Goal: Task Accomplishment & Management: Use online tool/utility

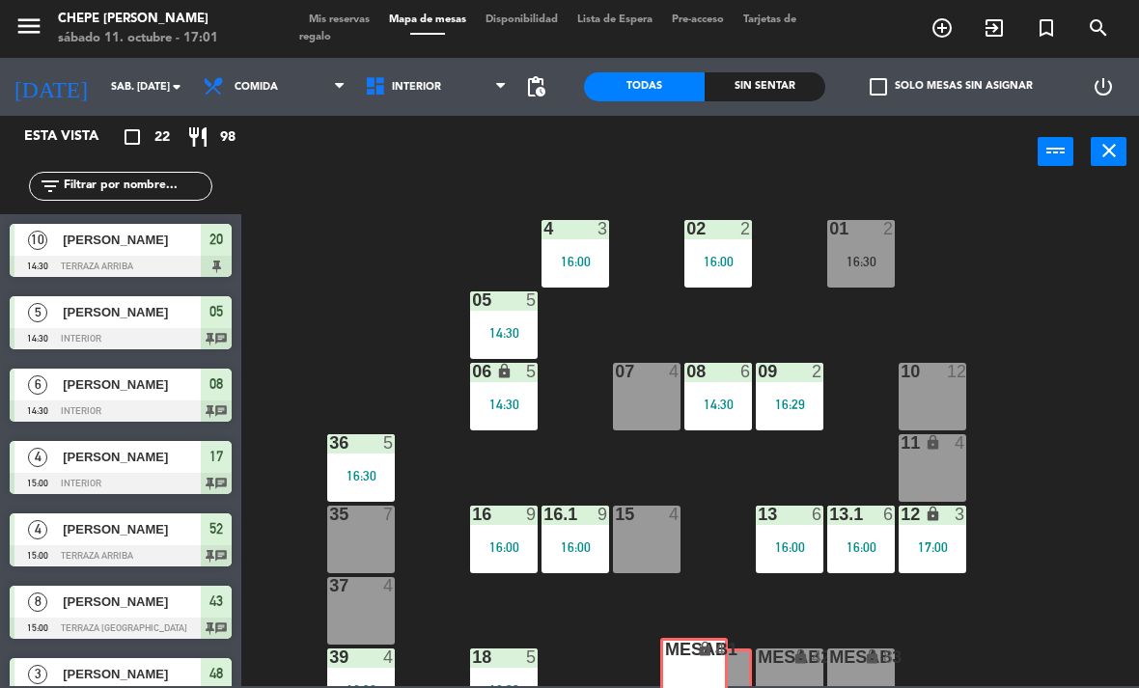
scroll to position [1, 0]
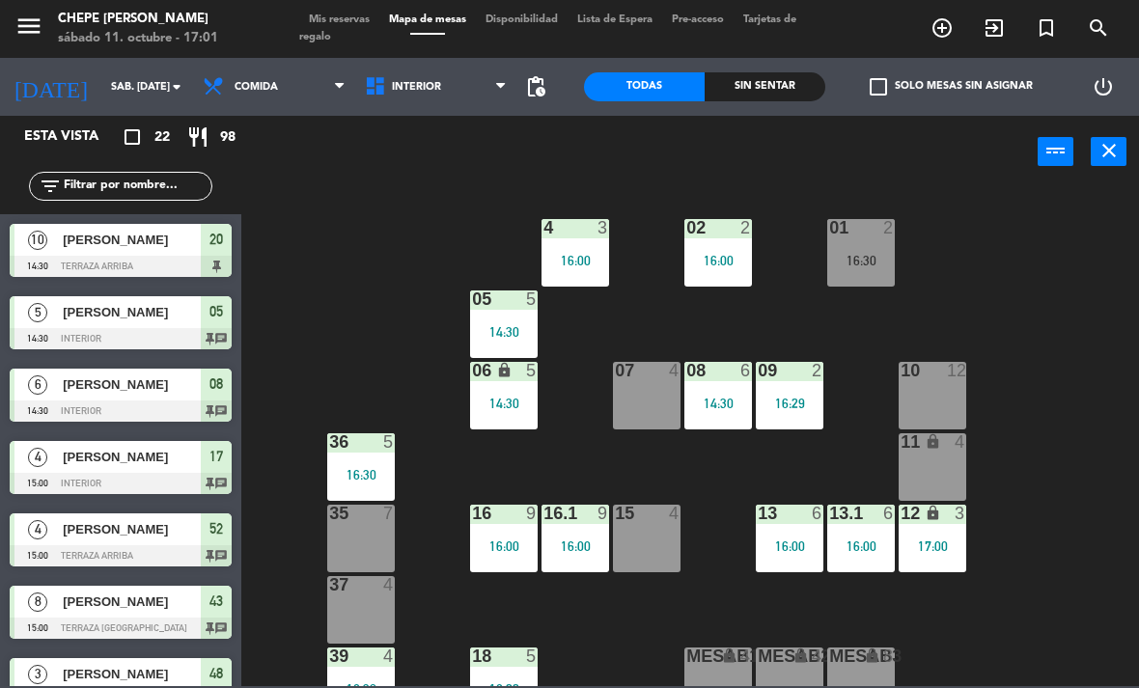
click at [735, 234] on div "2" at bounding box center [751, 227] width 32 height 17
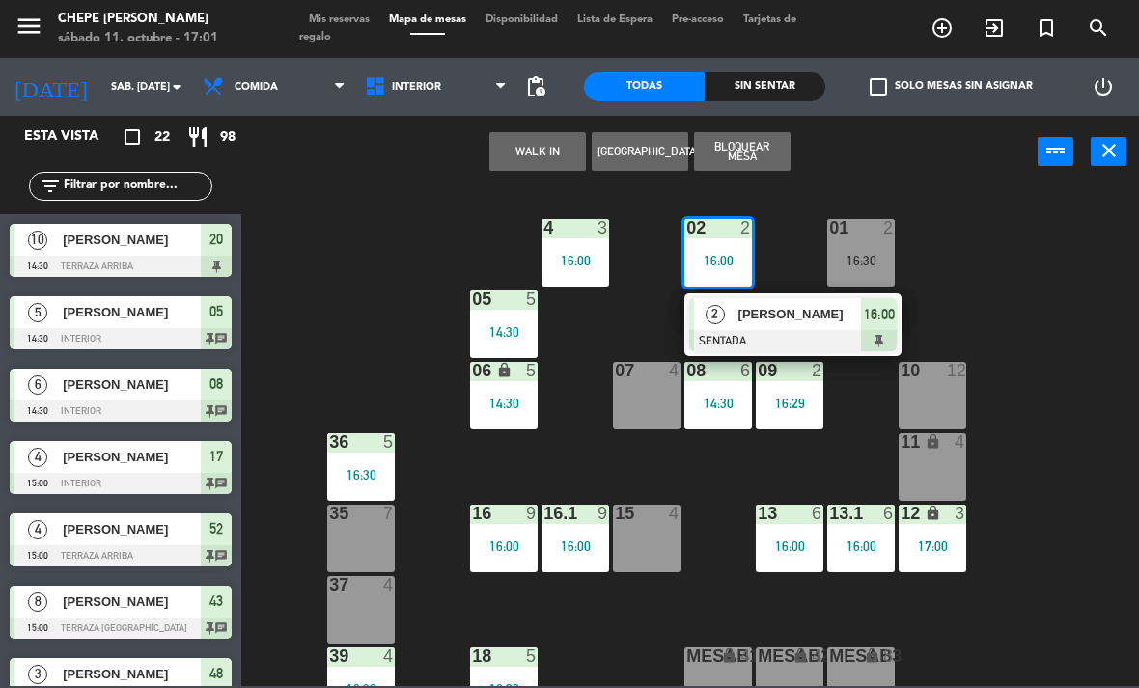
click at [806, 327] on div "[PERSON_NAME]" at bounding box center [799, 314] width 125 height 32
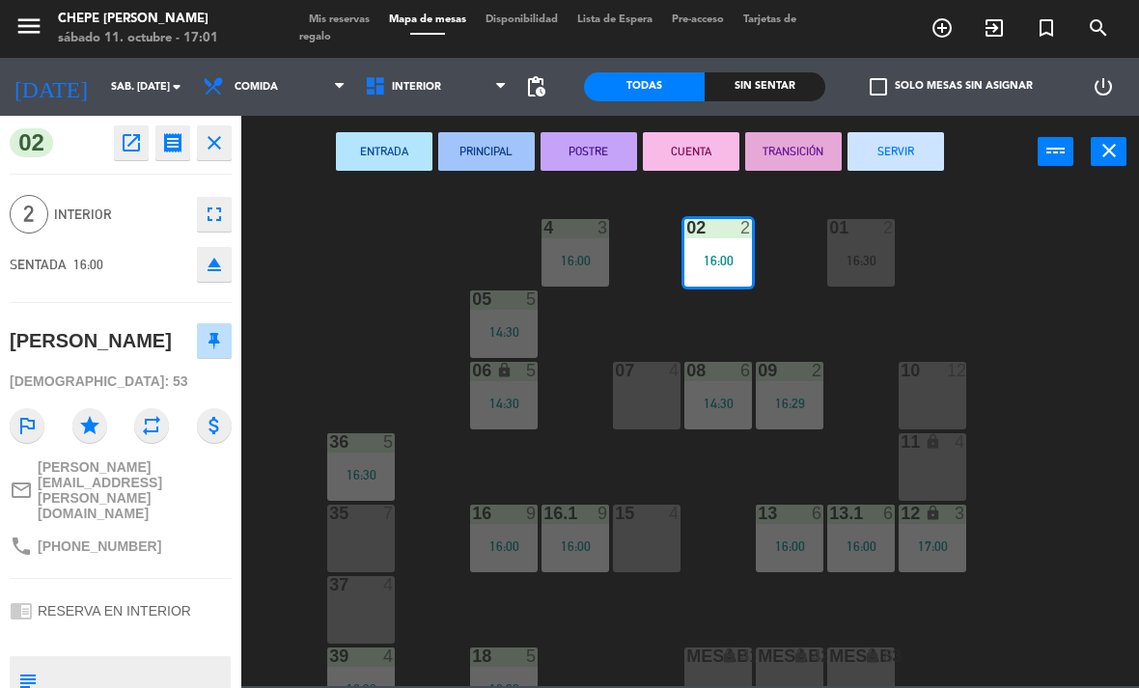
click at [902, 150] on button "SERVIR" at bounding box center [896, 151] width 97 height 39
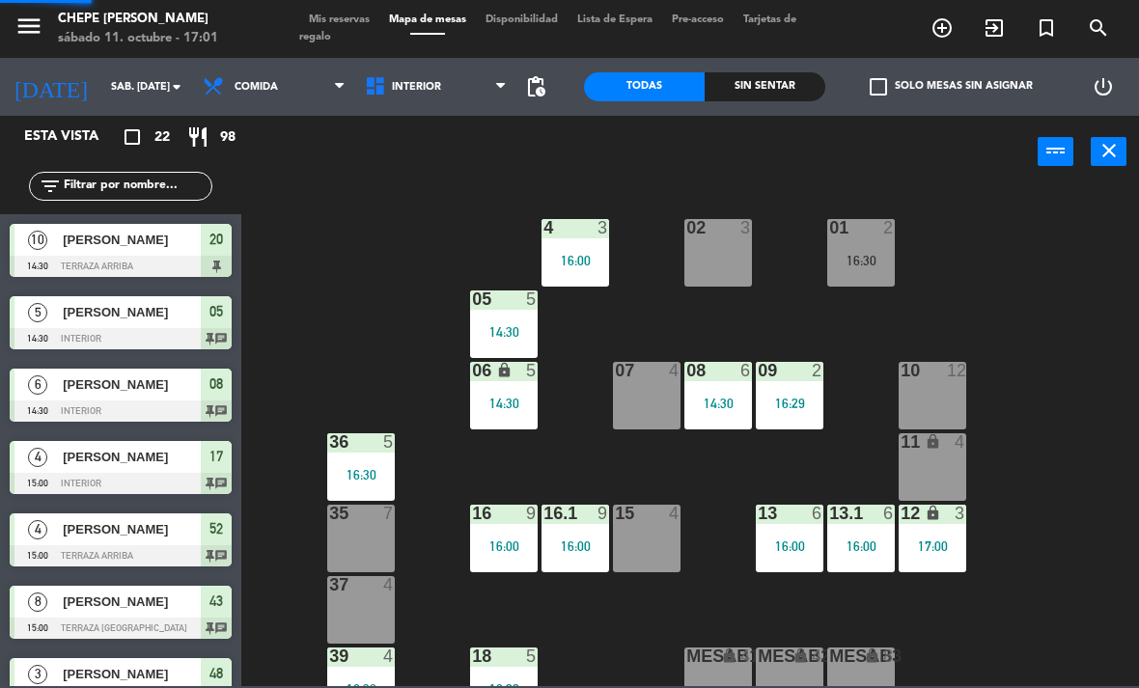
scroll to position [5, 0]
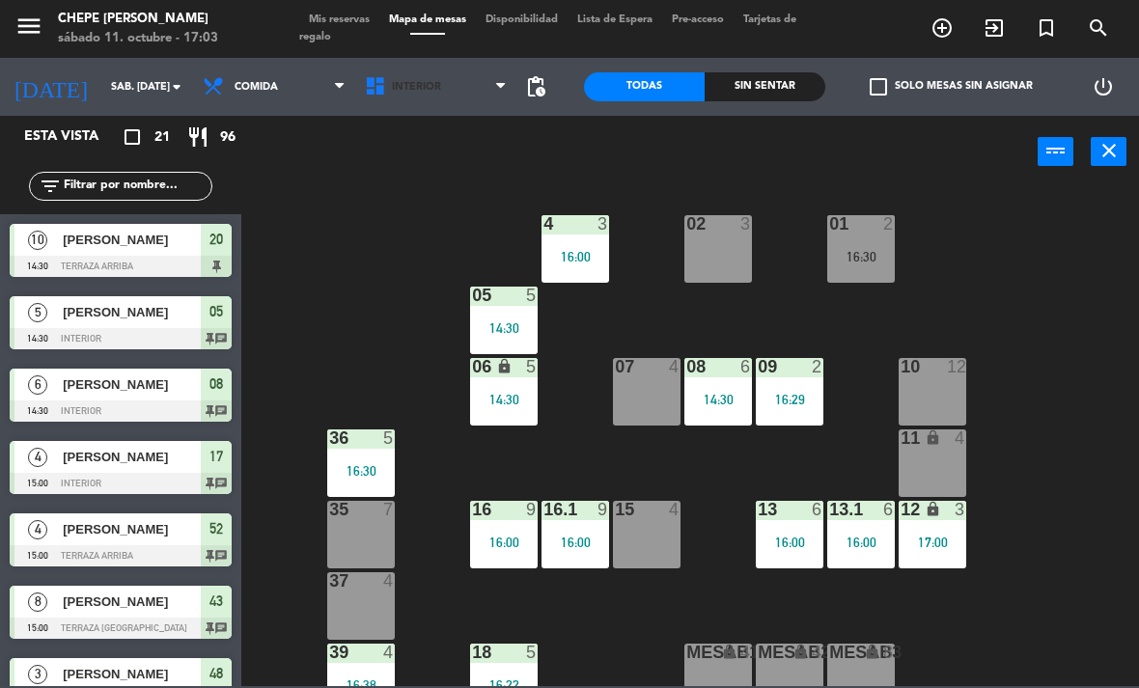
click at [440, 90] on span "Interior" at bounding box center [436, 87] width 162 height 42
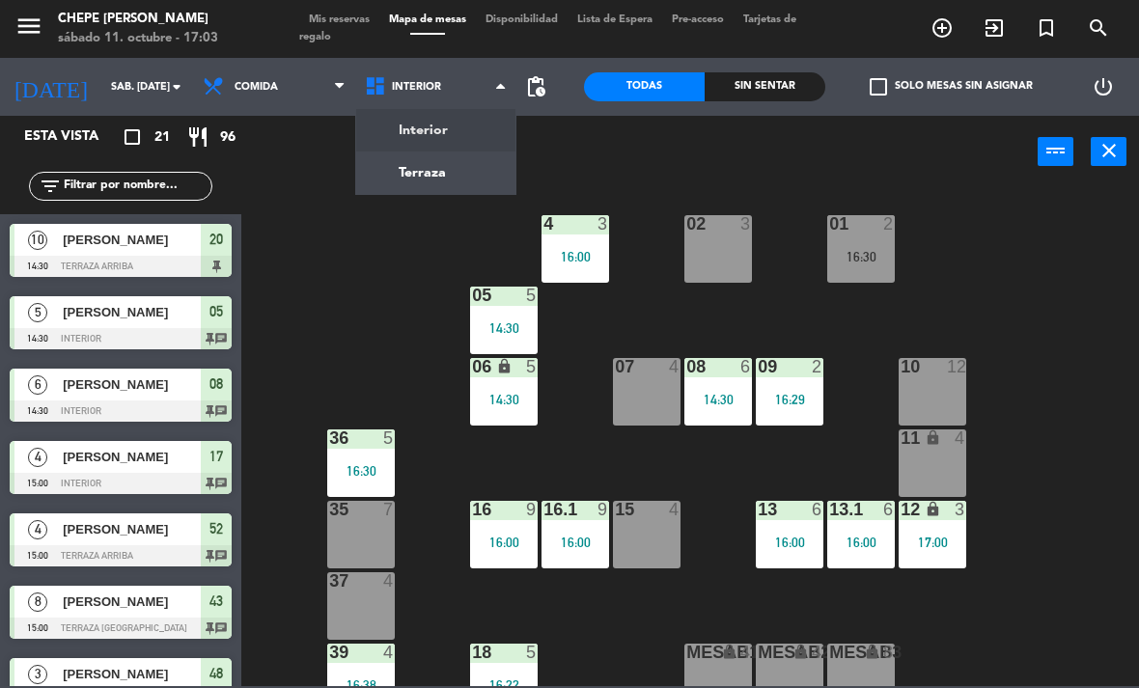
click at [469, 181] on ng-component "menu Chepe [PERSON_NAME] sábado 11. octubre - 17:03 Mis reservas Mapa de mesas …" at bounding box center [569, 343] width 1139 height 686
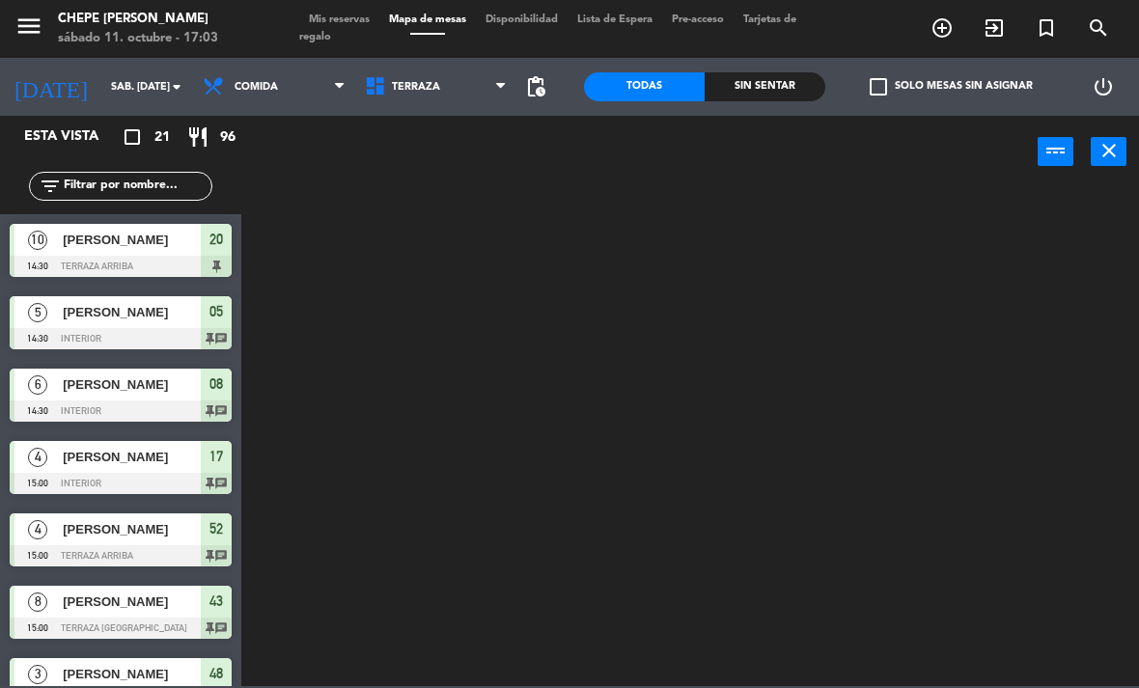
scroll to position [0, 0]
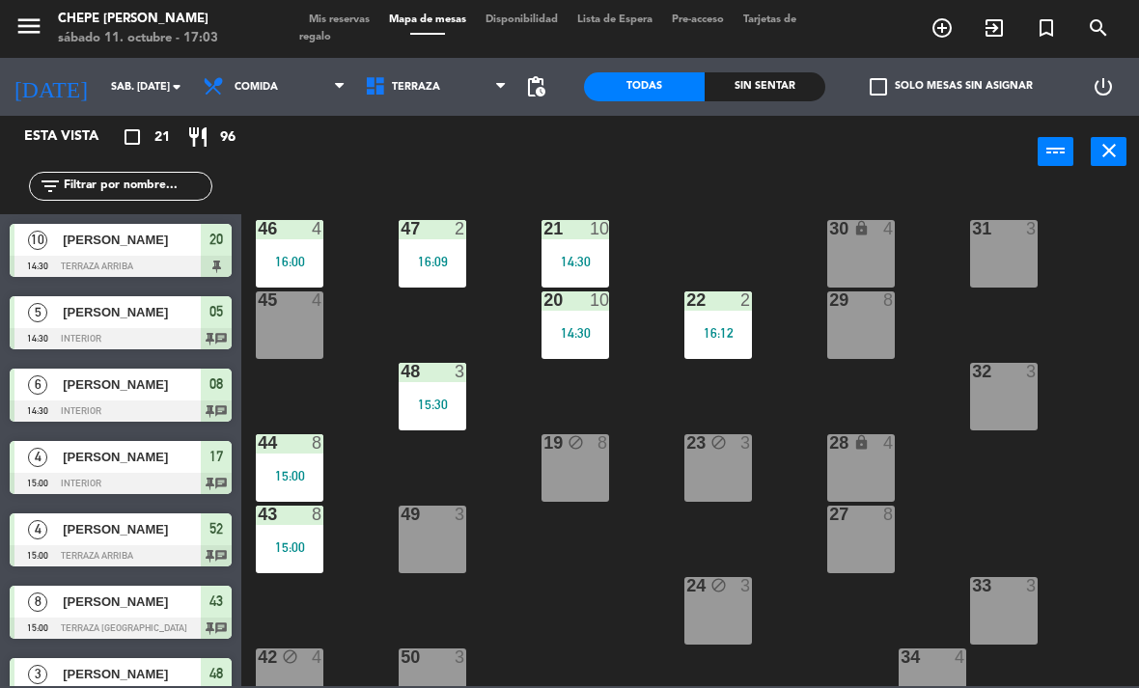
click at [434, 403] on div "15:30" at bounding box center [433, 405] width 68 height 14
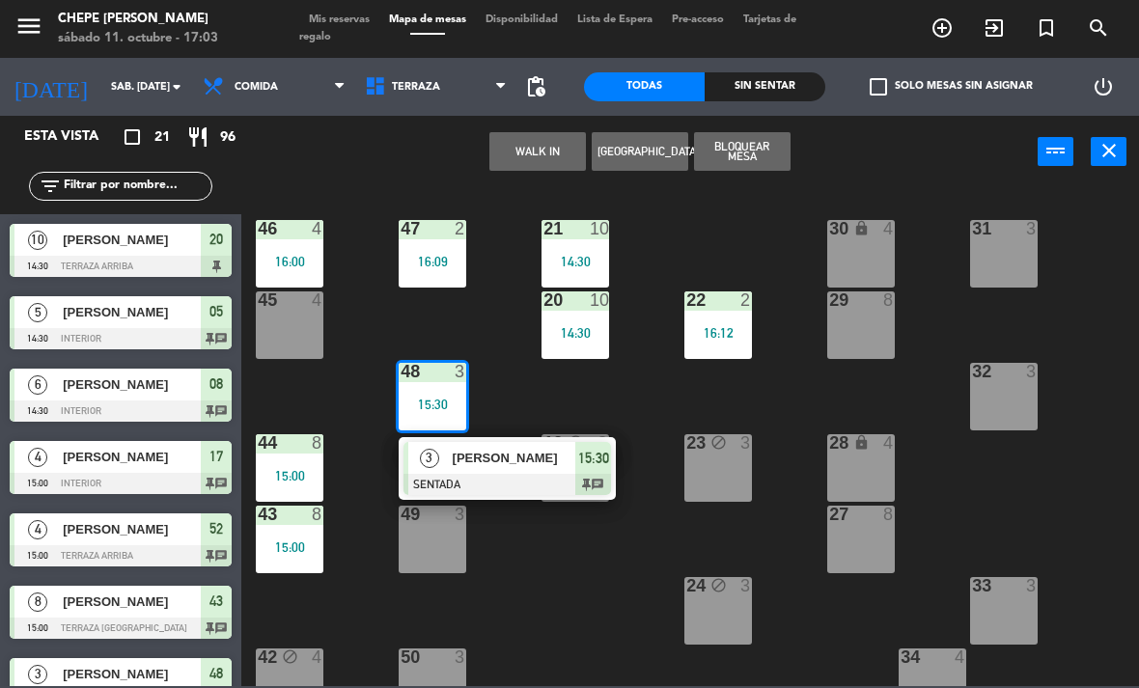
click at [522, 471] on div "[PERSON_NAME]" at bounding box center [513, 458] width 125 height 32
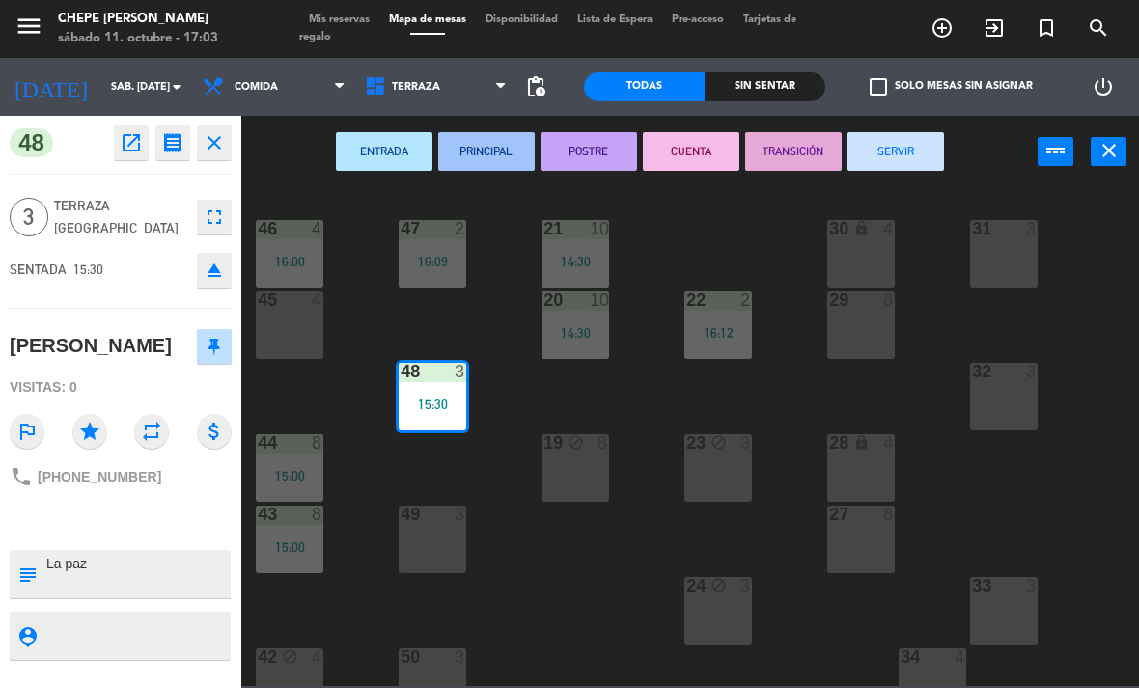
click at [899, 157] on button "SERVIR" at bounding box center [896, 151] width 97 height 39
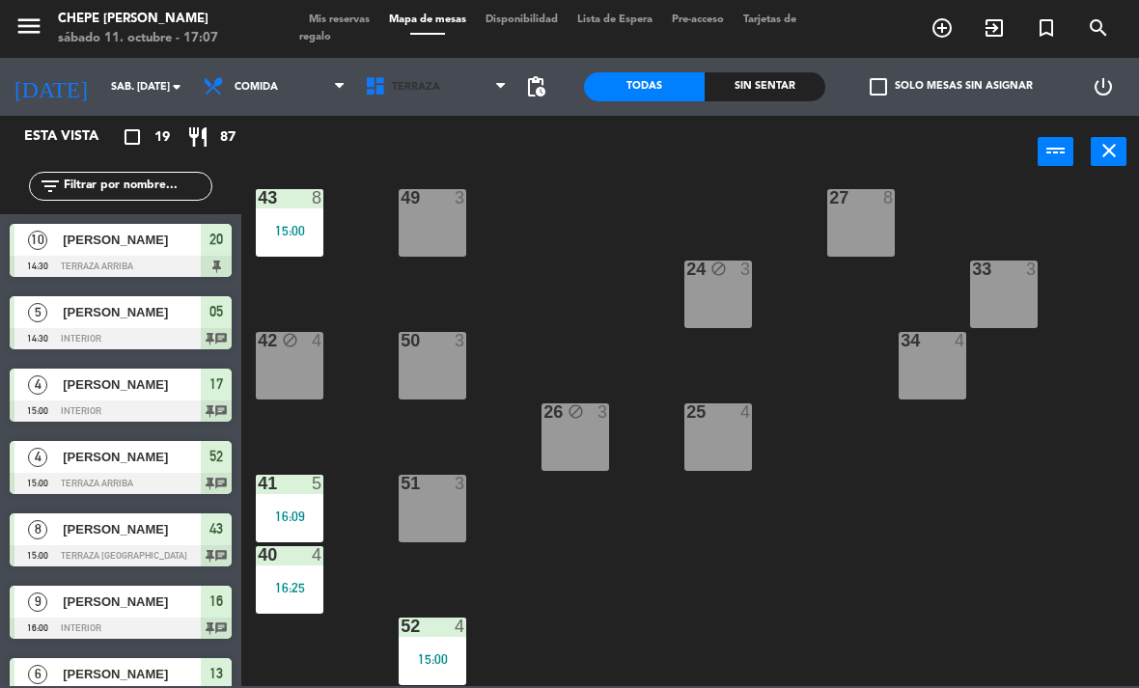
click at [417, 83] on span "Terraza" at bounding box center [416, 87] width 48 height 13
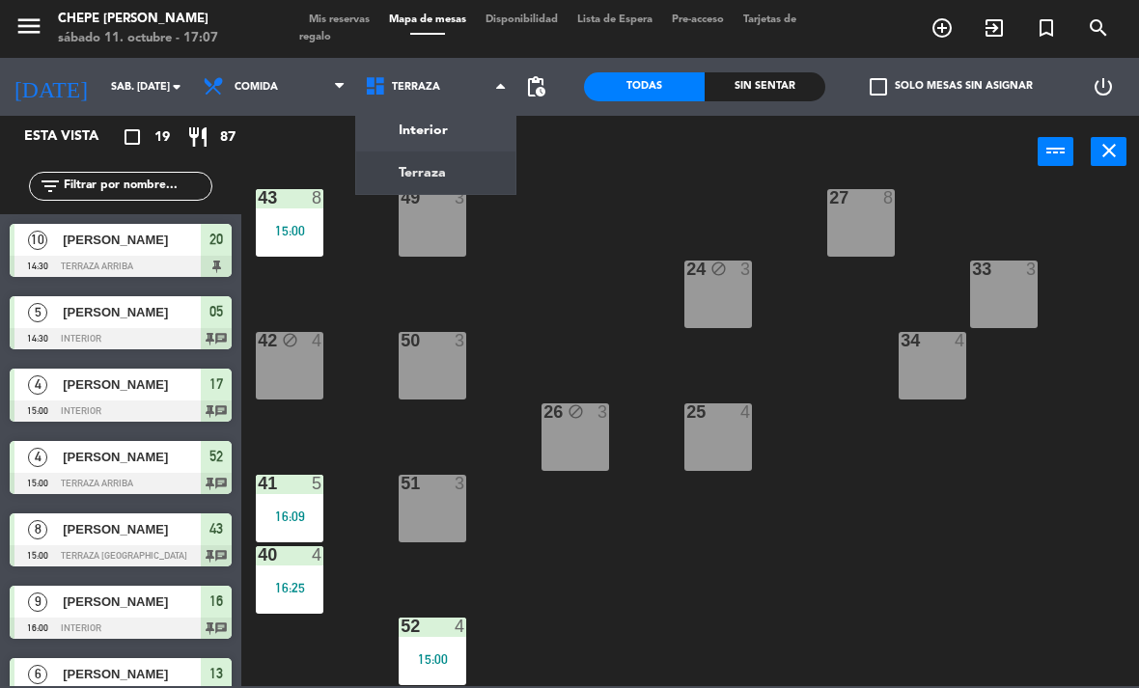
scroll to position [317, 0]
click at [404, 124] on ng-component "menu Chepe [PERSON_NAME] sábado 11. octubre - 17:07 Mis reservas Mapa de mesas …" at bounding box center [569, 343] width 1139 height 686
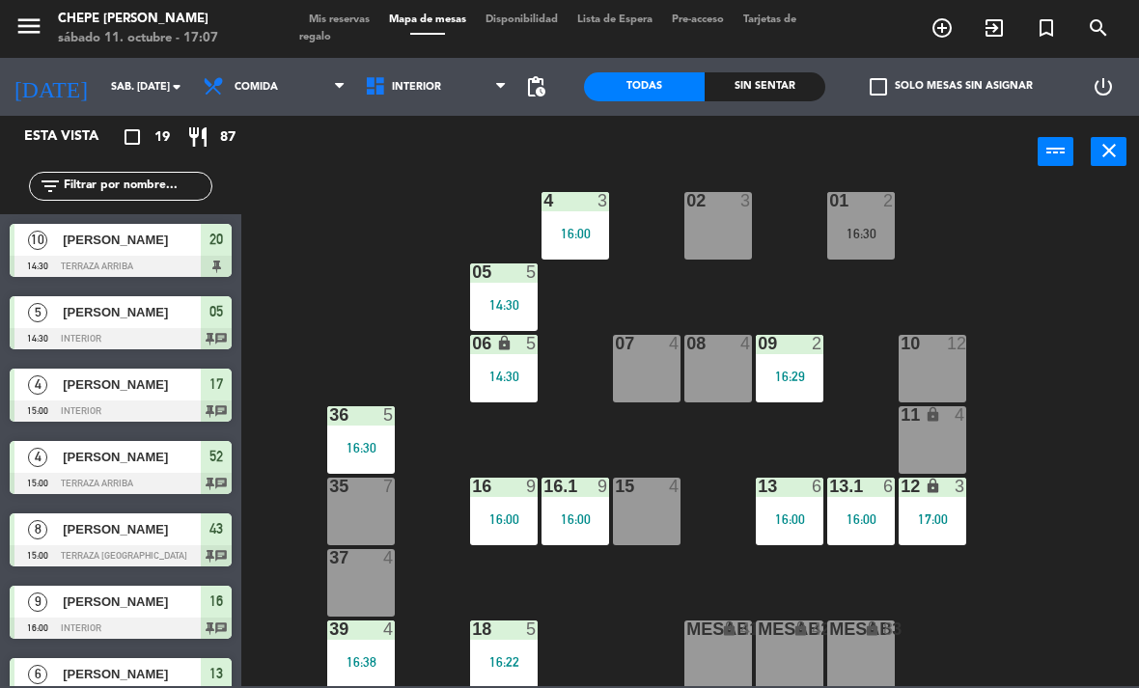
scroll to position [24, 0]
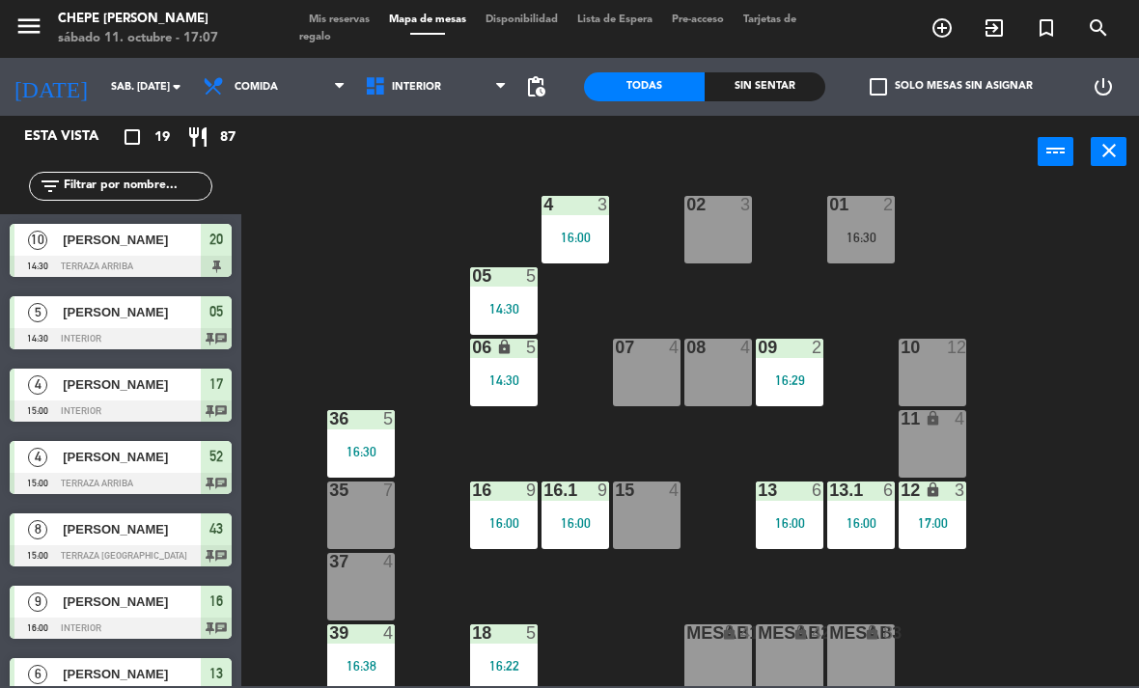
click at [427, 101] on span "Interior" at bounding box center [436, 87] width 162 height 42
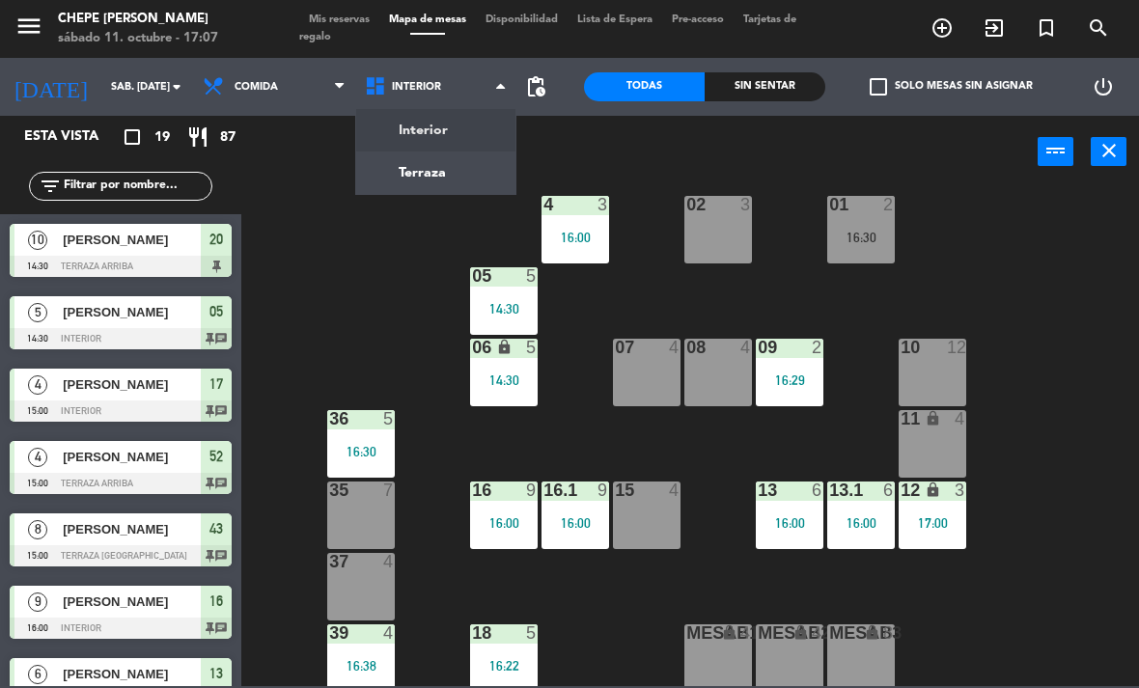
click at [408, 181] on ng-component "menu Chepe [PERSON_NAME] sábado 11. octubre - 17:07 Mis reservas Mapa de mesas …" at bounding box center [569, 343] width 1139 height 686
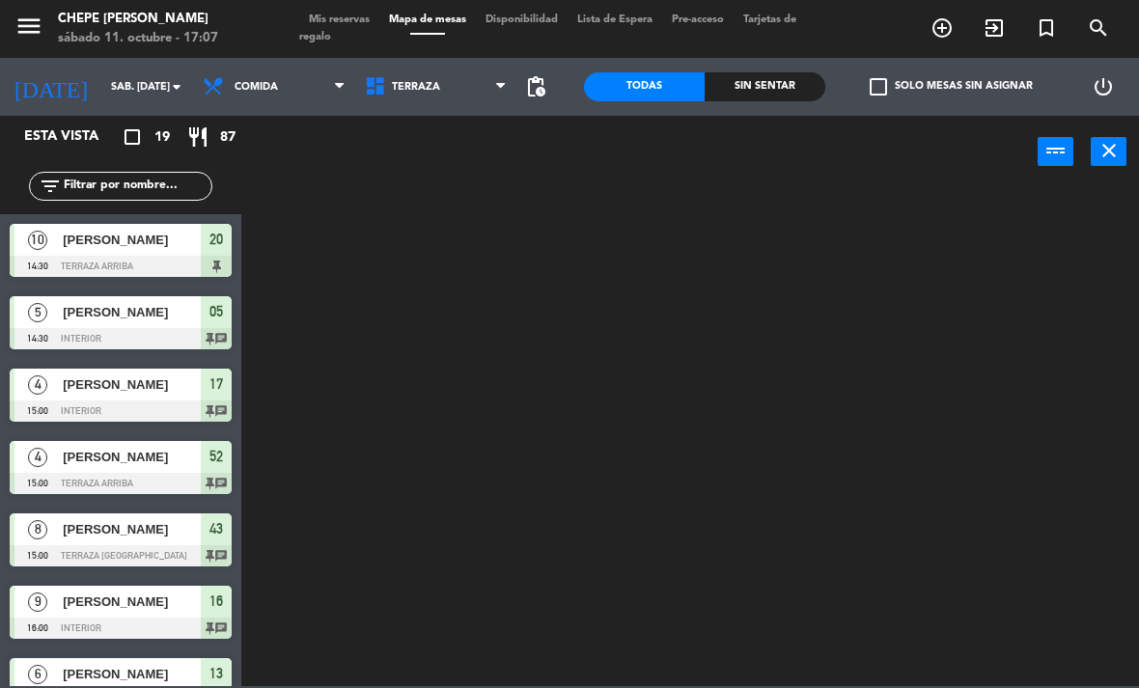
scroll to position [0, 0]
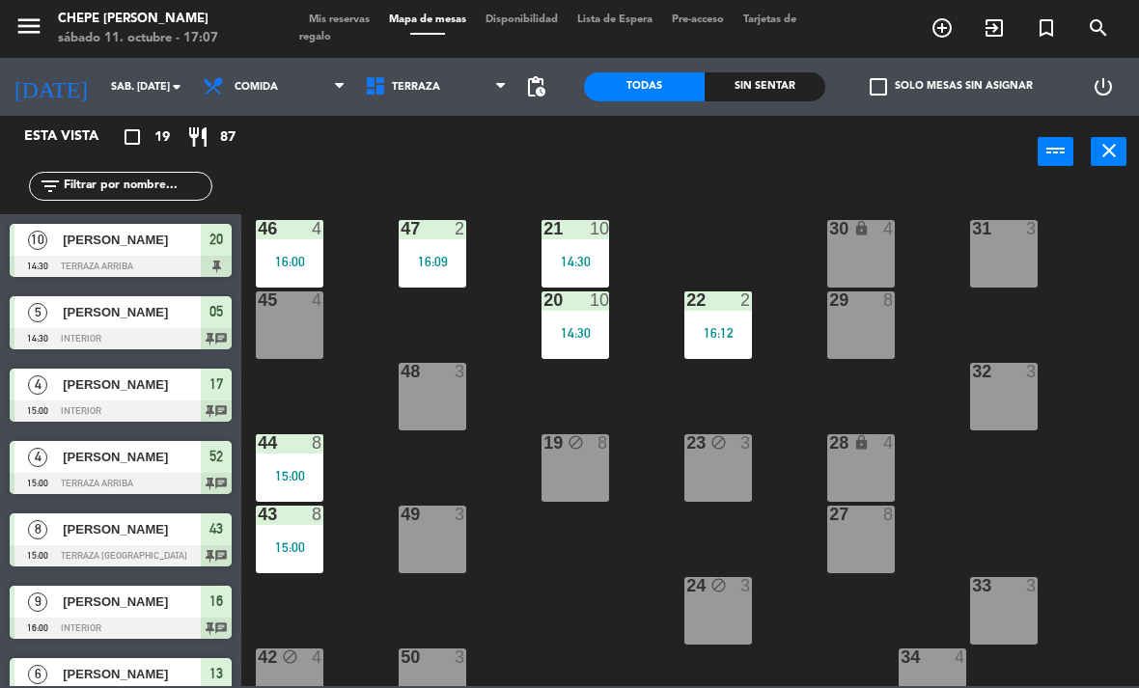
click at [422, 97] on span "Terraza" at bounding box center [436, 87] width 162 height 42
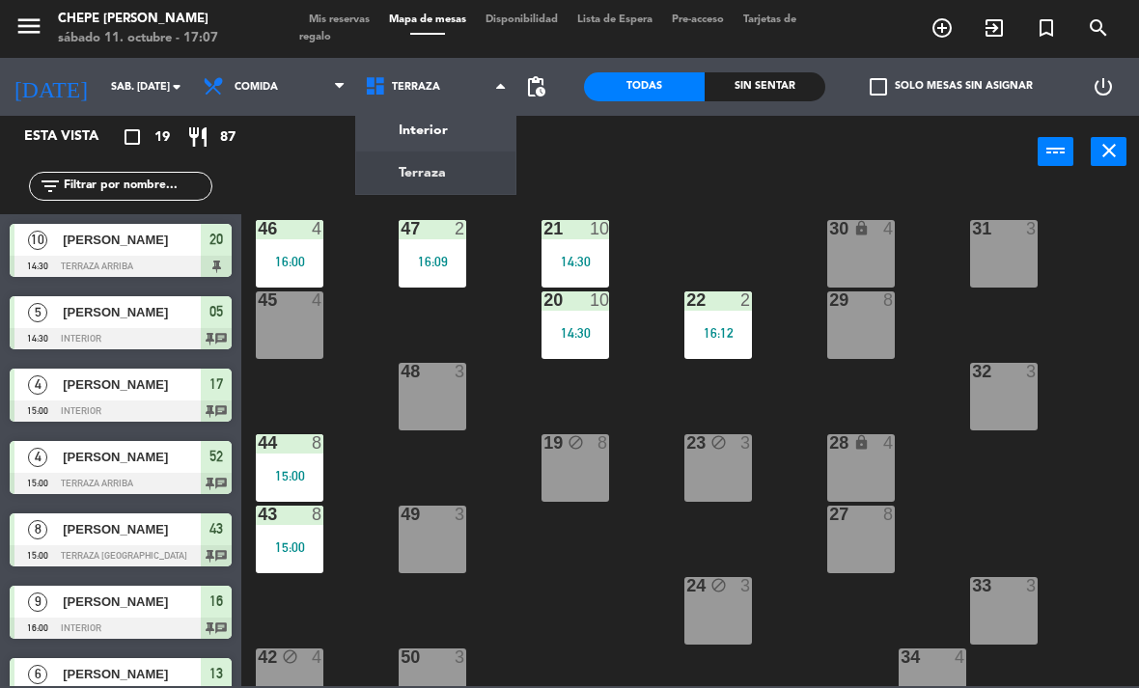
click at [408, 141] on ng-component "menu Chepe [PERSON_NAME] sábado 11. octubre - 17:07 Mis reservas Mapa de mesas …" at bounding box center [569, 343] width 1139 height 686
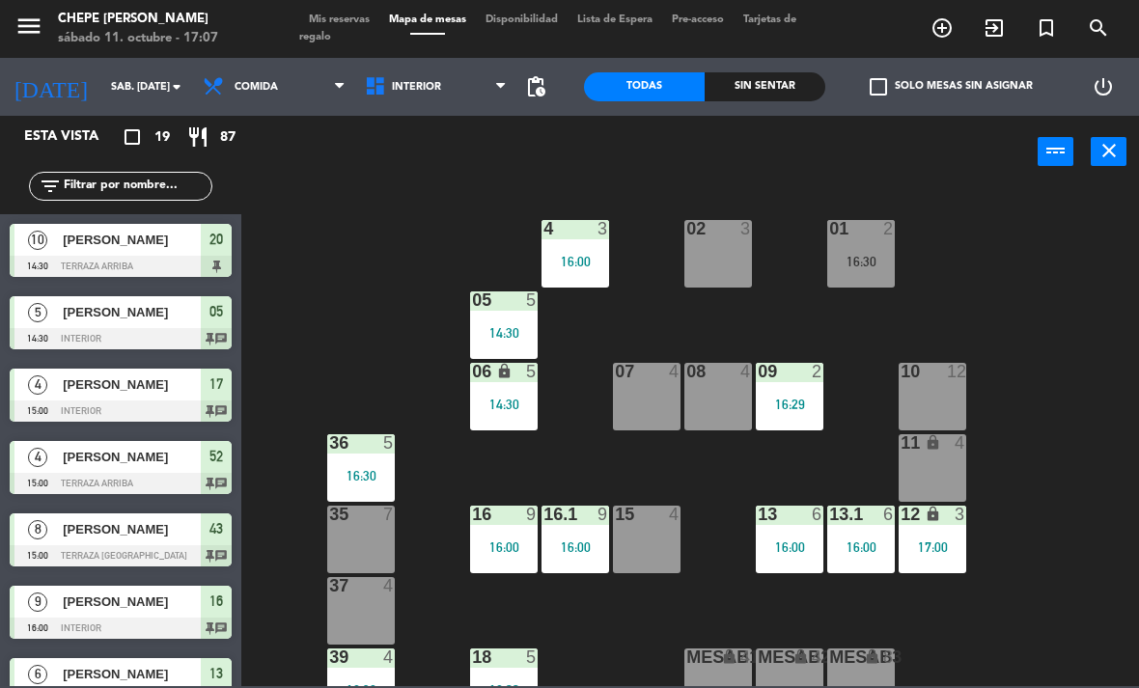
click at [949, 396] on div "10 12" at bounding box center [933, 397] width 68 height 68
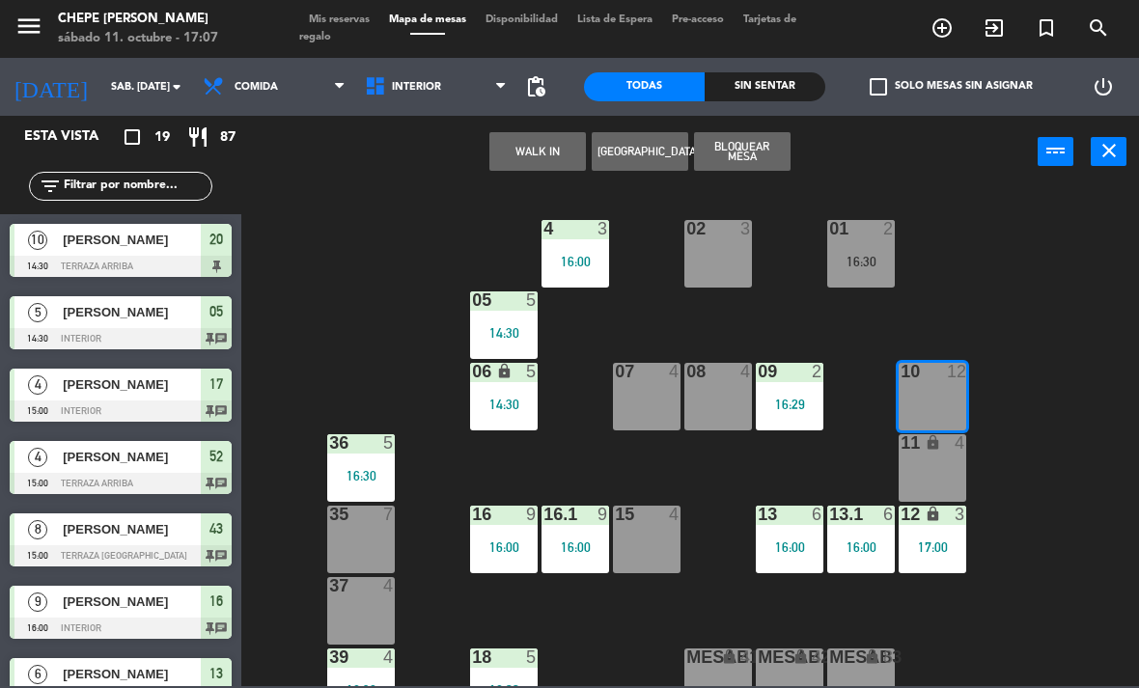
click at [946, 480] on div "11 lock 4" at bounding box center [933, 468] width 68 height 68
click at [545, 150] on button "WALK IN" at bounding box center [537, 151] width 97 height 39
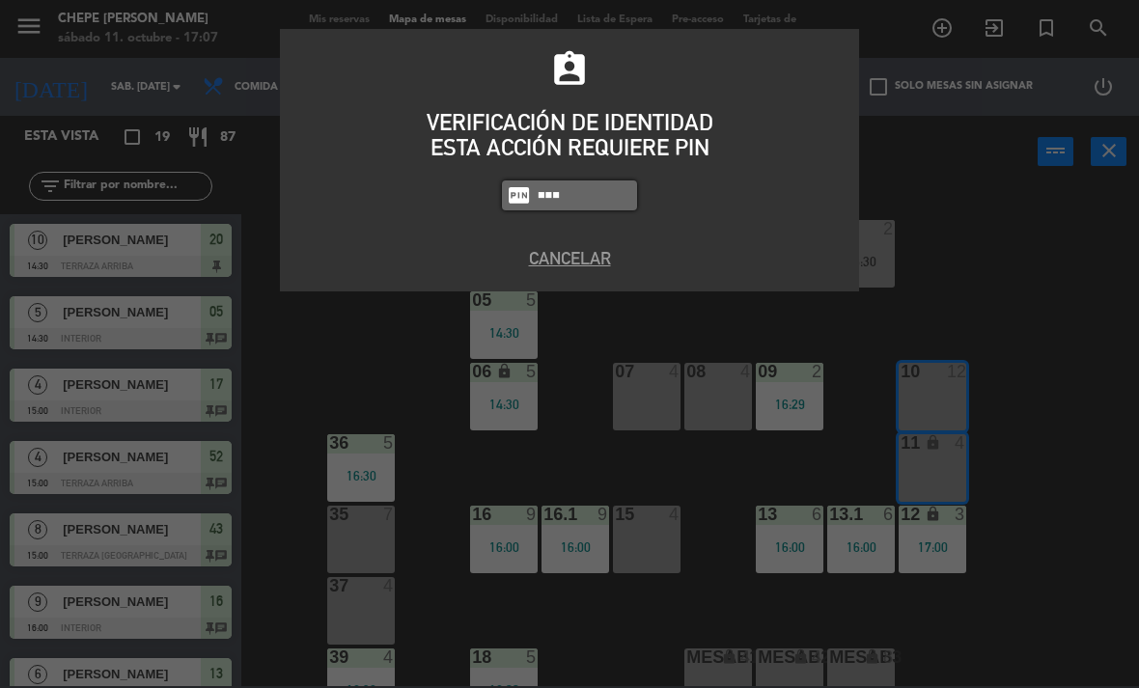
type input "2581"
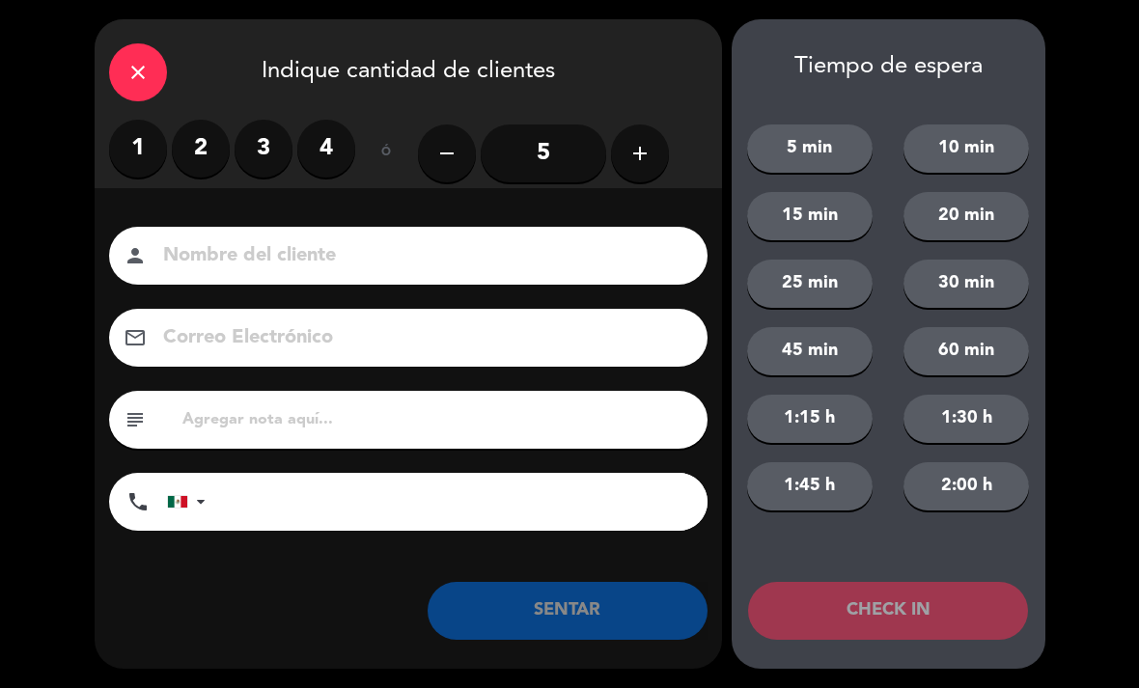
click at [563, 152] on input "5" at bounding box center [543, 154] width 125 height 58
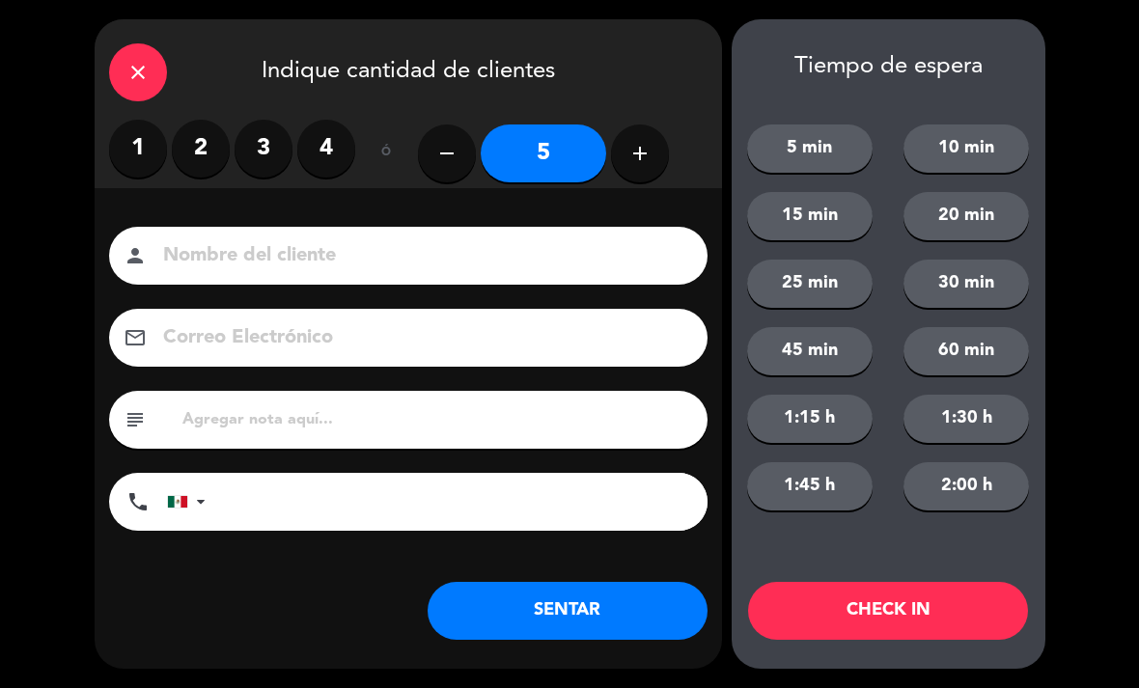
click at [246, 251] on input at bounding box center [421, 256] width 521 height 34
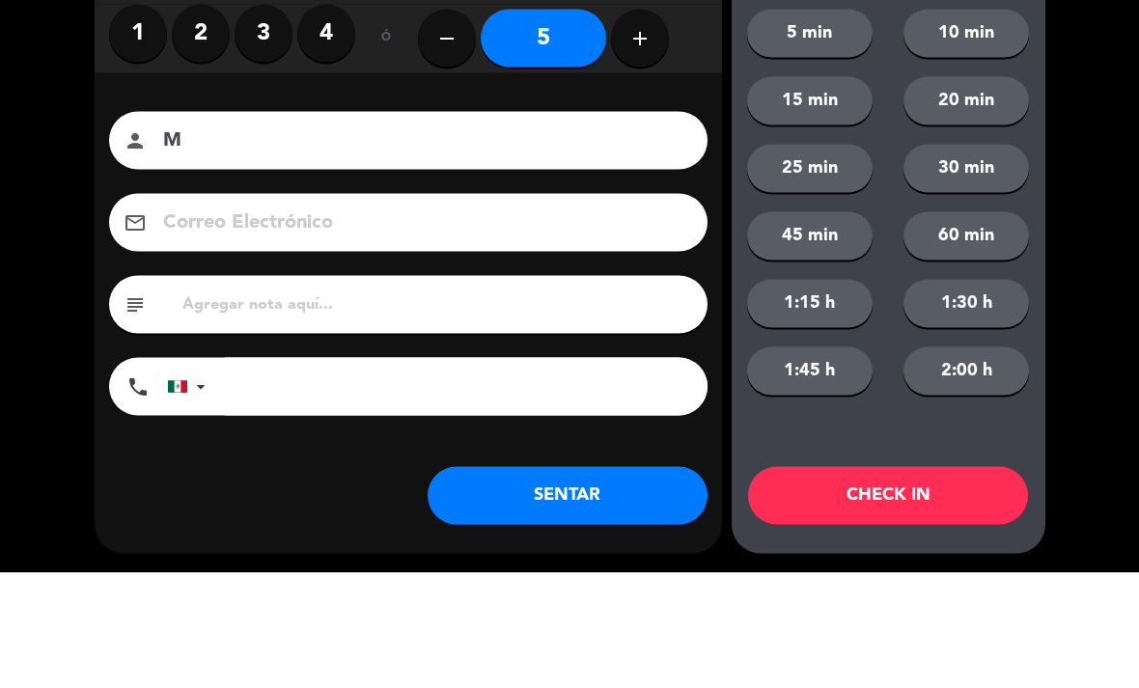
scroll to position [102, 0]
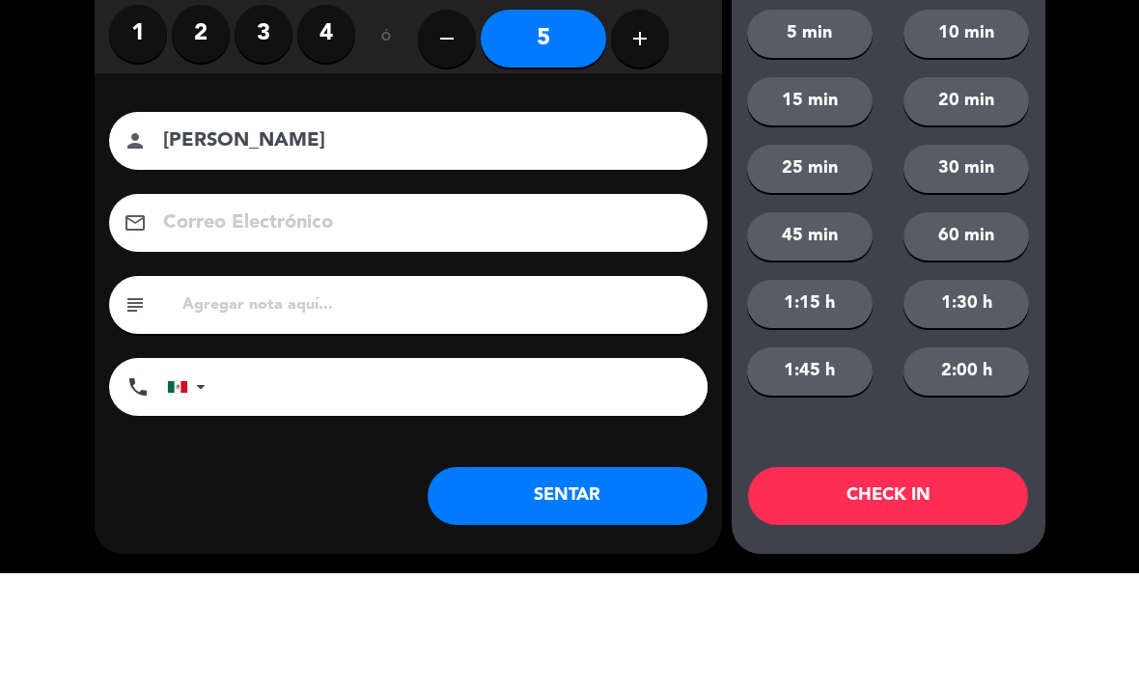
type input "[PERSON_NAME]"
click at [733, 327] on div "45 min" at bounding box center [810, 351] width 157 height 48
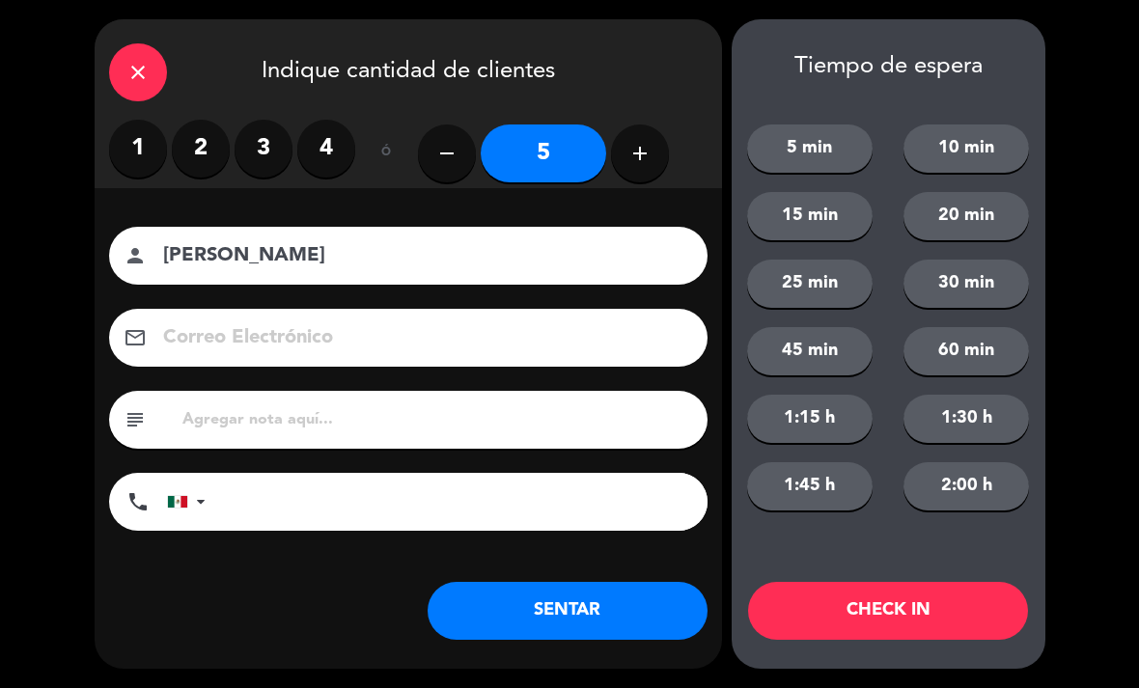
click at [653, 593] on button "SENTAR" at bounding box center [568, 611] width 280 height 58
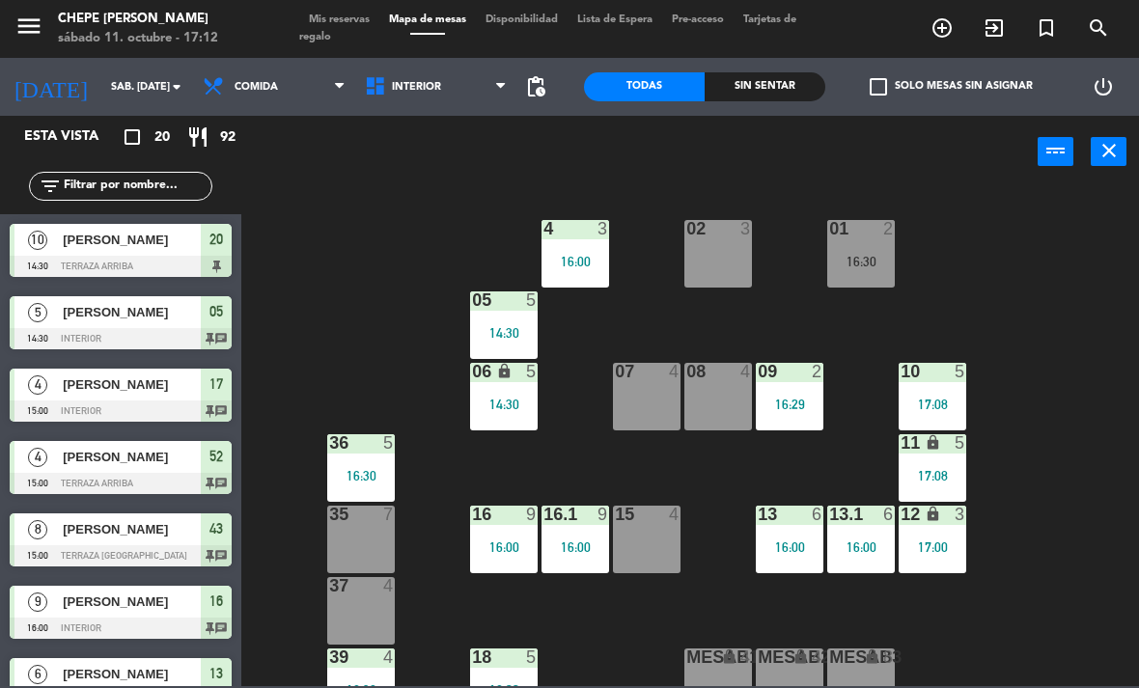
scroll to position [0, 0]
click at [432, 89] on span "Interior" at bounding box center [416, 87] width 49 height 13
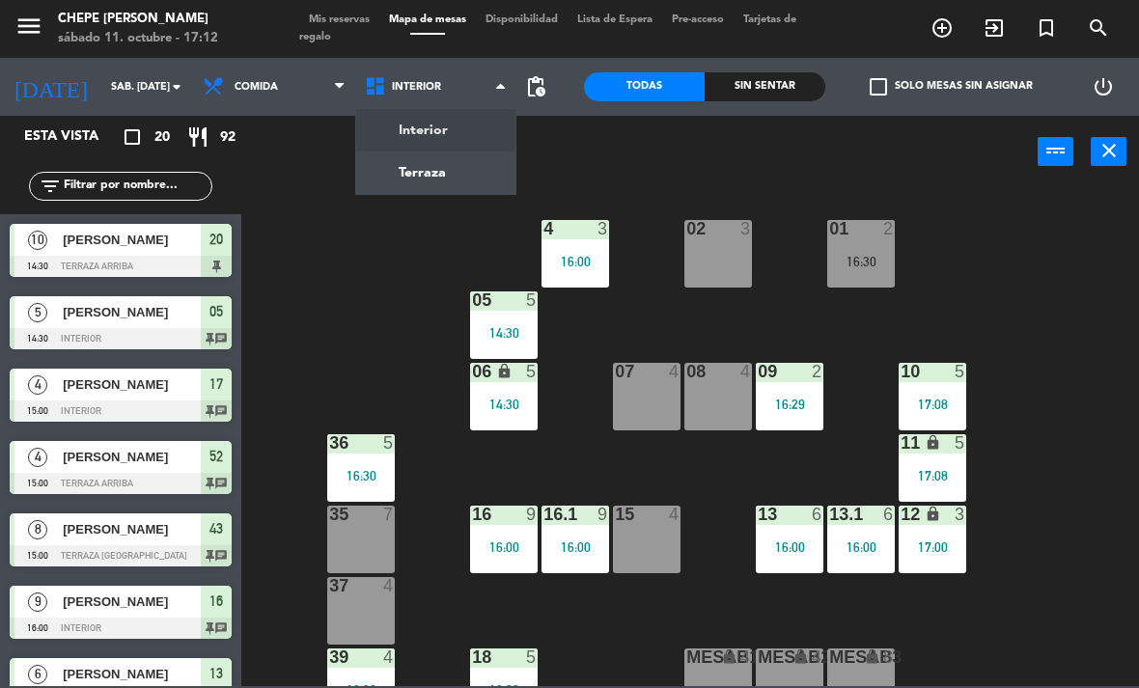
click at [459, 178] on ng-component "menu Chepe [PERSON_NAME] sábado 11. octubre - 17:12 Mis reservas Mapa de mesas …" at bounding box center [569, 343] width 1139 height 686
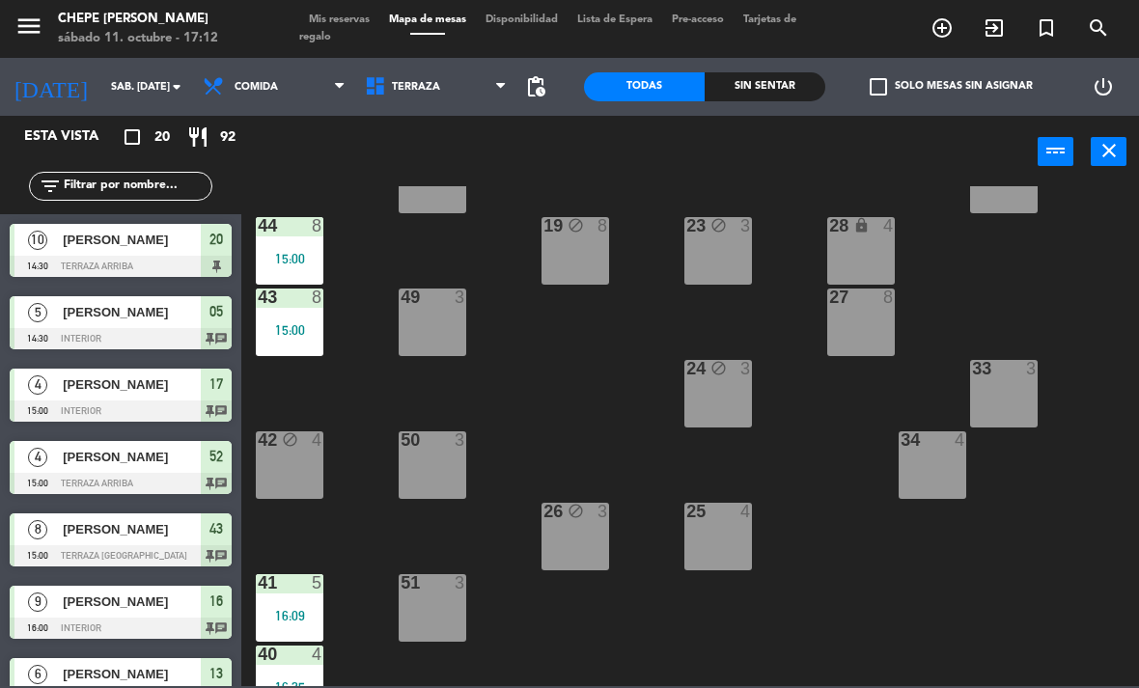
scroll to position [218, 0]
click at [560, 524] on div "26 block 3" at bounding box center [576, 536] width 68 height 68
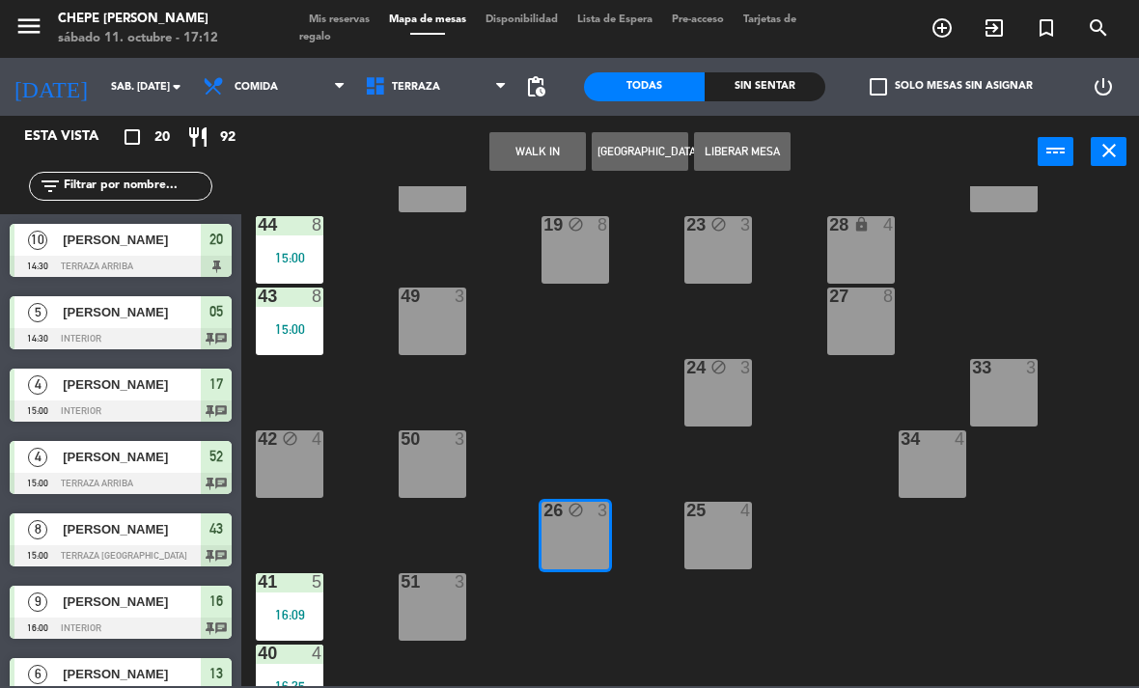
click at [744, 156] on button "Liberar Mesa" at bounding box center [742, 151] width 97 height 39
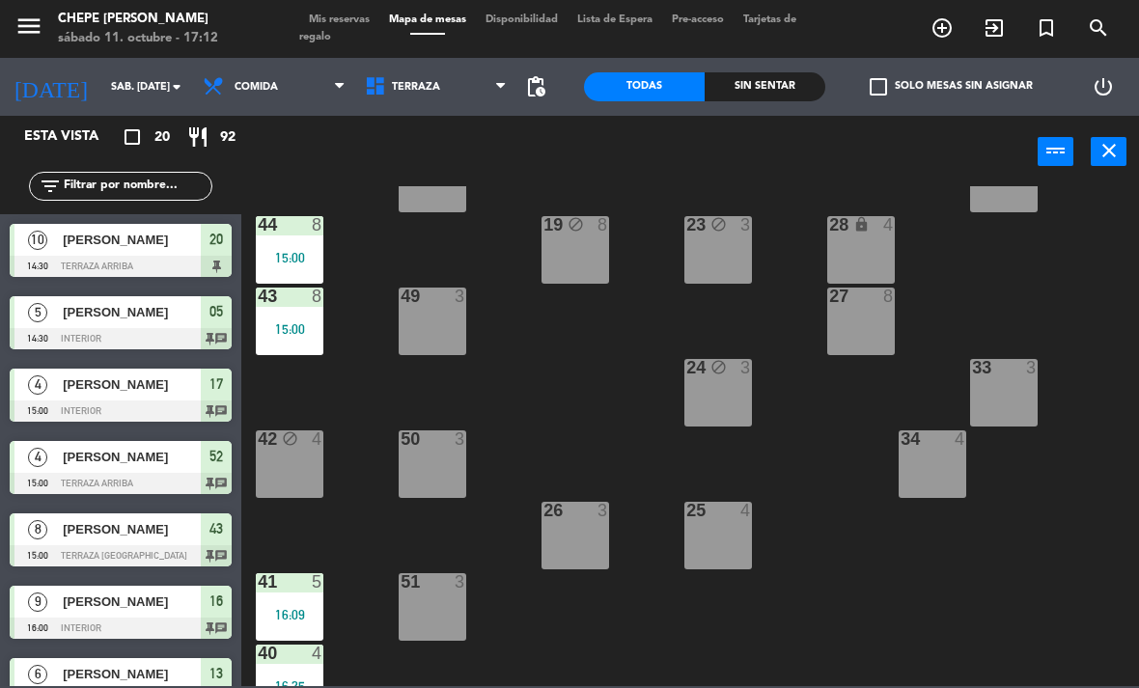
click at [583, 532] on div "26 3" at bounding box center [576, 536] width 68 height 68
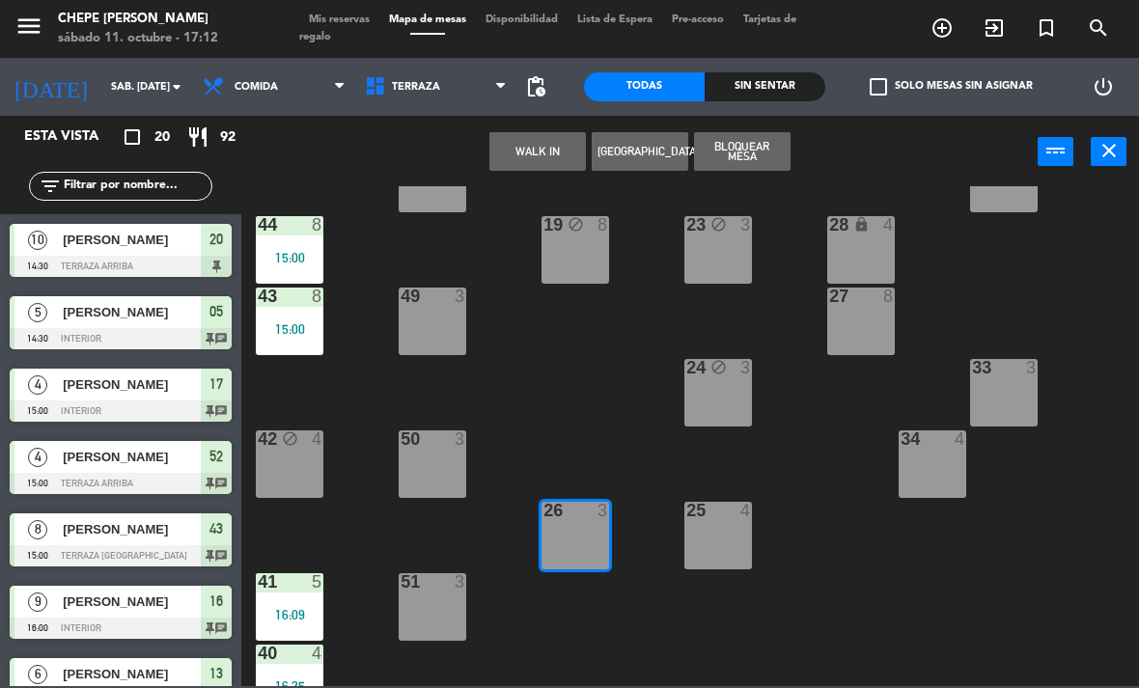
click at [550, 139] on button "WALK IN" at bounding box center [537, 151] width 97 height 39
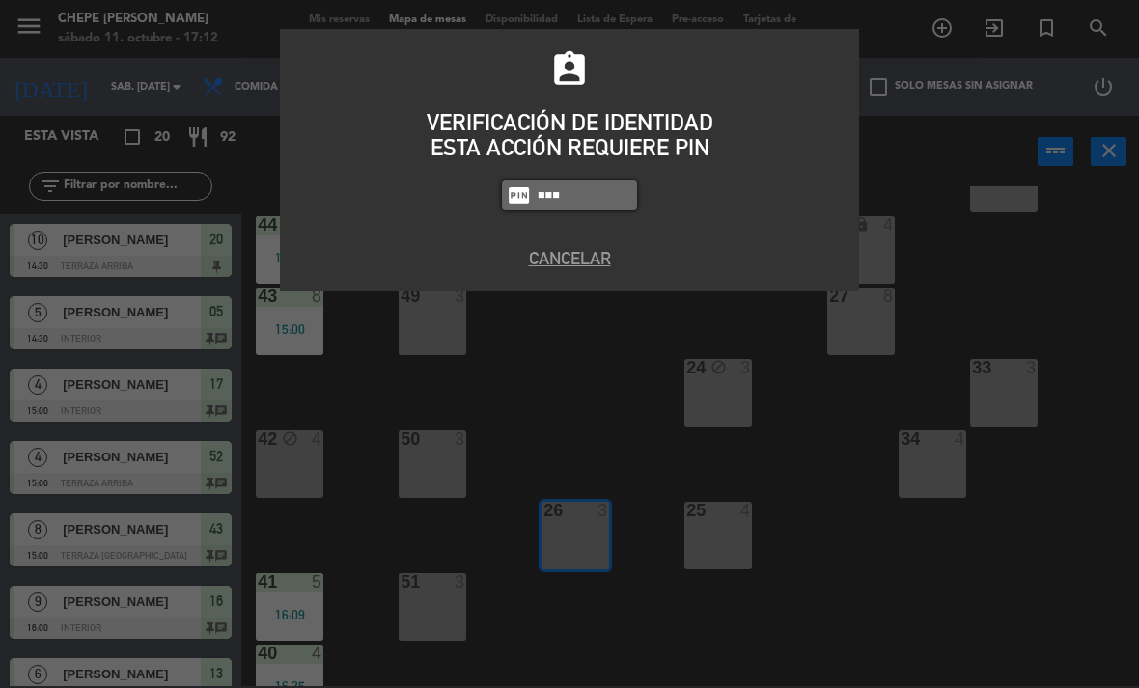
type input "1843"
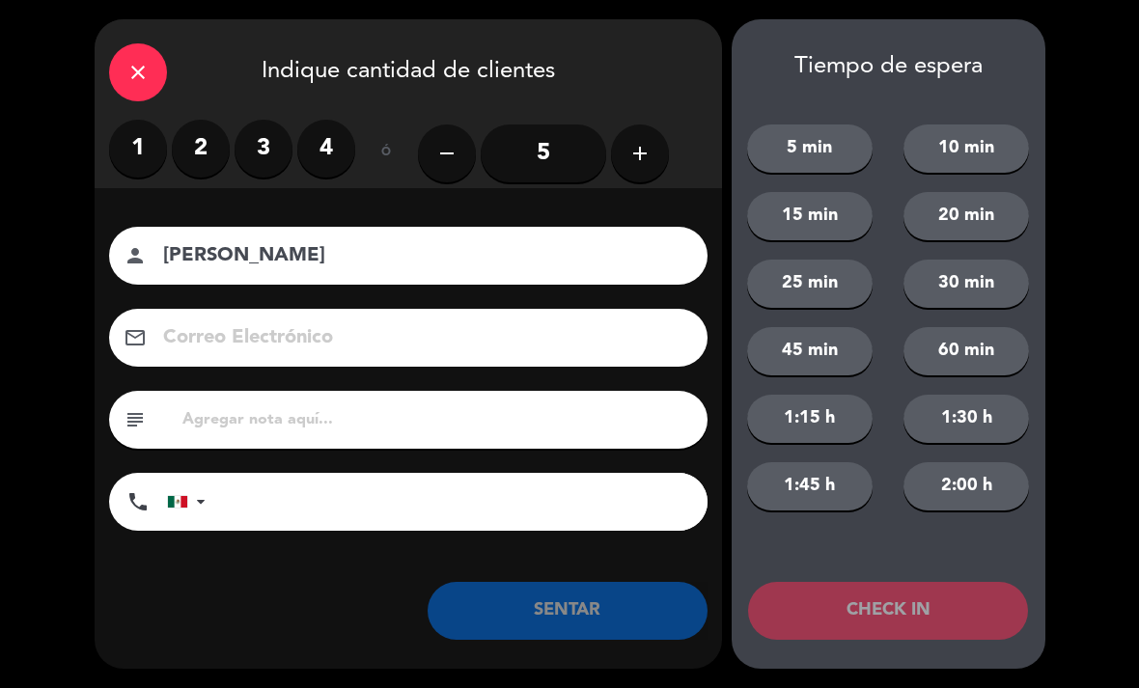
type input "[PERSON_NAME]"
click at [198, 147] on label "2" at bounding box center [201, 149] width 58 height 58
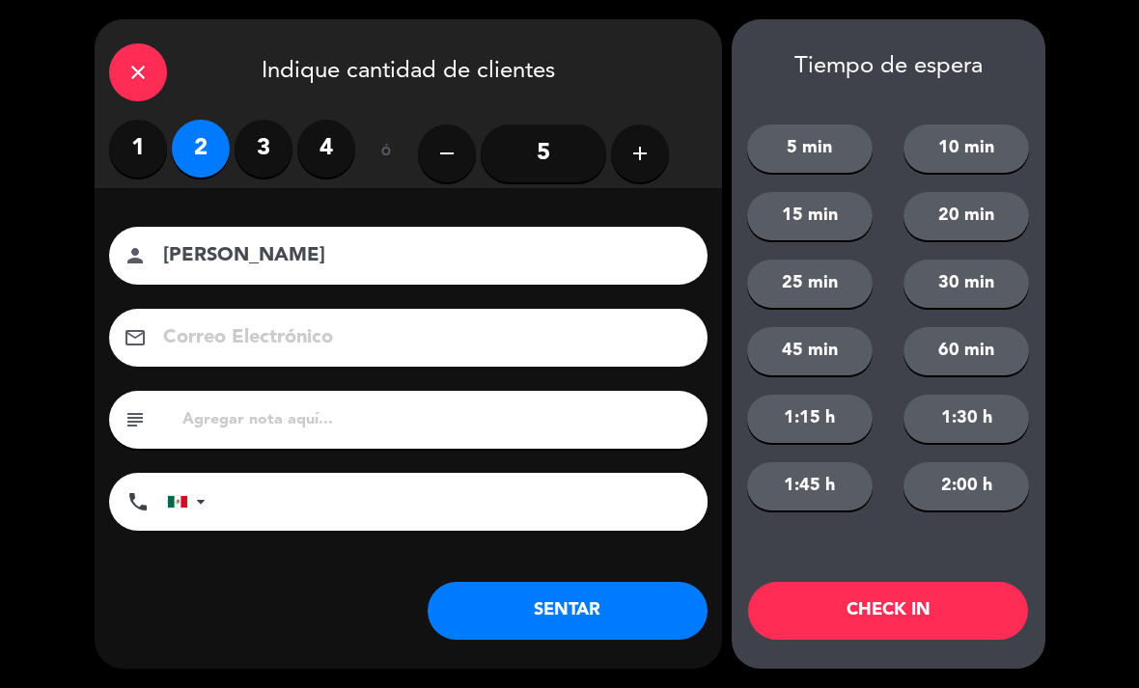
click at [611, 611] on button "SENTAR" at bounding box center [568, 611] width 280 height 58
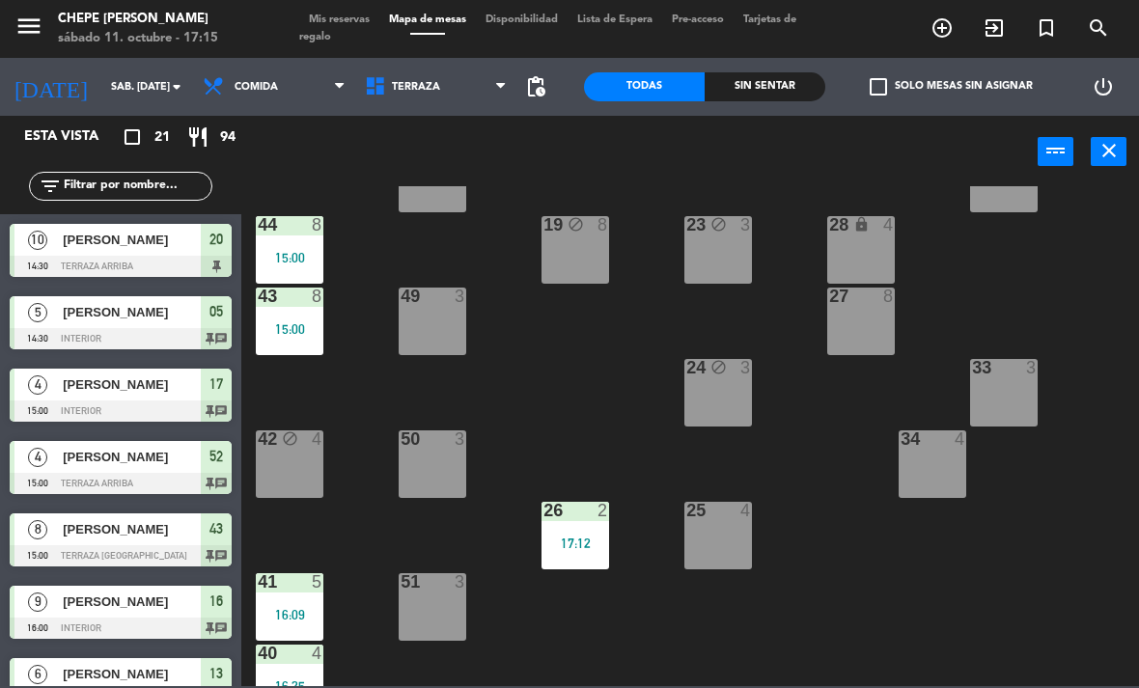
click at [814, 77] on div "Sin sentar" at bounding box center [765, 86] width 121 height 29
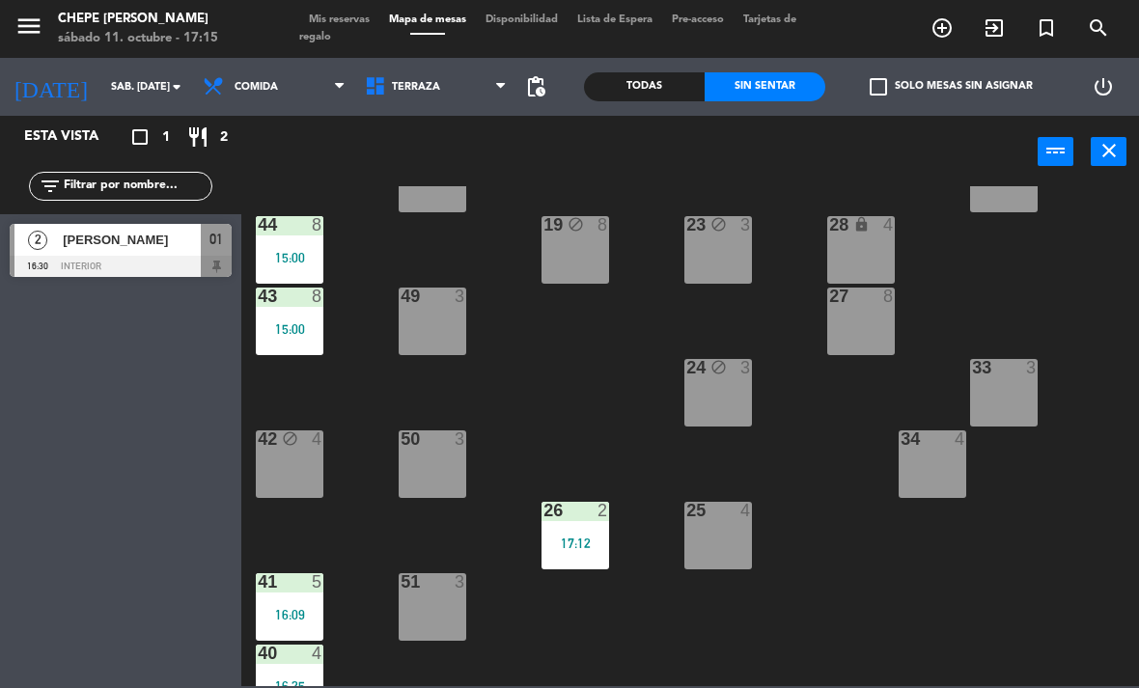
click at [627, 96] on div "Todas" at bounding box center [644, 86] width 121 height 29
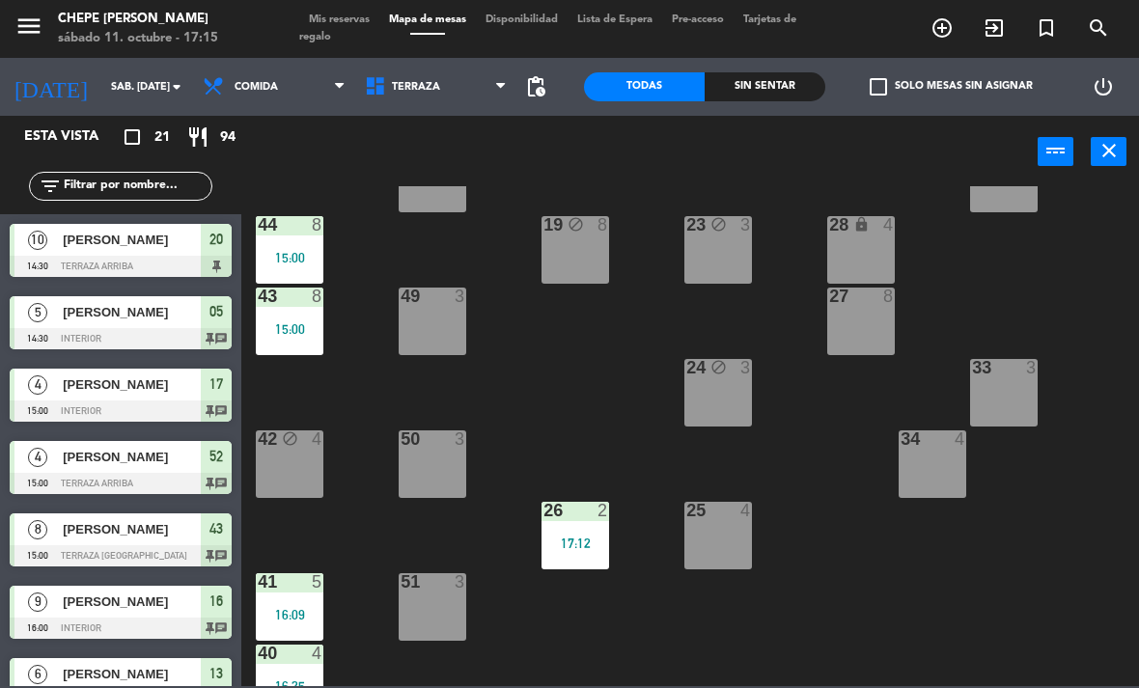
click at [765, 93] on div "Sin sentar" at bounding box center [765, 86] width 121 height 29
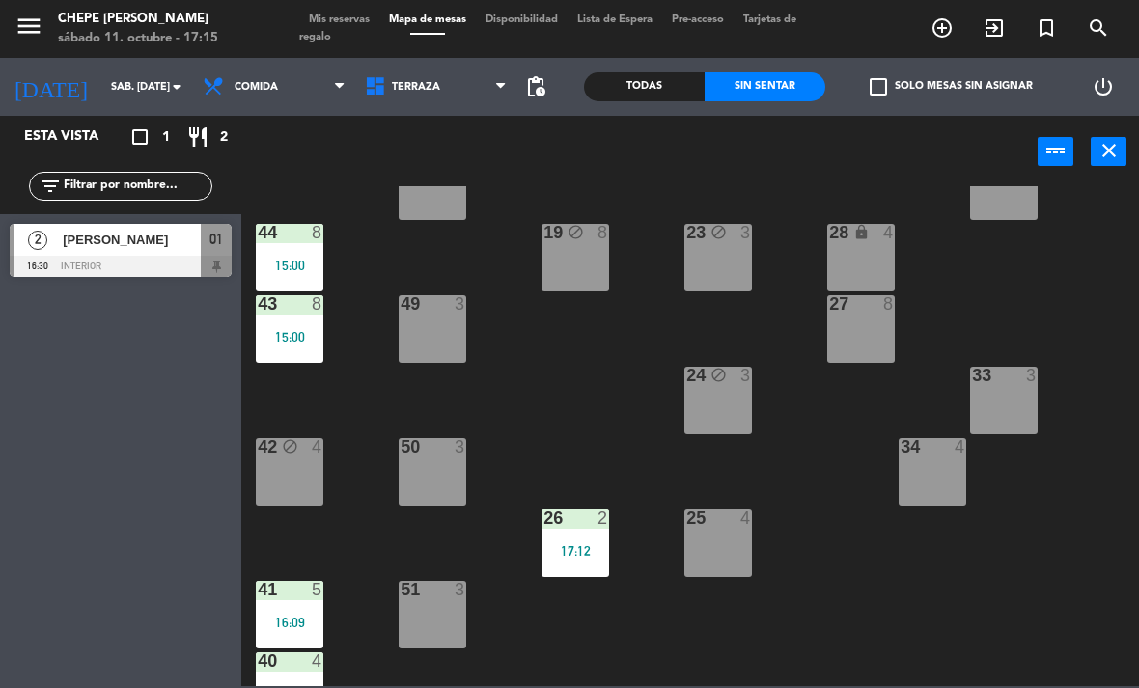
scroll to position [212, 0]
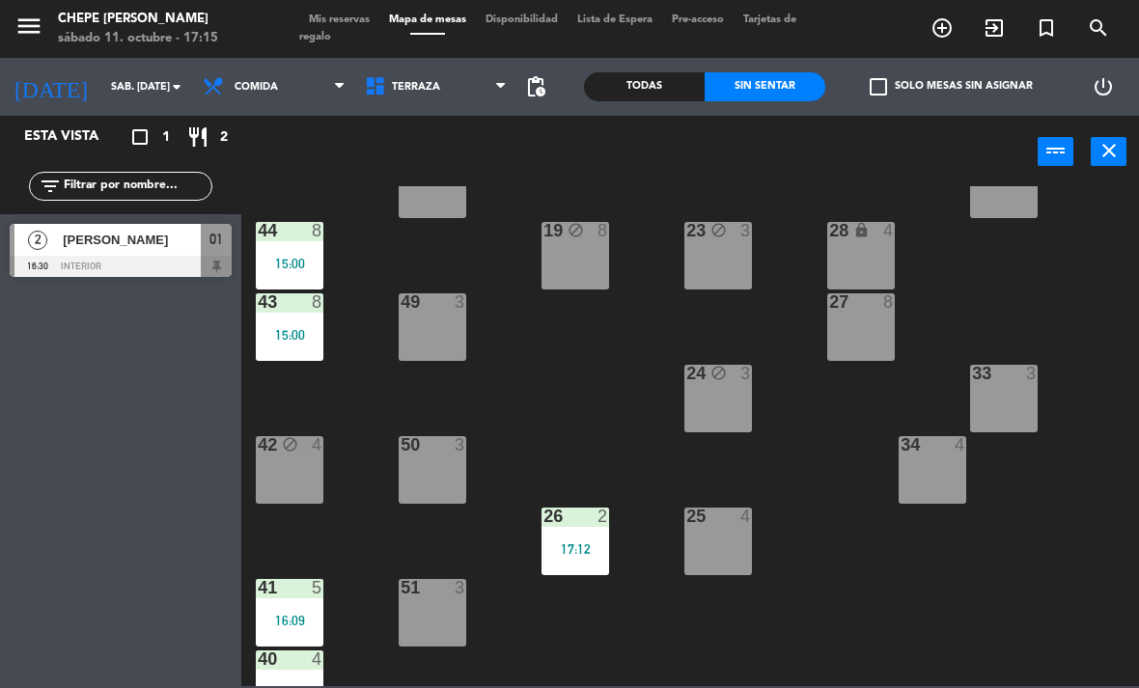
click at [430, 322] on div "49 3" at bounding box center [433, 327] width 68 height 68
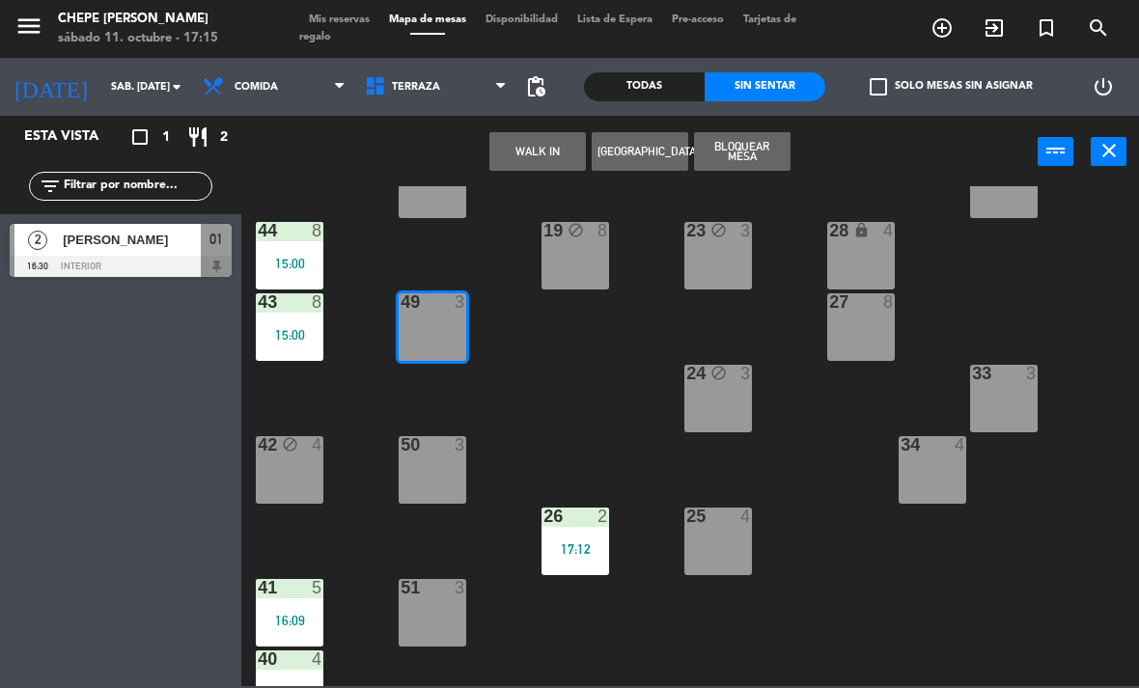
click at [562, 142] on button "WALK IN" at bounding box center [537, 151] width 97 height 39
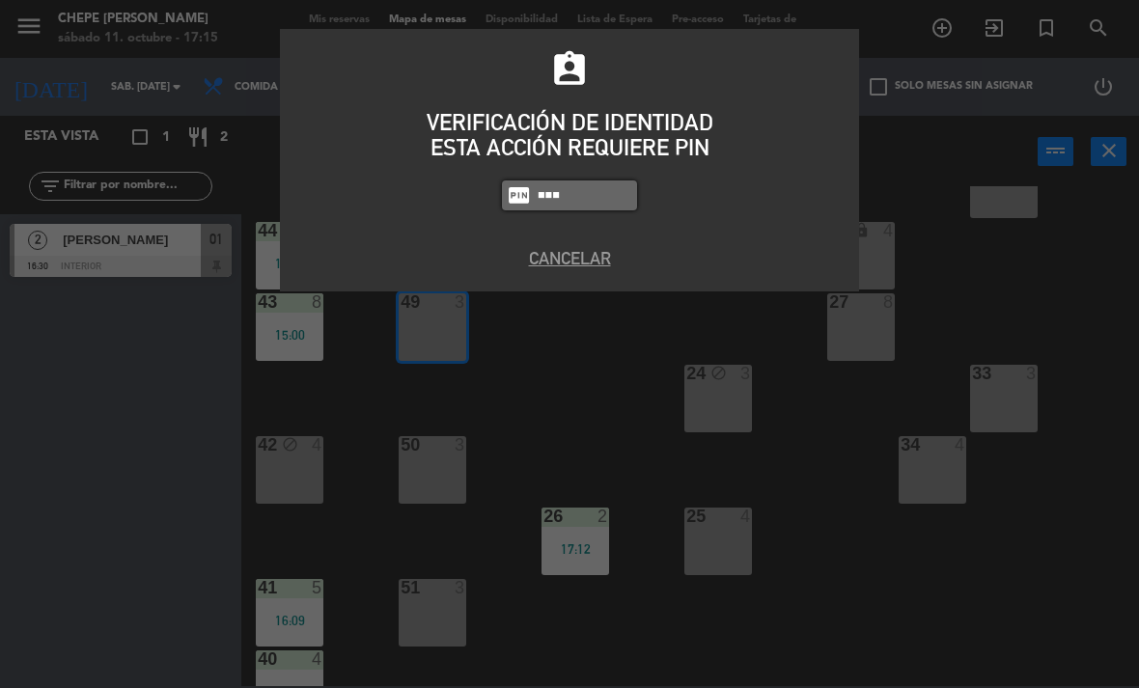
type input "1843"
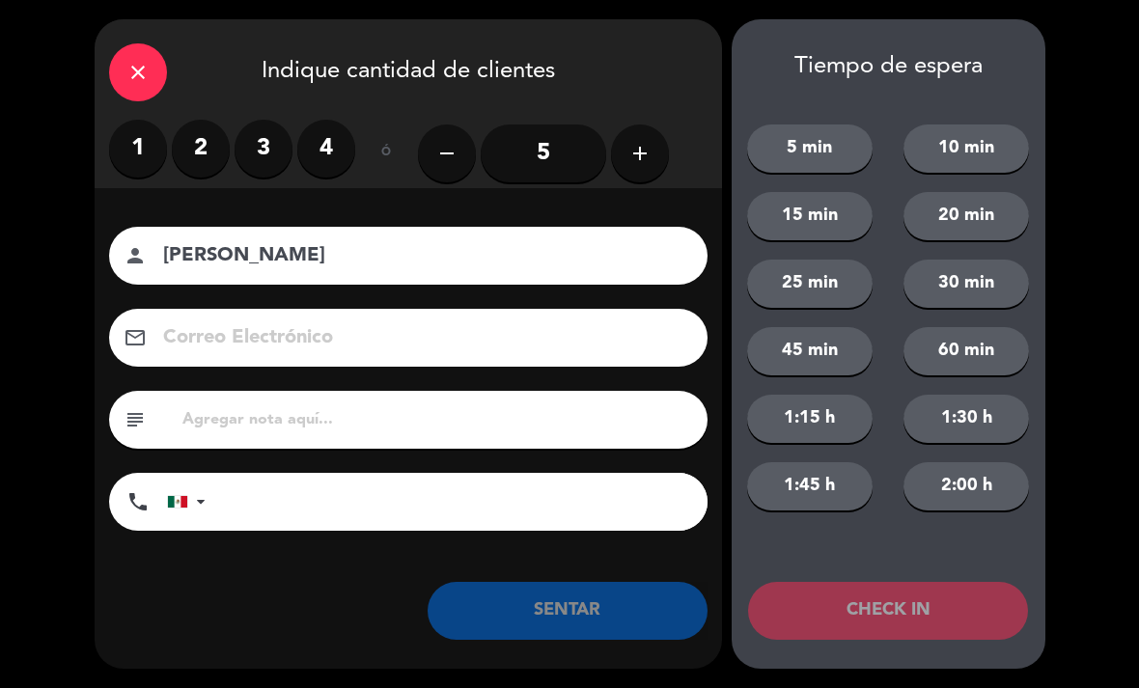
type input "[PERSON_NAME]"
click at [270, 147] on label "3" at bounding box center [264, 149] width 58 height 58
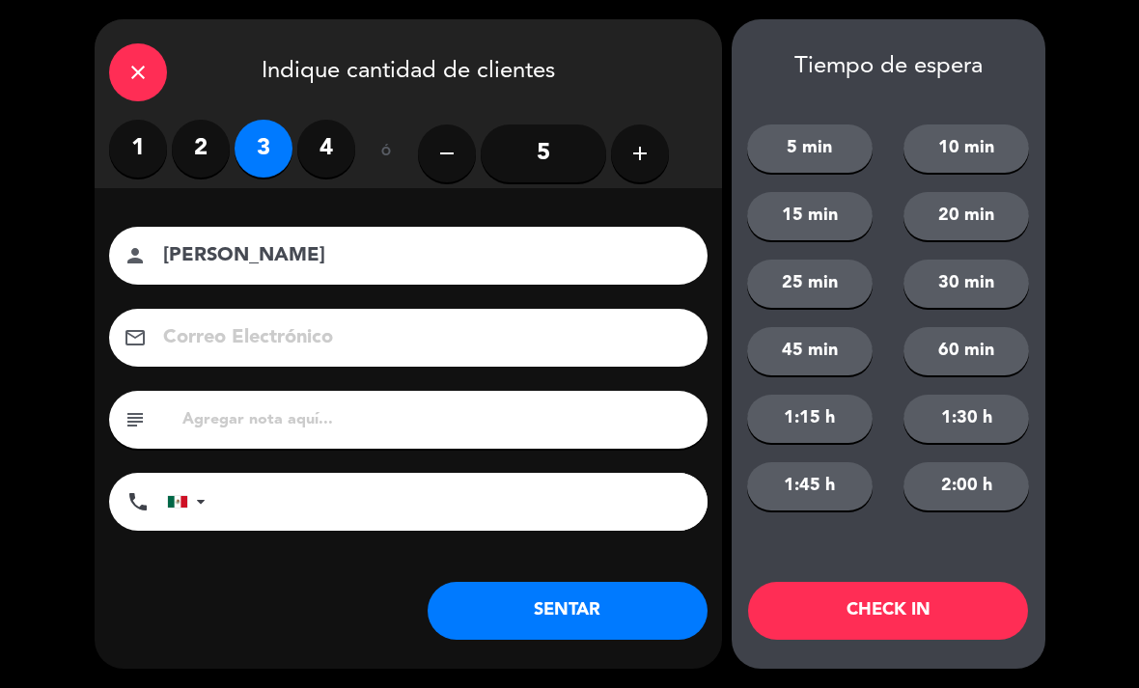
click at [205, 141] on label "2" at bounding box center [201, 149] width 58 height 58
click at [600, 613] on button "SENTAR" at bounding box center [568, 611] width 280 height 58
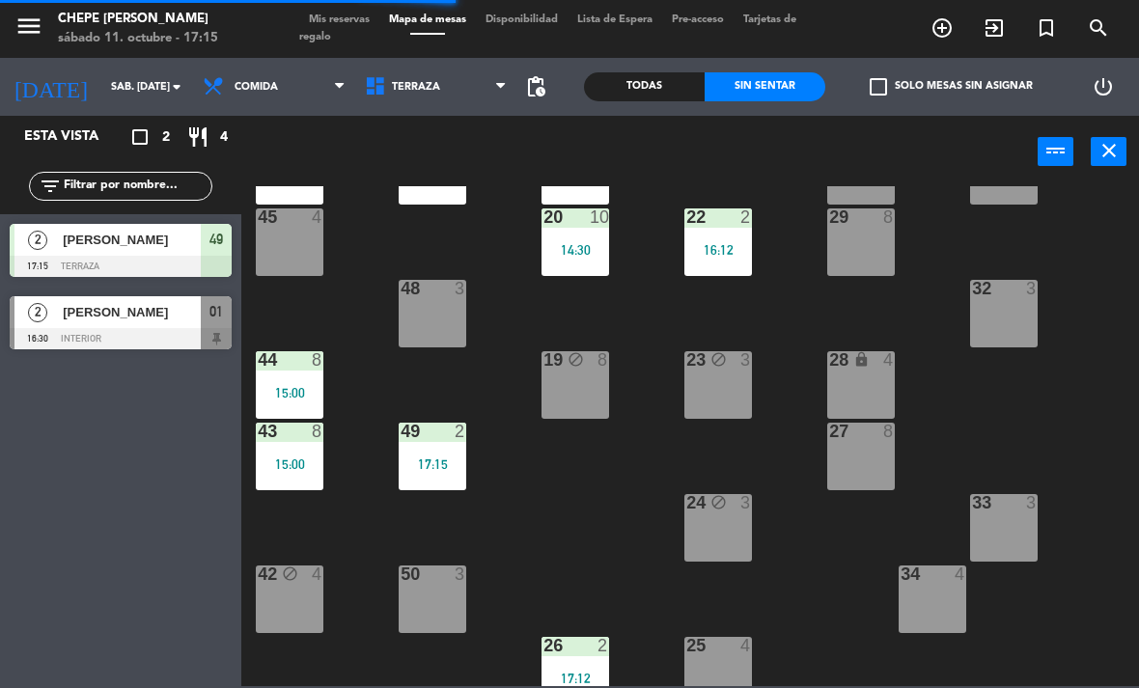
scroll to position [85, 0]
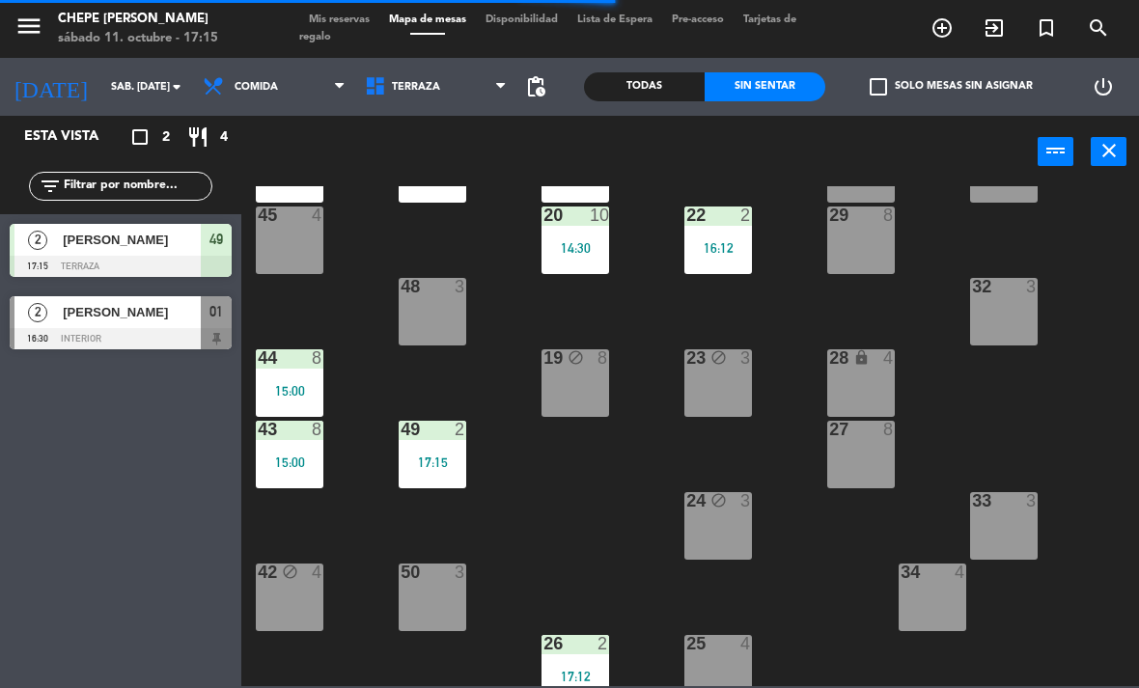
click at [725, 234] on div "22 2 16:12" at bounding box center [718, 241] width 68 height 68
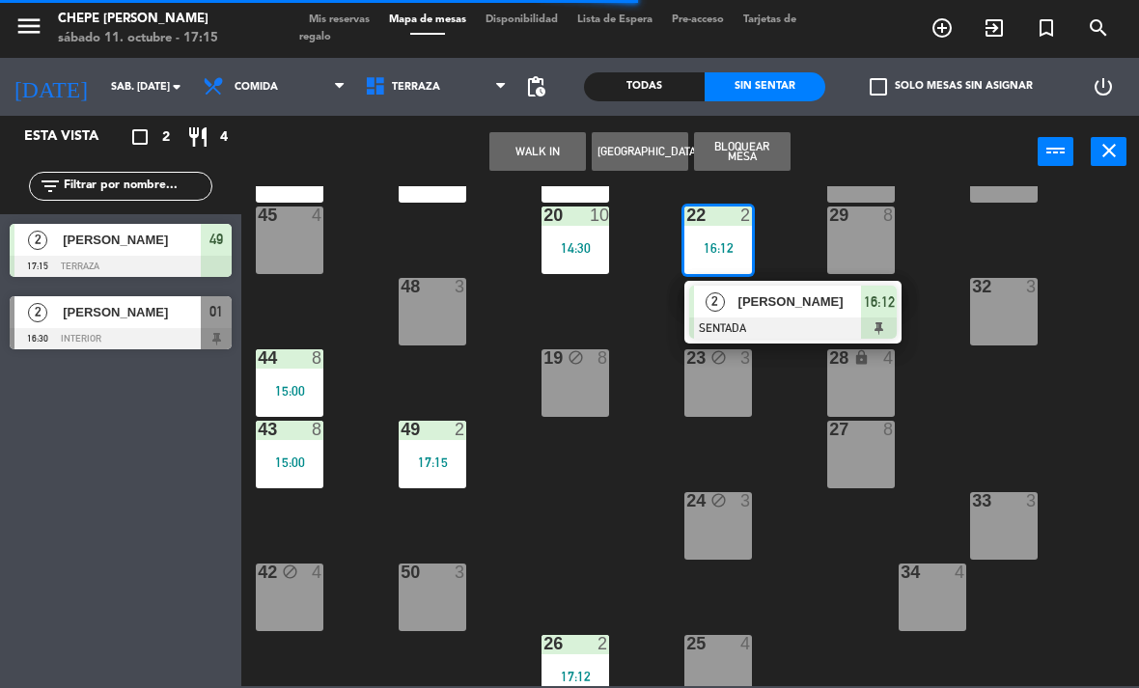
click at [789, 327] on div at bounding box center [793, 328] width 208 height 21
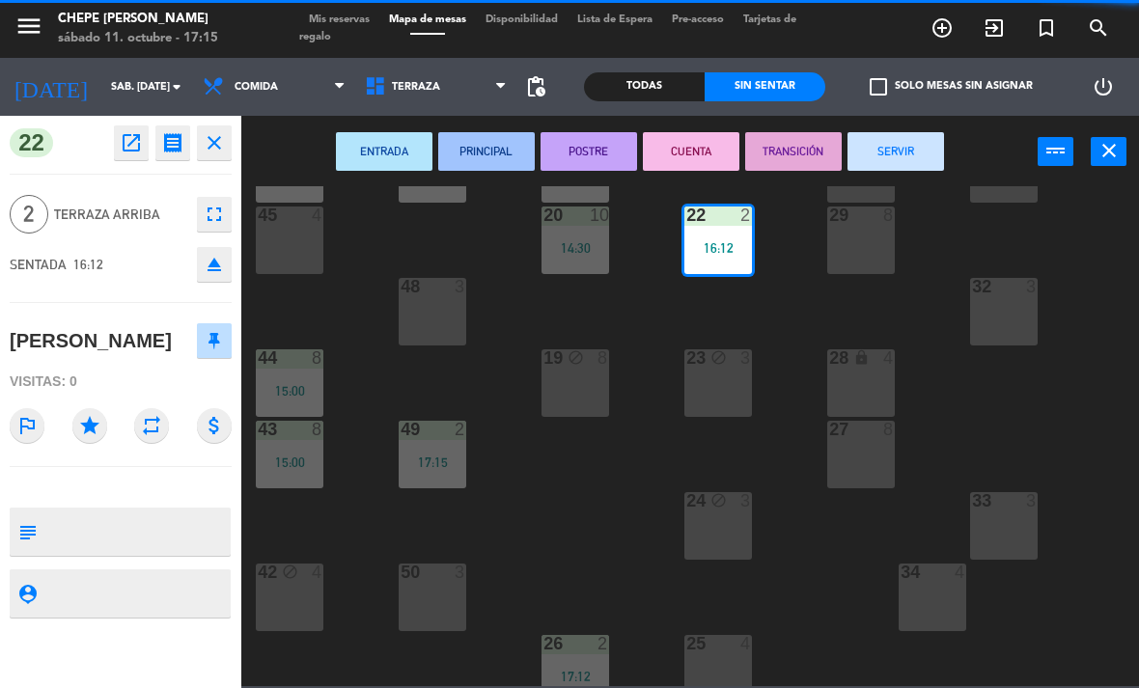
click at [921, 142] on button "SERVIR" at bounding box center [896, 151] width 97 height 39
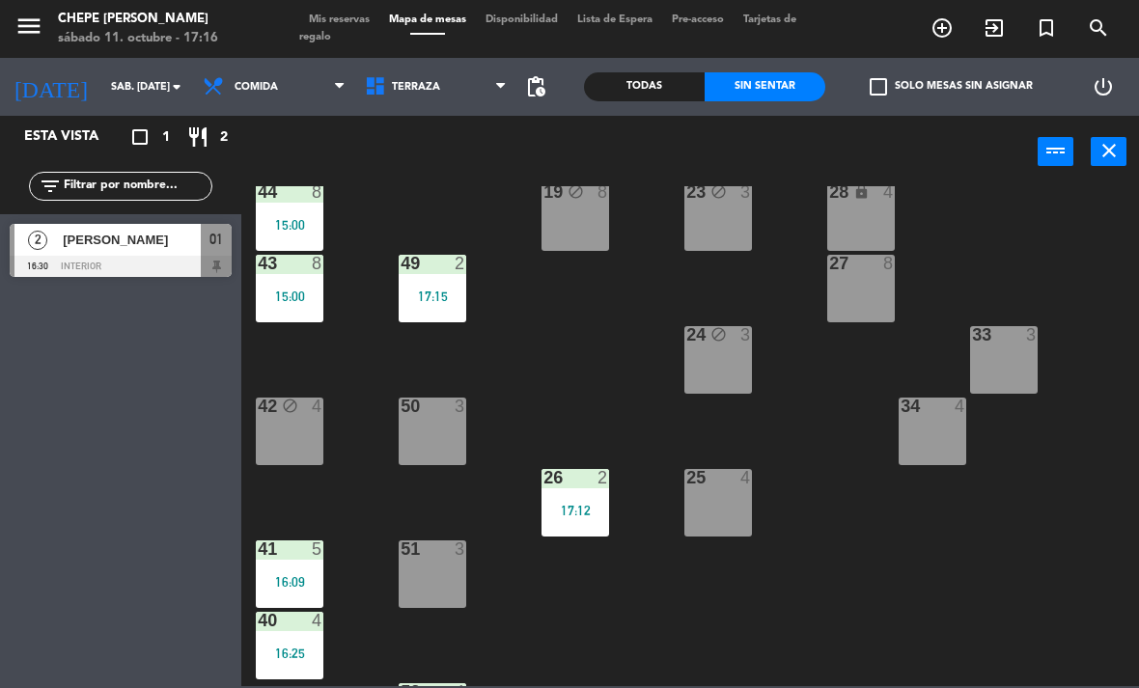
scroll to position [279, 0]
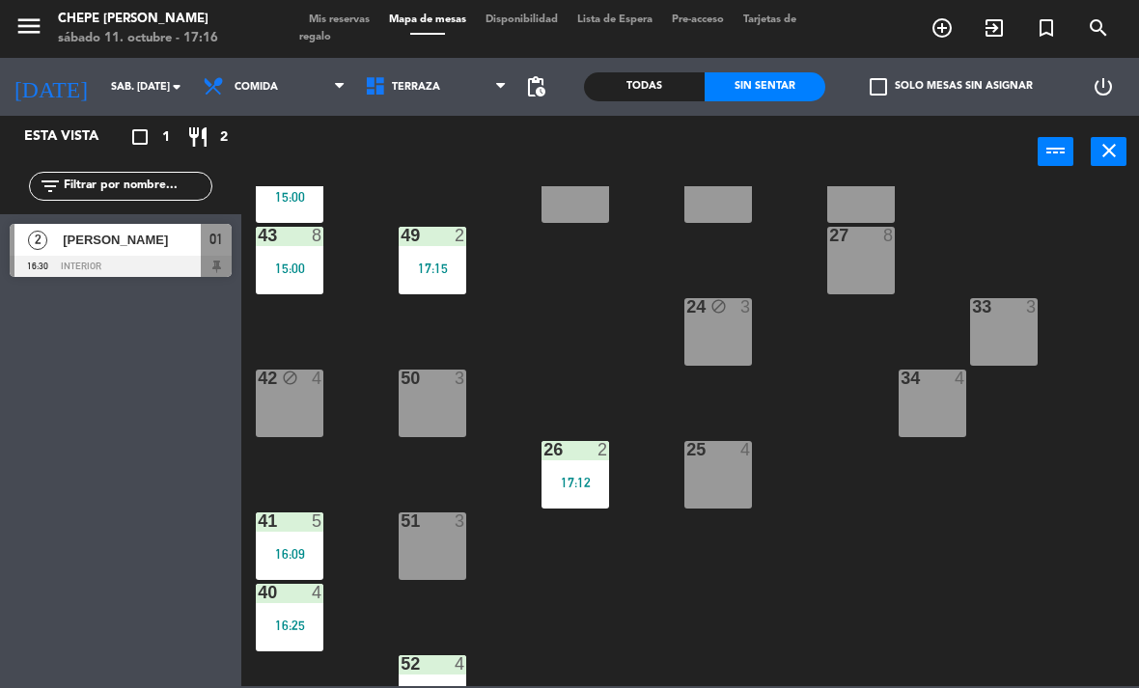
click at [463, 265] on div "17:15" at bounding box center [433, 269] width 68 height 14
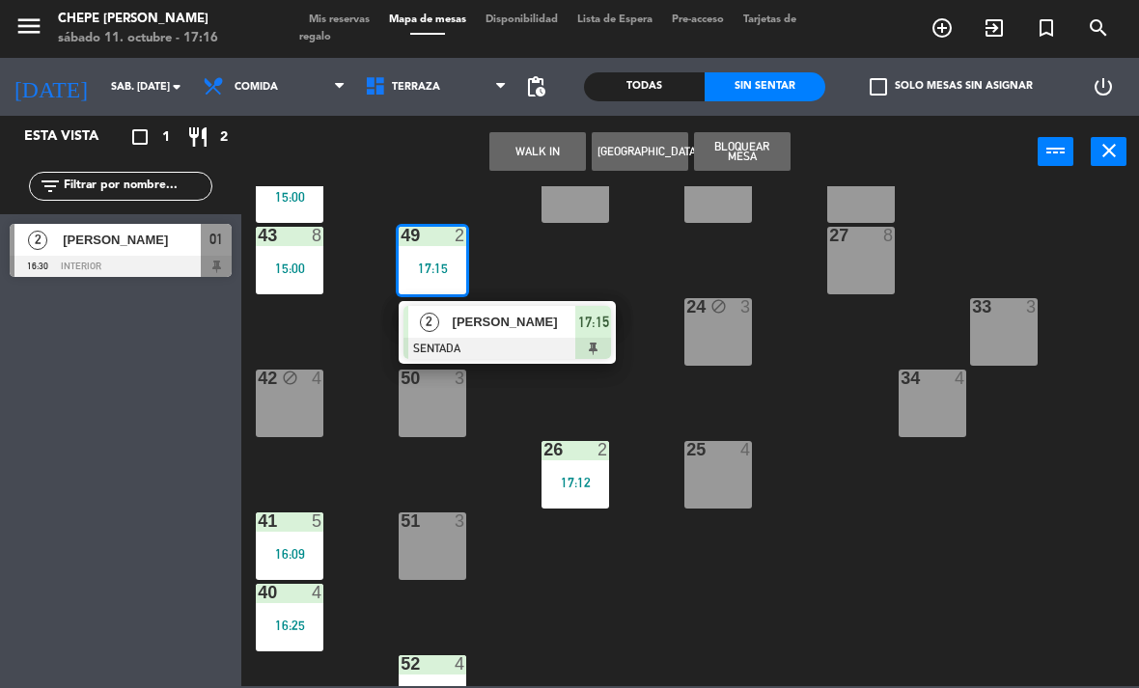
click at [436, 415] on div "50 3" at bounding box center [433, 404] width 68 height 68
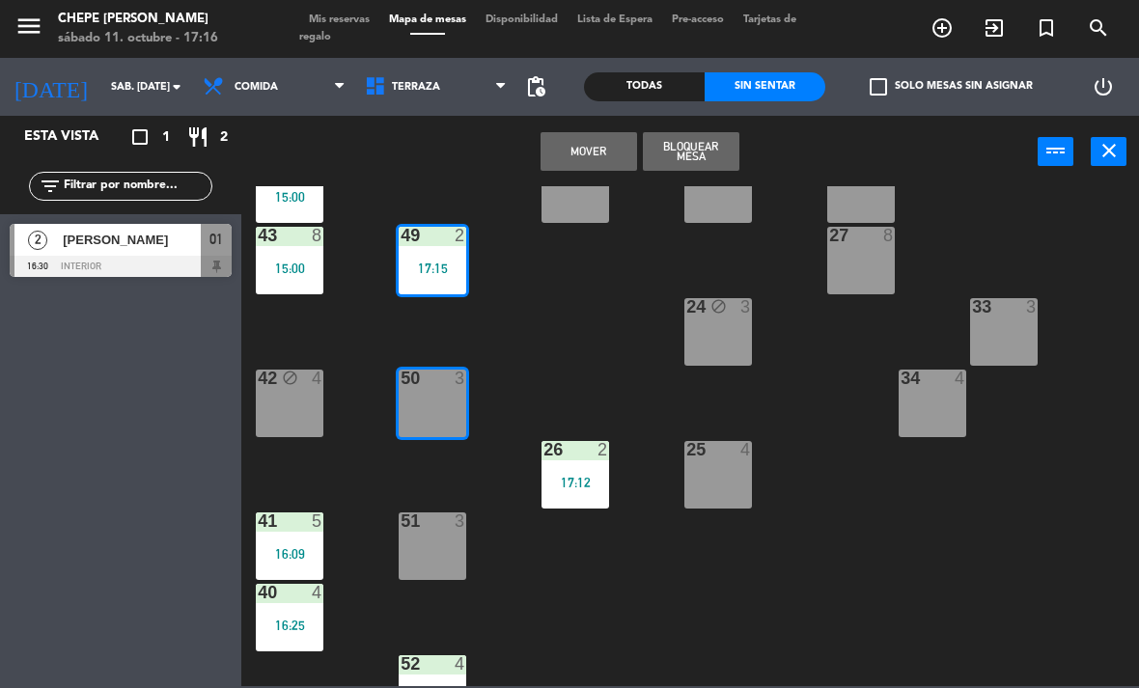
click at [598, 153] on button "Mover" at bounding box center [589, 151] width 97 height 39
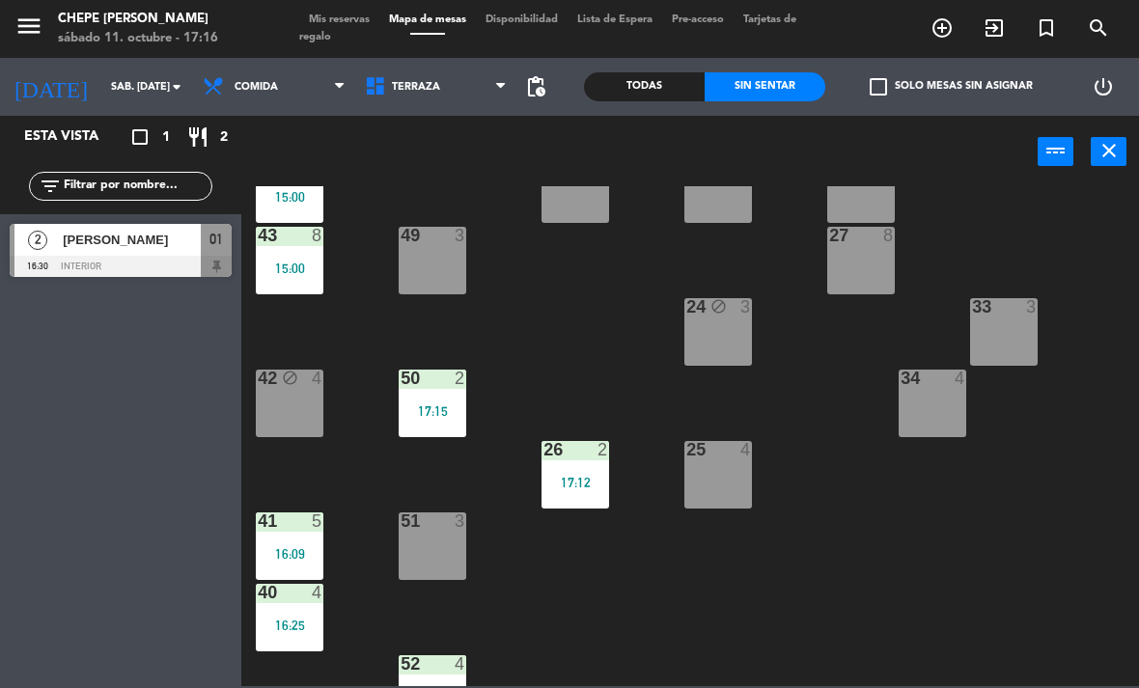
click at [440, 94] on span "Terraza" at bounding box center [436, 87] width 162 height 42
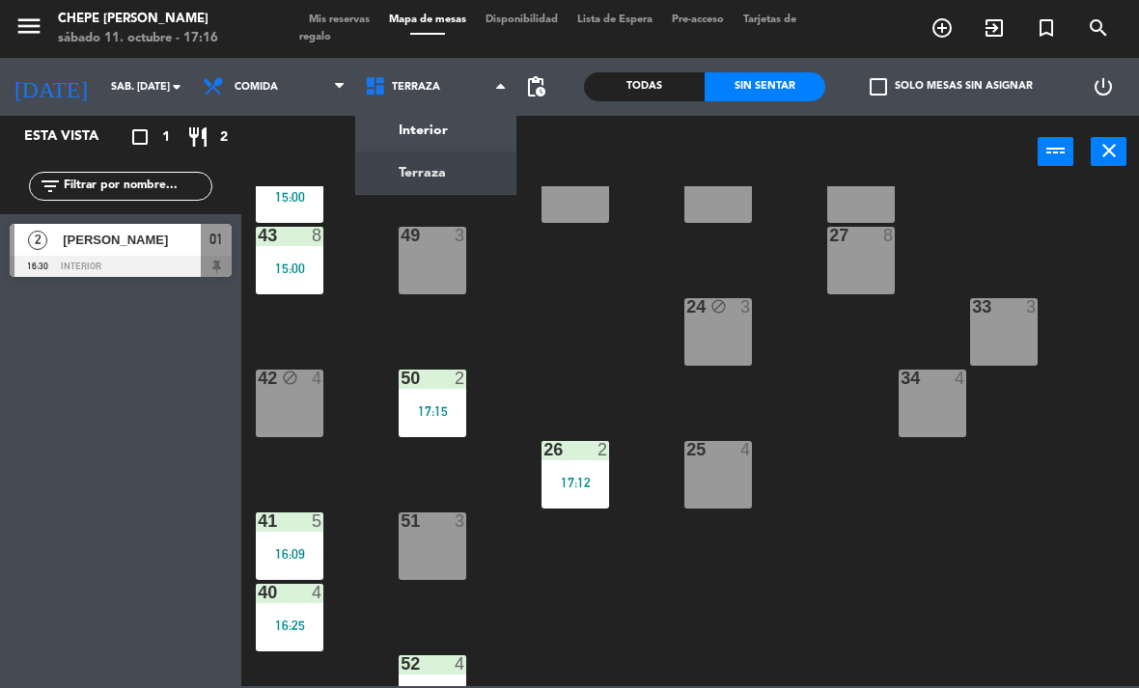
click at [487, 141] on ng-component "menu Chepe [PERSON_NAME] sábado 11. octubre - 17:16 Mis reservas Mapa de mesas …" at bounding box center [569, 343] width 1139 height 686
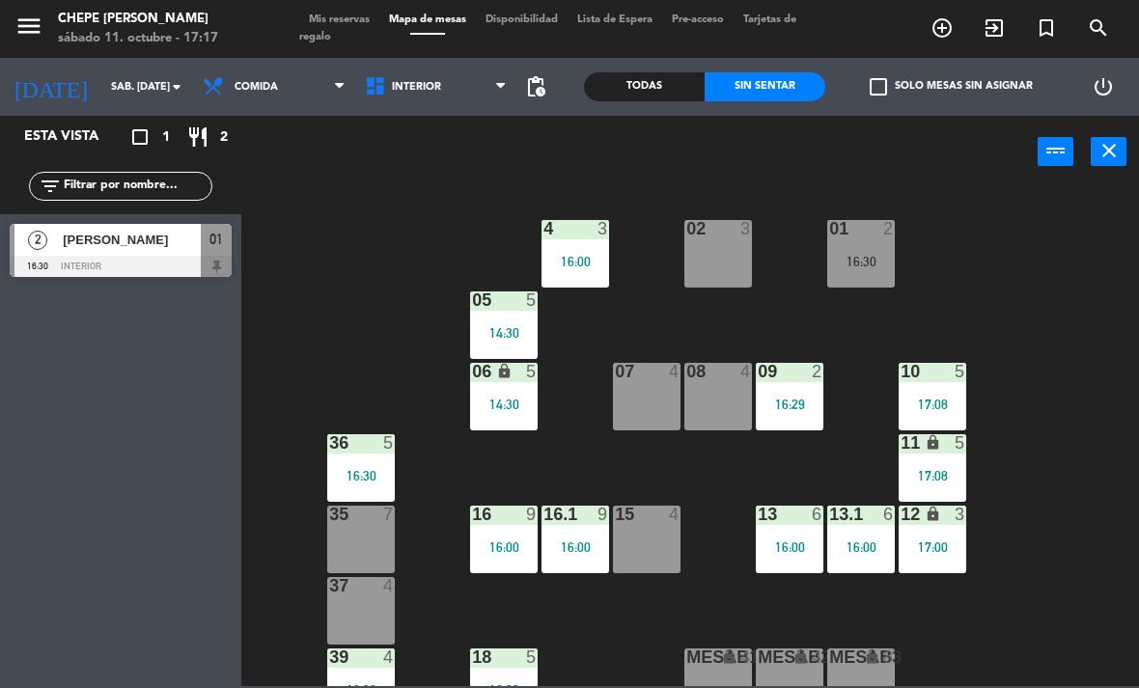
click at [873, 243] on div "01 2 16:30" at bounding box center [861, 254] width 68 height 68
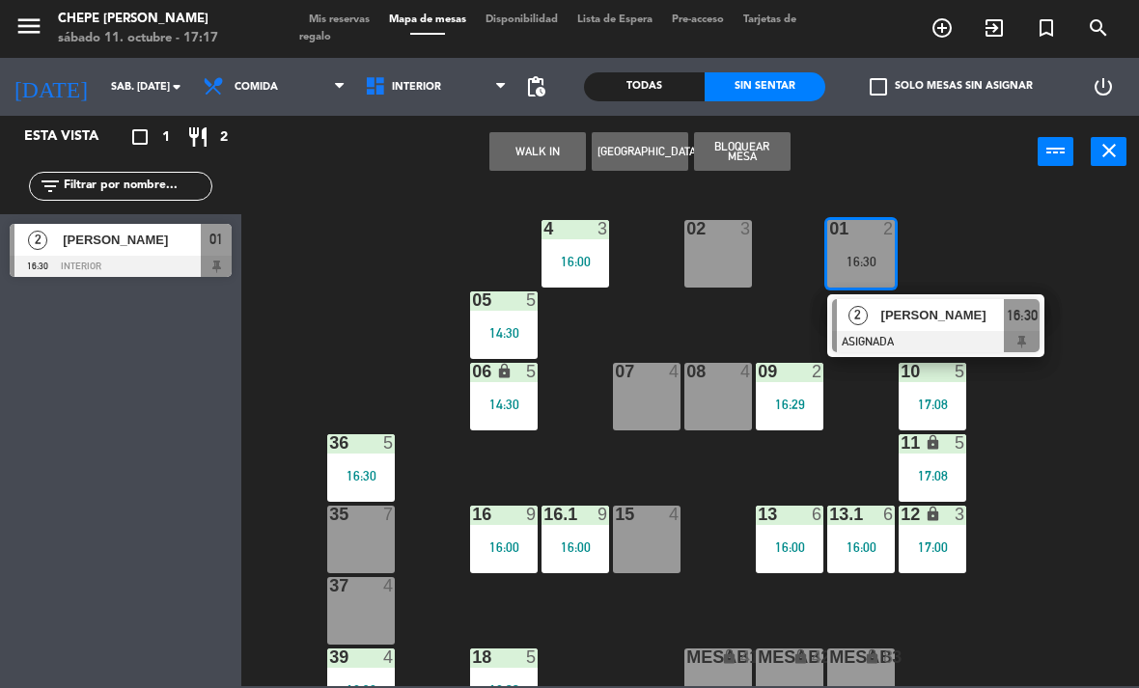
click at [928, 329] on div "[PERSON_NAME]" at bounding box center [941, 315] width 125 height 32
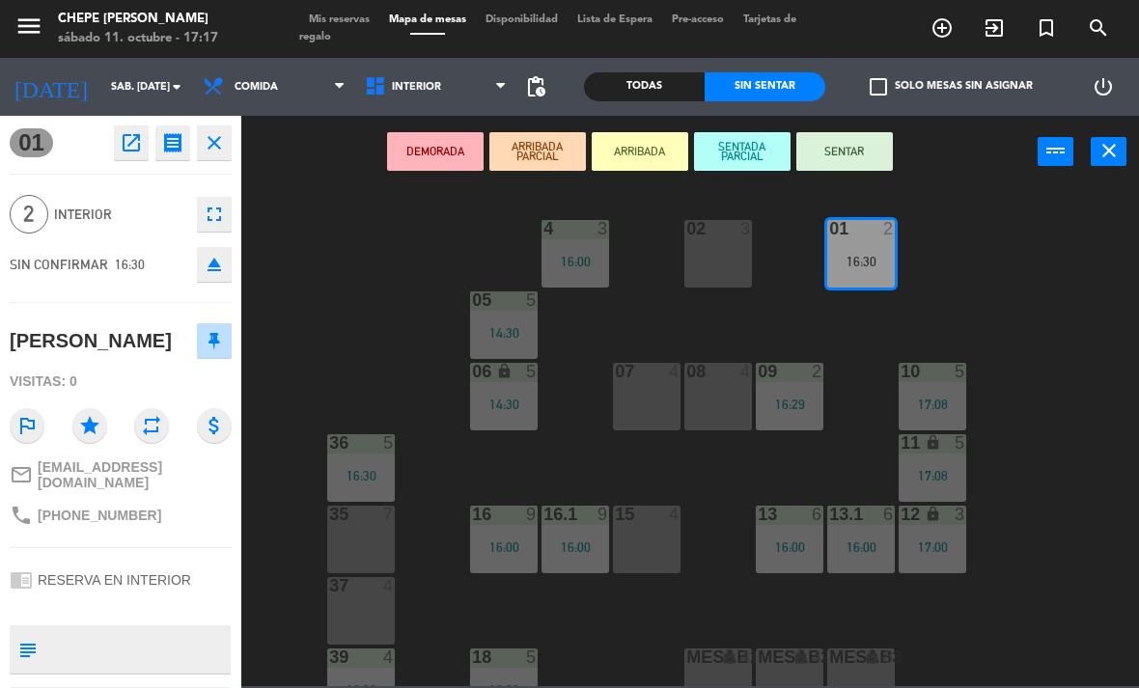
click at [137, 141] on icon "open_in_new" at bounding box center [131, 142] width 23 height 23
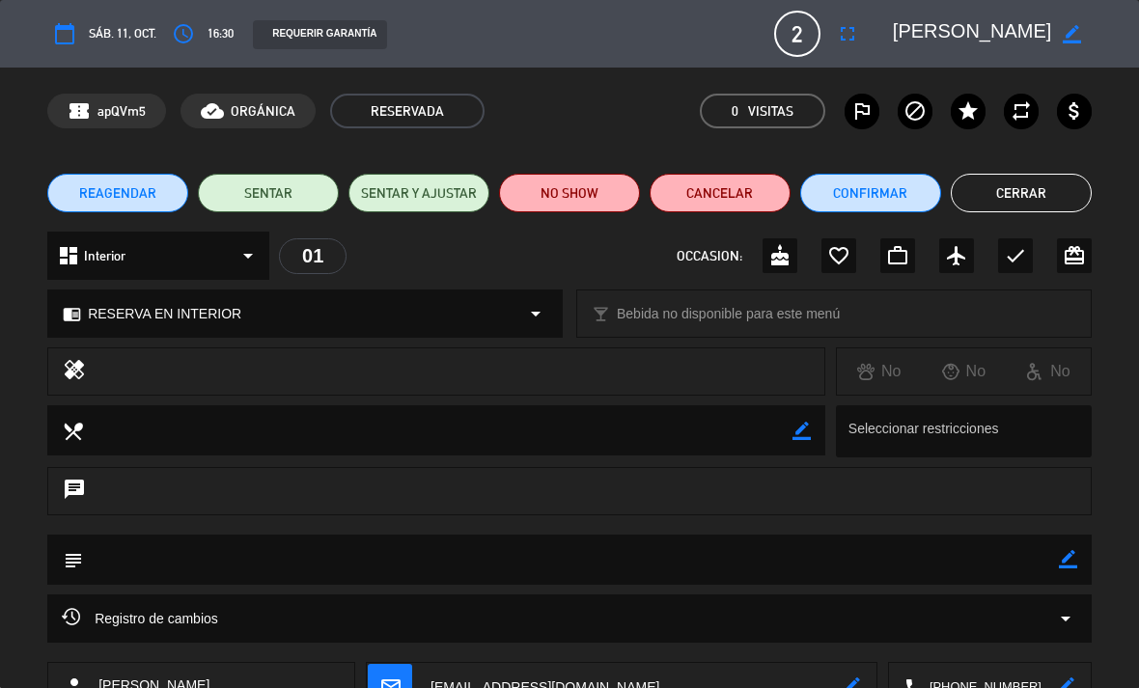
click at [726, 201] on button "Cancelar" at bounding box center [720, 193] width 141 height 39
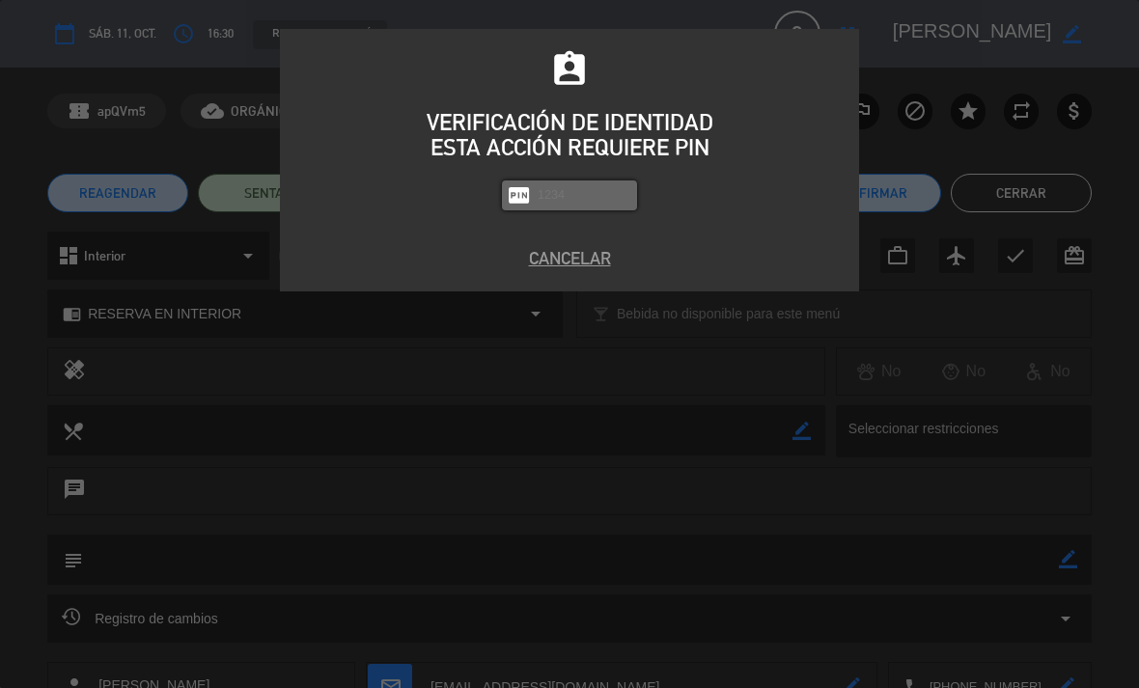
click at [571, 269] on button "Cancelar" at bounding box center [569, 258] width 550 height 26
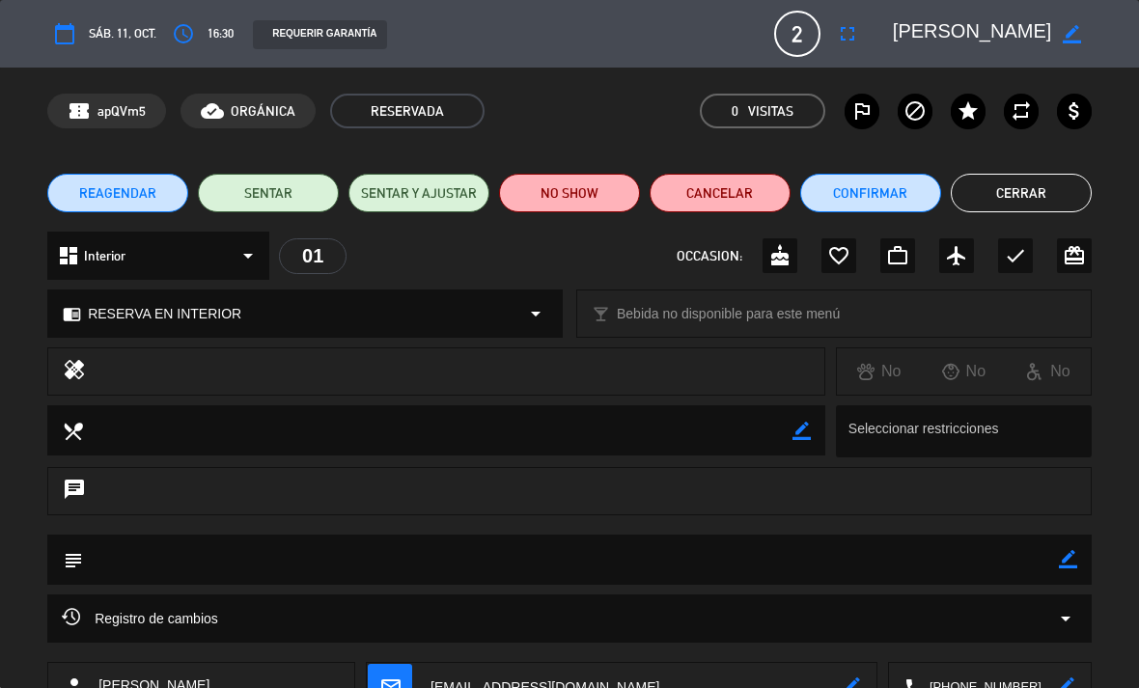
click at [586, 198] on button "NO SHOW" at bounding box center [569, 193] width 141 height 39
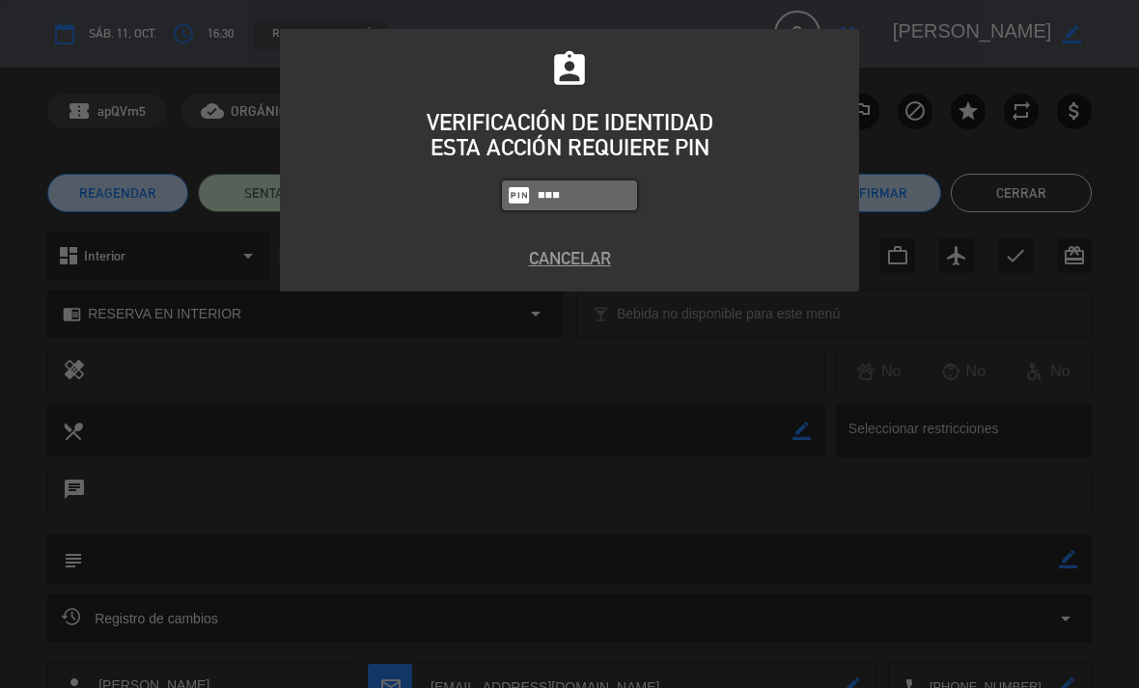
type input "1843"
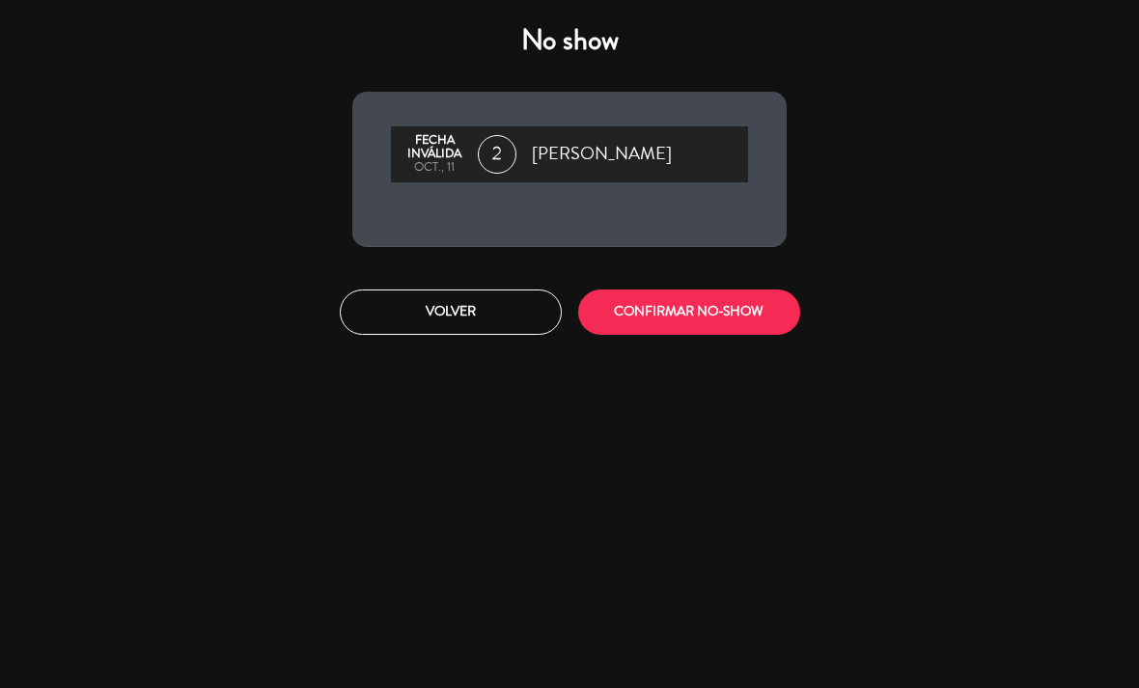
click at [727, 317] on button "CONFIRMAR NO-SHOW" at bounding box center [689, 312] width 222 height 45
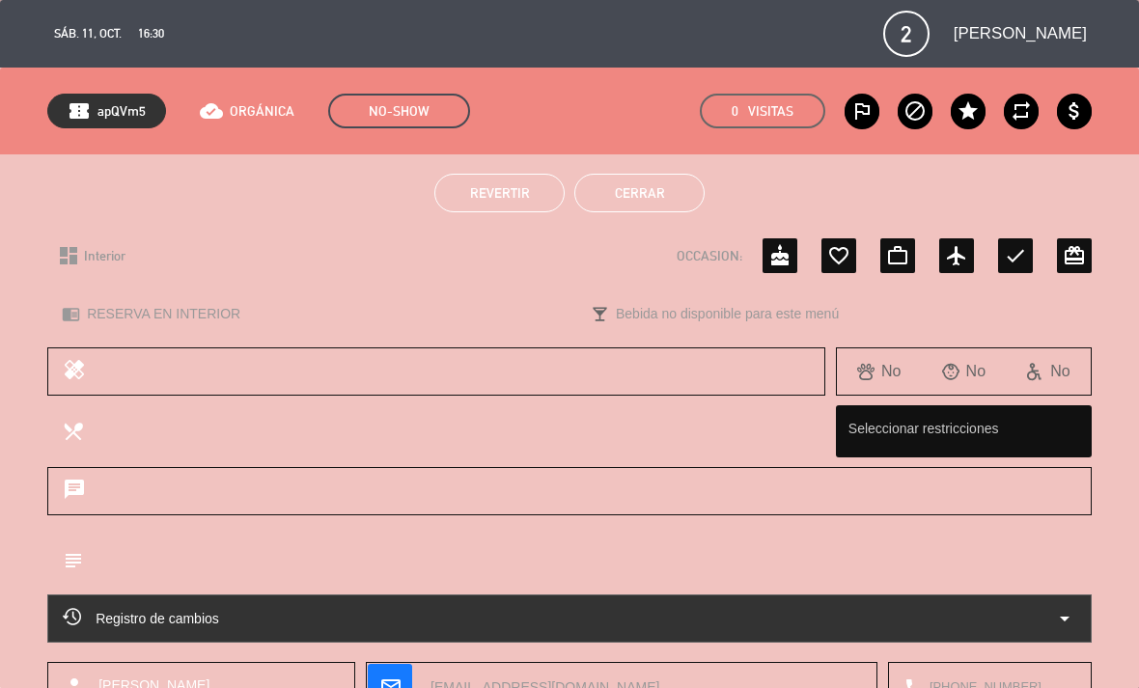
click at [685, 174] on button "Cerrar" at bounding box center [639, 193] width 130 height 39
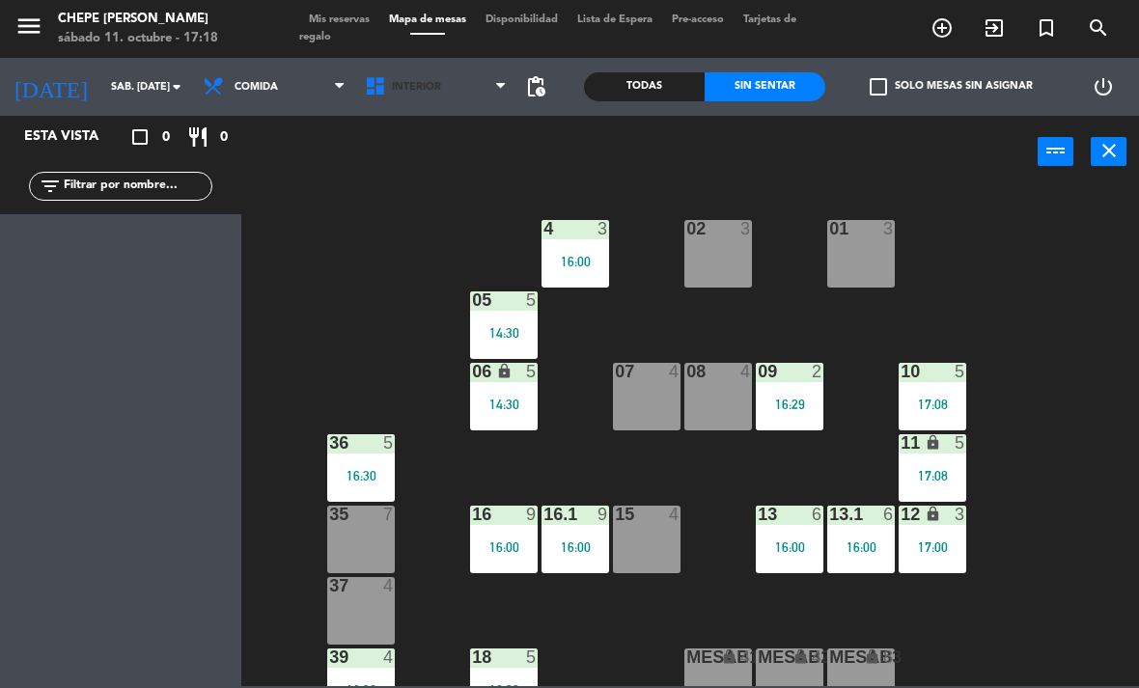
click at [447, 80] on span "Interior" at bounding box center [436, 87] width 162 height 42
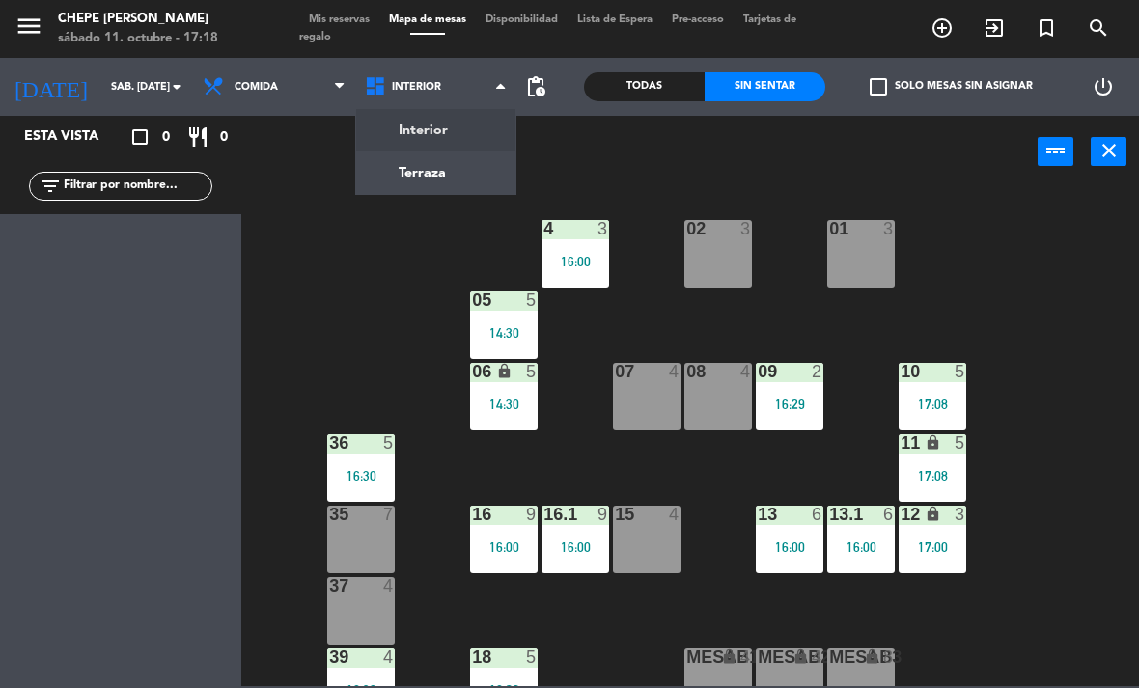
click at [499, 147] on ng-component "menu Chepe [PERSON_NAME] sábado 11. octubre - 17:18 Mis reservas Mapa de mesas …" at bounding box center [569, 343] width 1139 height 686
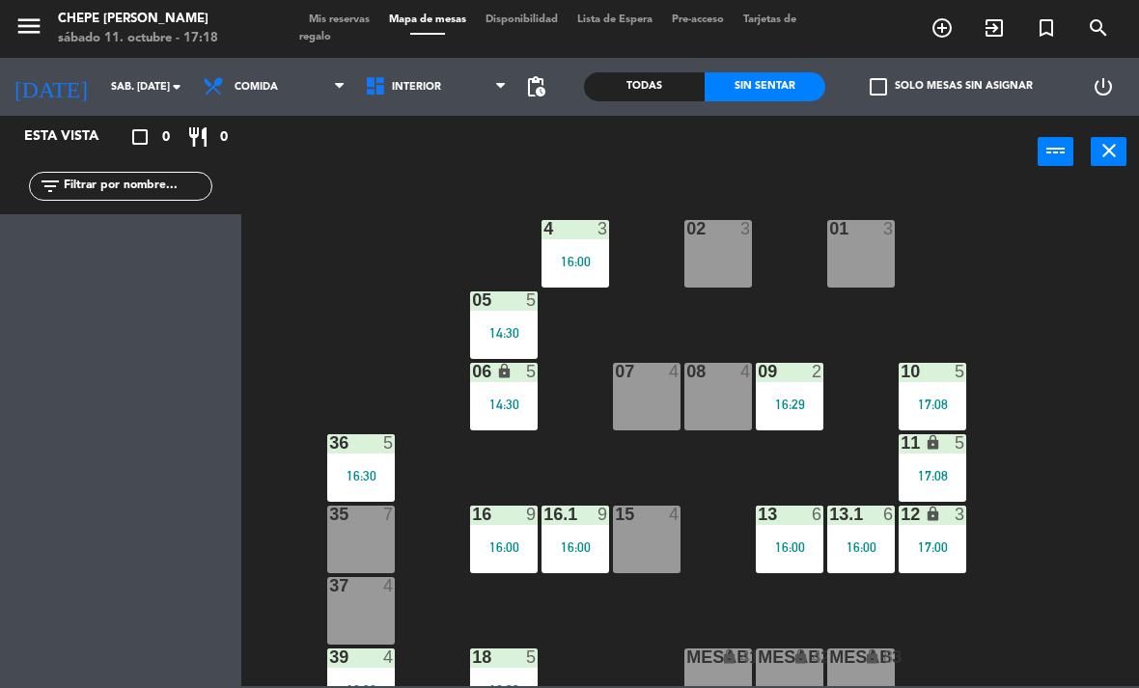
click at [411, 88] on span "Interior" at bounding box center [416, 87] width 49 height 13
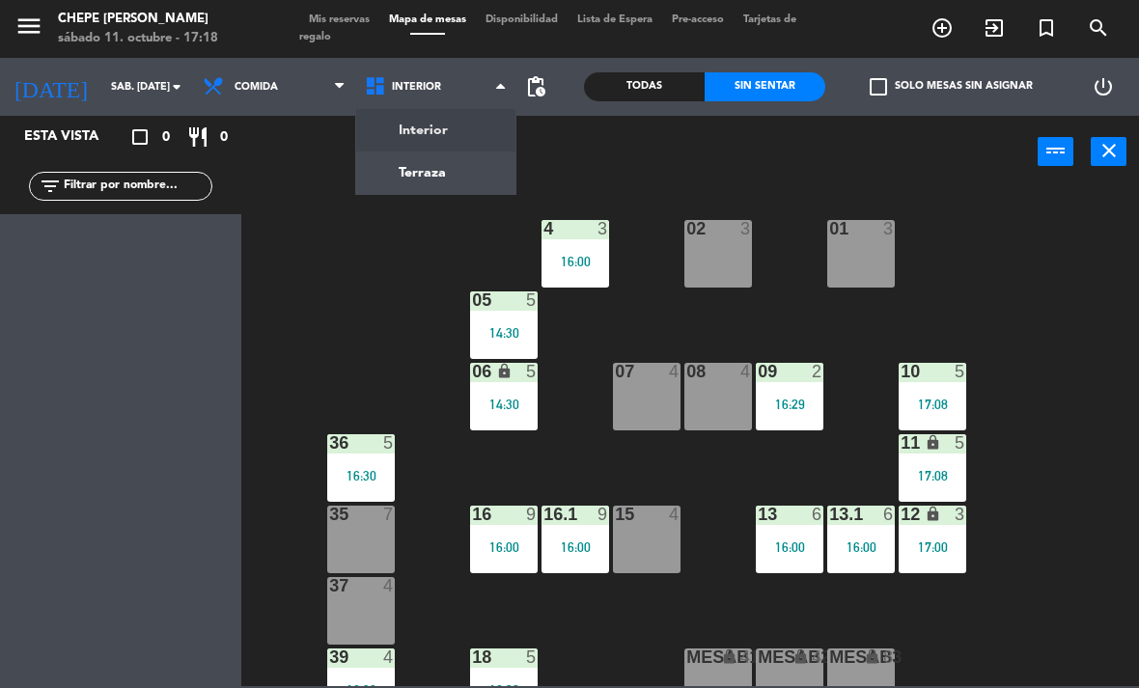
click at [451, 184] on ng-component "menu Chepe [PERSON_NAME] sábado 11. octubre - 17:18 Mis reservas Mapa de mesas …" at bounding box center [569, 343] width 1139 height 686
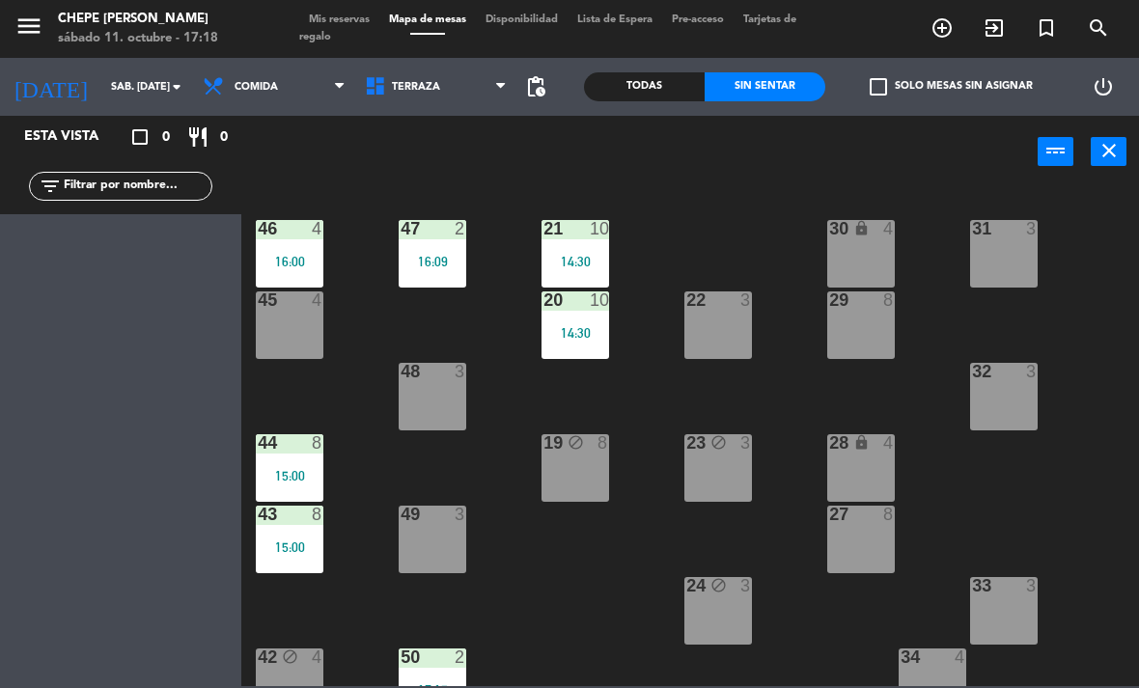
click at [434, 275] on div "47 2 16:09" at bounding box center [433, 254] width 68 height 68
click at [529, 559] on div "21 10 14:30 30 lock 4 46 4 16:00 47 2 16:09 31 3 20 10 14:30 22 3 29 8 45 4 32 …" at bounding box center [696, 436] width 886 height 500
click at [427, 255] on div "16:09" at bounding box center [433, 262] width 68 height 14
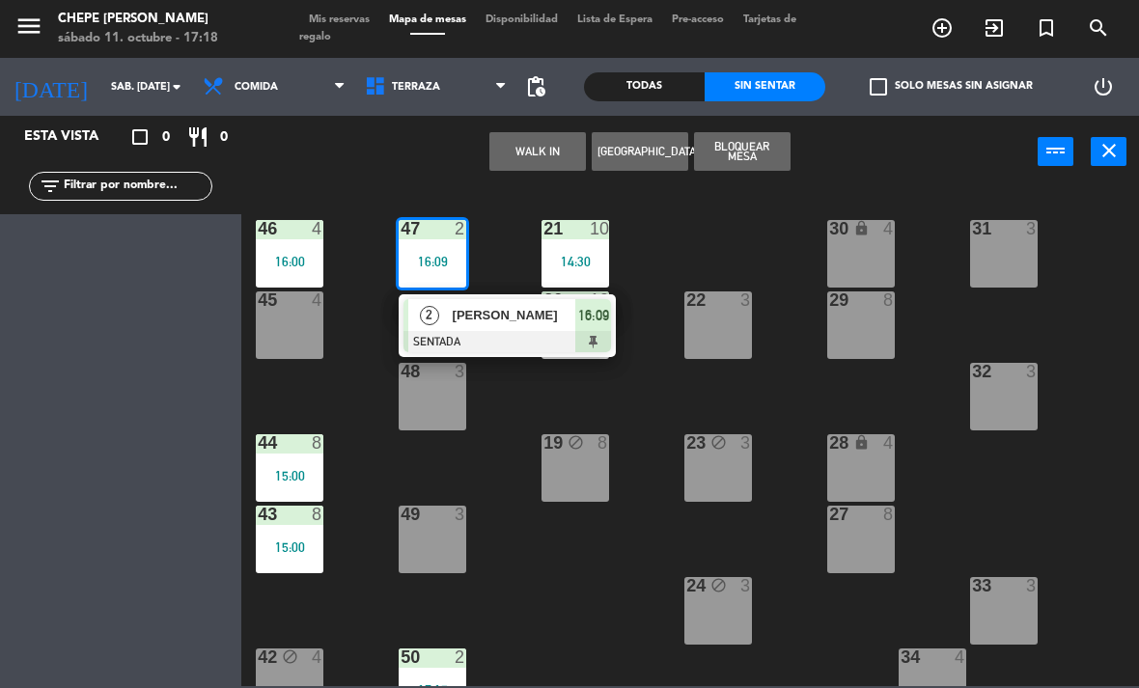
click at [488, 333] on div at bounding box center [508, 341] width 208 height 21
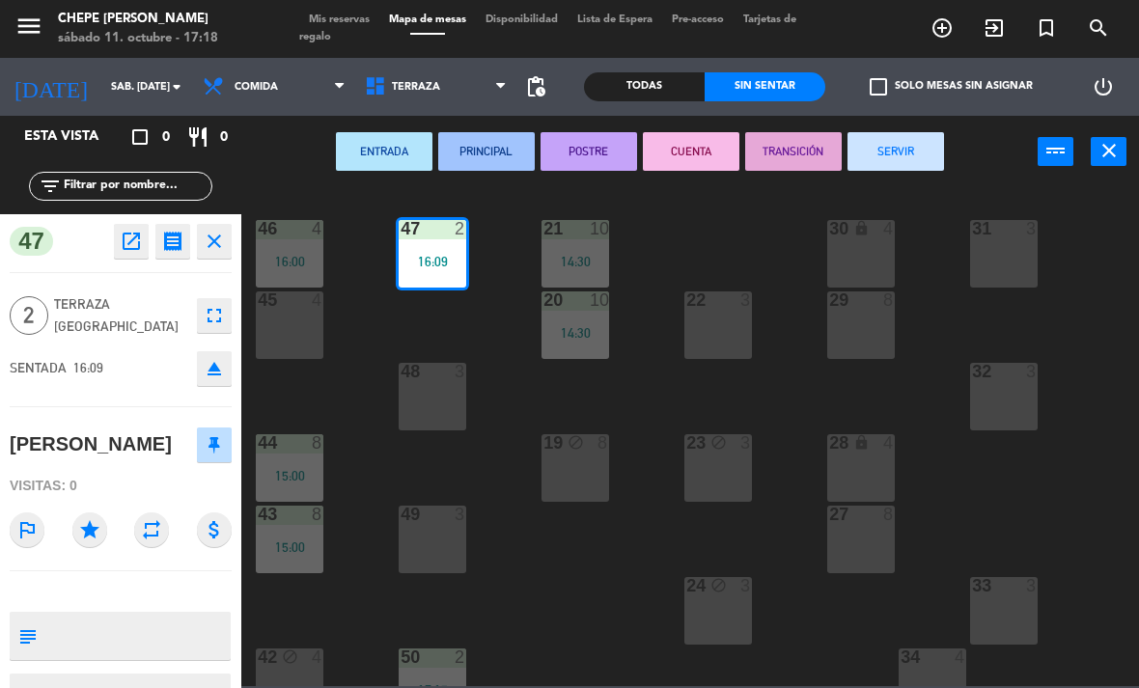
click at [877, 153] on button "SERVIR" at bounding box center [896, 151] width 97 height 39
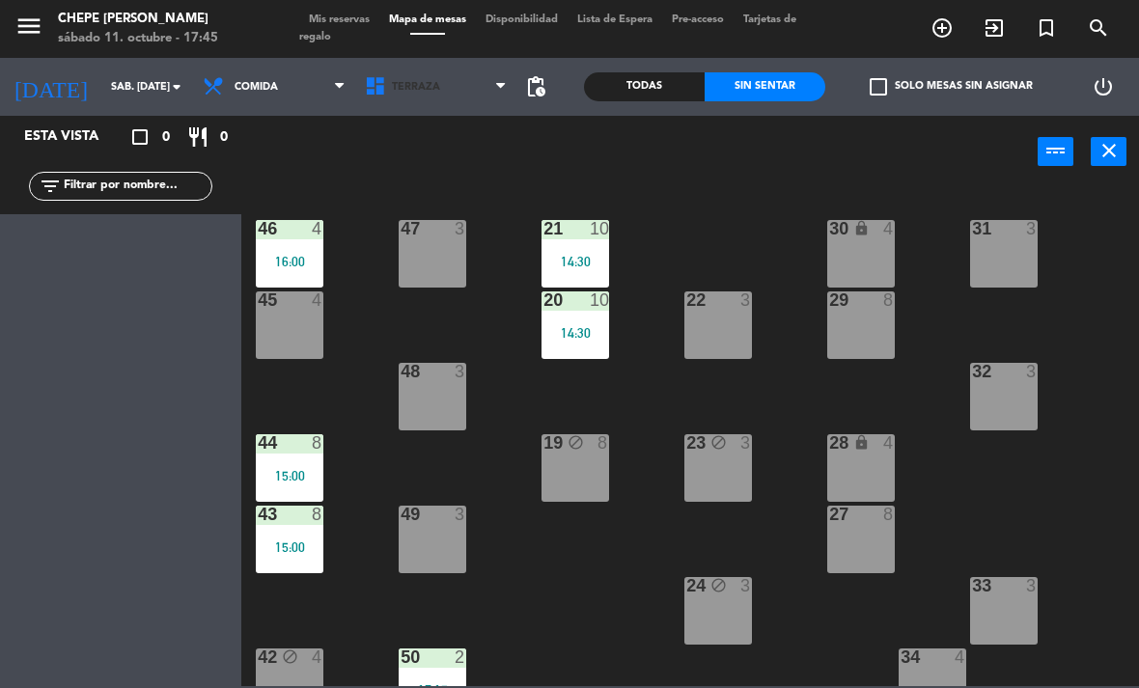
click at [399, 91] on span "Terraza" at bounding box center [416, 87] width 48 height 13
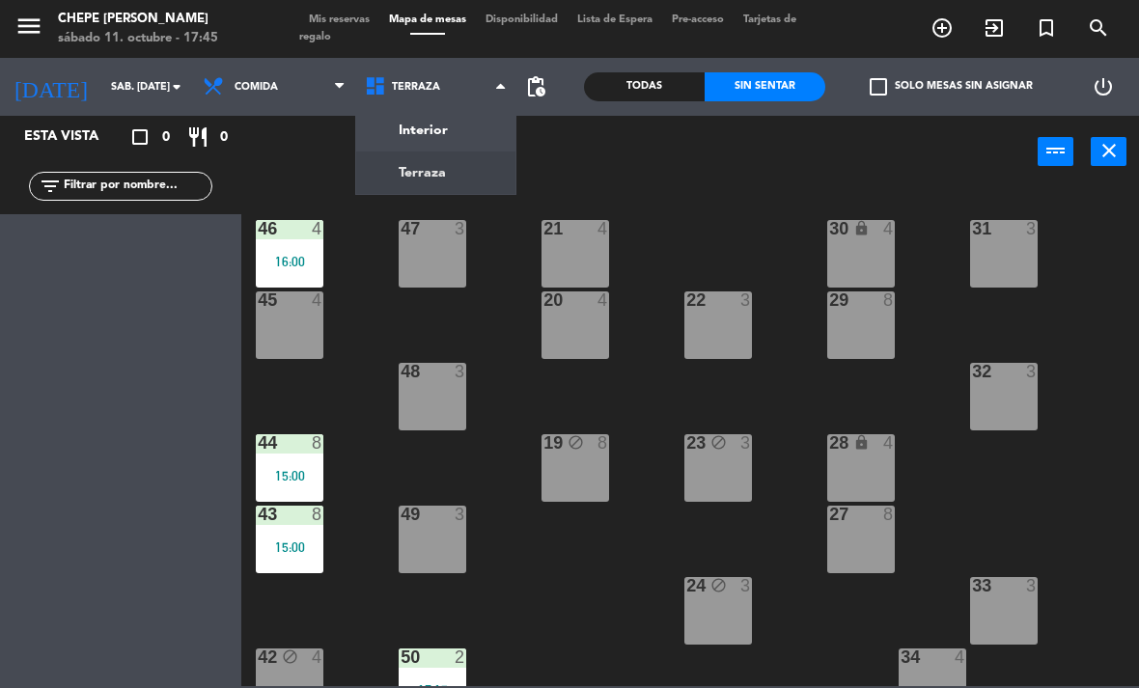
click at [421, 137] on ng-component "menu Chepe [PERSON_NAME] sábado 11. octubre - 17:45 Mis reservas Mapa de mesas …" at bounding box center [569, 343] width 1139 height 686
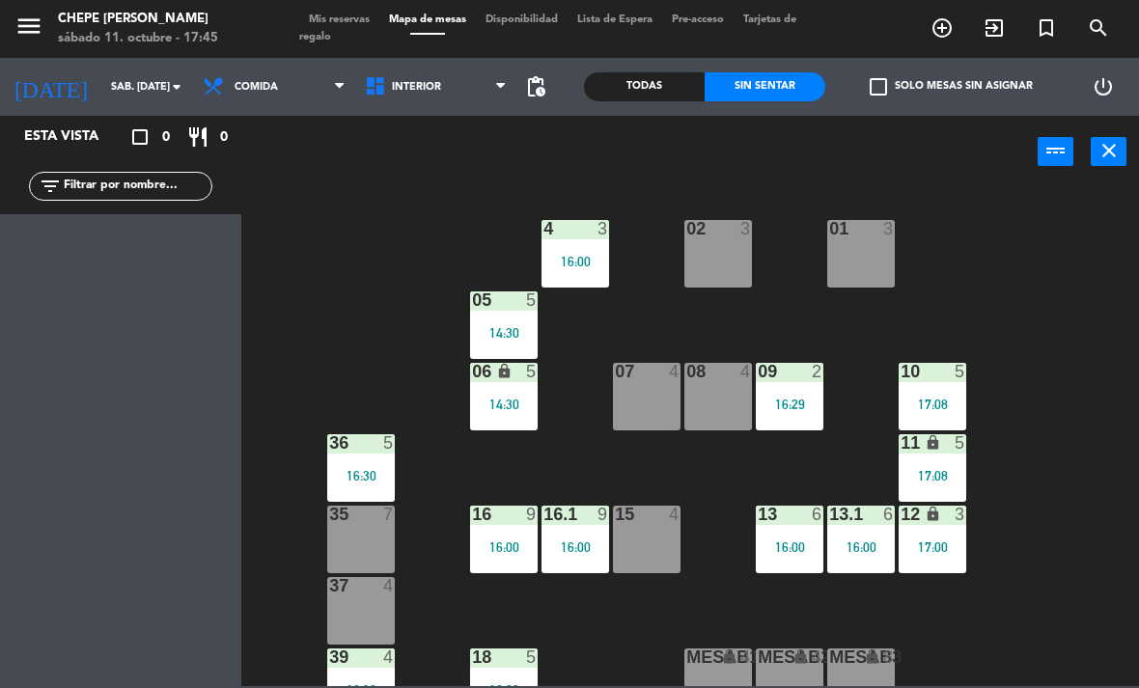
click at [612, 189] on div "02 3 4 3 16:00 01 3 05 5 14:30 06 lock 5 14:30 07 4 09 2 16:29 10 5 17:08 08 4 …" at bounding box center [696, 436] width 886 height 500
click at [591, 266] on div "16:00" at bounding box center [576, 262] width 68 height 14
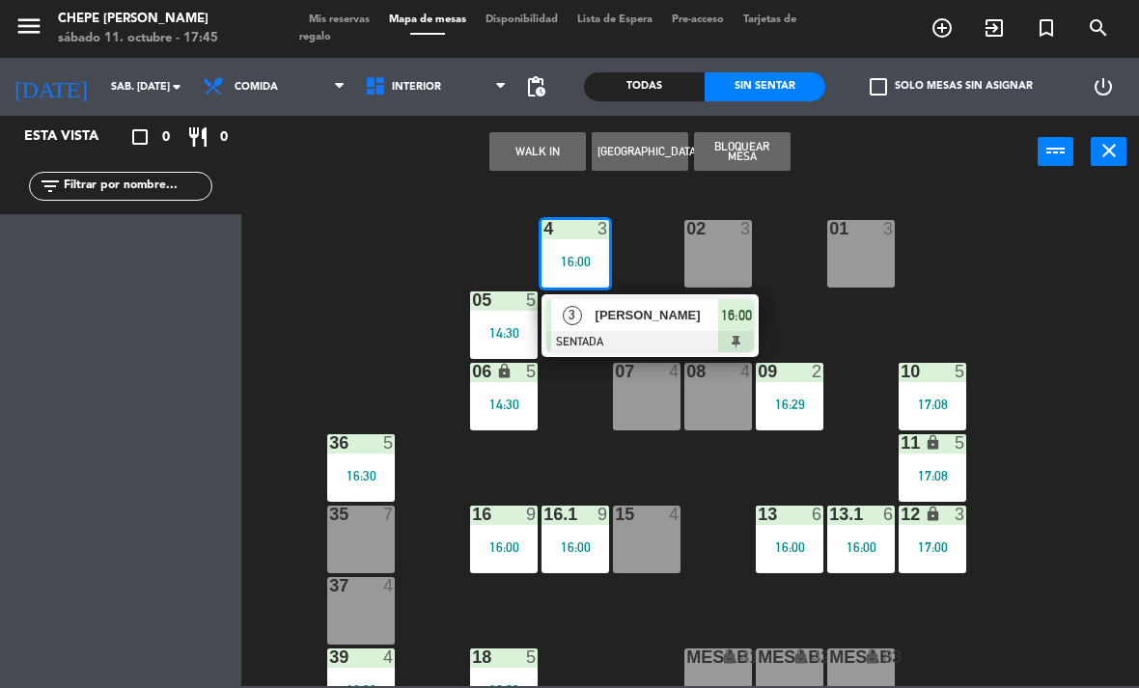
click at [641, 337] on div at bounding box center [650, 341] width 208 height 21
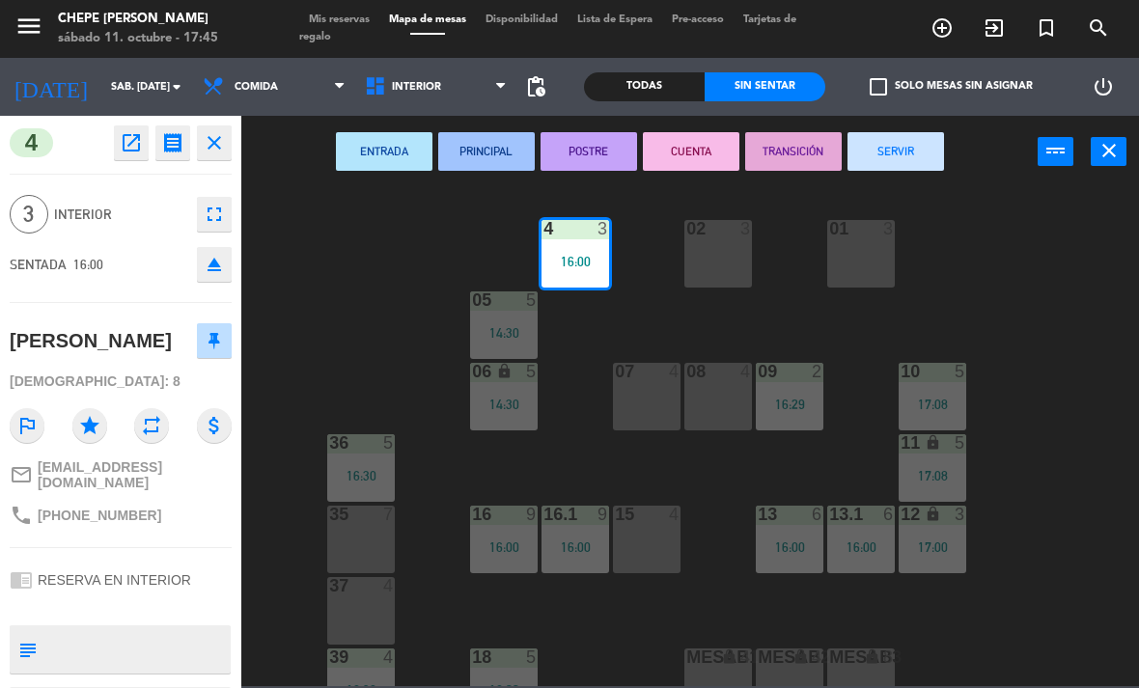
click at [901, 156] on button "SERVIR" at bounding box center [896, 151] width 97 height 39
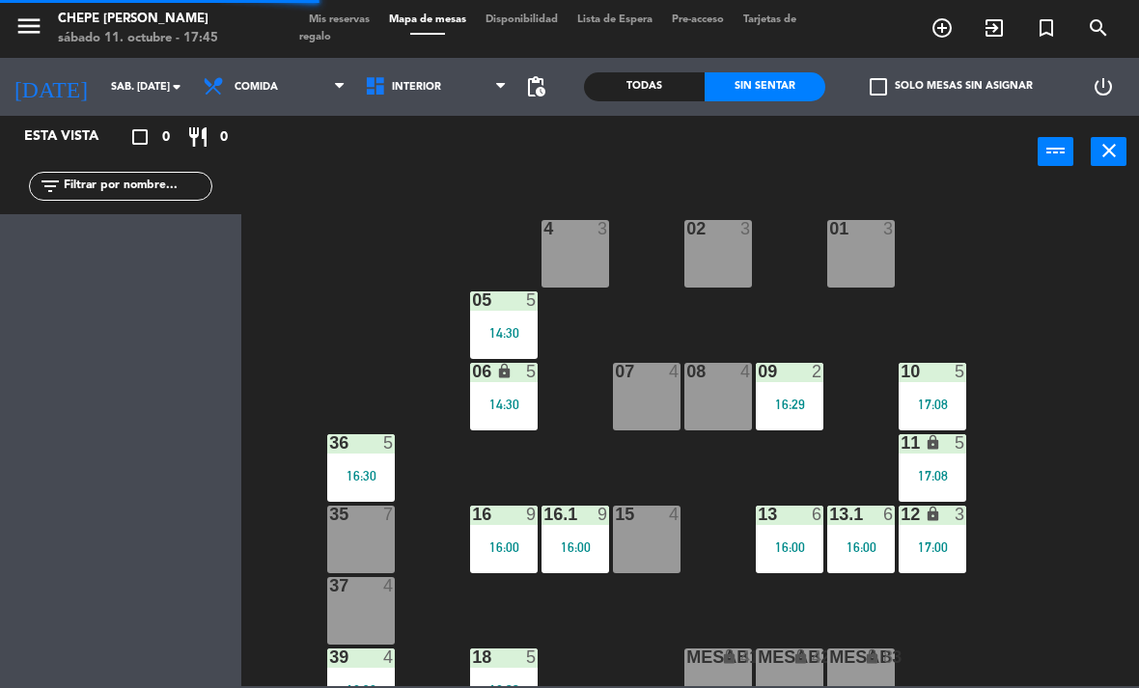
click at [509, 320] on div "05 5 14:30" at bounding box center [504, 326] width 68 height 68
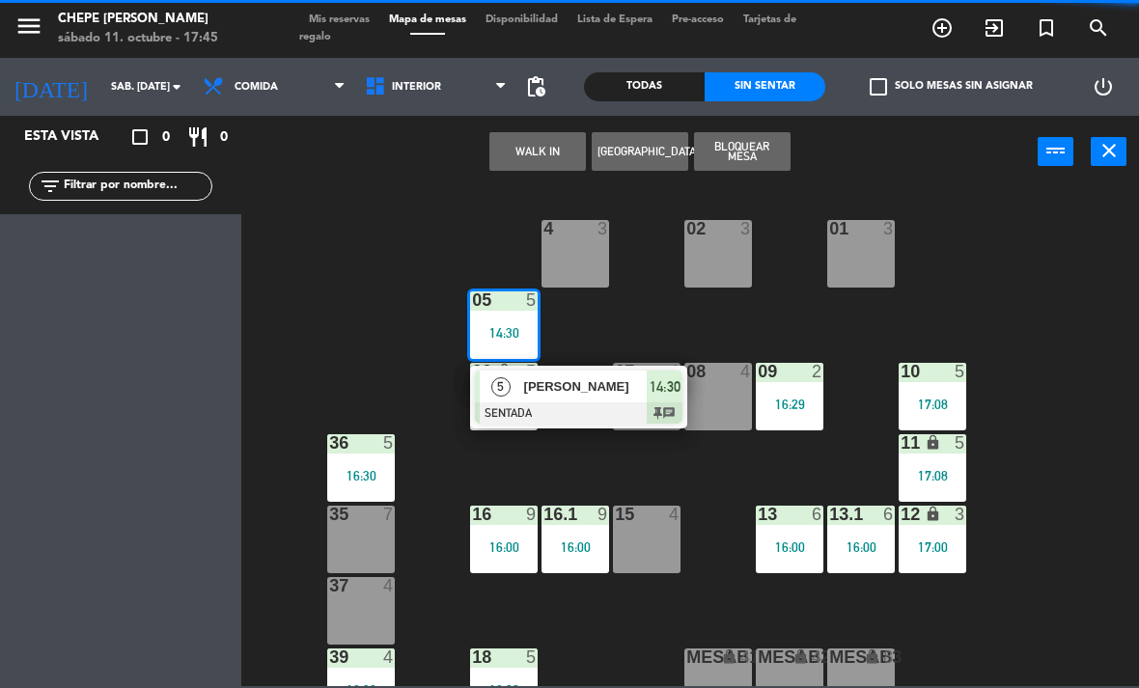
click at [580, 416] on div at bounding box center [579, 413] width 208 height 21
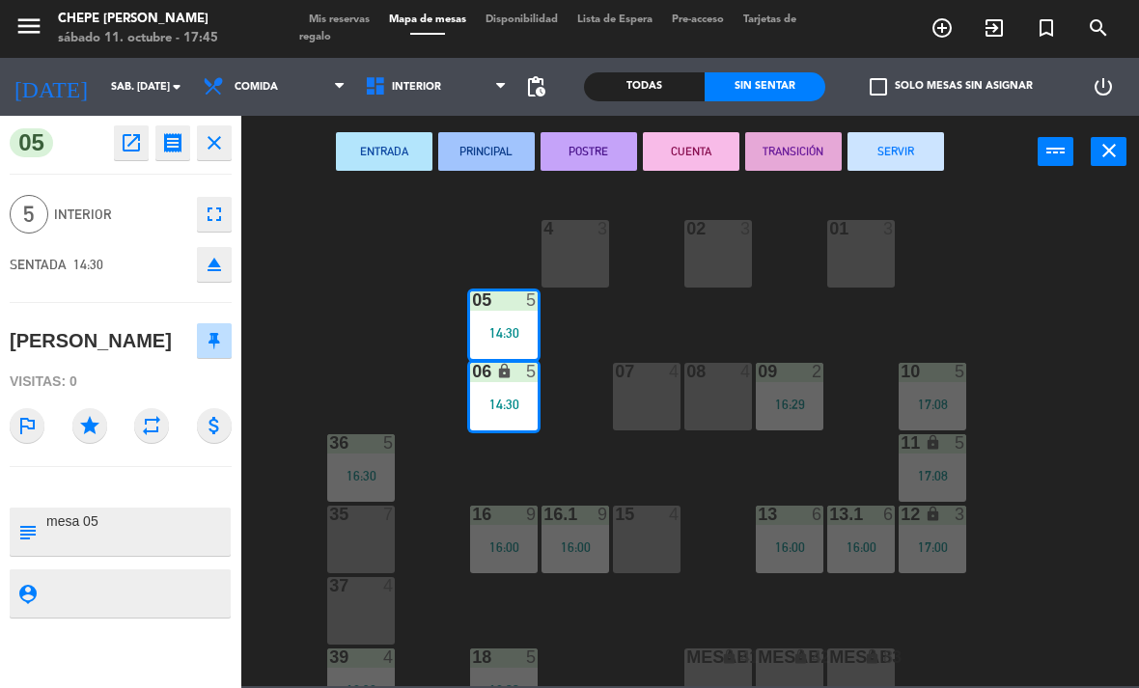
click at [925, 154] on button "SERVIR" at bounding box center [896, 151] width 97 height 39
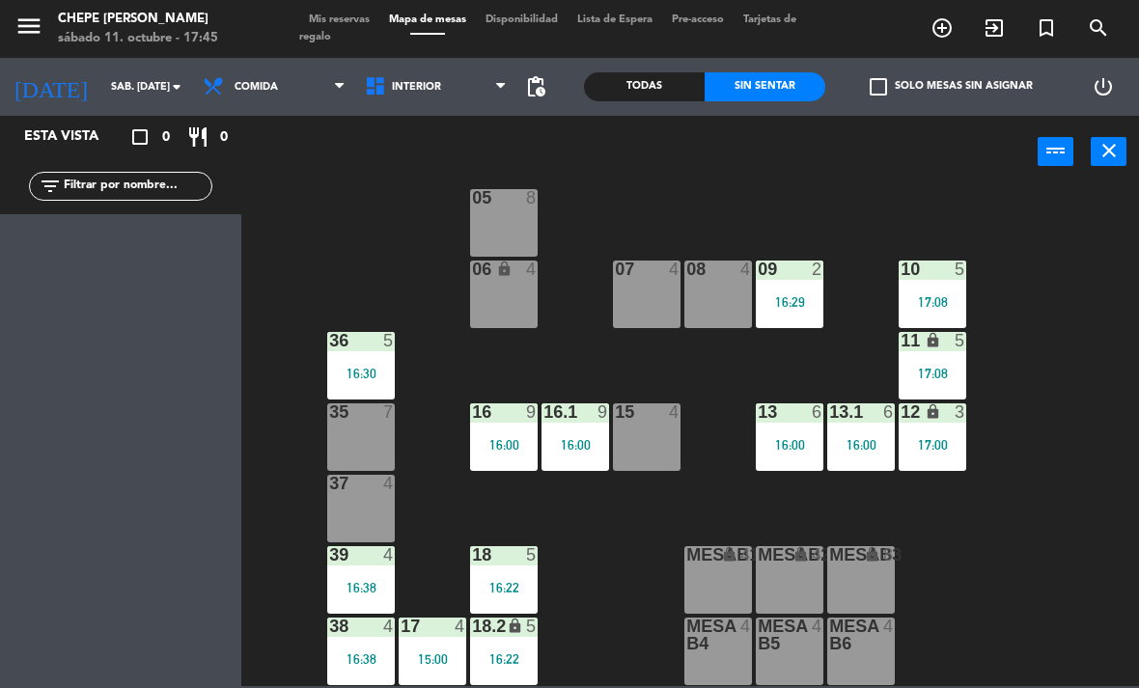
scroll to position [102, 0]
click at [353, 162] on div "power_input close" at bounding box center [639, 152] width 796 height 73
click at [279, 80] on span "Comida" at bounding box center [274, 87] width 162 height 42
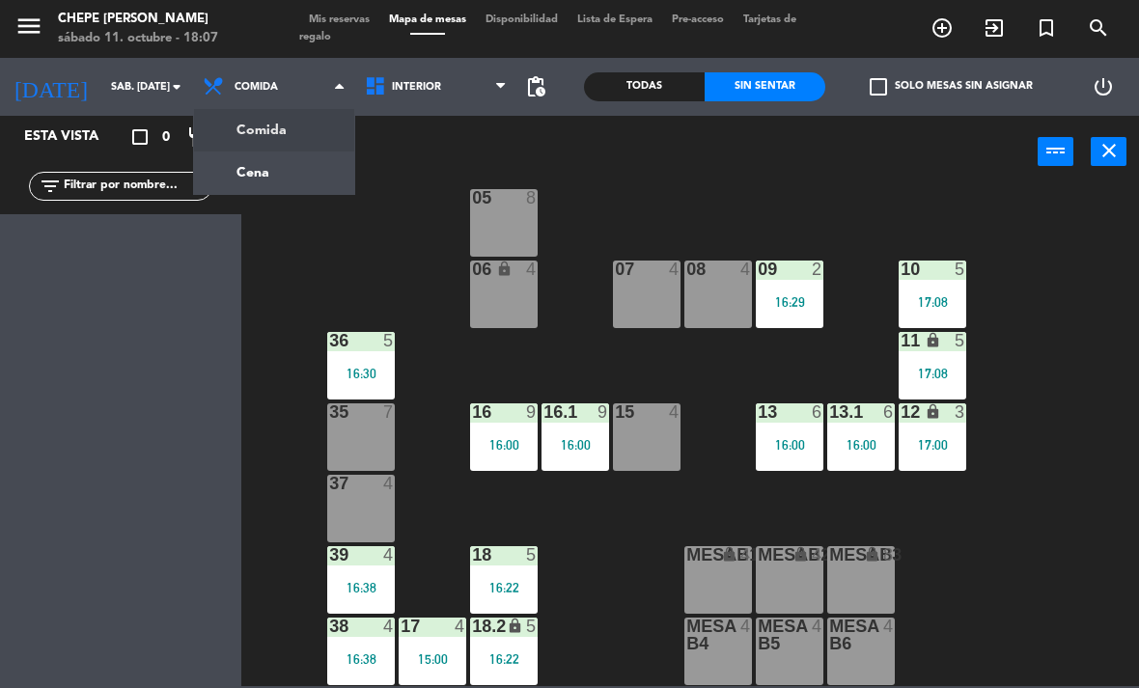
click at [311, 169] on ng-component "menu Chepe [PERSON_NAME] sábado 11. octubre - 18:07 Mis reservas Mapa de mesas …" at bounding box center [569, 343] width 1139 height 686
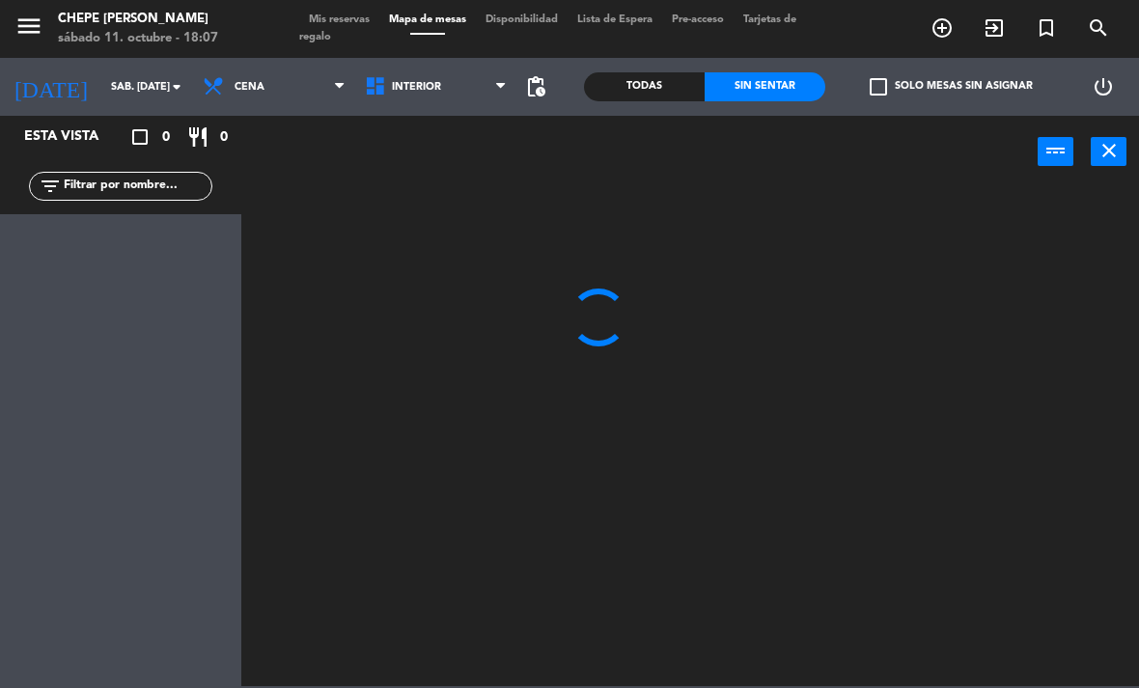
scroll to position [0, 0]
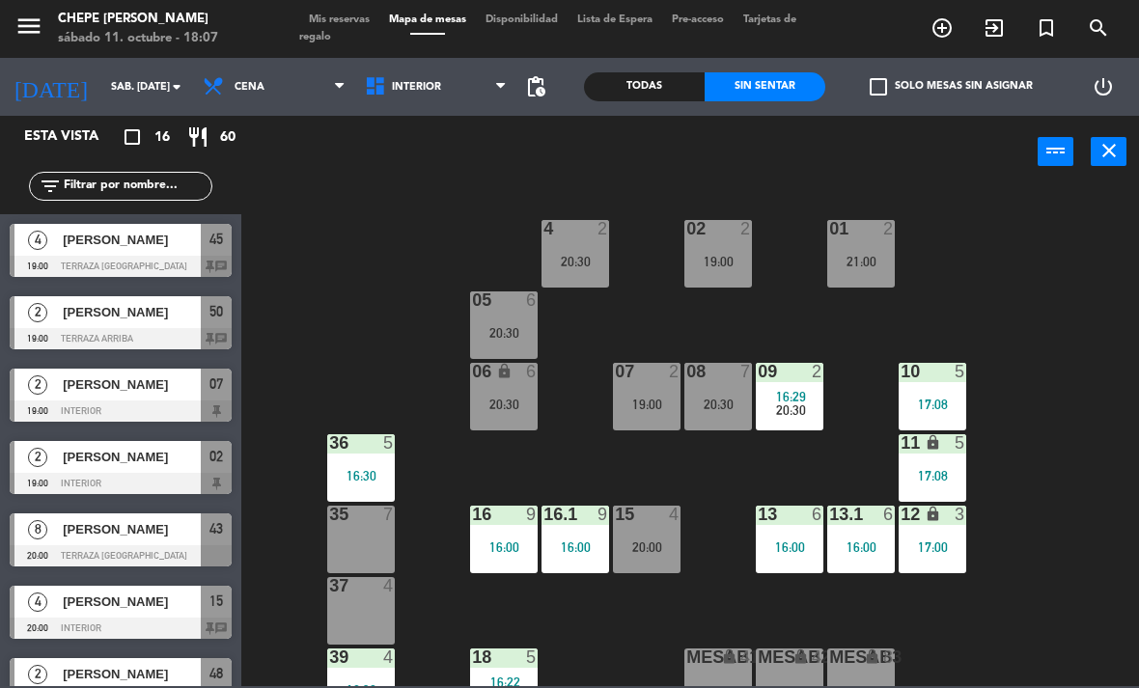
click at [432, 89] on span "Interior" at bounding box center [416, 87] width 49 height 13
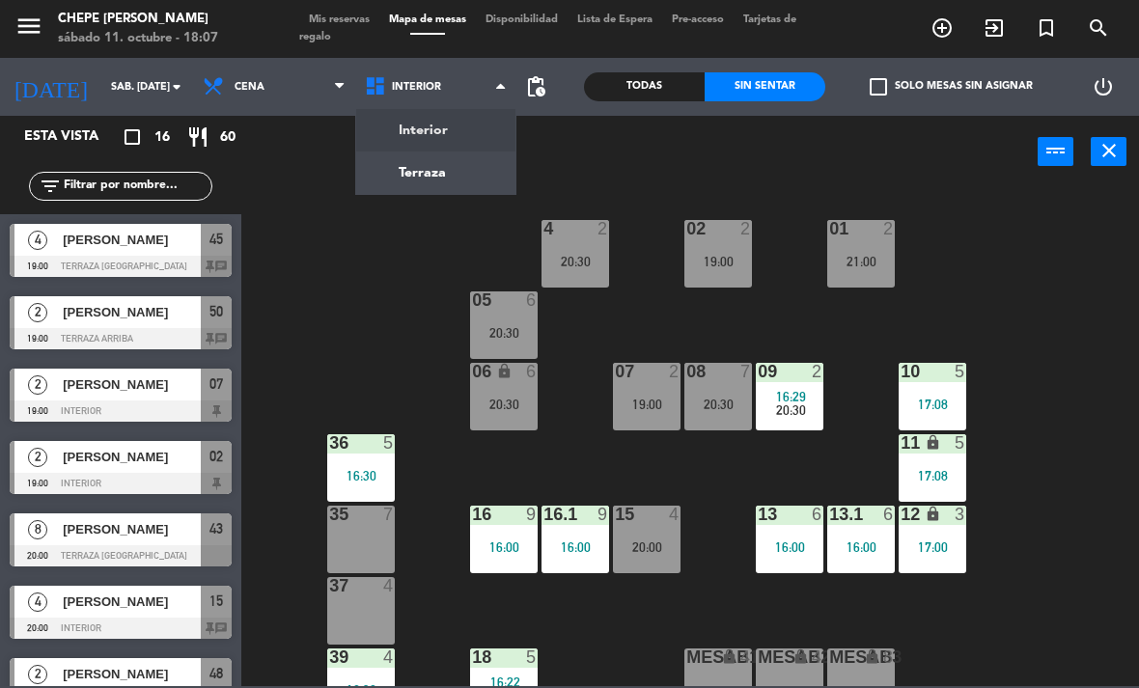
click at [443, 191] on ng-component "menu Chepe [PERSON_NAME] sábado 11. octubre - 18:07 Mis reservas Mapa de mesas …" at bounding box center [569, 343] width 1139 height 686
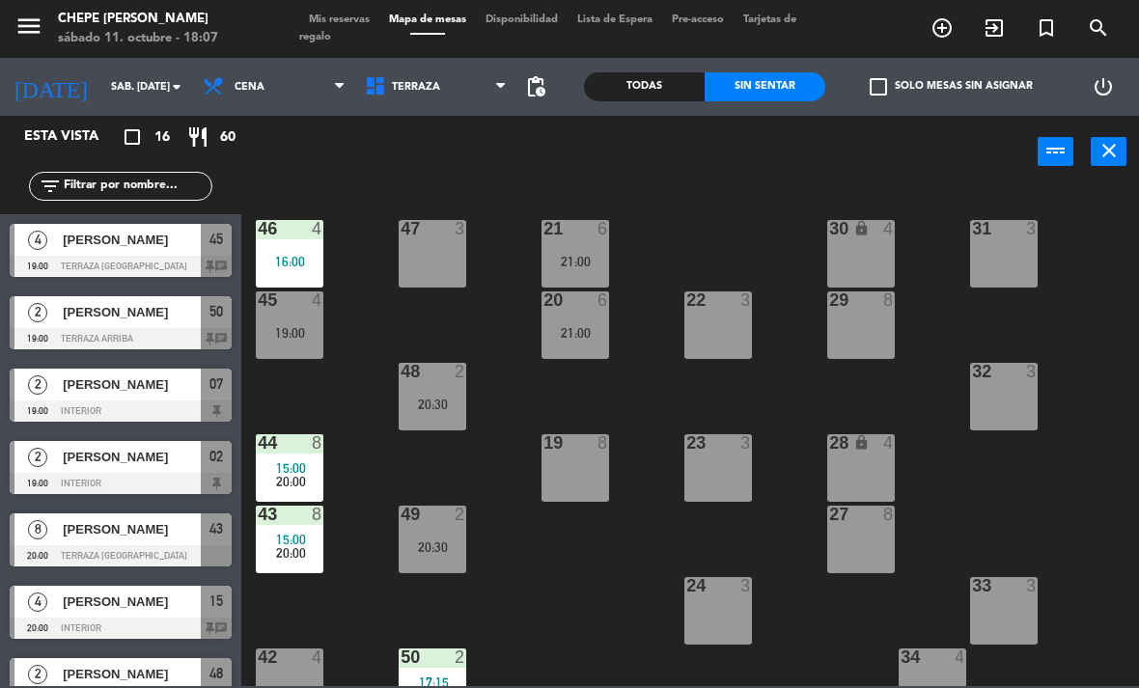
click at [448, 105] on span "Terraza" at bounding box center [436, 87] width 162 height 42
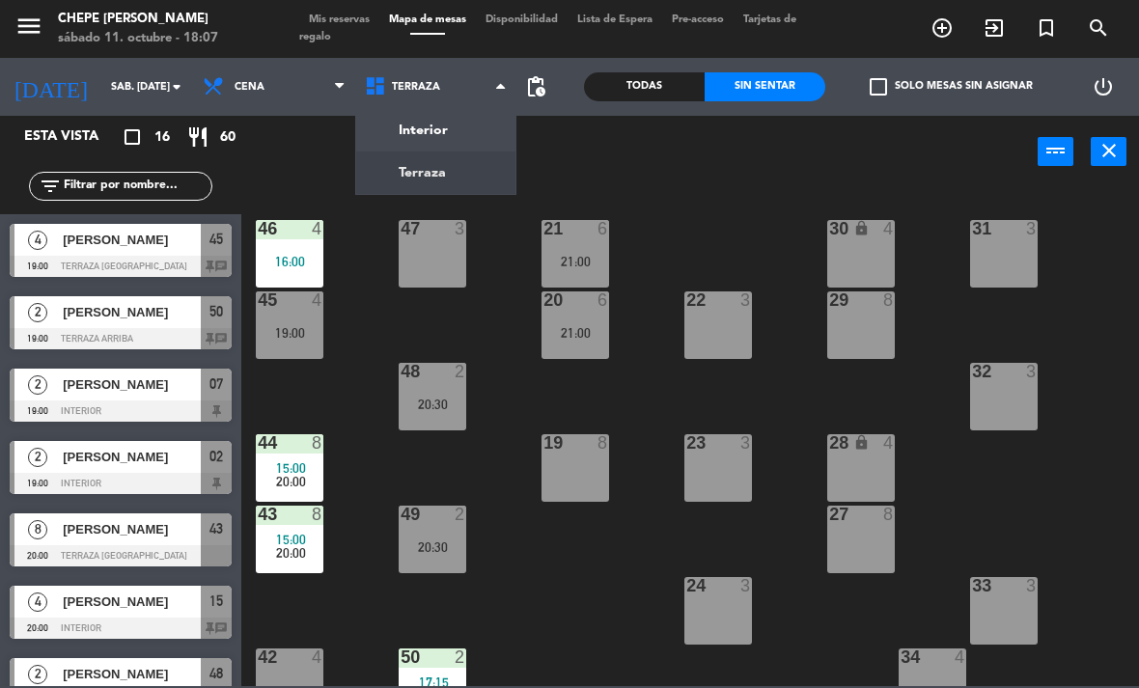
click at [453, 115] on div "Interior Terraza Terraza Interior Terraza" at bounding box center [436, 87] width 162 height 58
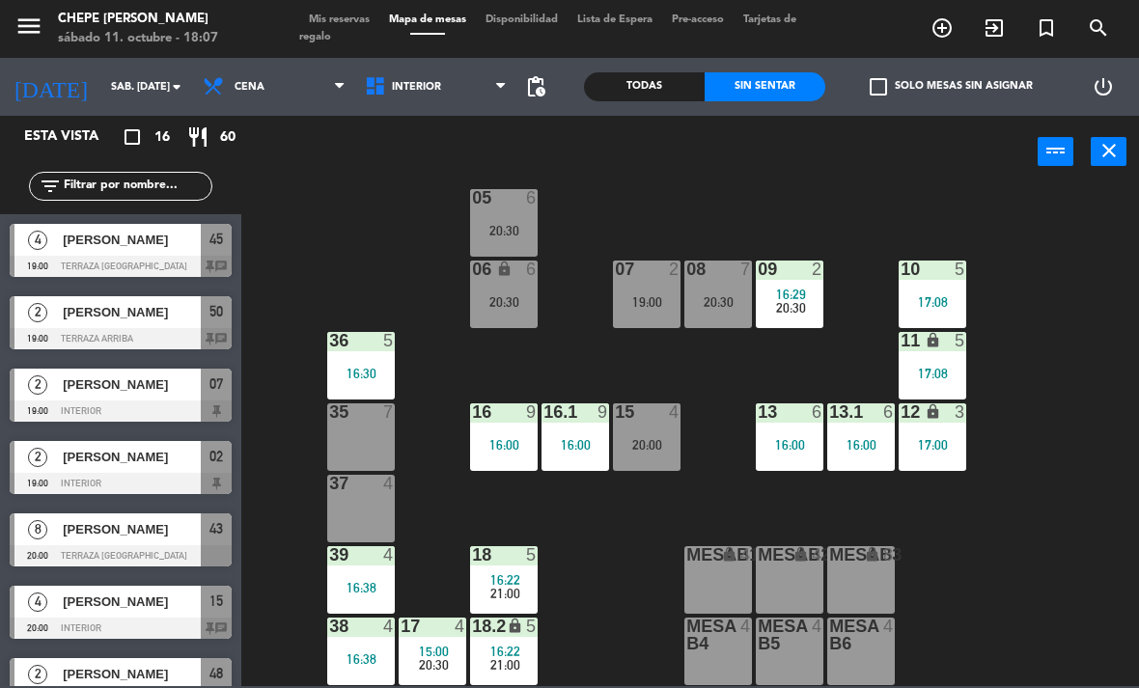
scroll to position [102, 0]
click at [670, 440] on div "20:00" at bounding box center [647, 445] width 68 height 14
click at [614, 585] on div "02 2 19:00 4 2 20:30 01 2 21:00 05 6 20:30 06 lock 6 20:30 07 2 19:00 09 2 16:2…" at bounding box center [696, 436] width 886 height 500
click at [803, 302] on span "20:30" at bounding box center [791, 307] width 30 height 15
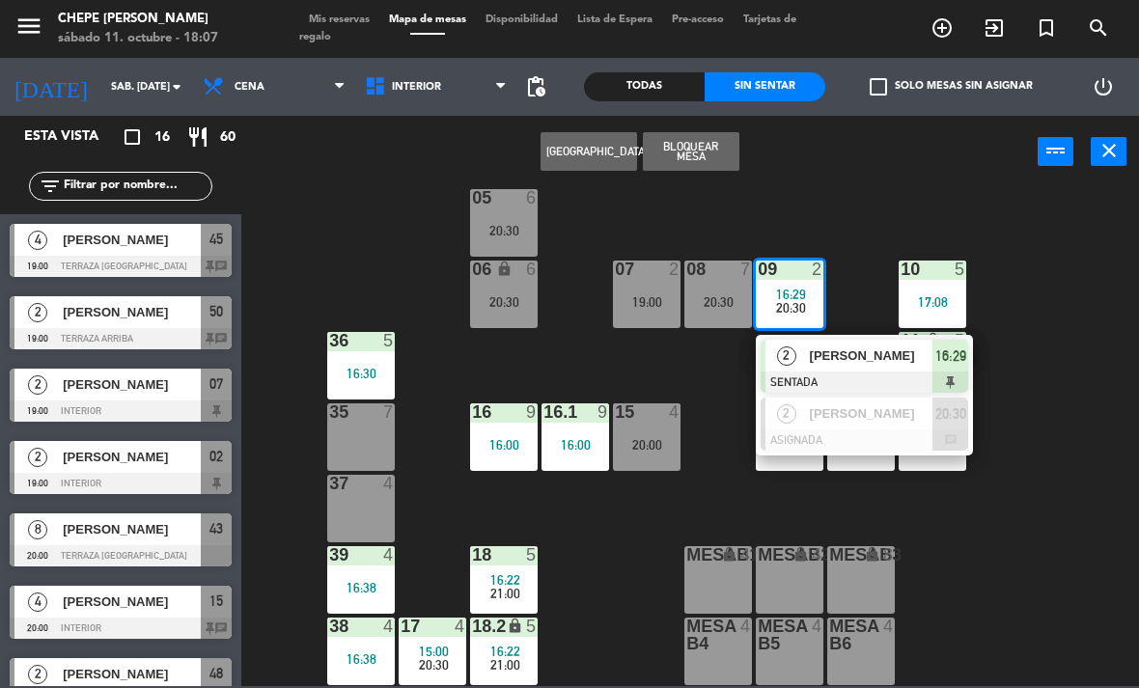
click at [874, 354] on span "[PERSON_NAME]" at bounding box center [872, 356] width 124 height 20
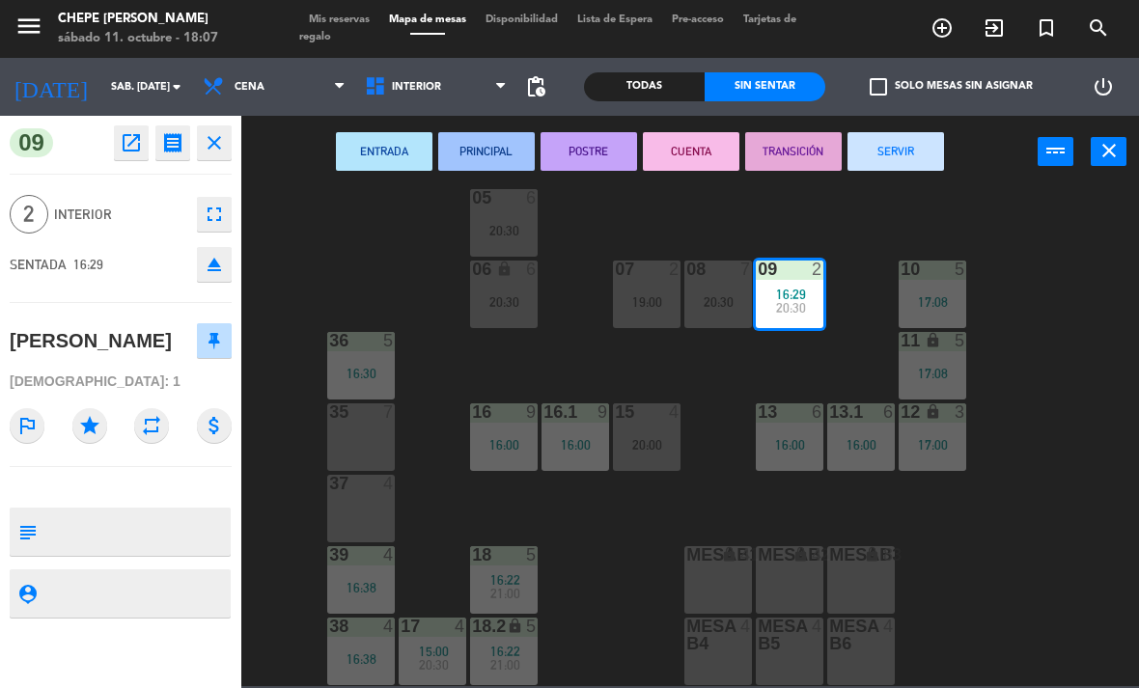
click at [905, 156] on button "SERVIR" at bounding box center [896, 151] width 97 height 39
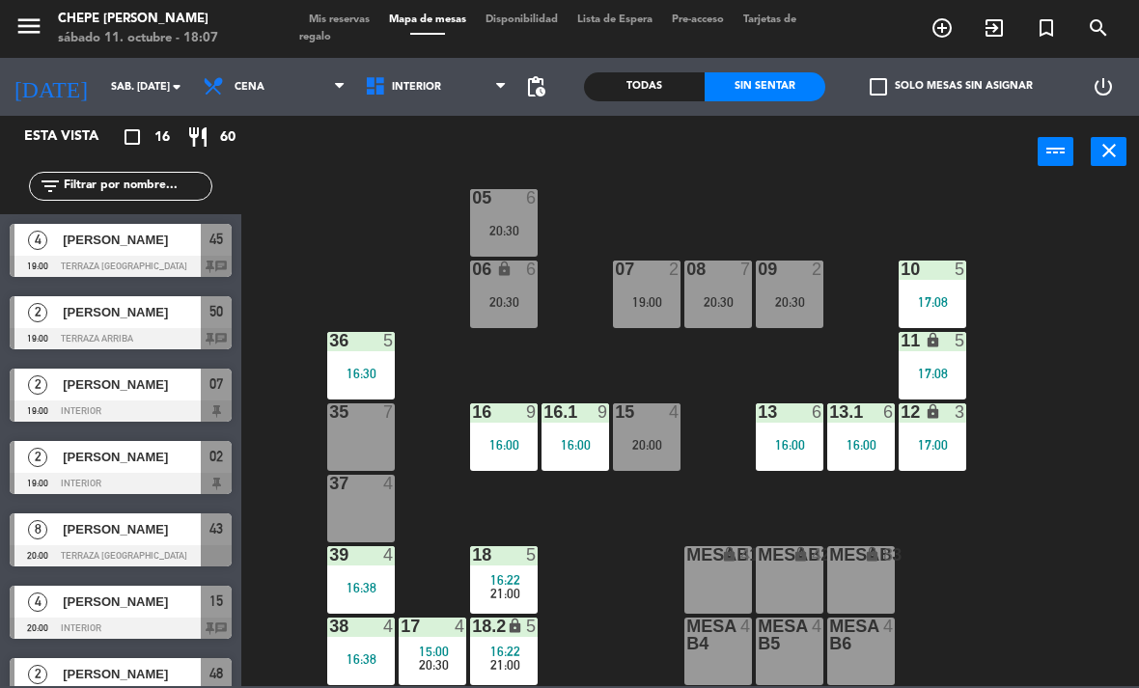
click at [811, 216] on div "02 2 19:00 4 2 20:30 01 2 21:00 05 6 20:30 06 lock 6 20:30 07 2 19:00 09 2 20:3…" at bounding box center [696, 436] width 886 height 500
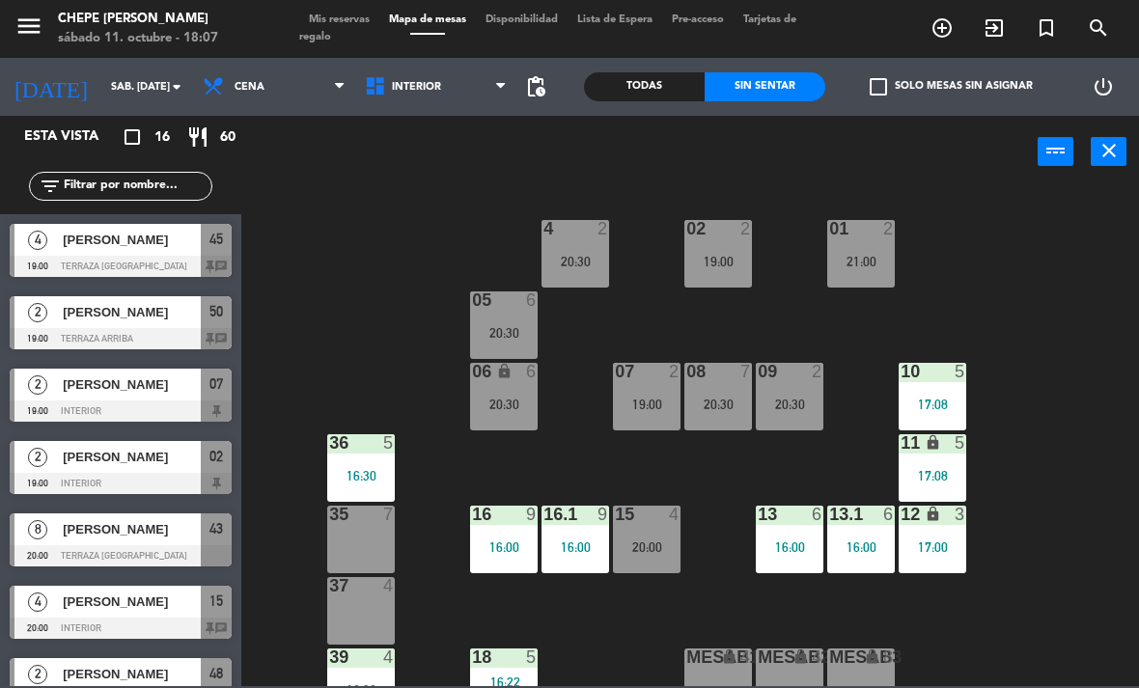
scroll to position [0, 0]
click at [647, 398] on div "19:00" at bounding box center [647, 405] width 68 height 14
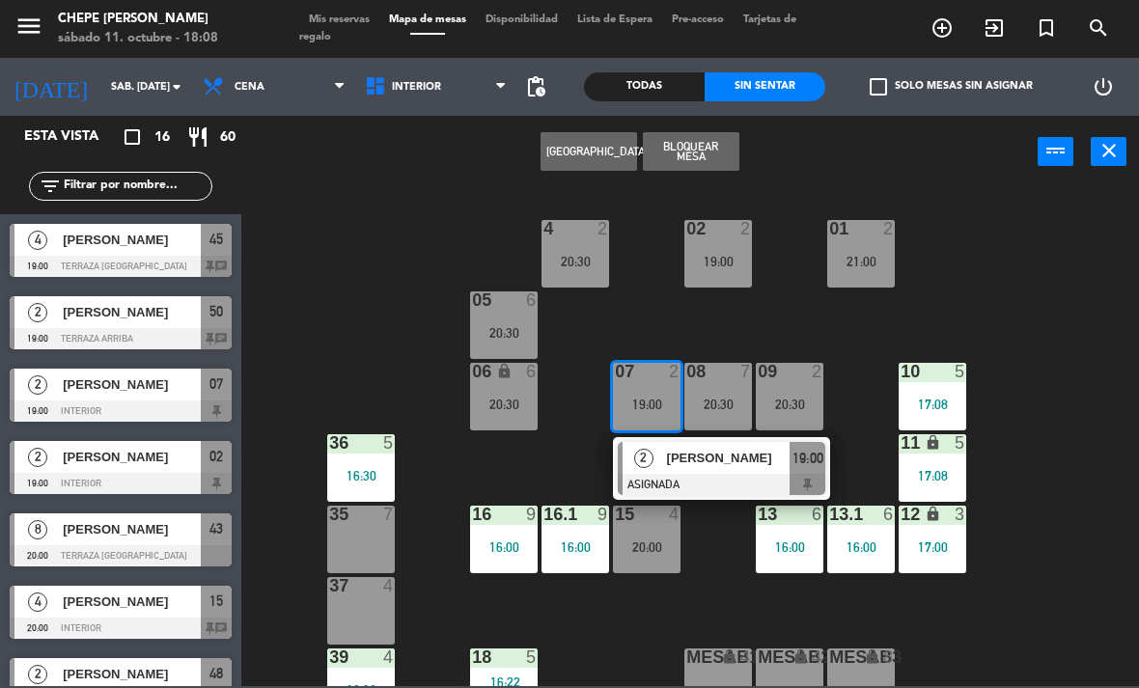
click at [744, 468] on span "[PERSON_NAME]" at bounding box center [729, 458] width 124 height 20
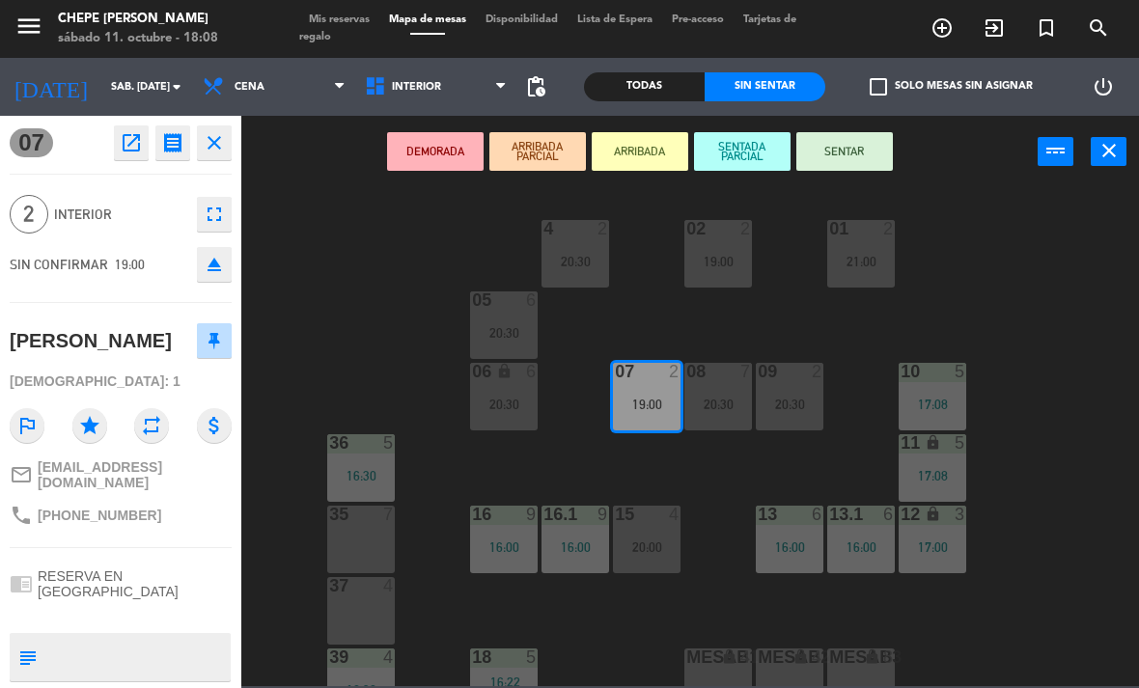
click at [805, 398] on div "20:30" at bounding box center [790, 405] width 68 height 14
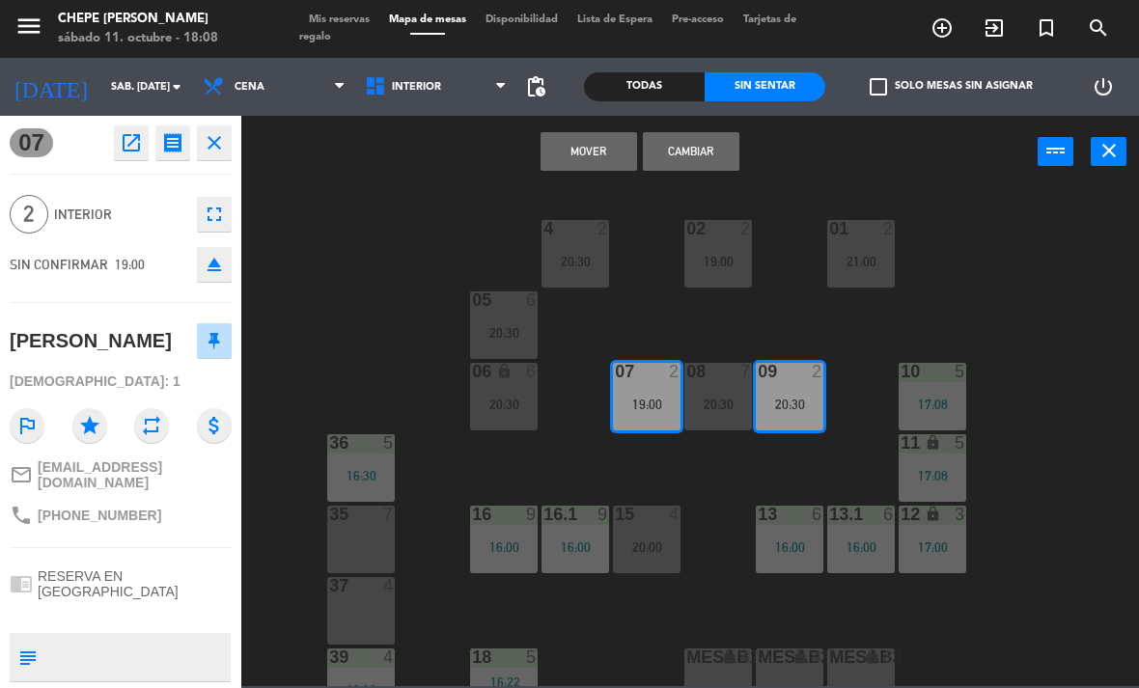
click at [702, 149] on button "Cambiar" at bounding box center [691, 151] width 97 height 39
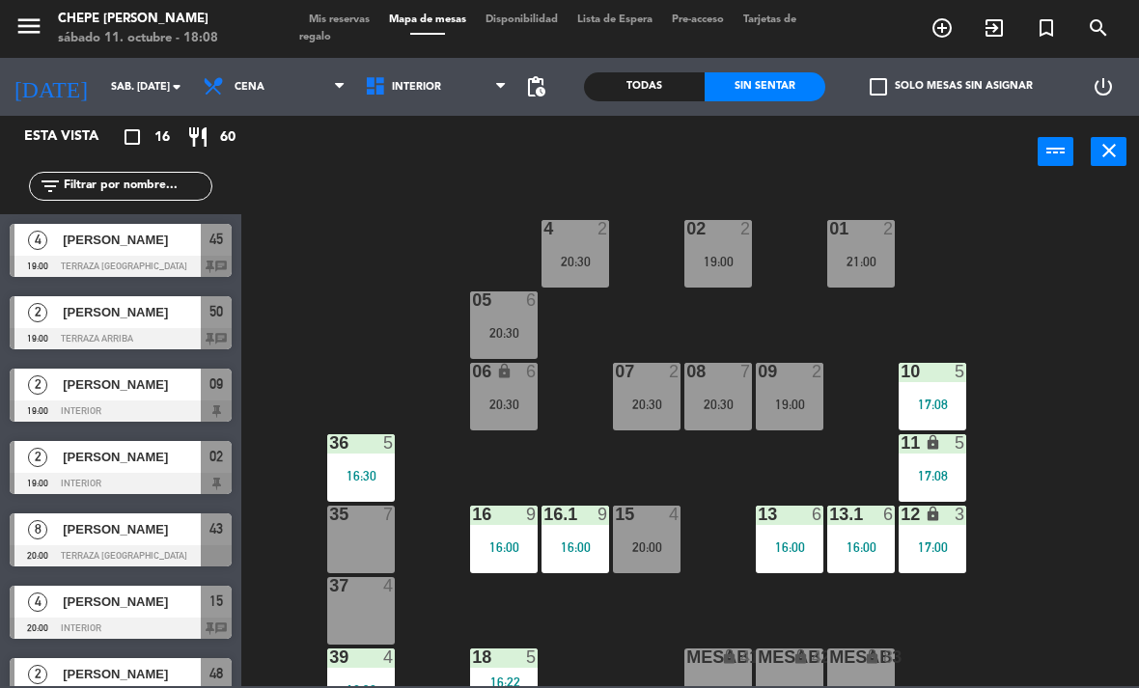
click at [292, 90] on span "Cena" at bounding box center [274, 87] width 162 height 42
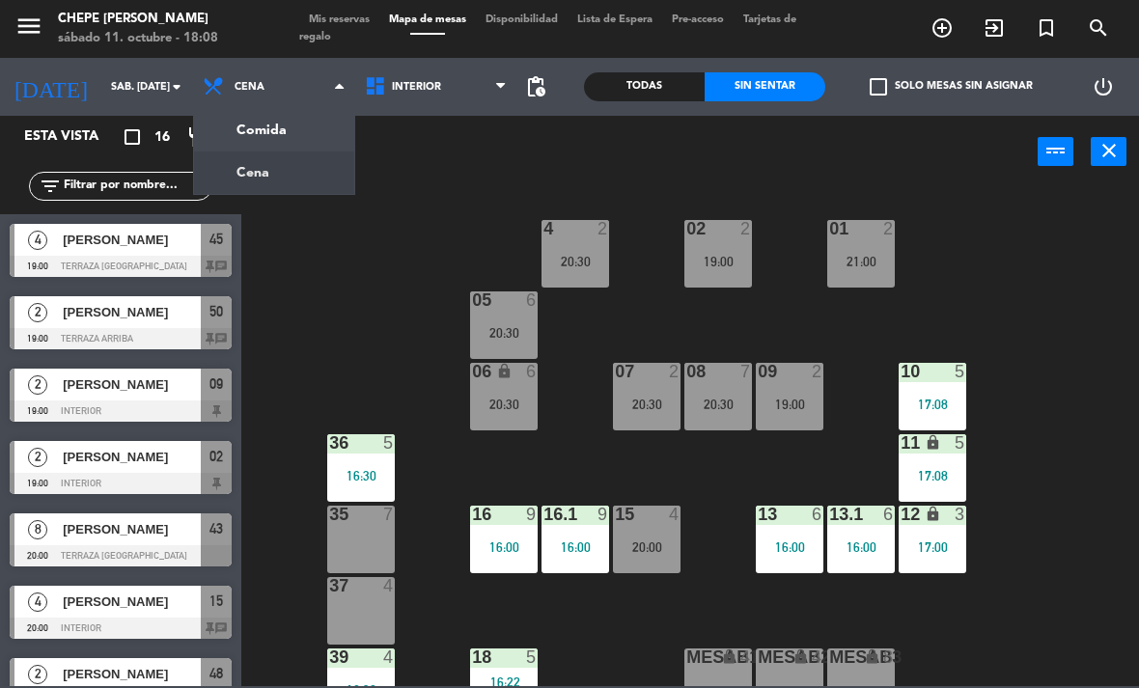
click at [304, 122] on ng-component "menu Chepe [PERSON_NAME] sábado 11. octubre - 18:08 Mis reservas Mapa de mesas …" at bounding box center [569, 343] width 1139 height 686
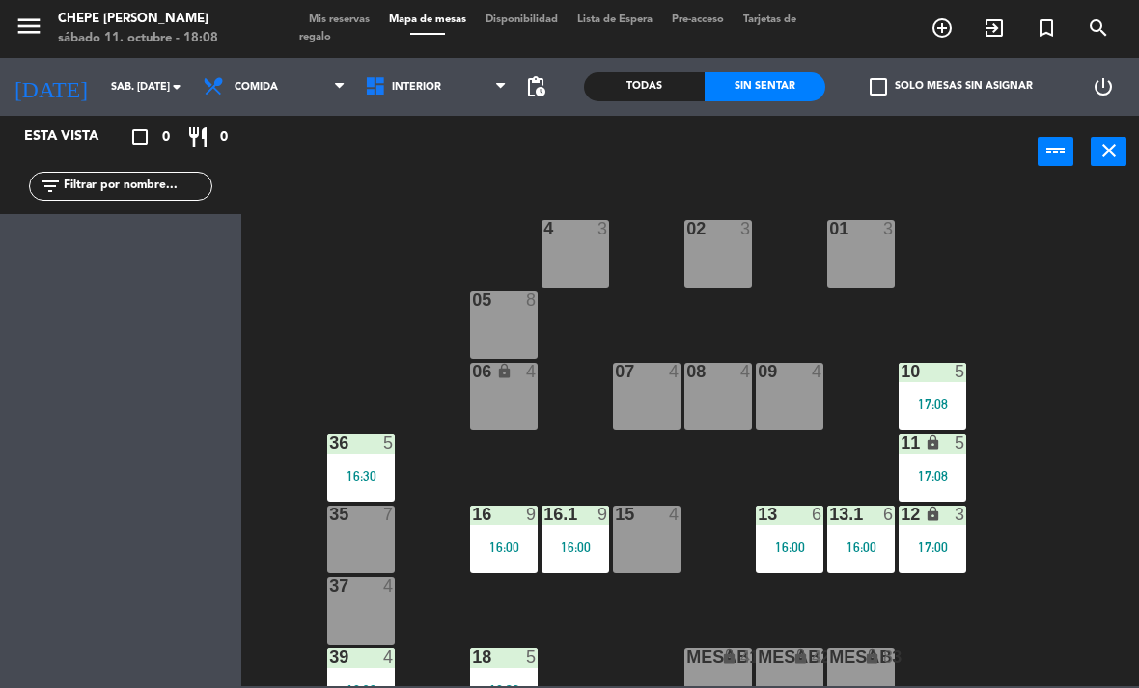
click at [642, 417] on div "07 4" at bounding box center [647, 397] width 68 height 68
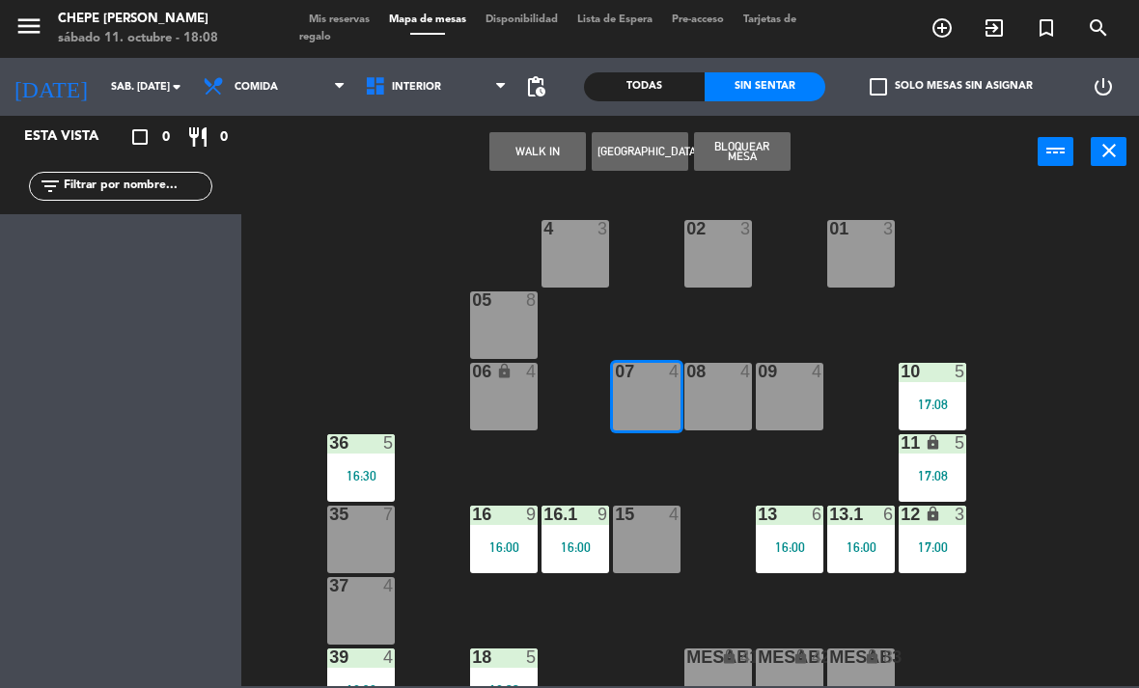
click at [549, 148] on button "WALK IN" at bounding box center [537, 151] width 97 height 39
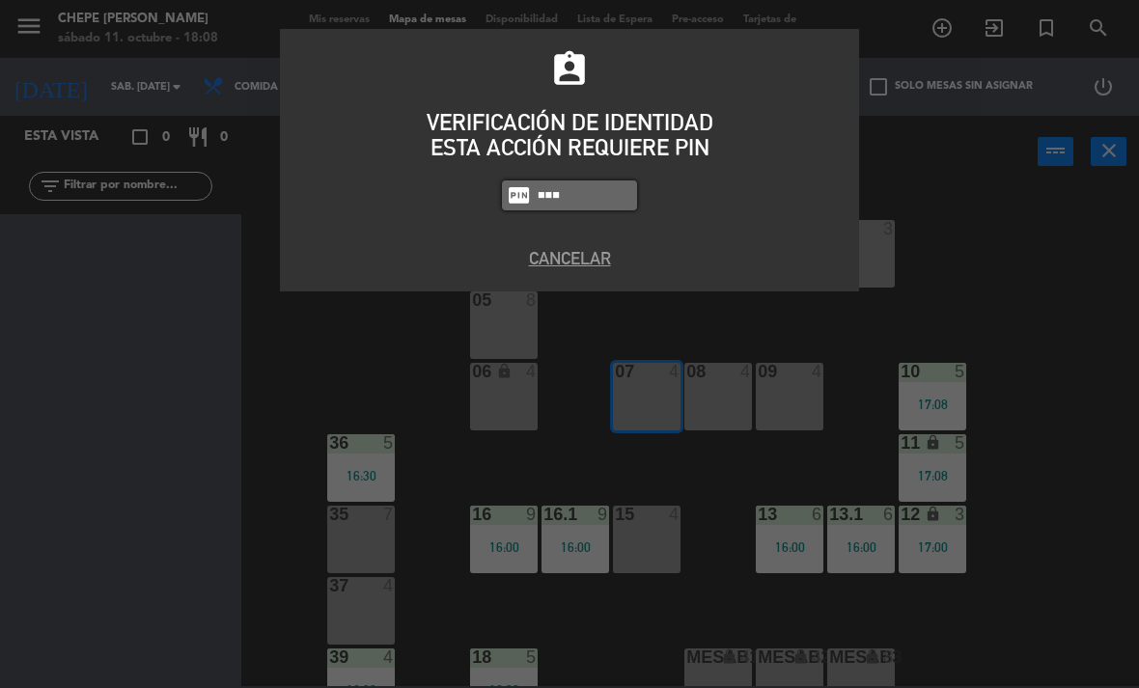
type input "2302"
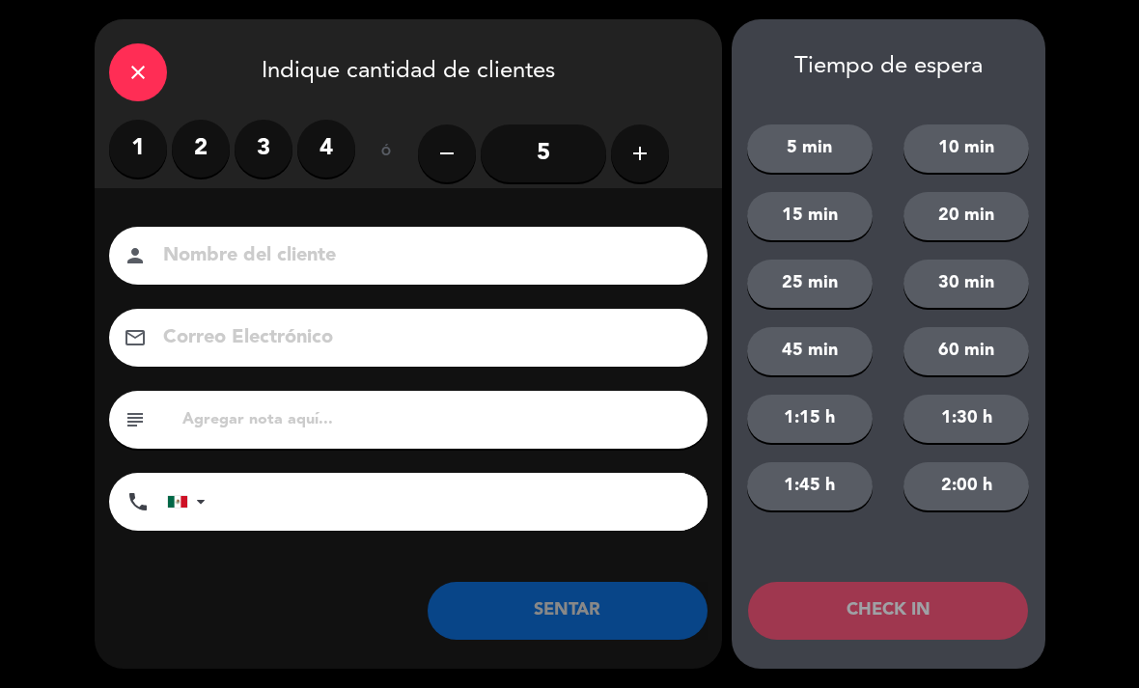
click at [333, 148] on label "4" at bounding box center [326, 149] width 58 height 58
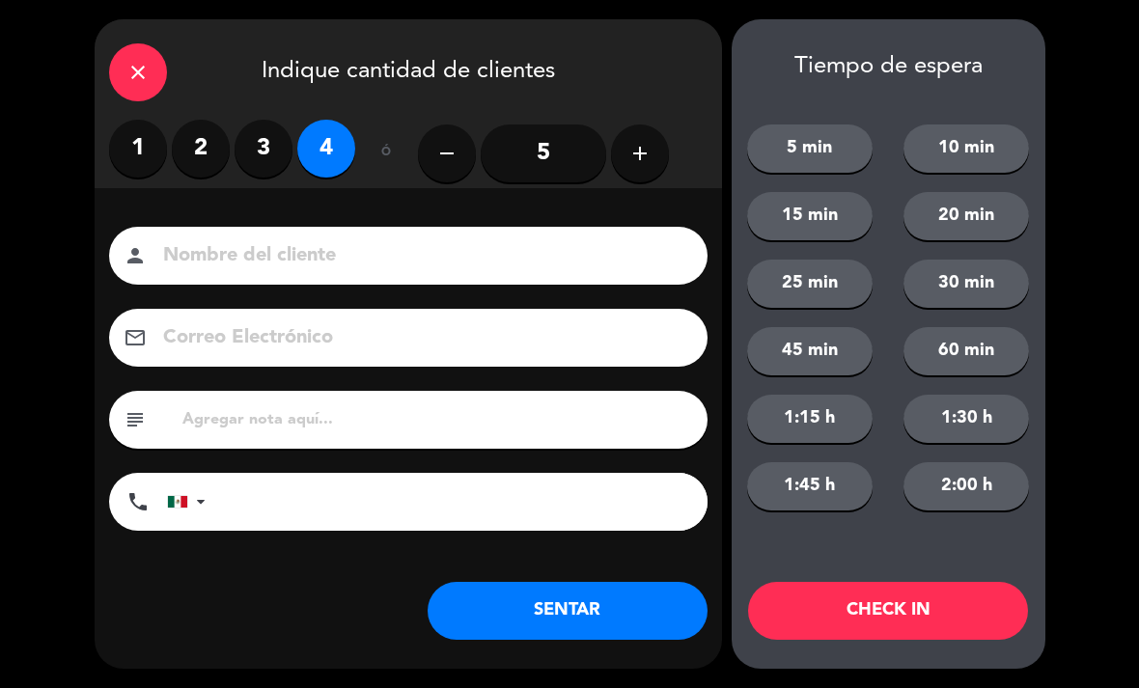
click at [431, 263] on input at bounding box center [421, 256] width 521 height 34
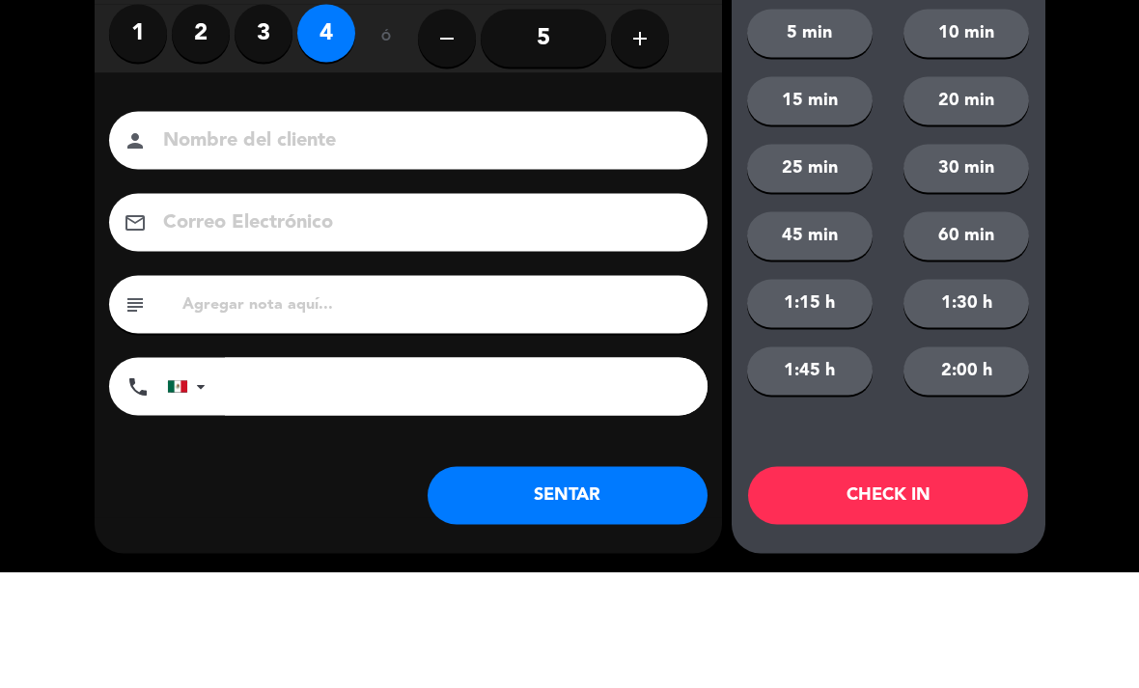
scroll to position [102, 0]
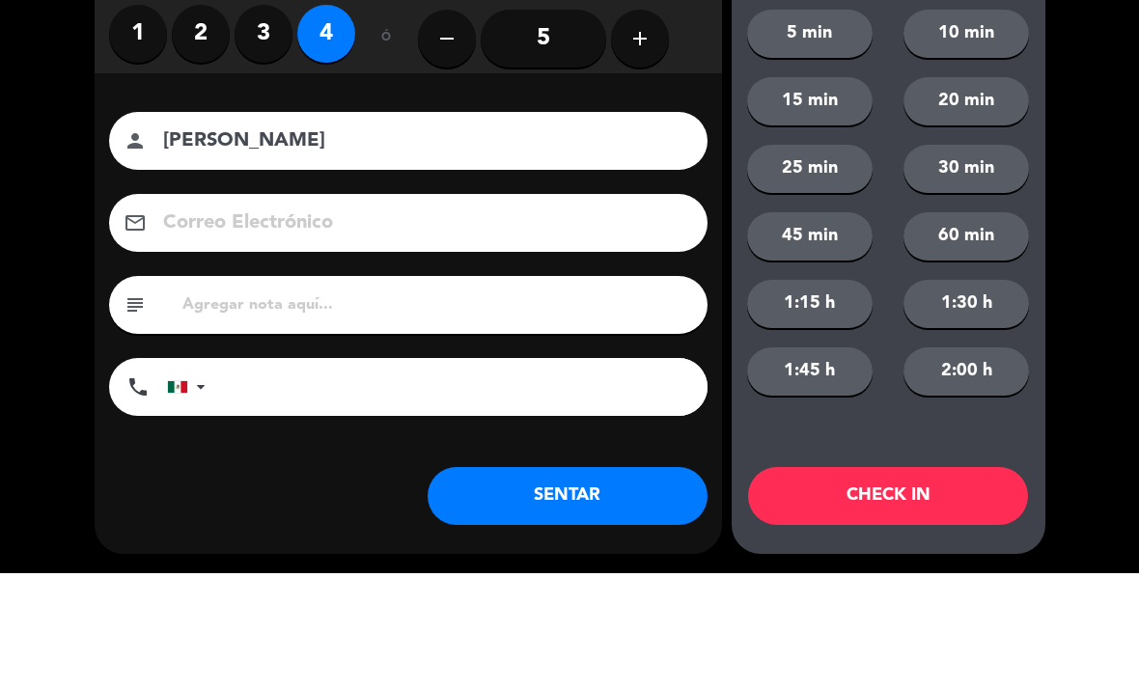
type input "[PERSON_NAME]"
click at [26, 175] on div "close Indique cantidad de clientes 1 2 3 4 ó remove 5 add Nombre del cliente pe…" at bounding box center [569, 344] width 1139 height 688
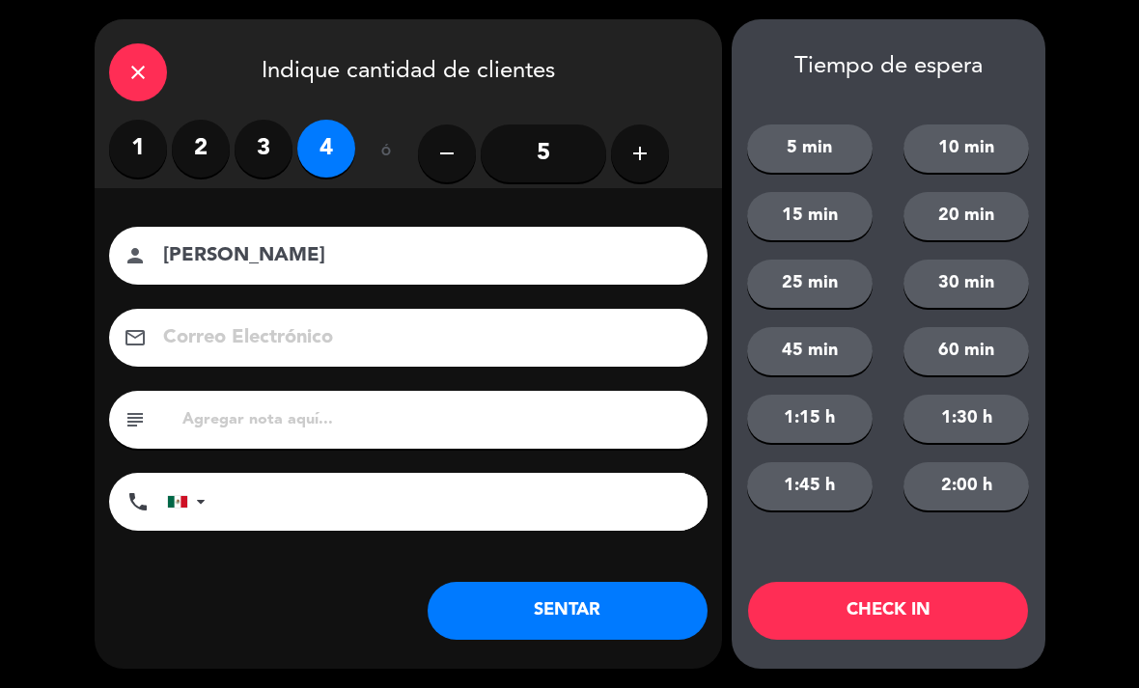
click at [605, 609] on button "SENTAR" at bounding box center [568, 611] width 280 height 58
click at [571, 640] on div "close Indique cantidad de clientes 1 2 3 4 ó remove 5 add Nombre del cliente pe…" at bounding box center [408, 344] width 627 height 650
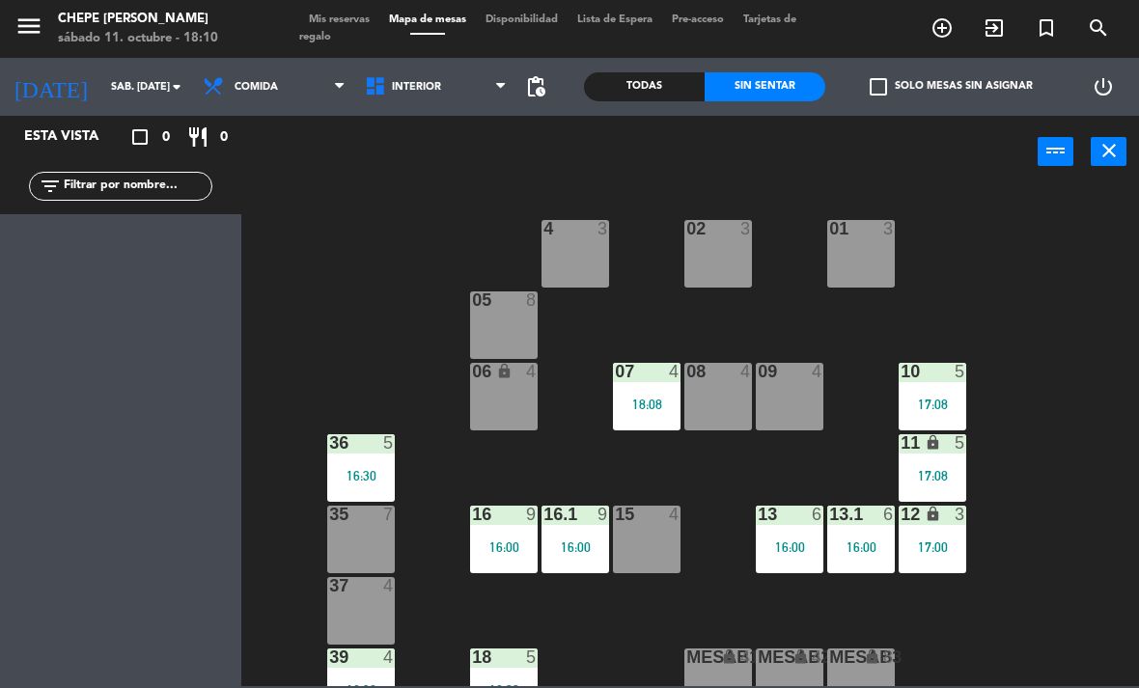
scroll to position [-2, 0]
click at [240, 86] on span "Comida" at bounding box center [256, 87] width 43 height 13
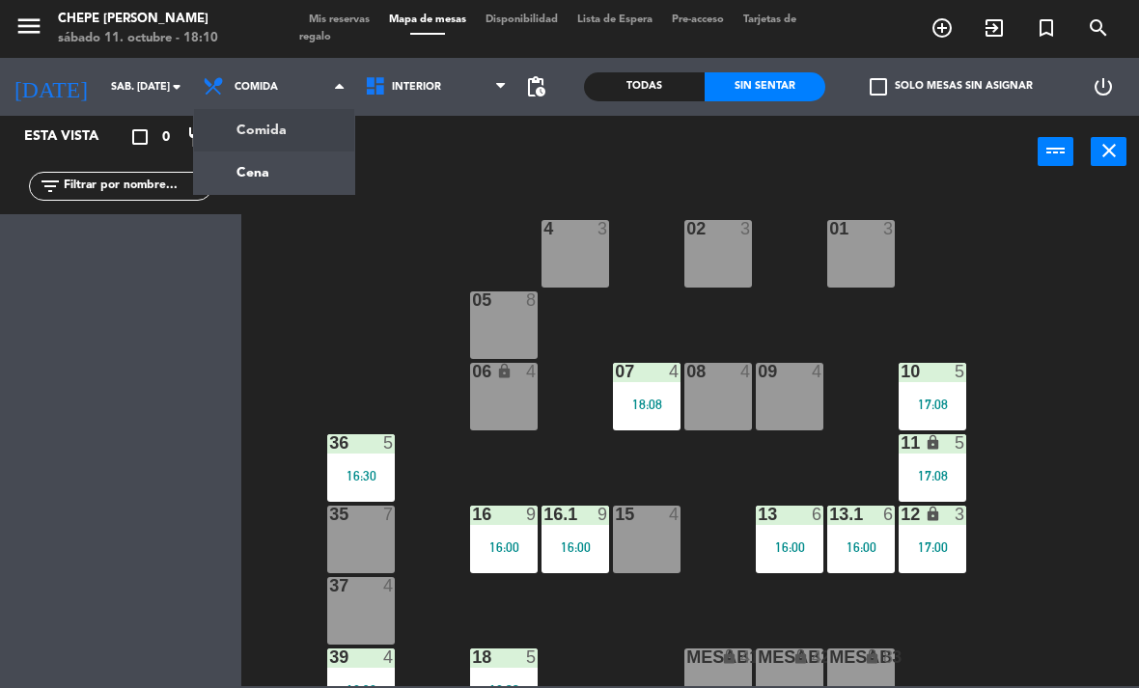
click at [237, 182] on ng-component "menu Chepe [PERSON_NAME] sábado 11. octubre - 18:10 Mis reservas Mapa de mesas …" at bounding box center [569, 343] width 1139 height 686
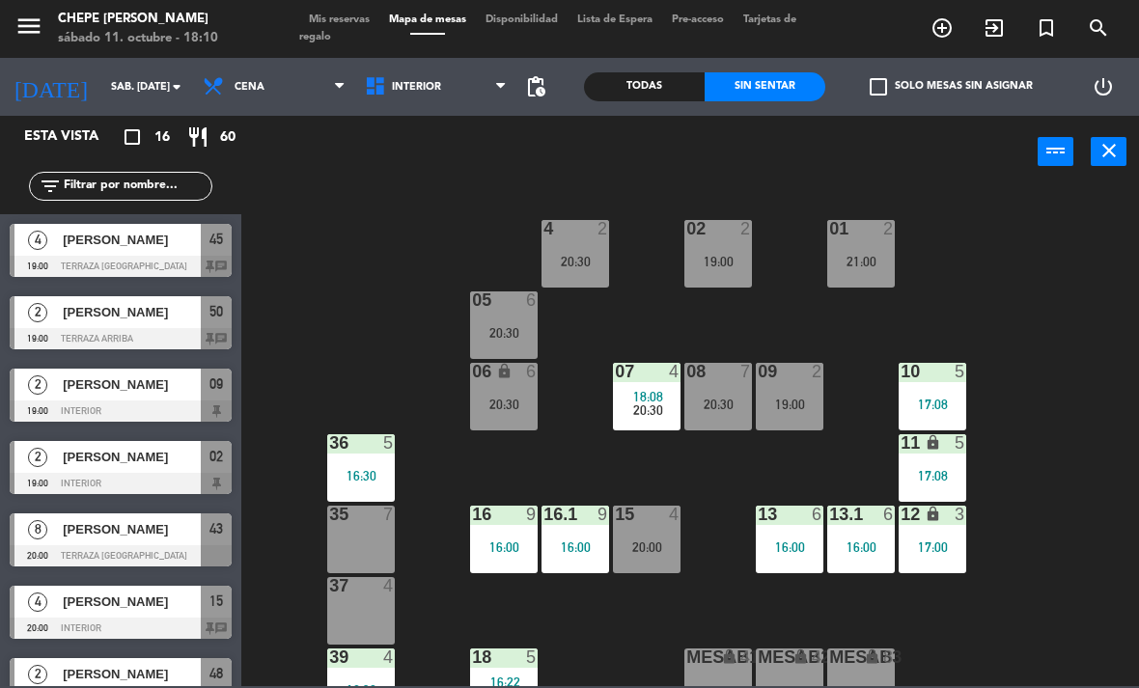
scroll to position [-1, 0]
click at [438, 104] on span "Interior" at bounding box center [436, 87] width 162 height 42
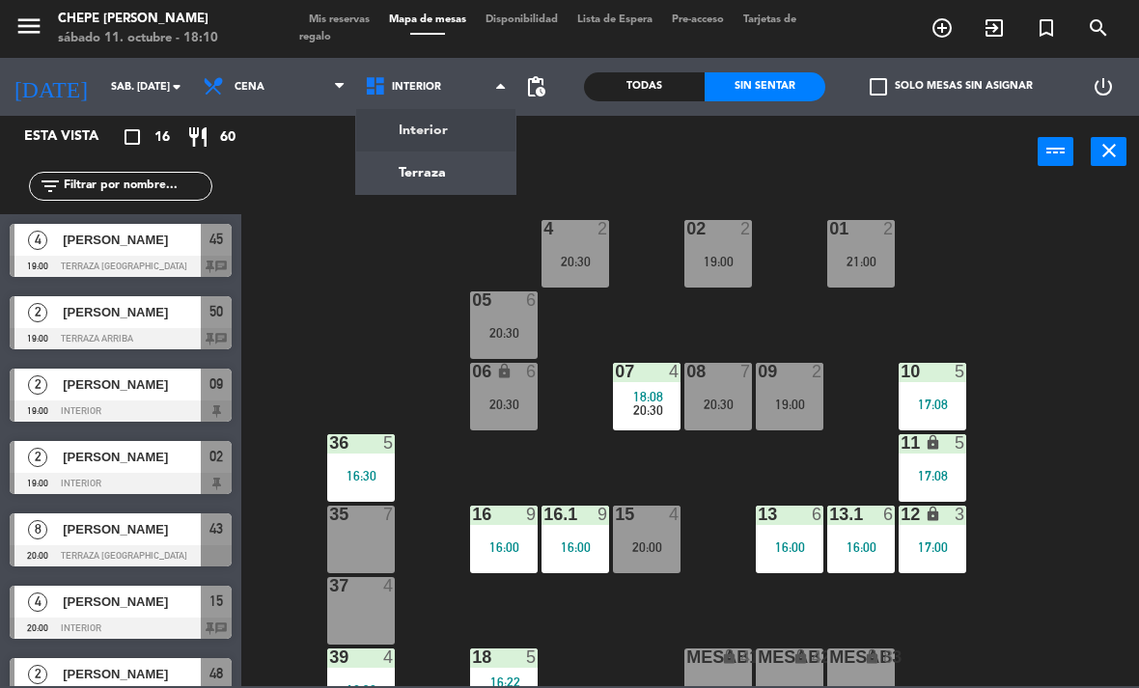
scroll to position [0, 0]
click at [405, 178] on ng-component "menu Chepe [PERSON_NAME] sábado 11. octubre - 18:10 Mis reservas Mapa de mesas …" at bounding box center [569, 343] width 1139 height 686
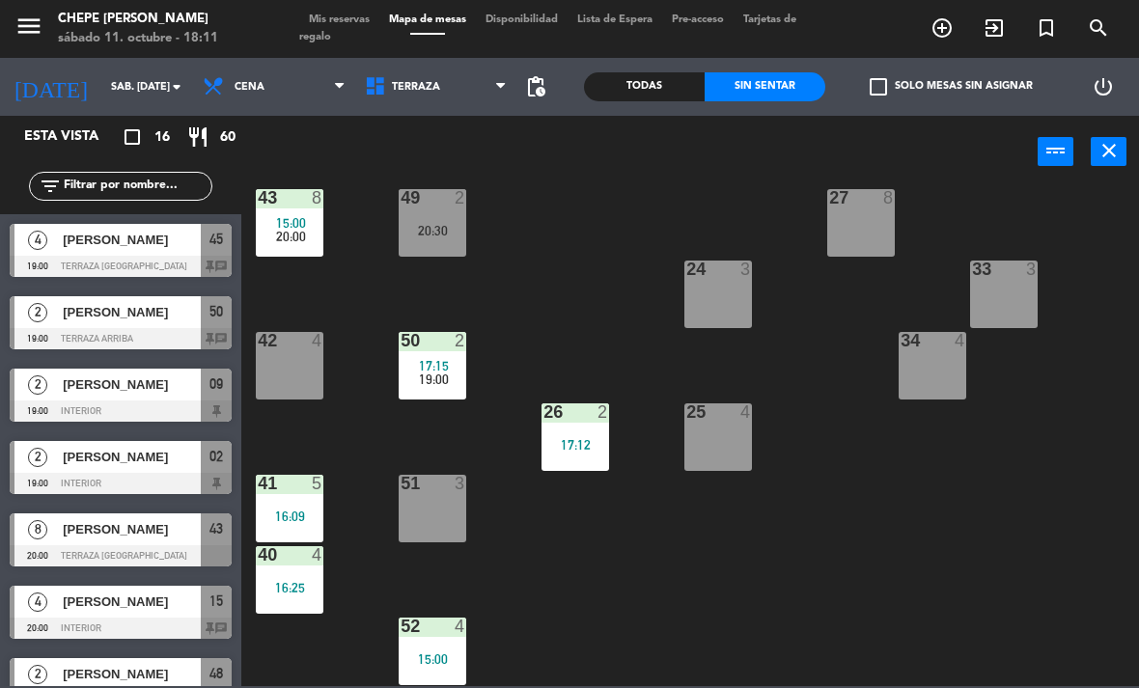
scroll to position [317, 0]
click at [277, 239] on span "20:00" at bounding box center [291, 236] width 30 height 15
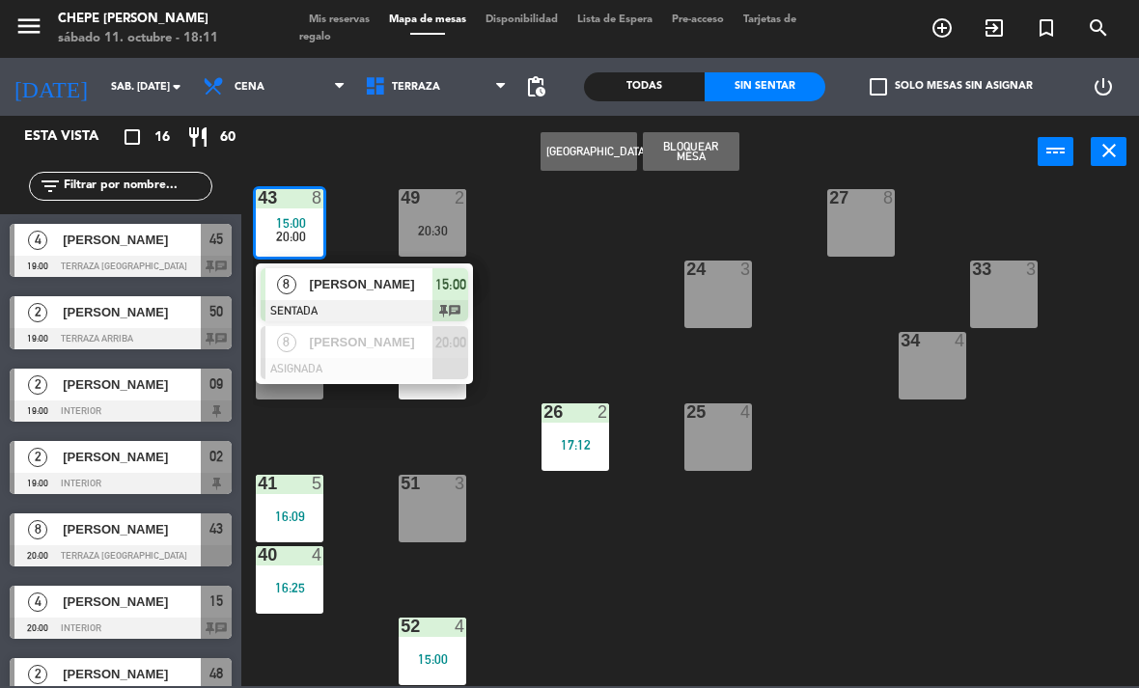
click at [292, 352] on div "8" at bounding box center [286, 342] width 42 height 32
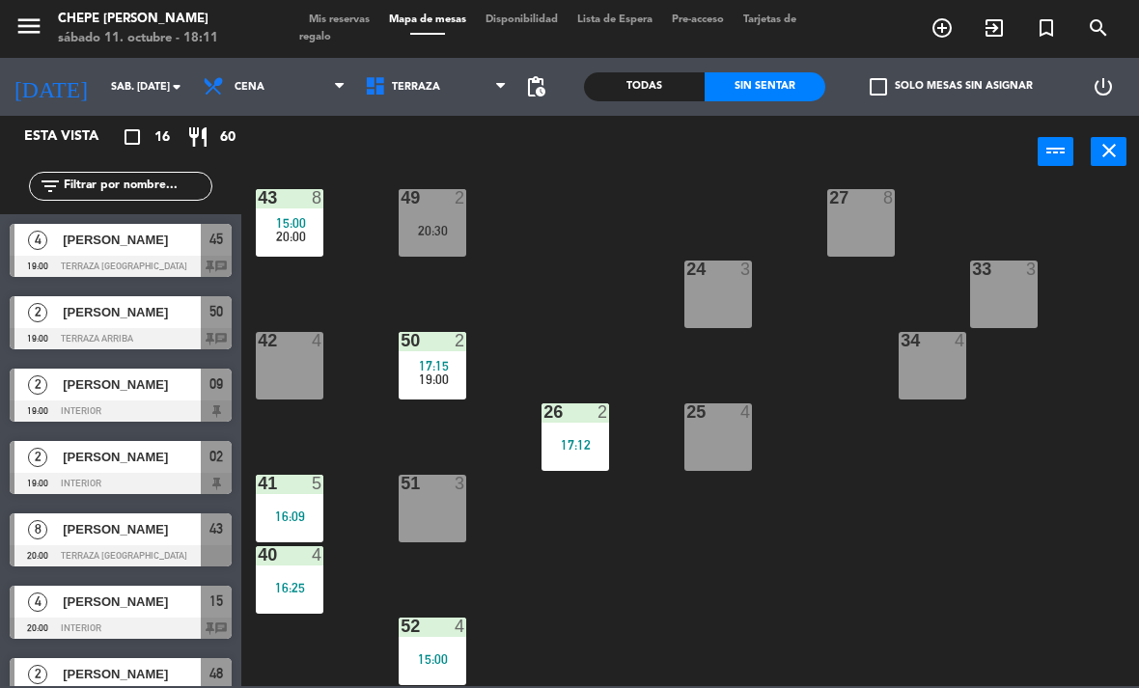
click at [280, 576] on div "40 4 16:25" at bounding box center [290, 580] width 68 height 68
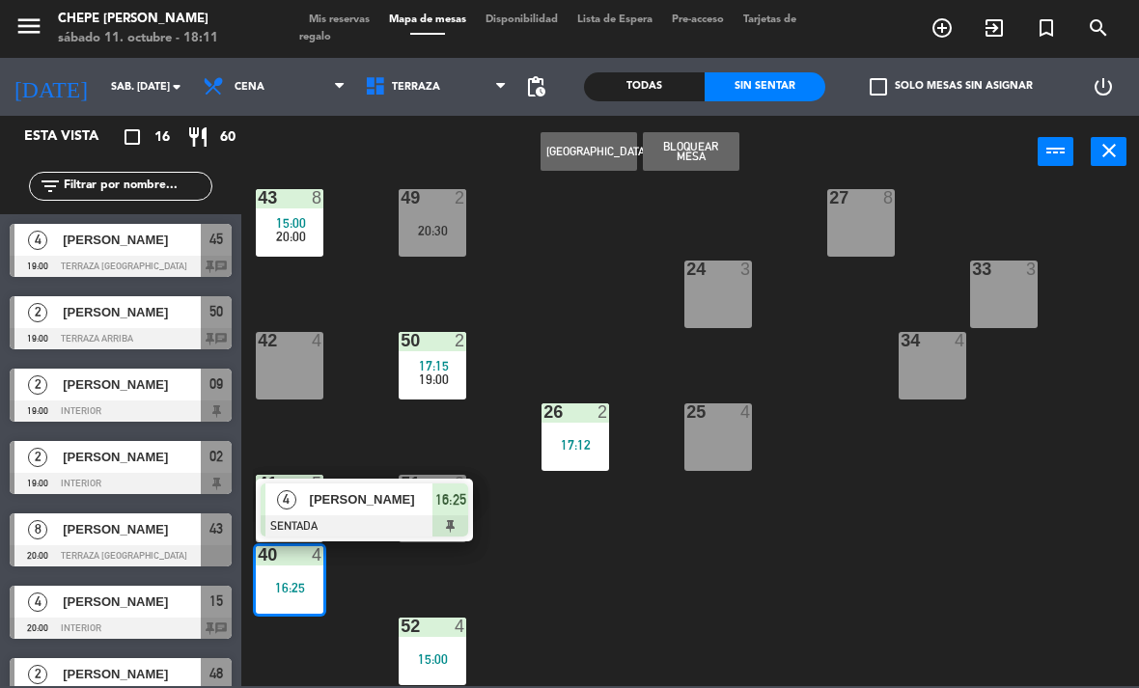
click at [408, 511] on div "[PERSON_NAME]" at bounding box center [370, 500] width 125 height 32
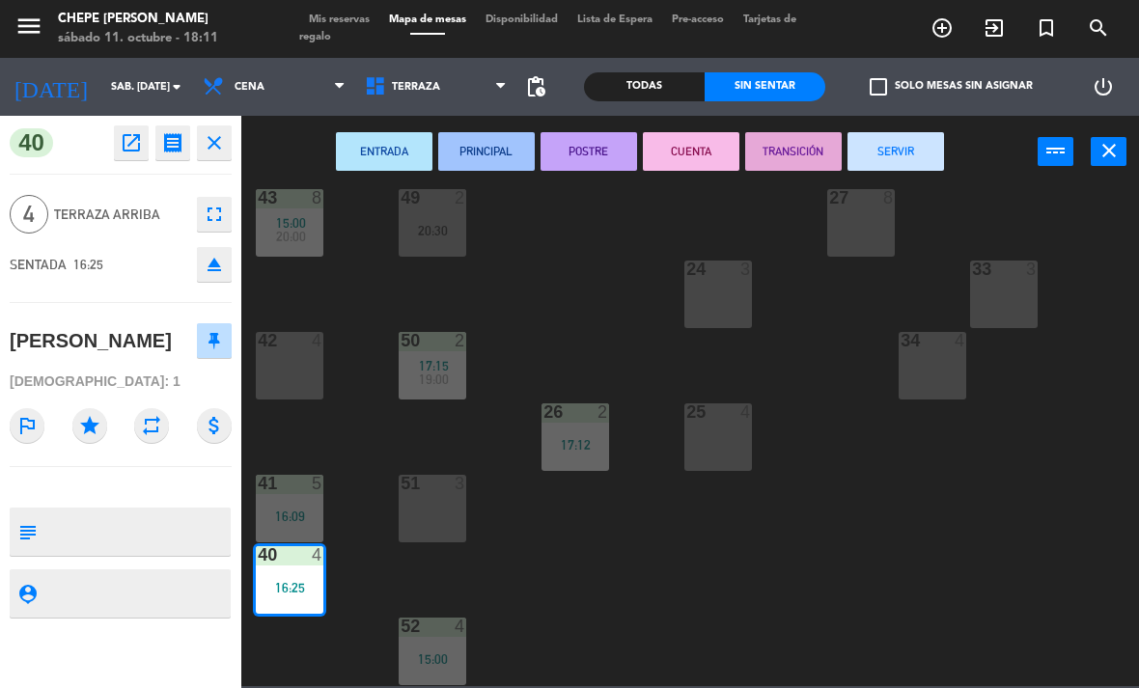
click at [921, 145] on button "SERVIR" at bounding box center [896, 151] width 97 height 39
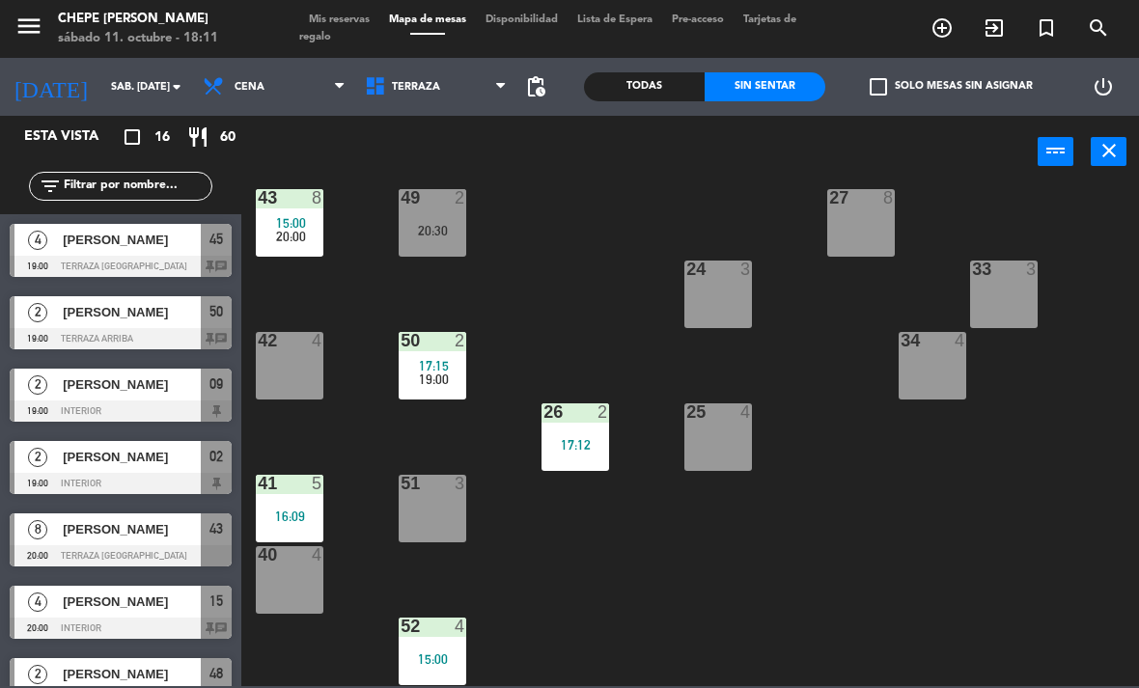
click at [430, 643] on div "52 4 15:00" at bounding box center [433, 652] width 68 height 68
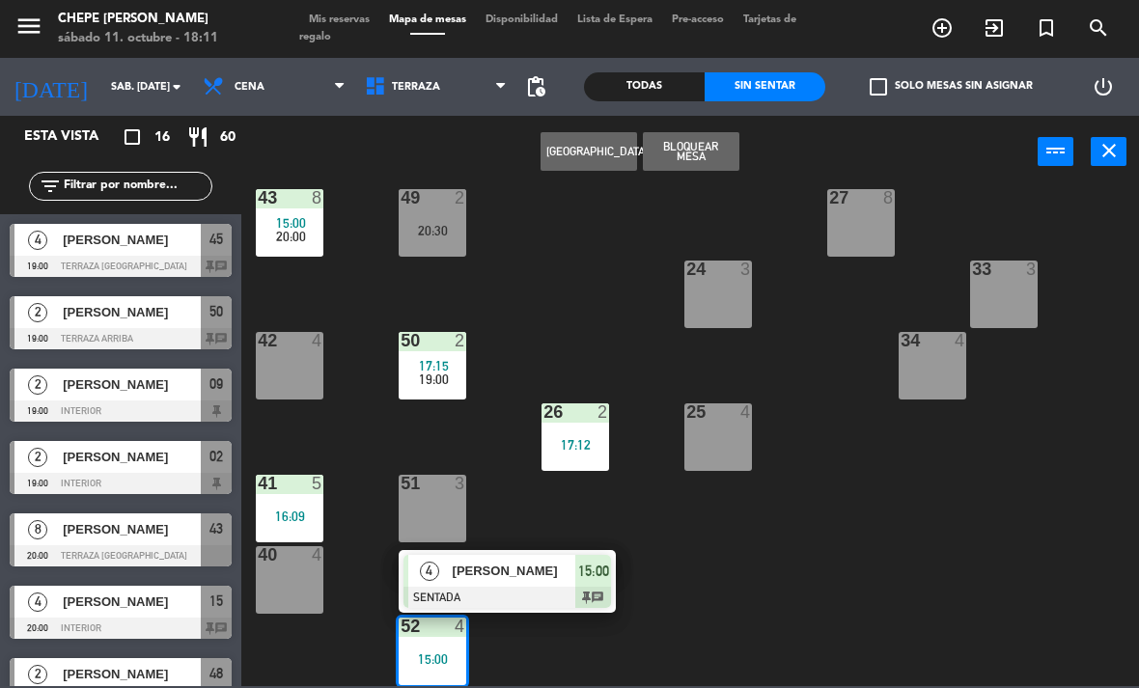
click at [548, 576] on span "[PERSON_NAME]" at bounding box center [515, 571] width 124 height 20
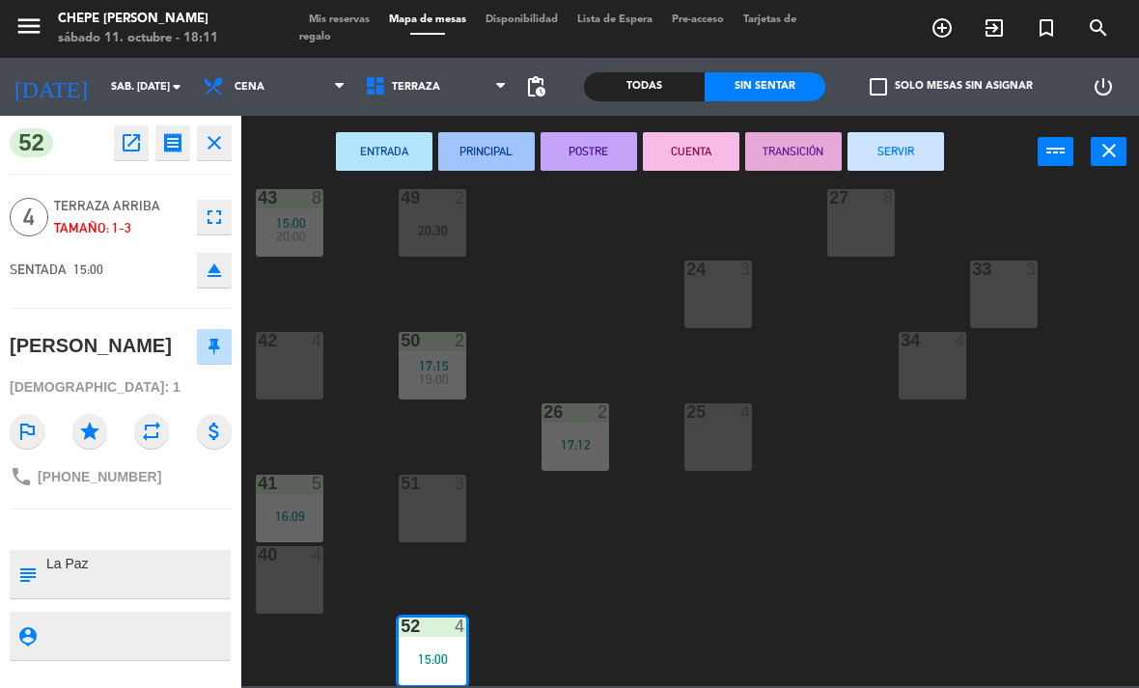
click at [918, 155] on button "SERVIR" at bounding box center [896, 151] width 97 height 39
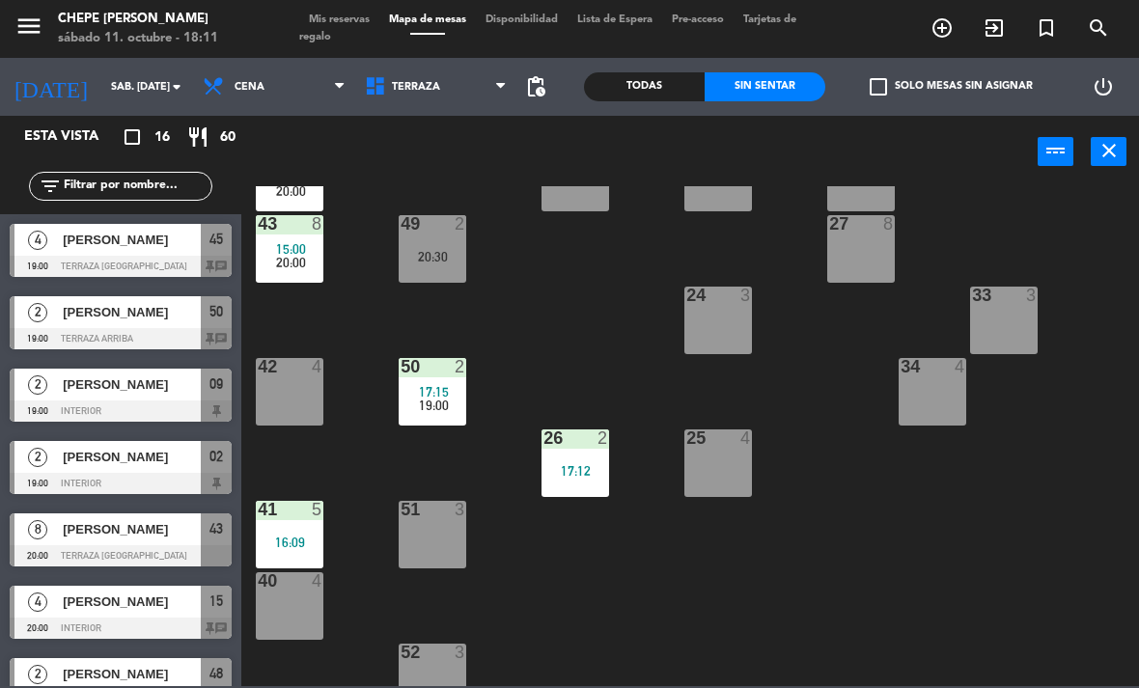
scroll to position [295, 0]
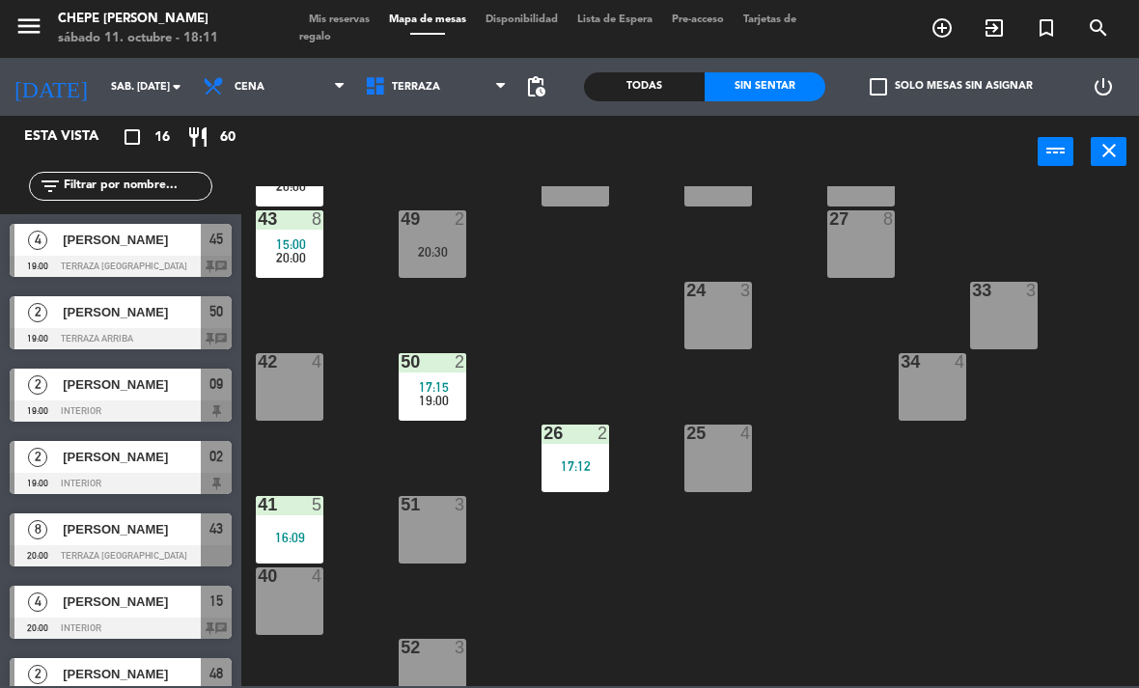
click at [303, 543] on div "16:09" at bounding box center [290, 538] width 68 height 14
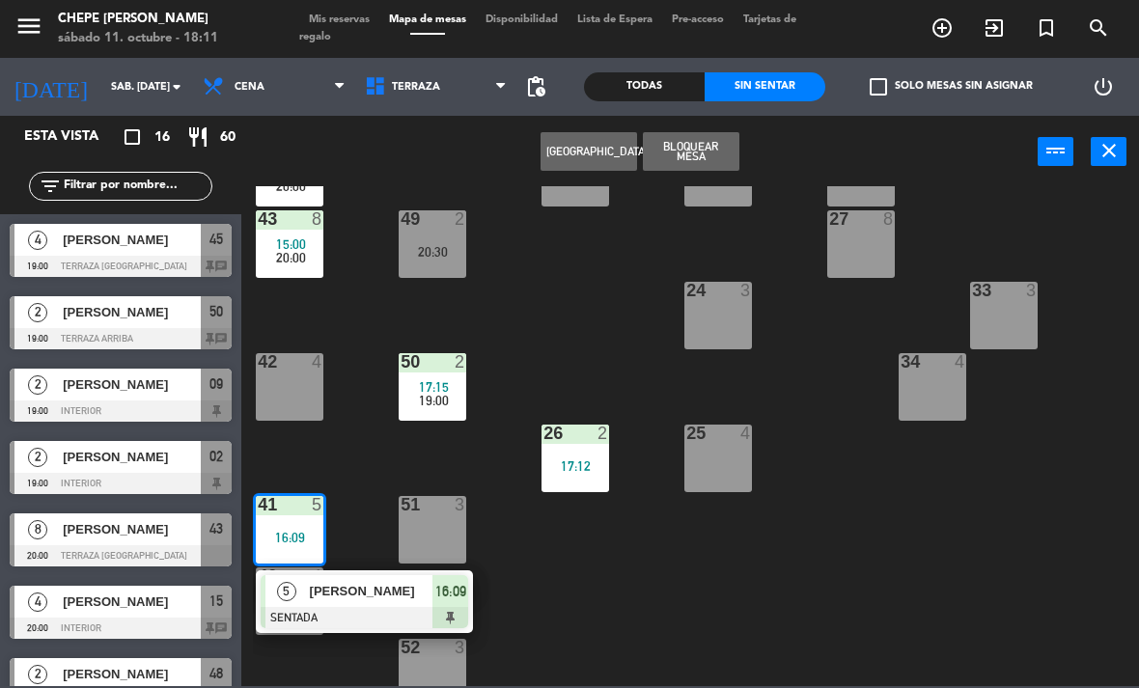
click at [360, 606] on div "[PERSON_NAME]" at bounding box center [370, 591] width 125 height 32
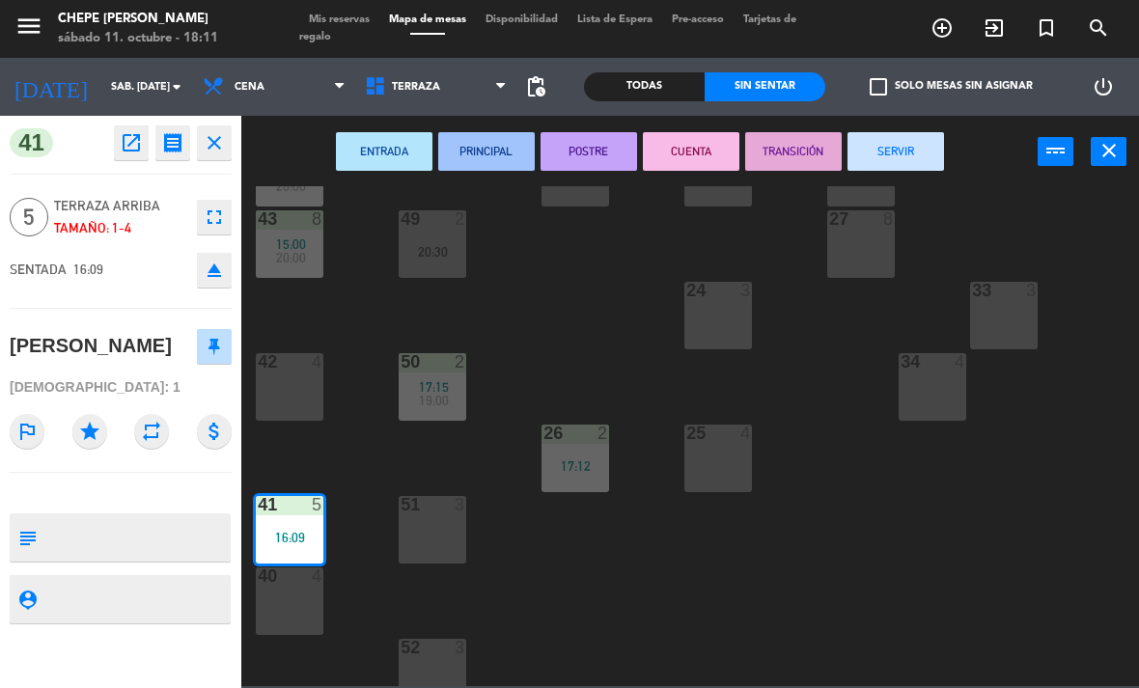
click at [870, 159] on button "SERVIR" at bounding box center [896, 151] width 97 height 39
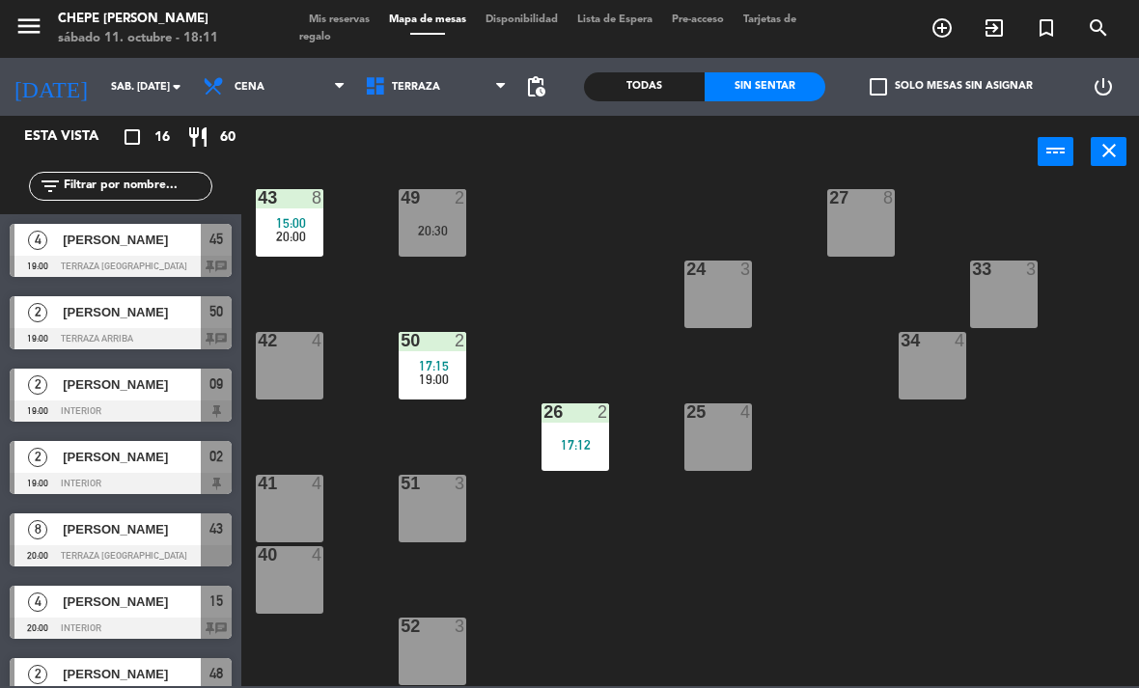
scroll to position [317, 0]
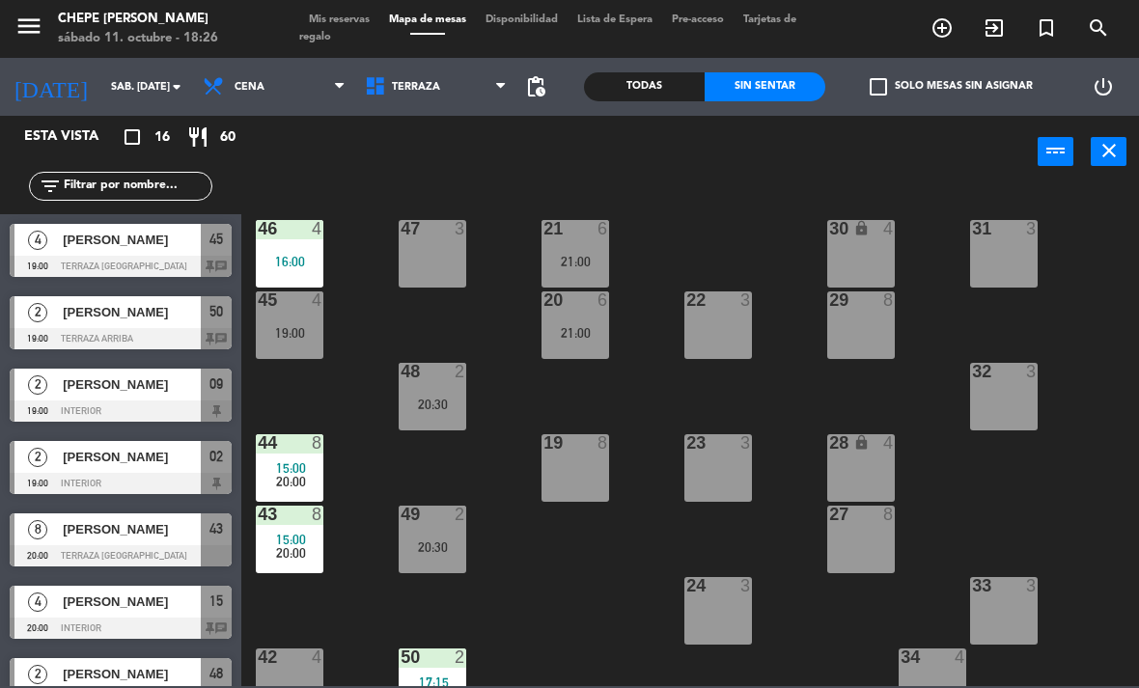
click at [413, 81] on span "Terraza" at bounding box center [416, 87] width 48 height 13
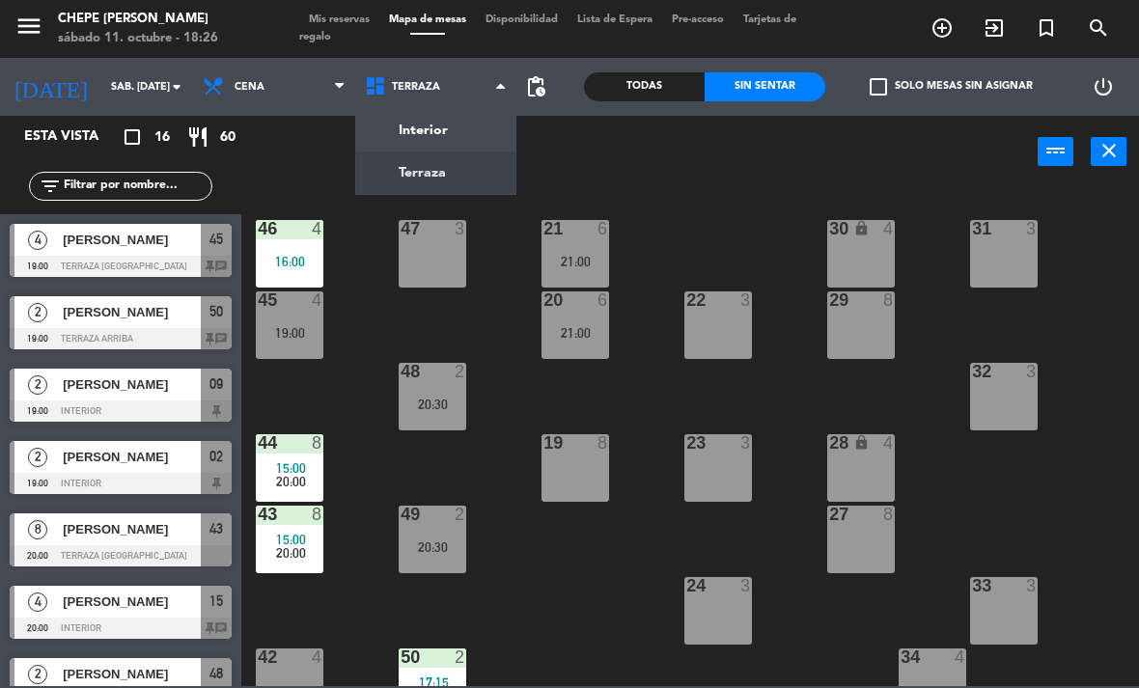
scroll to position [-1, 0]
click at [421, 115] on div "Interior Terraza Terraza Interior Terraza" at bounding box center [436, 87] width 162 height 58
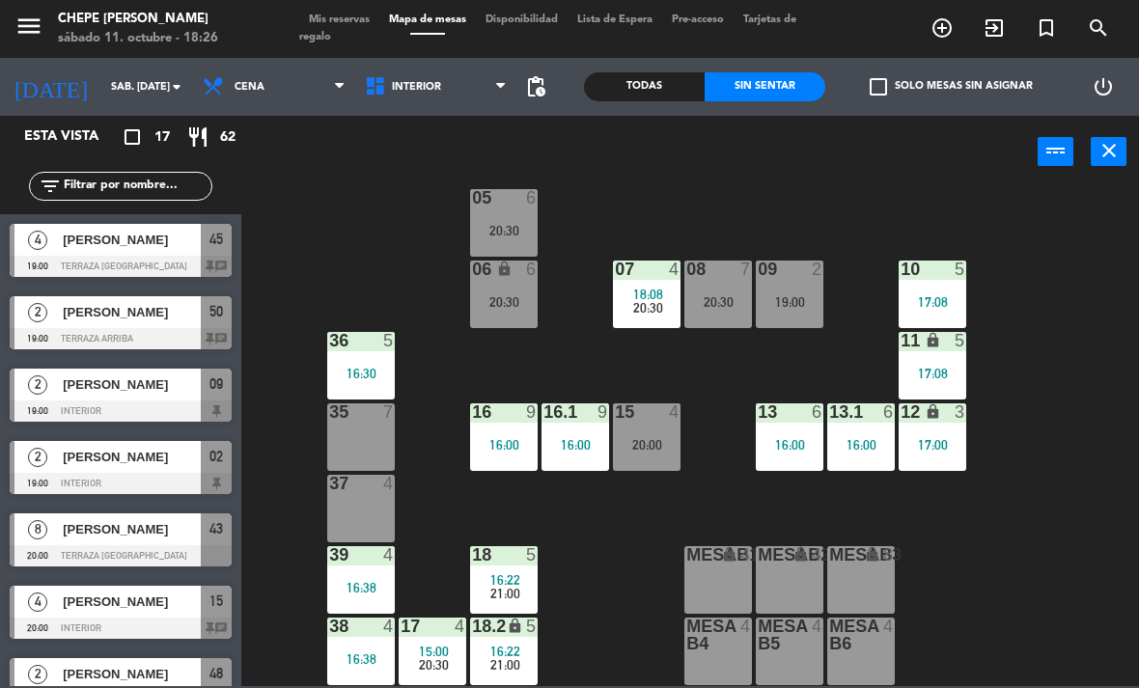
scroll to position [102, 0]
click at [404, 82] on span "Interior" at bounding box center [416, 87] width 49 height 13
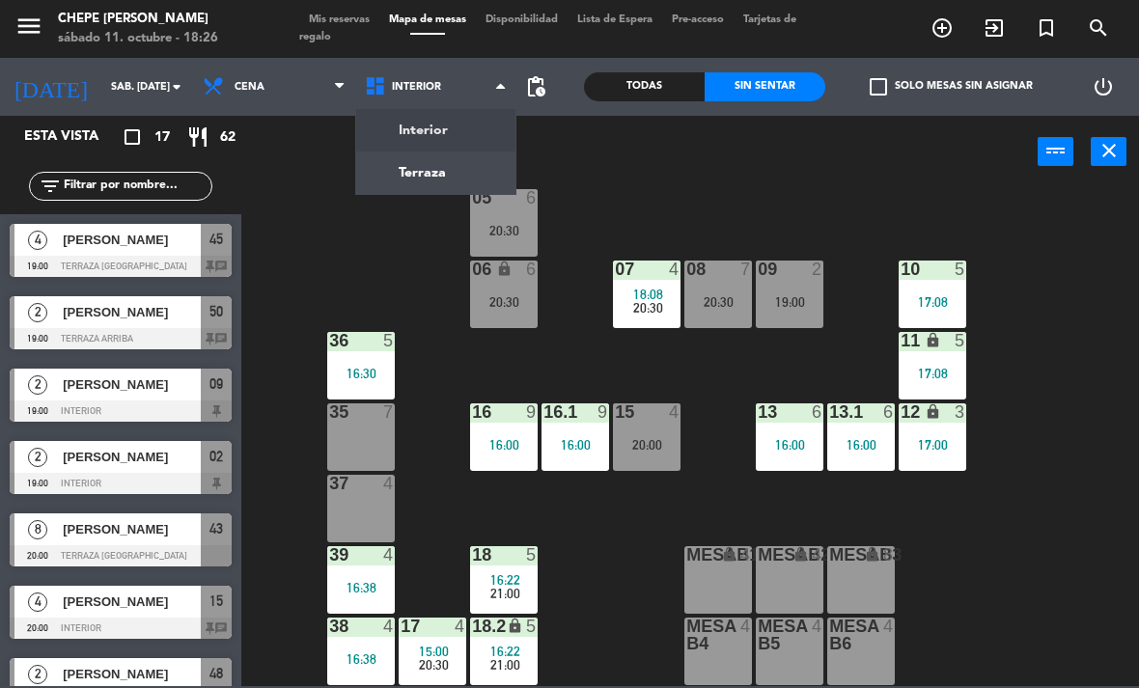
click at [406, 153] on ng-component "menu Chepe [PERSON_NAME] sábado 11. octubre - 18:26 Mis reservas Mapa de mesas …" at bounding box center [569, 343] width 1139 height 686
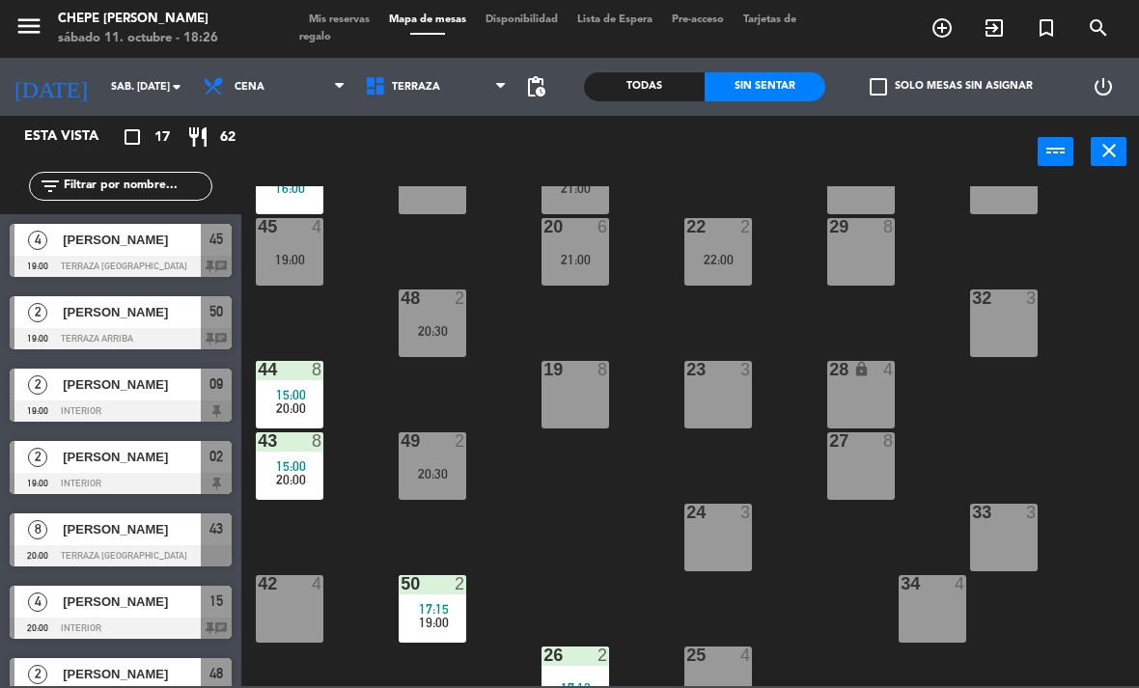
scroll to position [72, 0]
click at [712, 406] on div "23 3" at bounding box center [718, 396] width 68 height 68
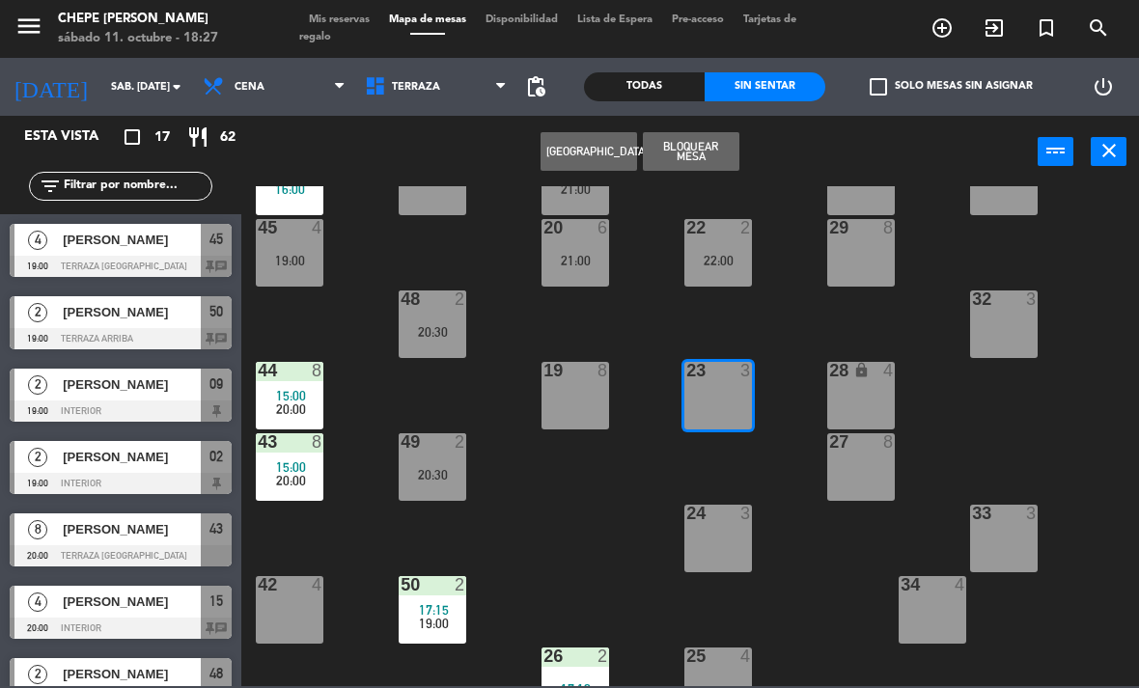
click at [275, 78] on span "Cena" at bounding box center [274, 87] width 162 height 42
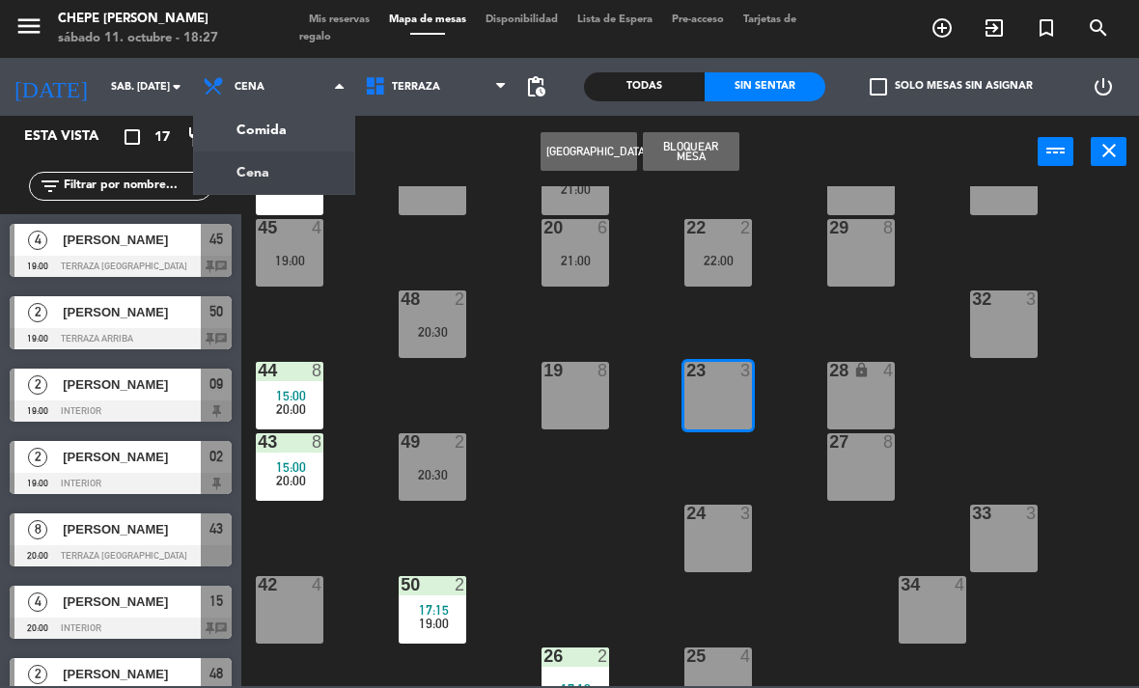
click at [275, 114] on div "Comida Cena Cena Comida Cena" at bounding box center [274, 87] width 162 height 58
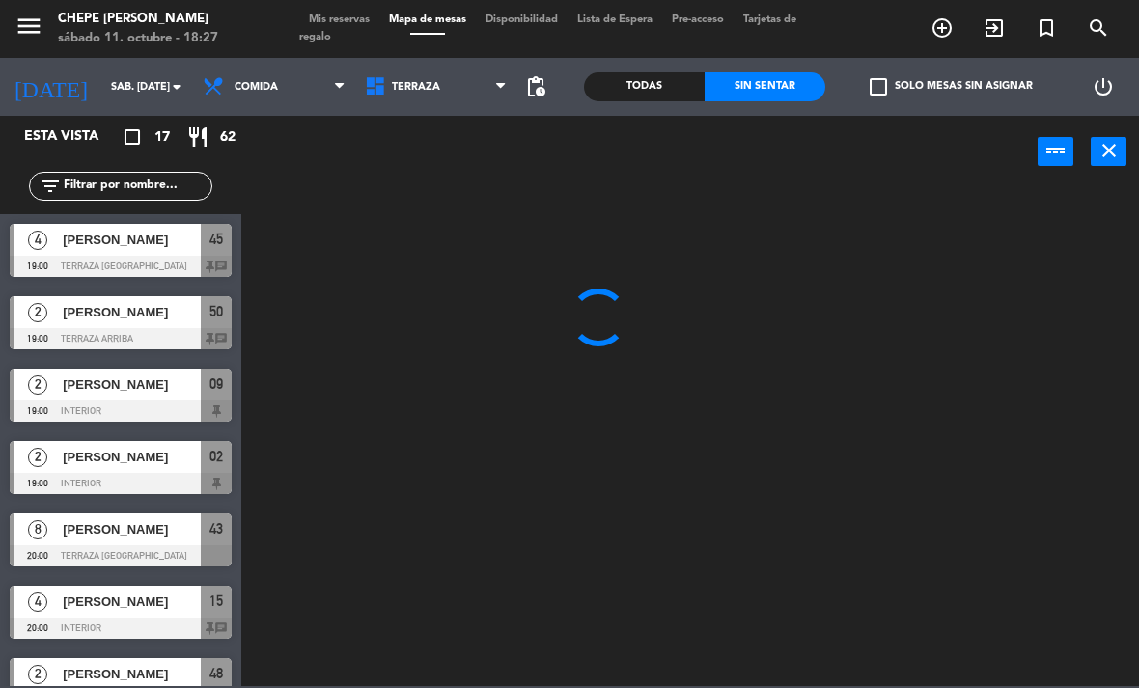
scroll to position [0, 0]
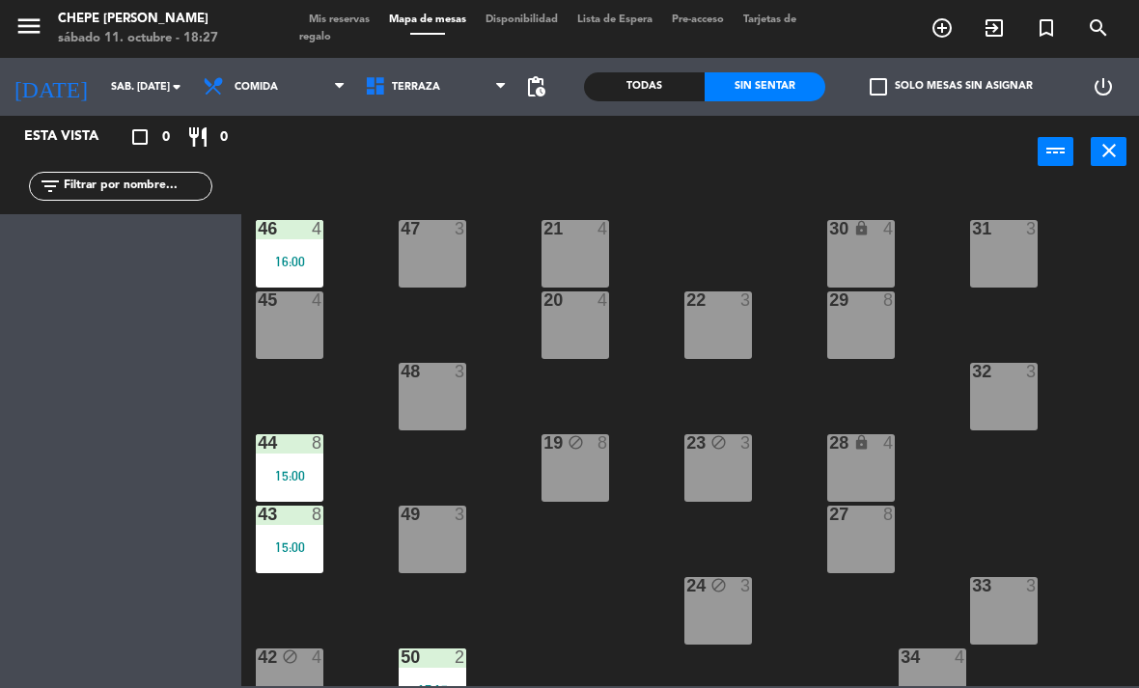
click at [717, 334] on div "22 3" at bounding box center [718, 326] width 68 height 68
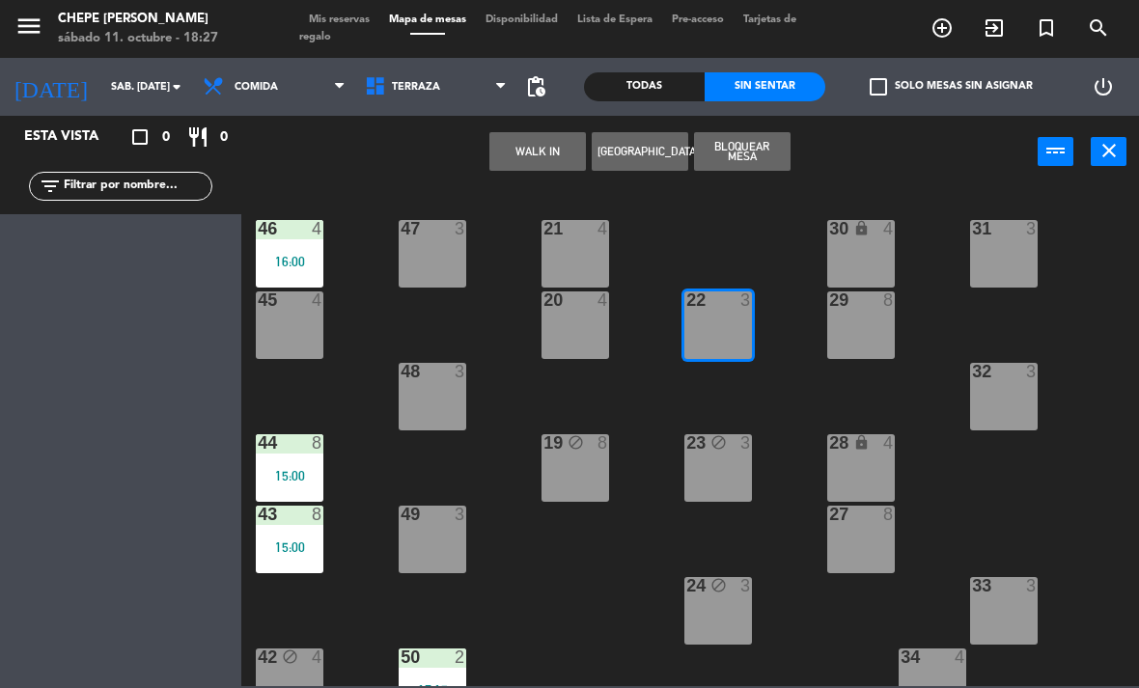
click at [516, 154] on button "WALK IN" at bounding box center [537, 151] width 97 height 39
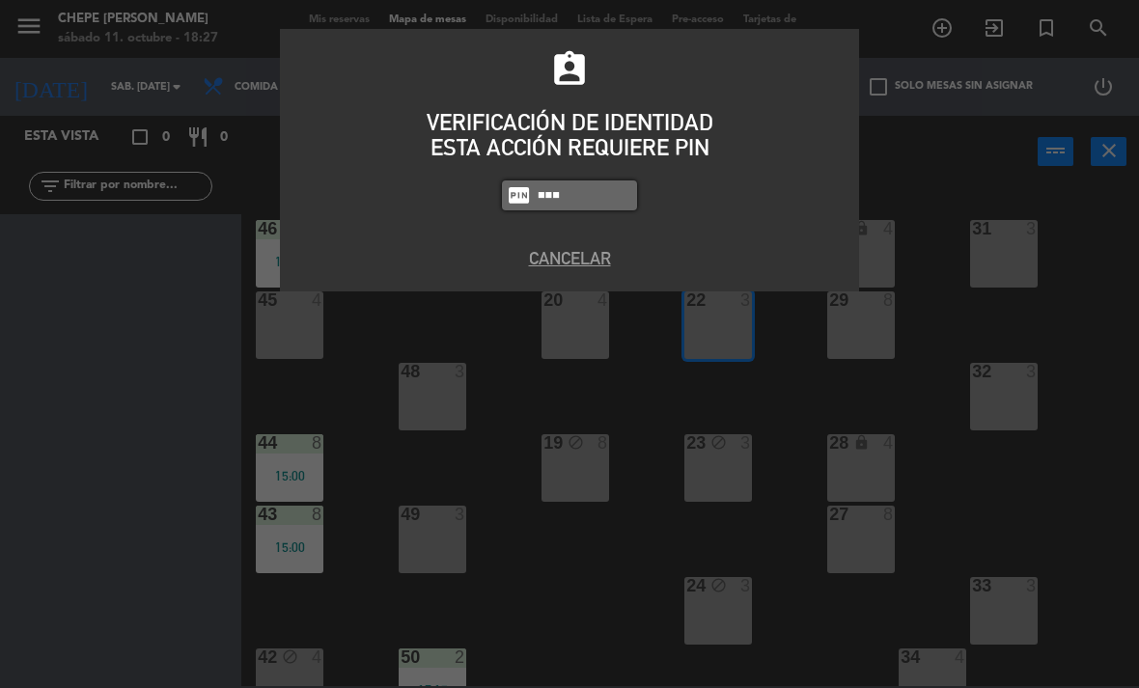
type input "9567"
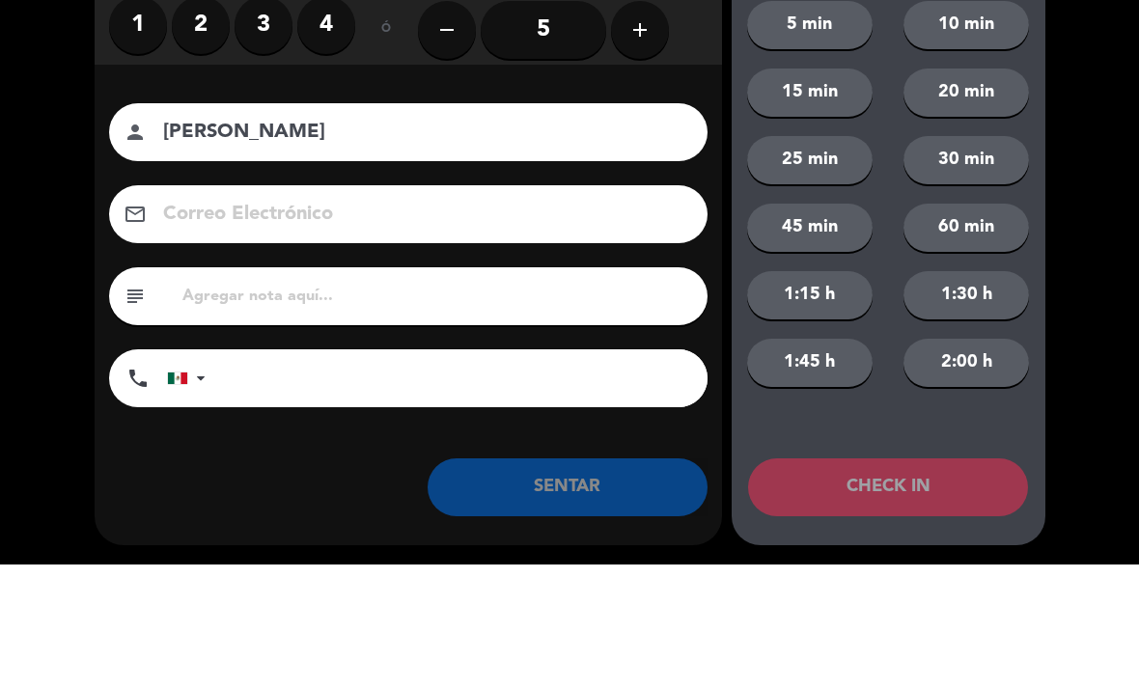
click at [196, 120] on label "2" at bounding box center [201, 149] width 58 height 58
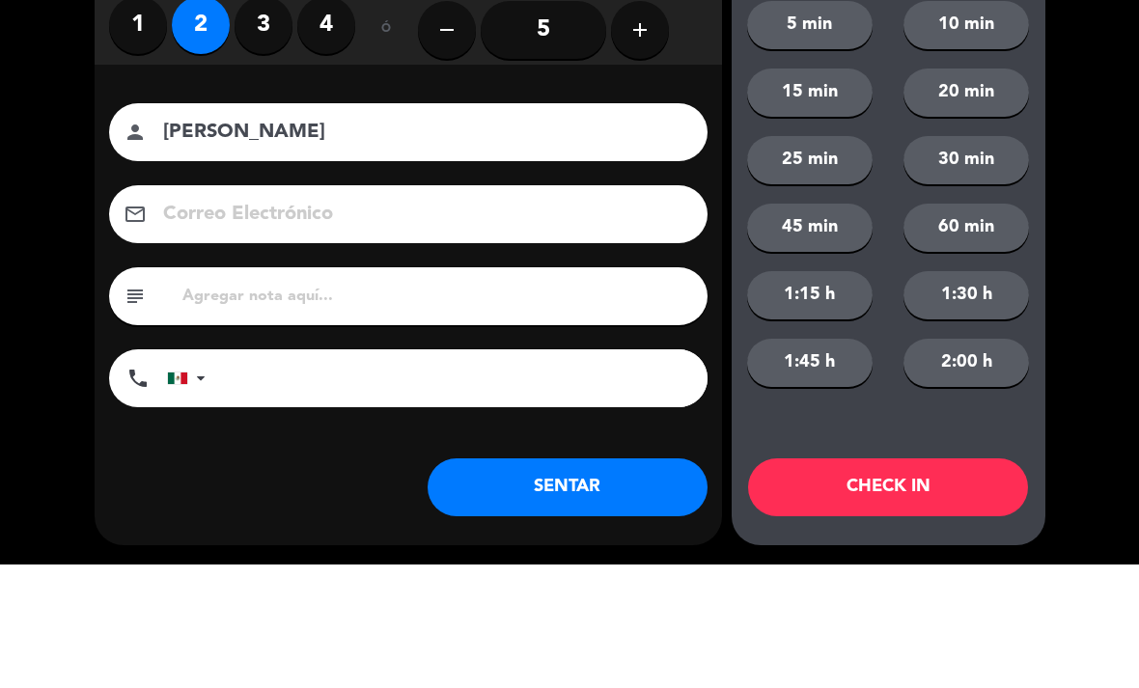
scroll to position [237, 0]
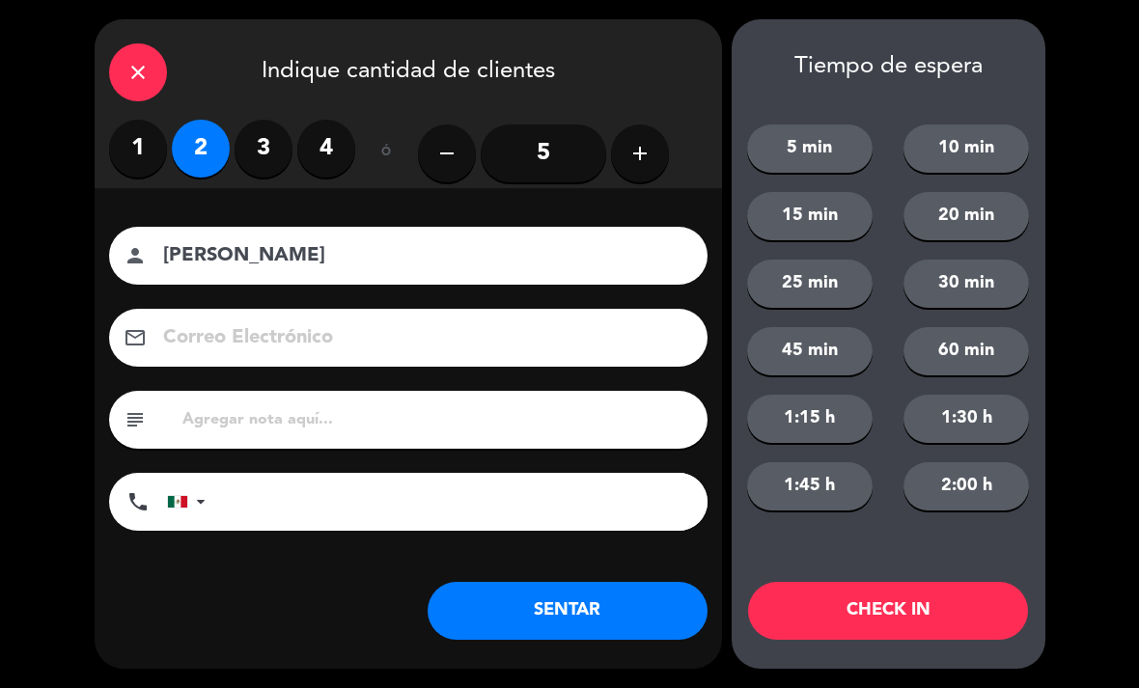
click at [300, 258] on input "[PERSON_NAME]" at bounding box center [421, 256] width 521 height 34
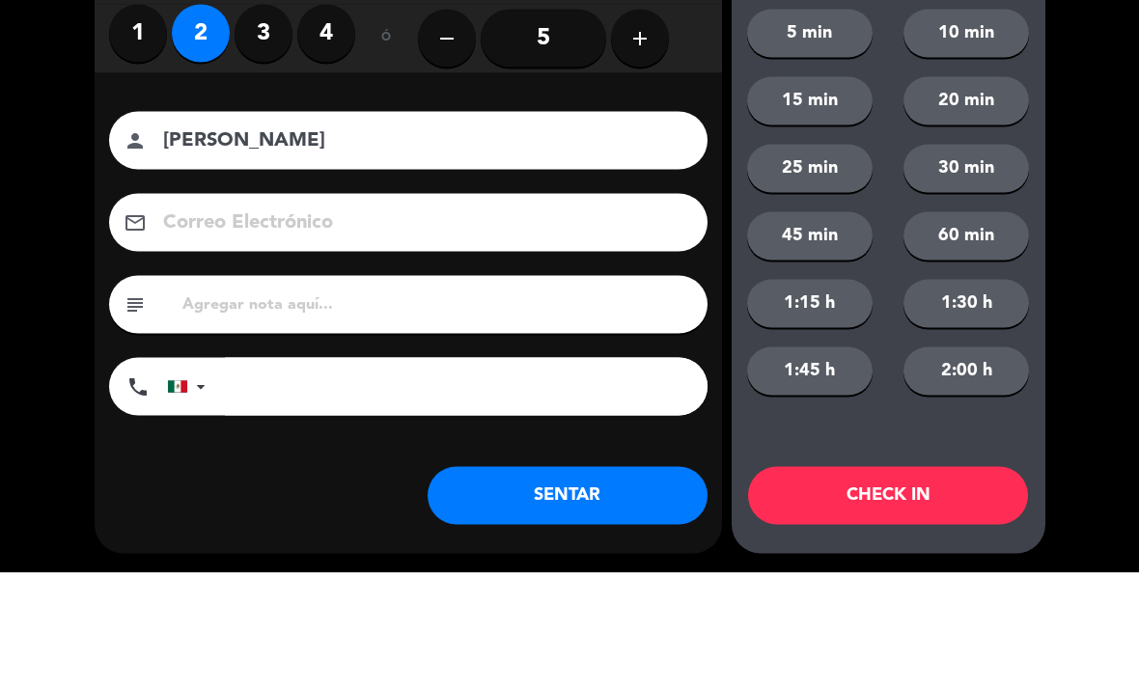
scroll to position [317, 0]
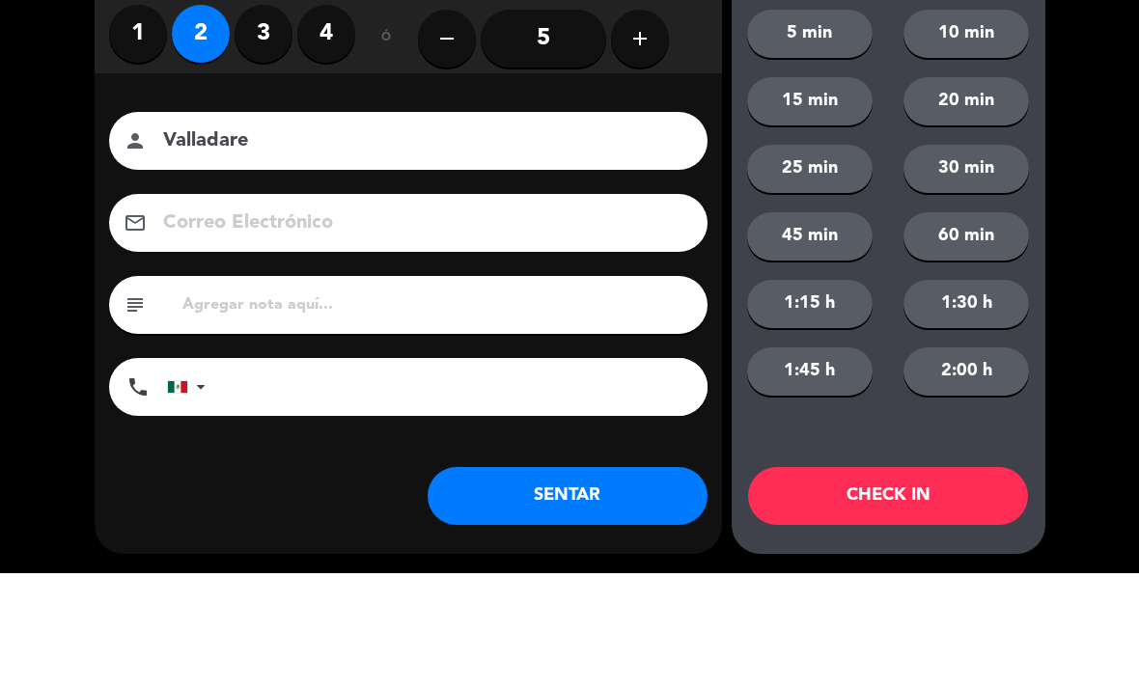
type input "Valladare"
click at [1112, 262] on div "close Indique cantidad de clientes 1 2 3 4 ó remove 5 add Nombre del cliente pe…" at bounding box center [569, 344] width 1139 height 688
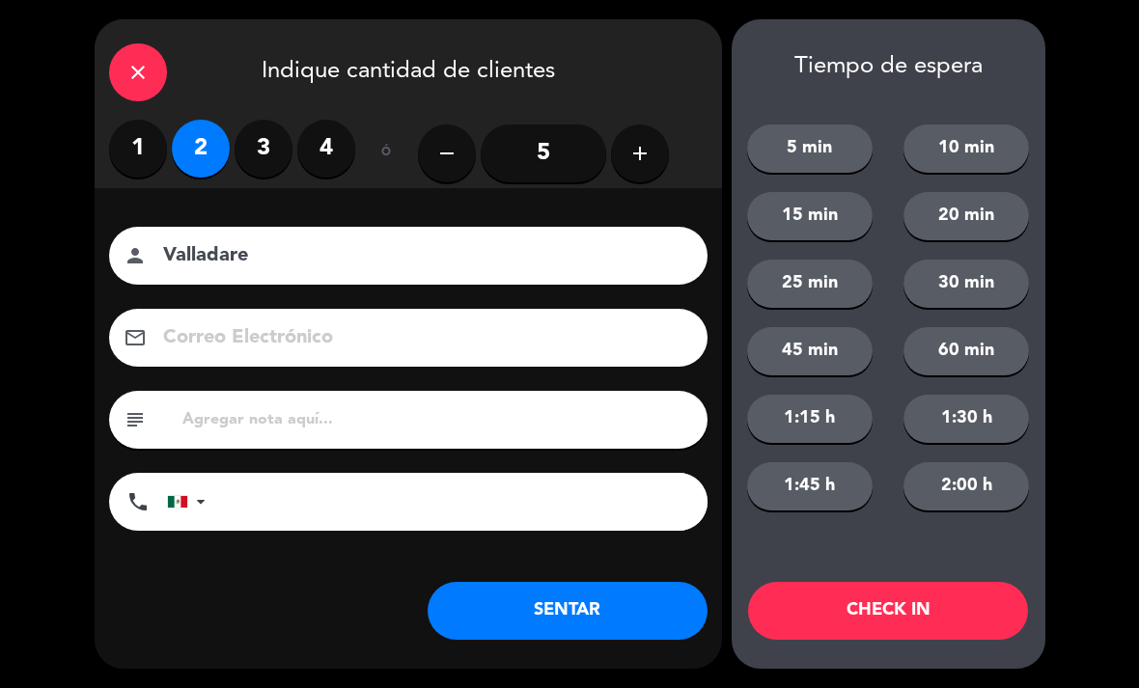
click at [656, 622] on button "SENTAR" at bounding box center [568, 611] width 280 height 58
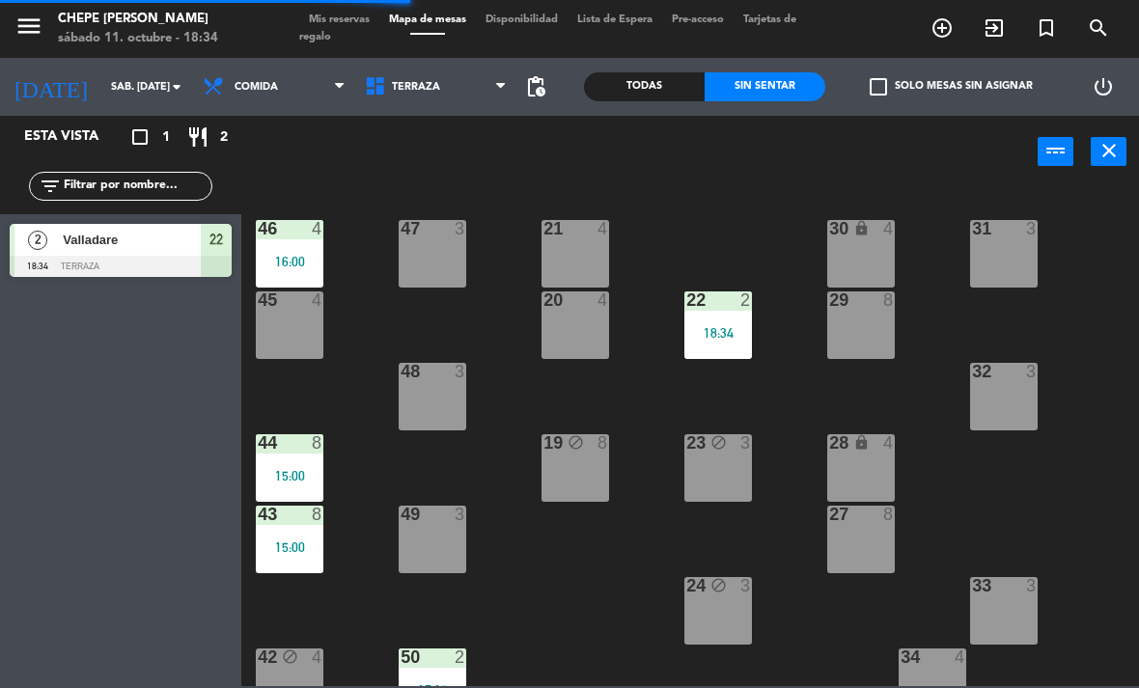
scroll to position [0, 0]
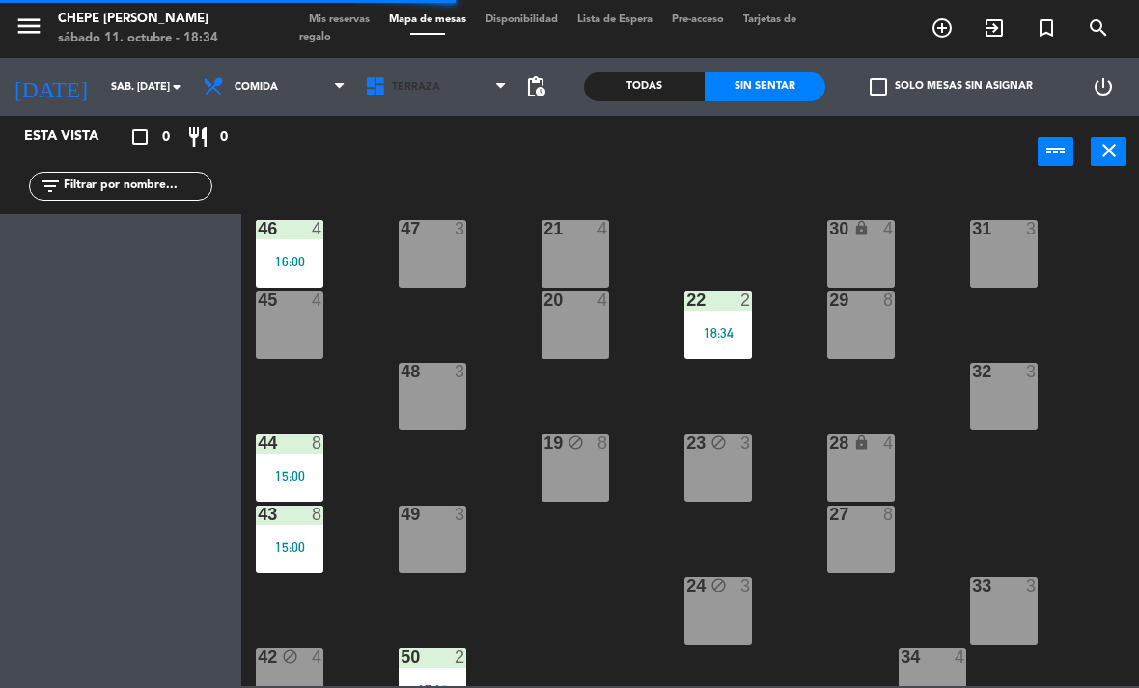
click at [434, 70] on span "Terraza" at bounding box center [436, 87] width 162 height 42
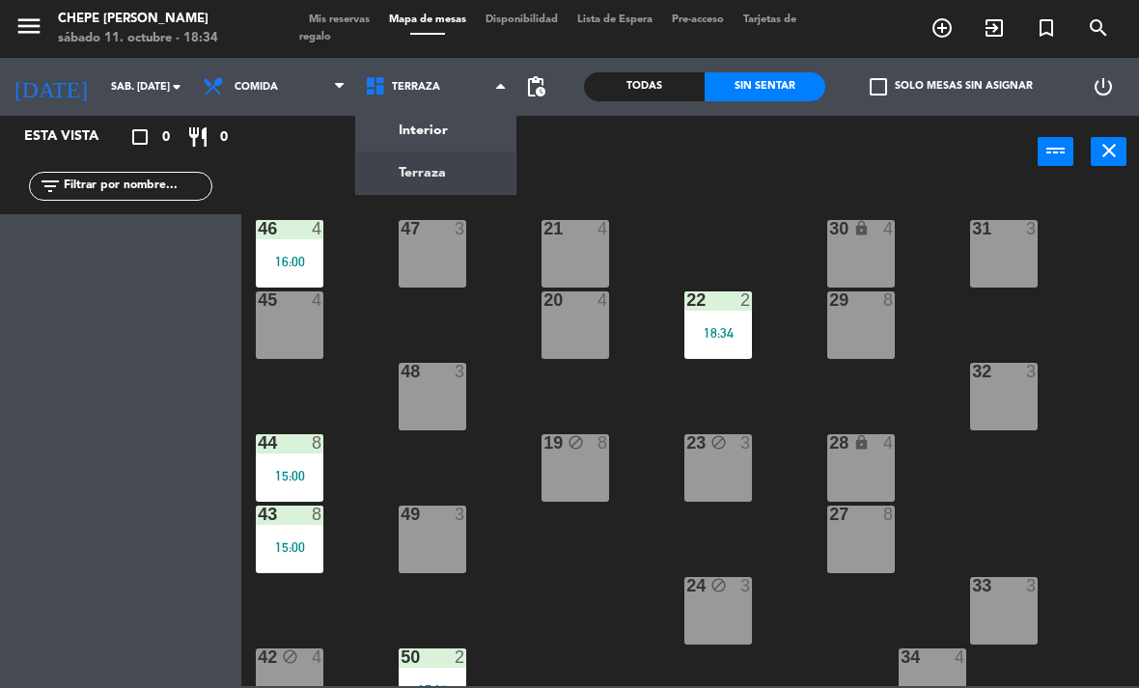
click at [411, 163] on ng-component "menu Chepe [PERSON_NAME] sábado 11. octubre - 18:34 Mis reservas Mapa de mesas …" at bounding box center [569, 343] width 1139 height 686
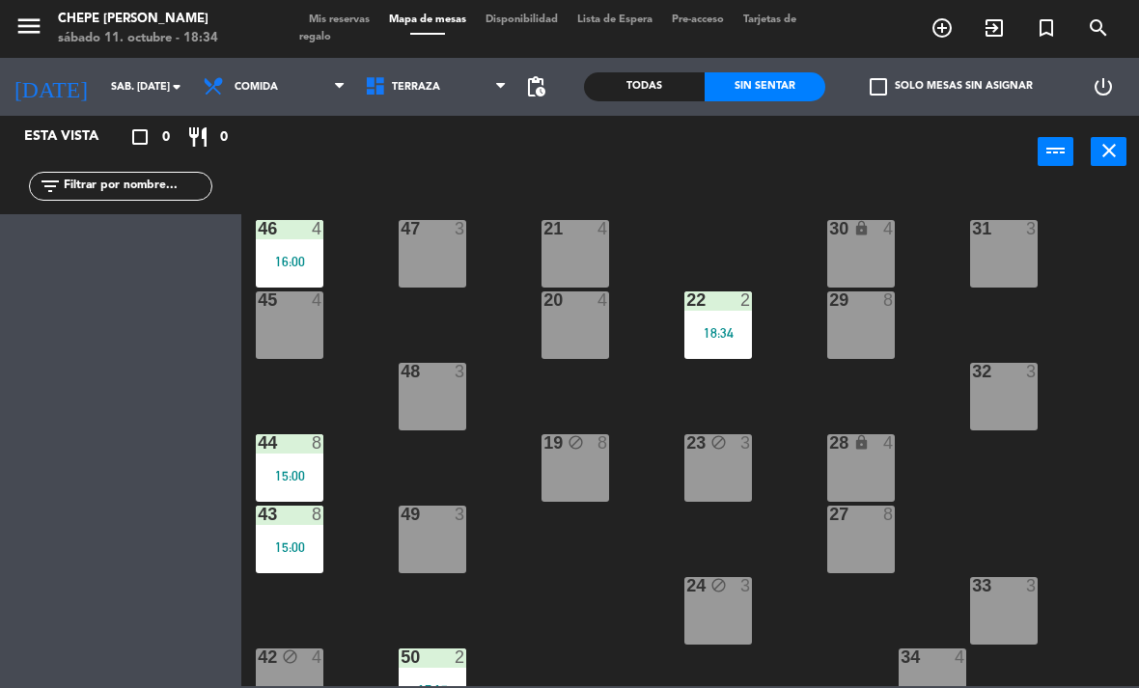
click at [431, 103] on span "Terraza" at bounding box center [436, 87] width 162 height 42
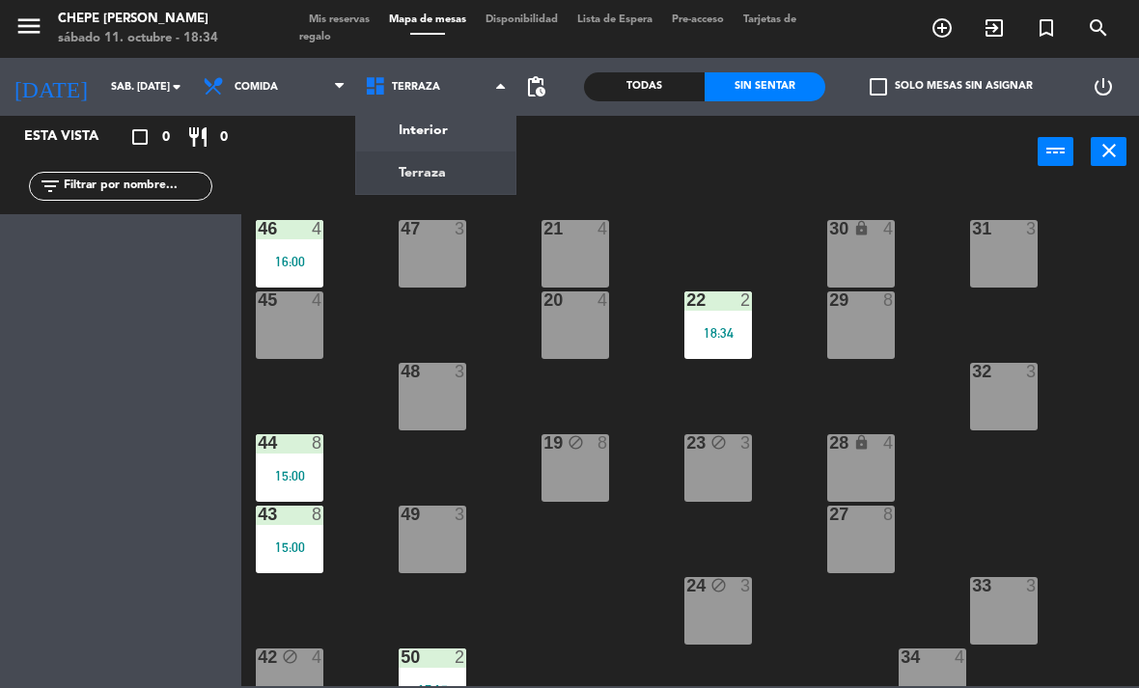
click at [428, 123] on ng-component "menu Chepe [PERSON_NAME] sábado 11. octubre - 18:34 Mis reservas Mapa de mesas …" at bounding box center [569, 343] width 1139 height 686
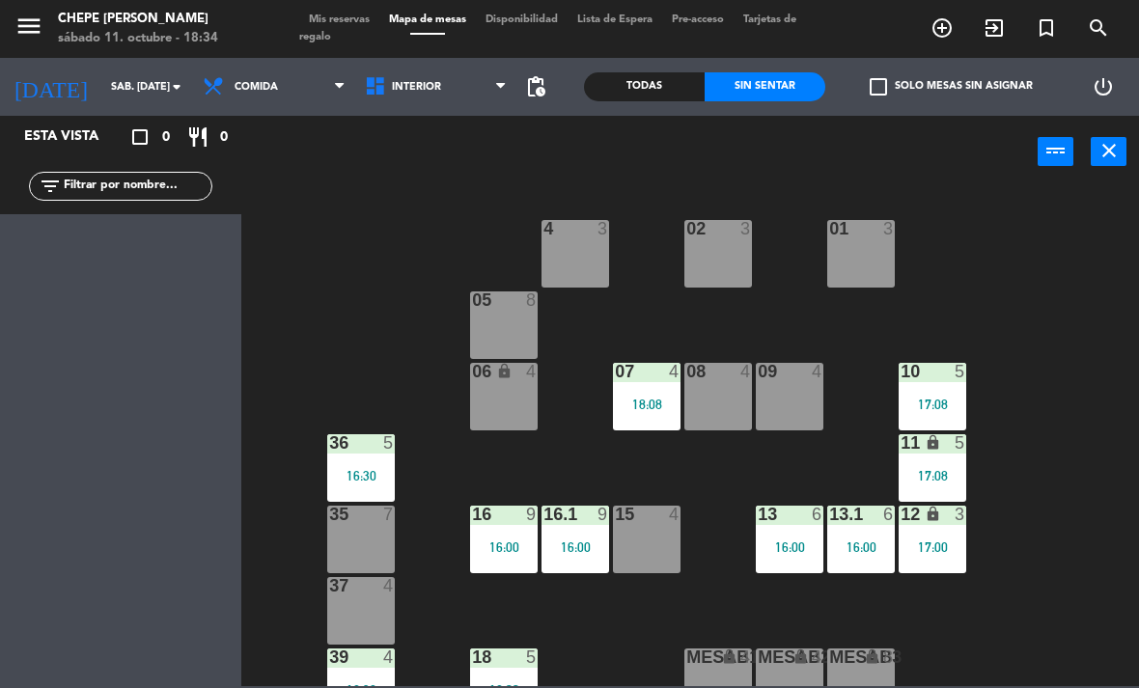
click at [235, 82] on span "Comida" at bounding box center [256, 87] width 43 height 13
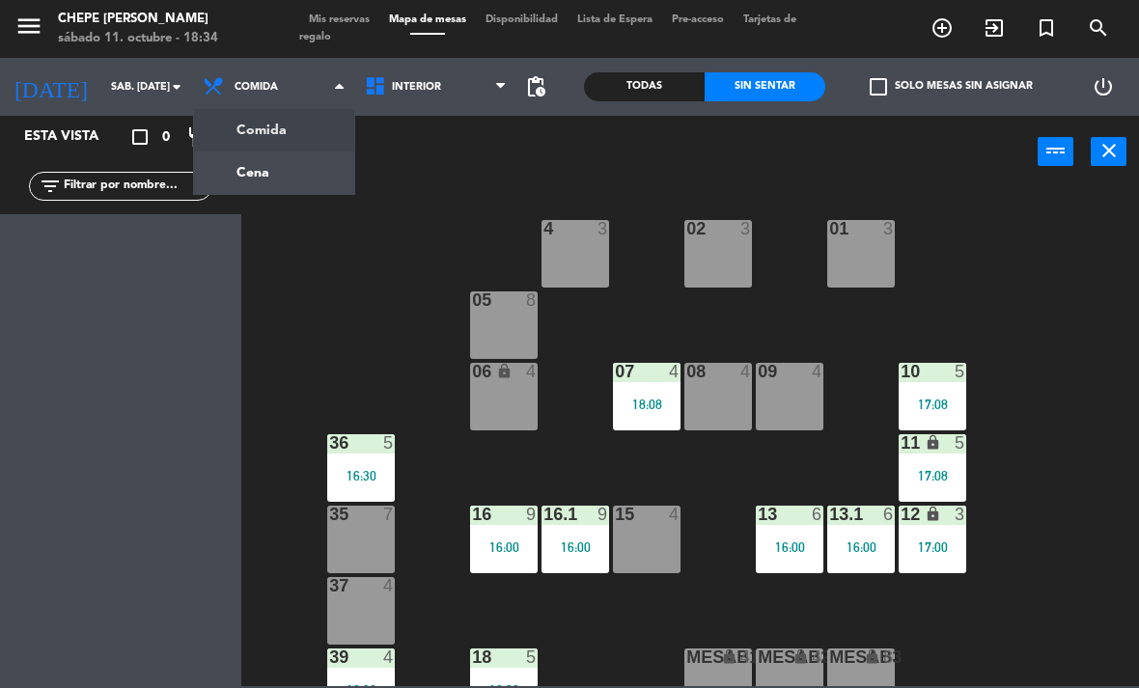
click at [252, 97] on span "Comida" at bounding box center [274, 87] width 162 height 42
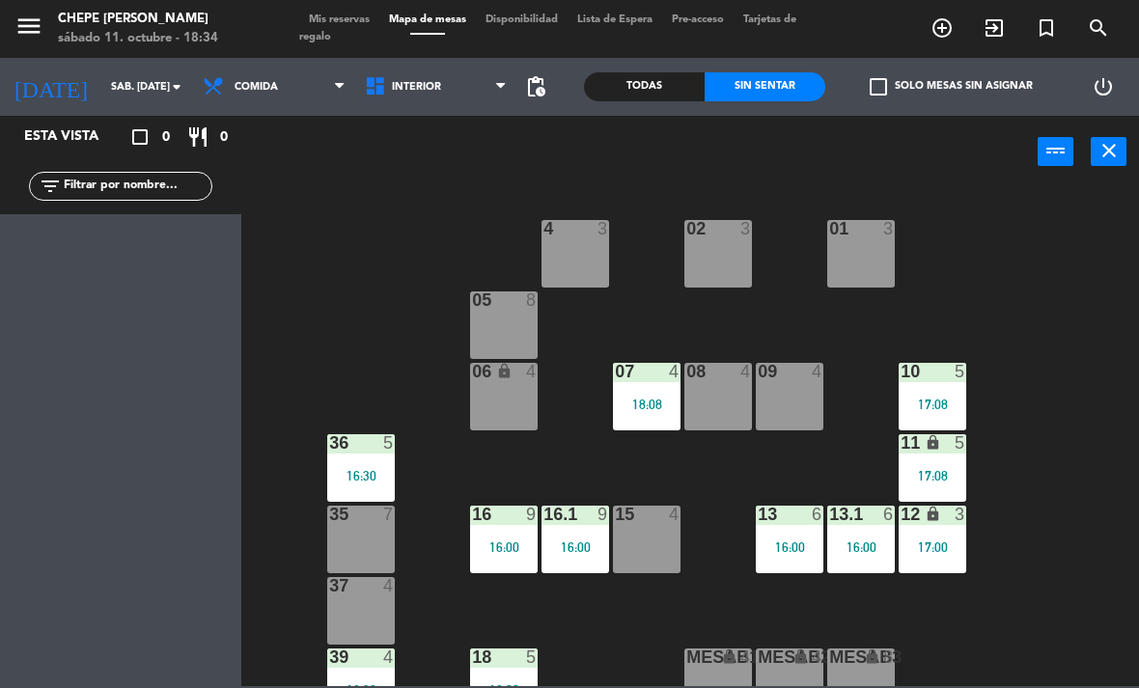
click at [245, 105] on span "Comida" at bounding box center [274, 87] width 162 height 42
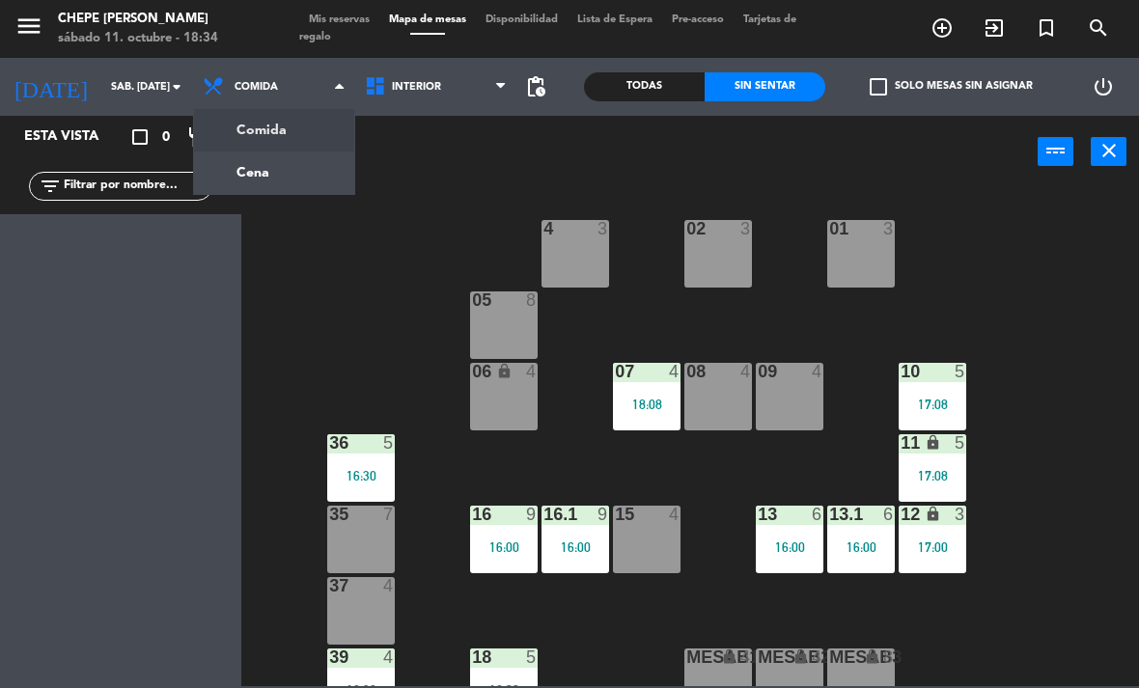
click at [251, 189] on ng-component "menu Chepe [PERSON_NAME] sábado 11. octubre - 18:34 Mis reservas Mapa de mesas …" at bounding box center [569, 343] width 1139 height 686
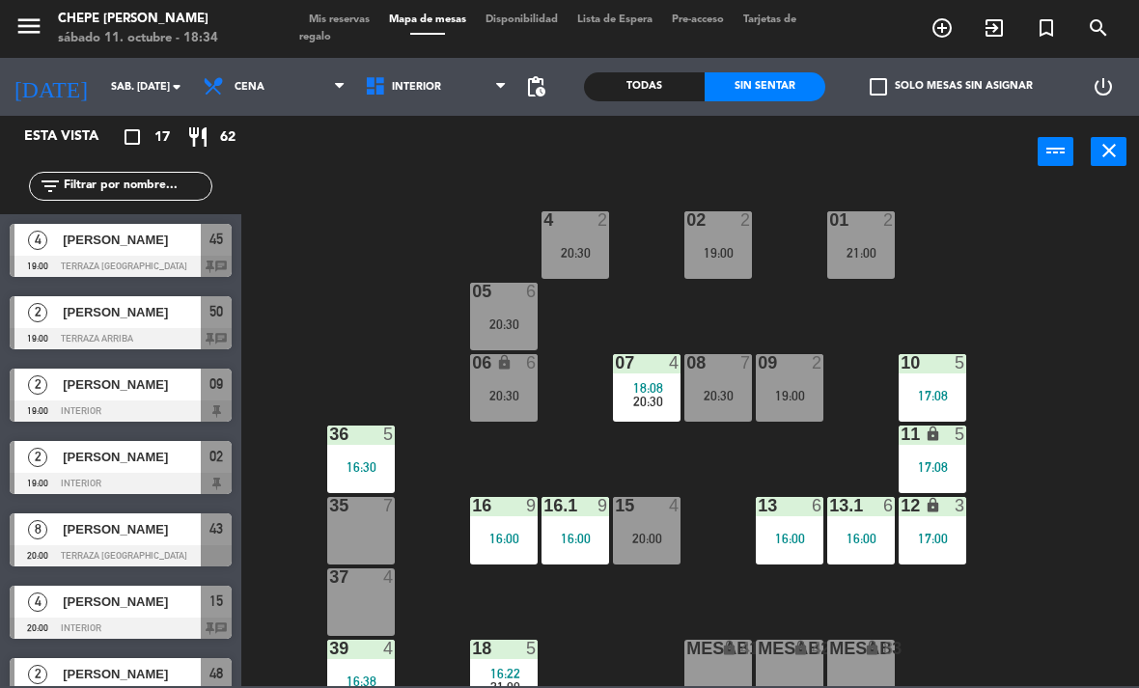
scroll to position [8, 0]
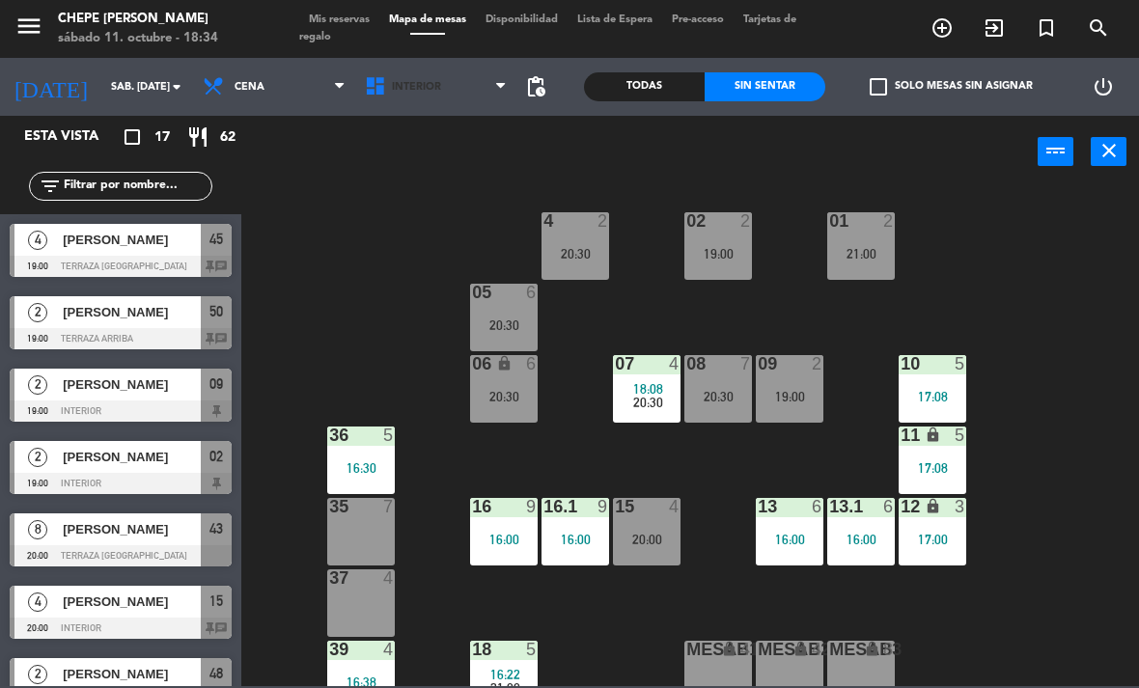
click at [413, 86] on span "Interior" at bounding box center [416, 87] width 49 height 13
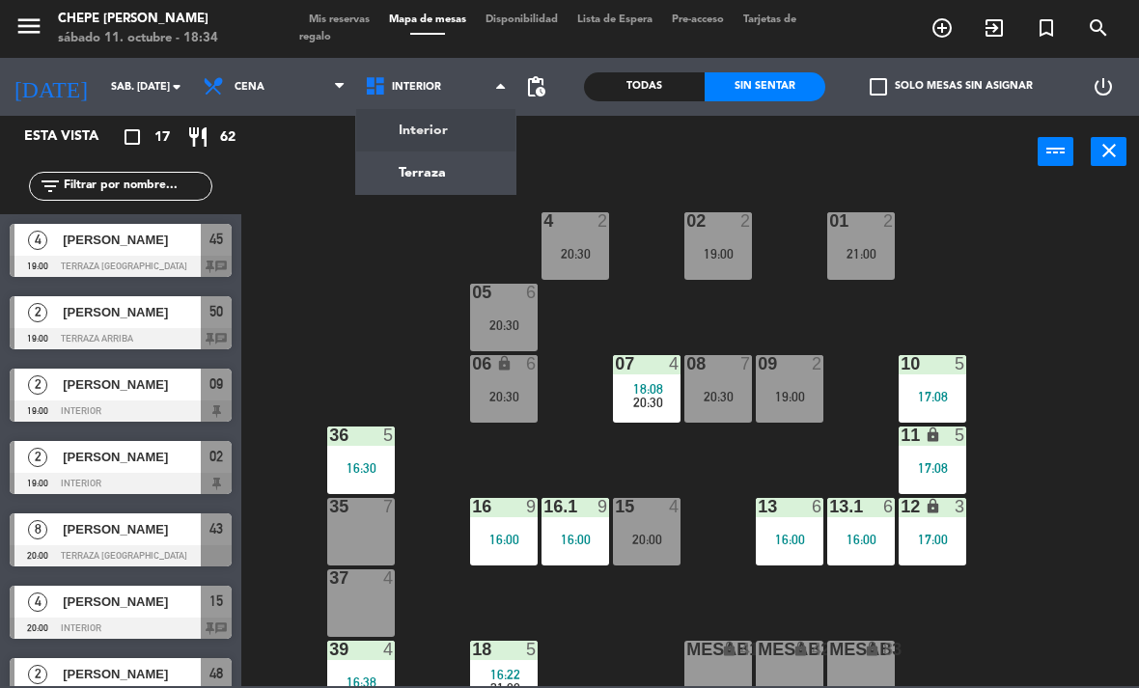
click at [315, 232] on div "02 2 19:00 4 2 20:30 01 2 21:00 05 6 20:30 06 lock 6 20:30 07 4 18:08 20:30 09 …" at bounding box center [696, 436] width 886 height 500
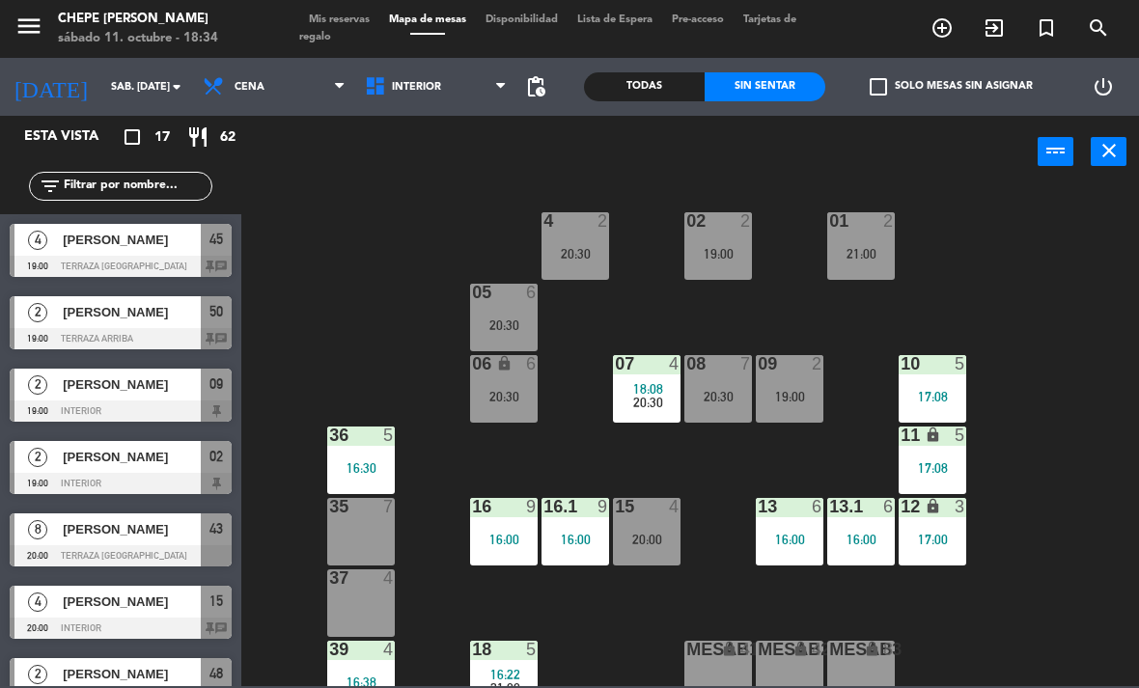
click at [303, 121] on div "power_input close" at bounding box center [639, 152] width 796 height 73
click at [285, 96] on span "Cena" at bounding box center [274, 87] width 162 height 42
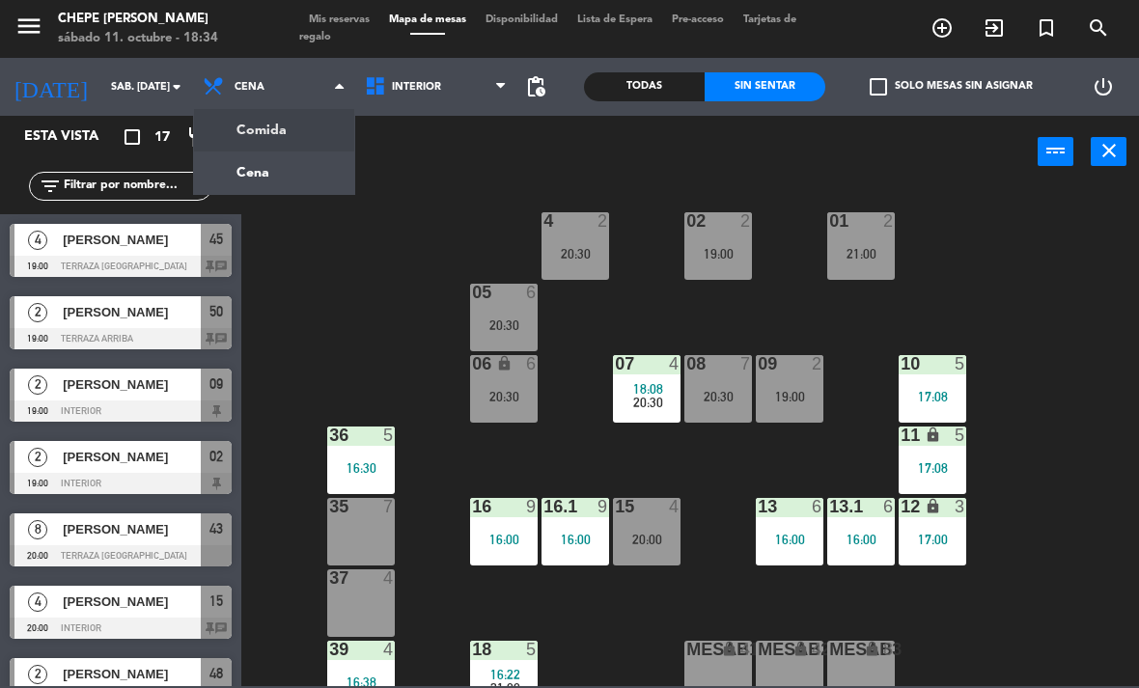
click at [296, 135] on ng-component "menu Chepe [PERSON_NAME] sábado 11. octubre - 18:34 Mis reservas Mapa de mesas …" at bounding box center [569, 343] width 1139 height 686
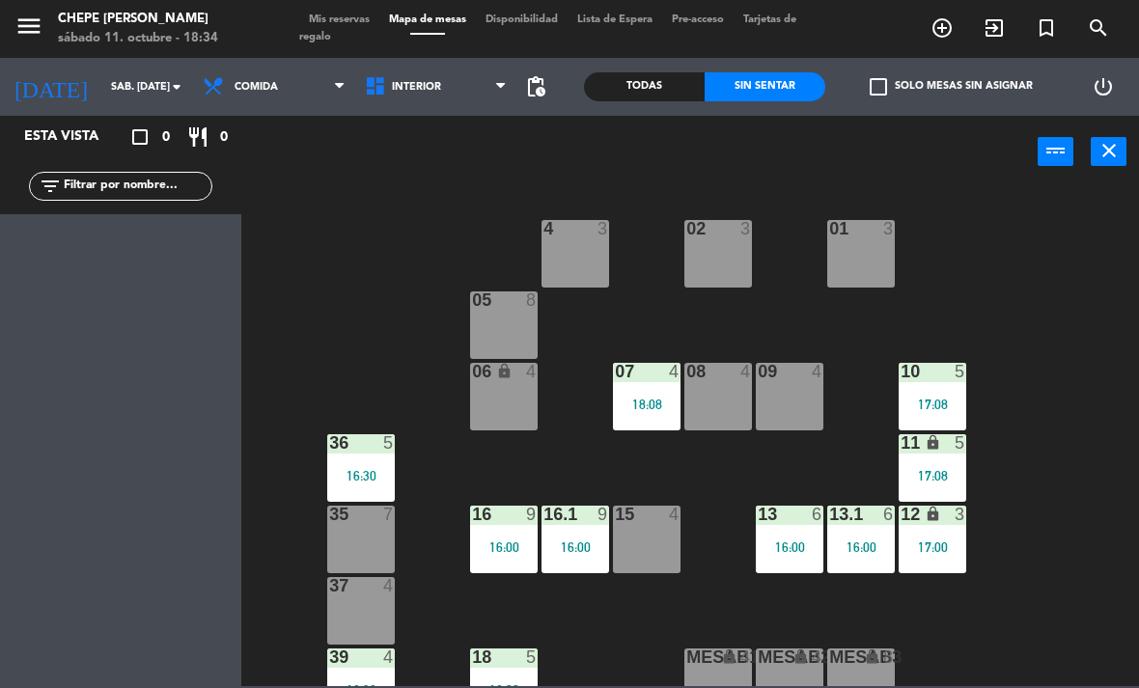
click at [732, 258] on div "02 3" at bounding box center [718, 254] width 68 height 68
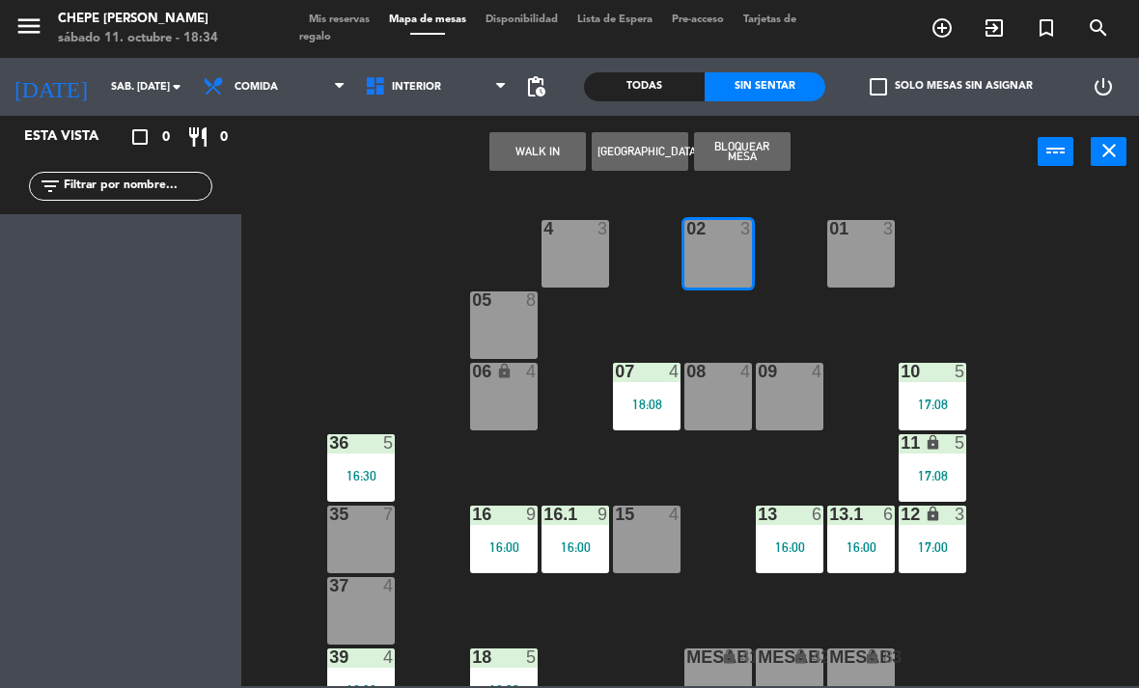
click at [532, 166] on button "WALK IN" at bounding box center [537, 151] width 97 height 39
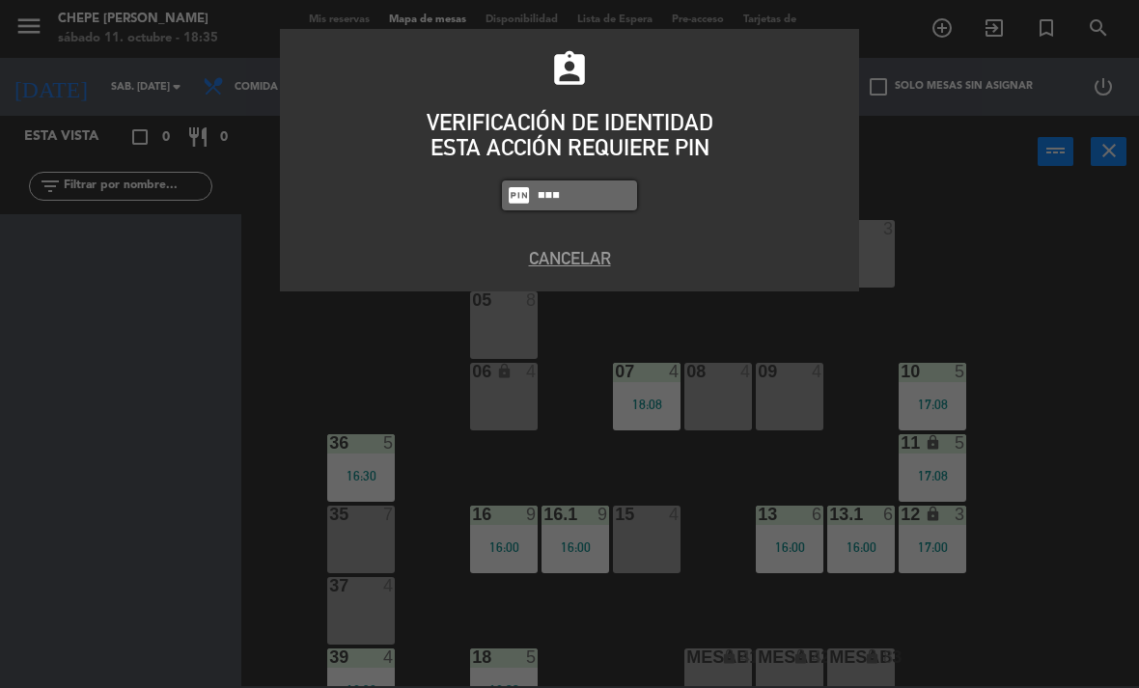
type input "4836"
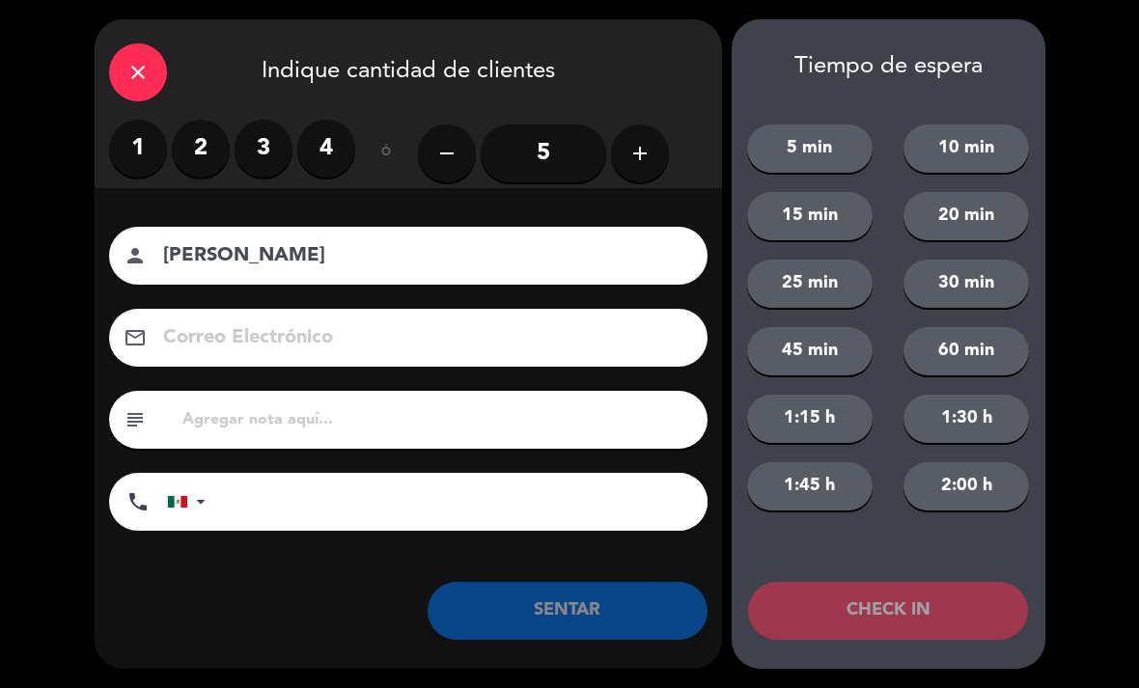
type input "[PERSON_NAME]"
click at [194, 159] on label "2" at bounding box center [201, 149] width 58 height 58
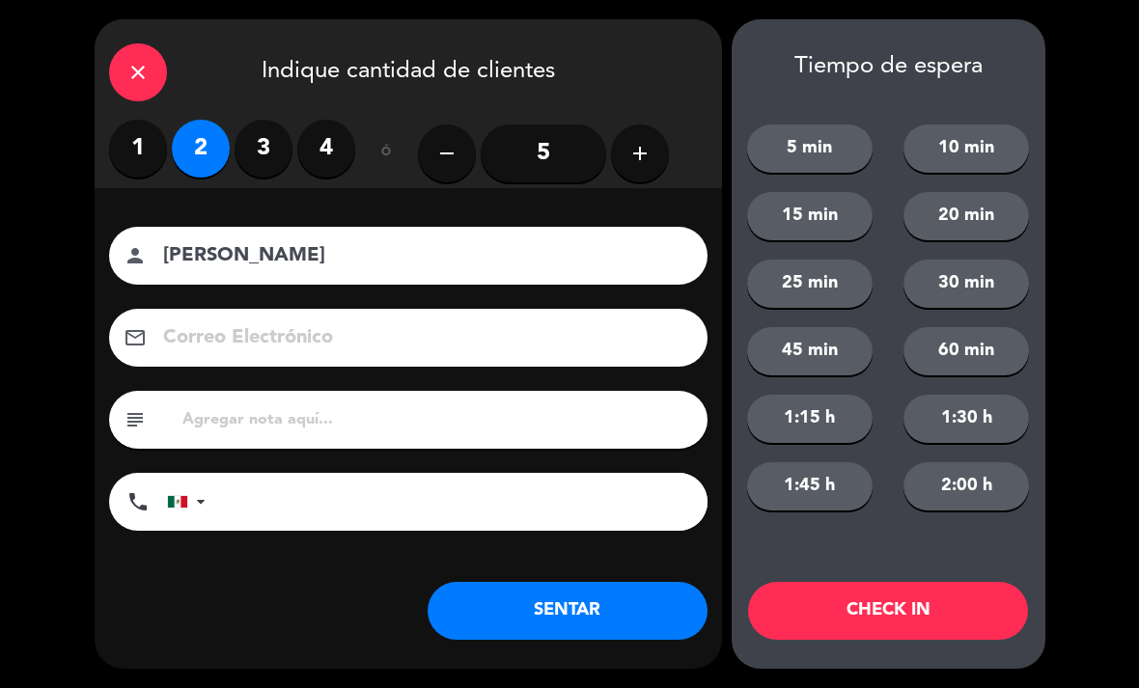
click at [642, 605] on button "SENTAR" at bounding box center [568, 611] width 280 height 58
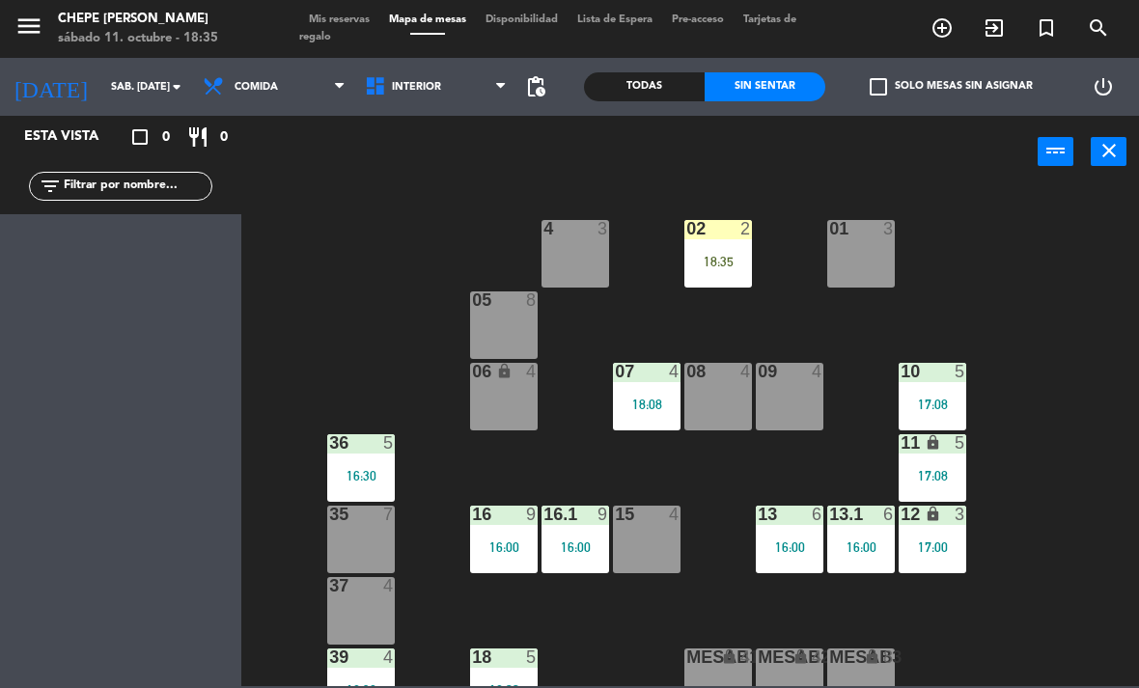
click at [716, 255] on div "18:35" at bounding box center [718, 262] width 68 height 14
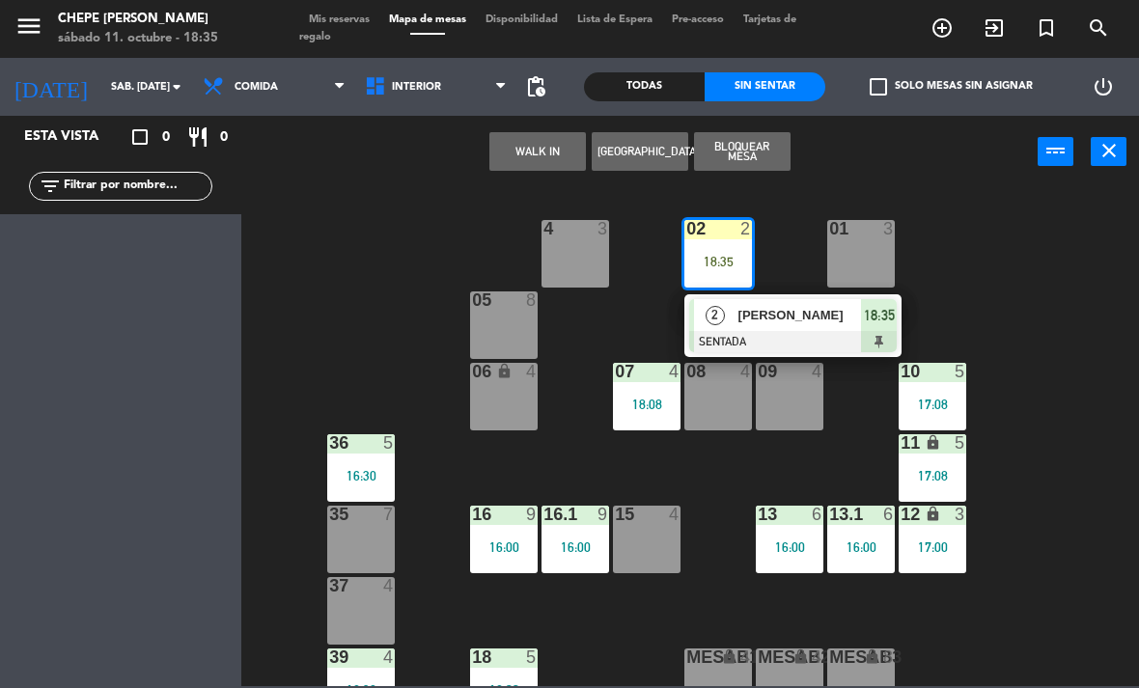
click at [765, 317] on span "[PERSON_NAME]" at bounding box center [800, 315] width 124 height 20
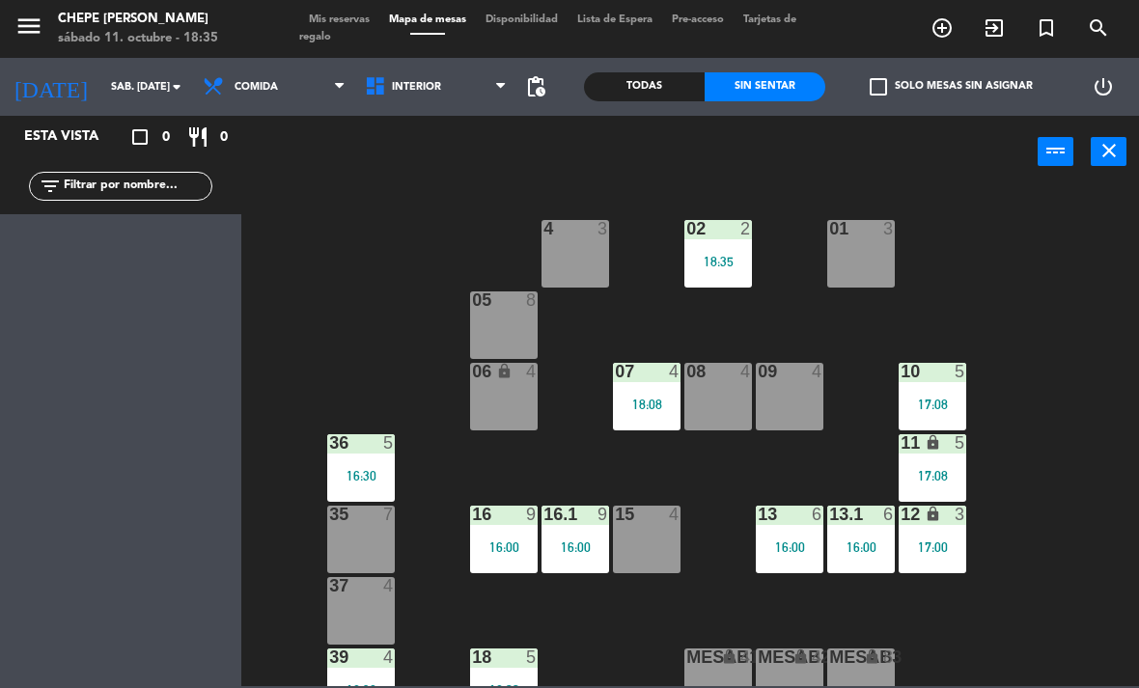
click at [391, 103] on span "Interior" at bounding box center [436, 87] width 162 height 42
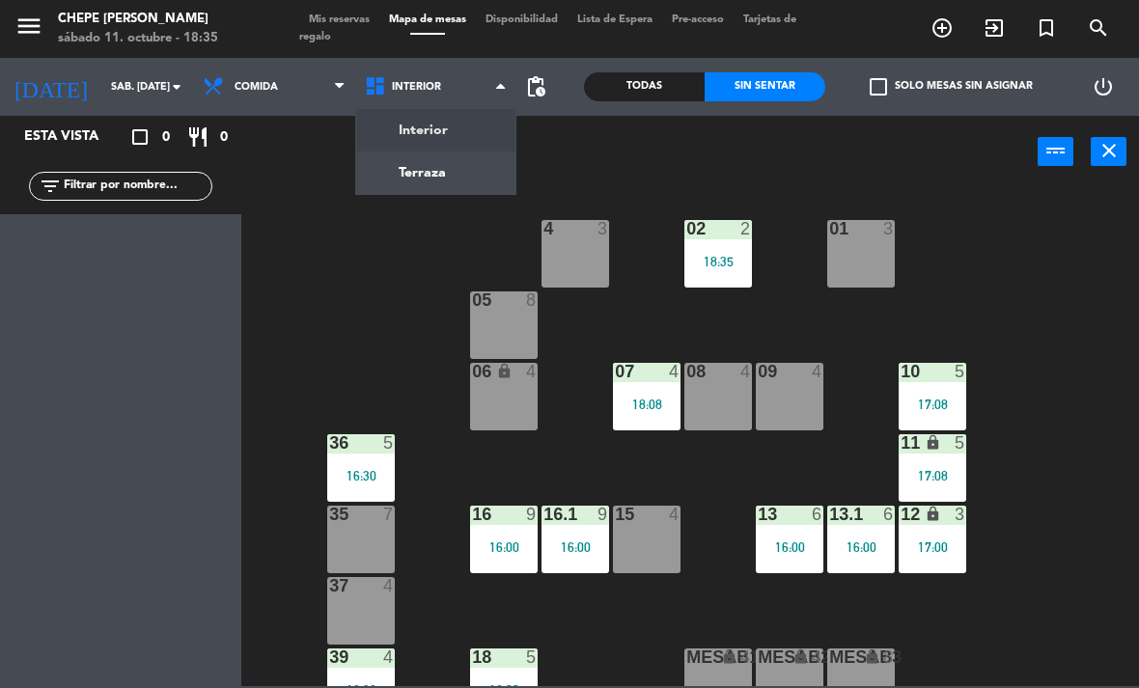
click at [309, 158] on div "power_input close" at bounding box center [639, 152] width 796 height 73
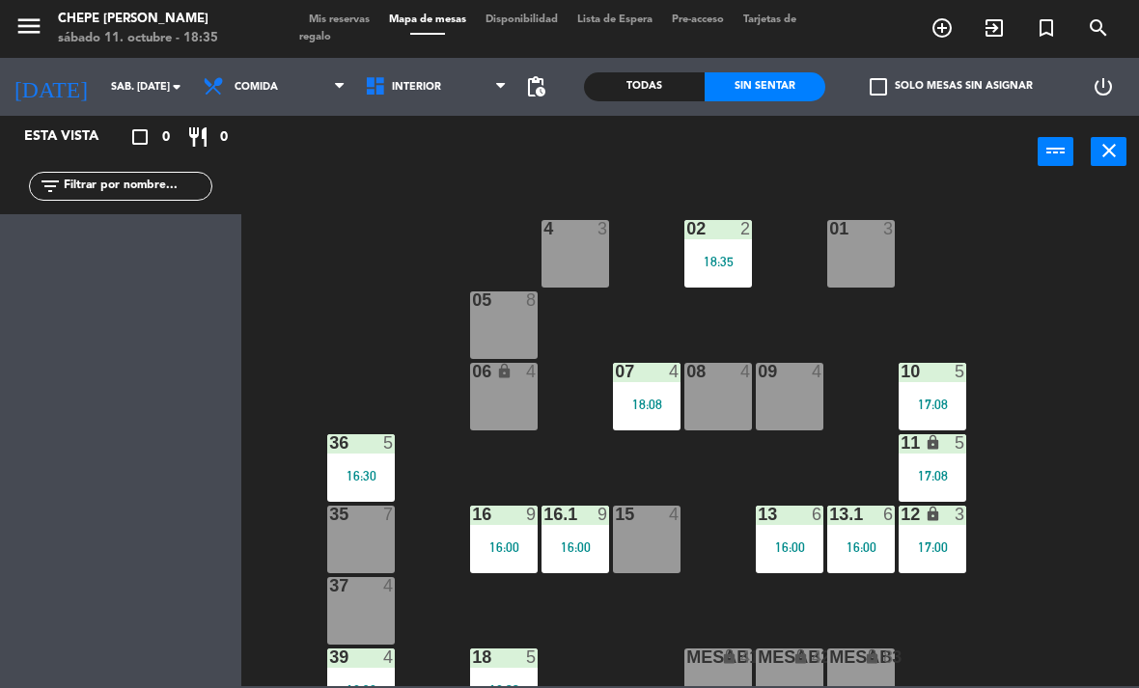
click at [285, 100] on span "Comida" at bounding box center [274, 87] width 162 height 42
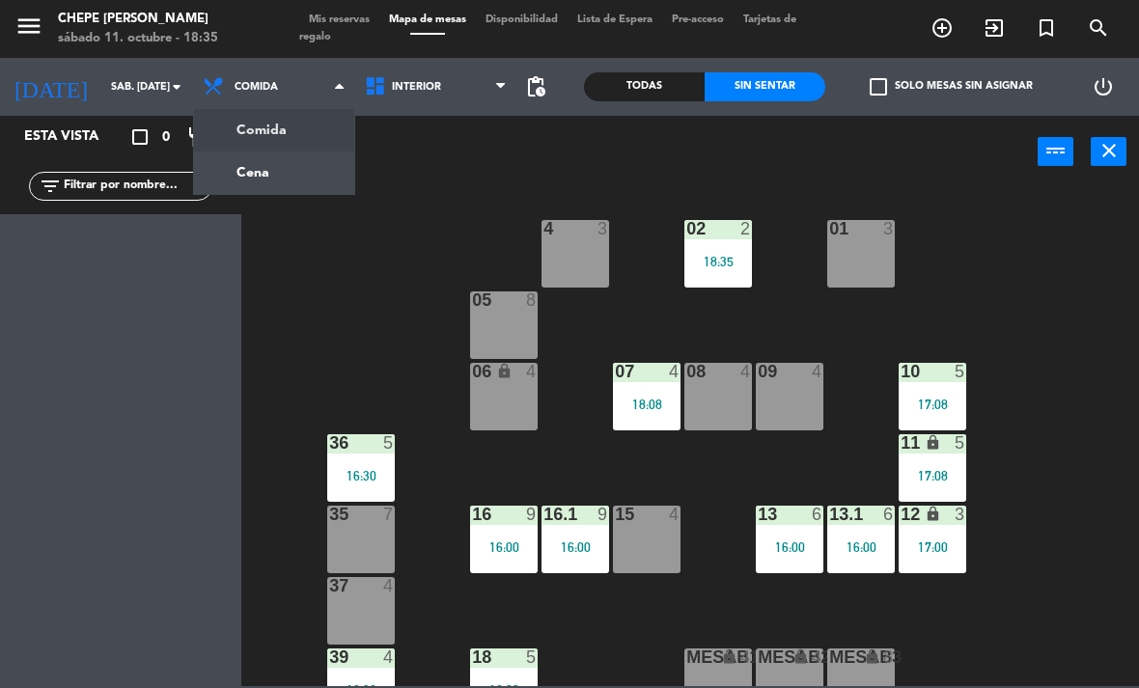
click at [280, 157] on ng-component "menu Chepe [PERSON_NAME] sábado 11. octubre - 18:35 Mis reservas Mapa de mesas …" at bounding box center [569, 343] width 1139 height 686
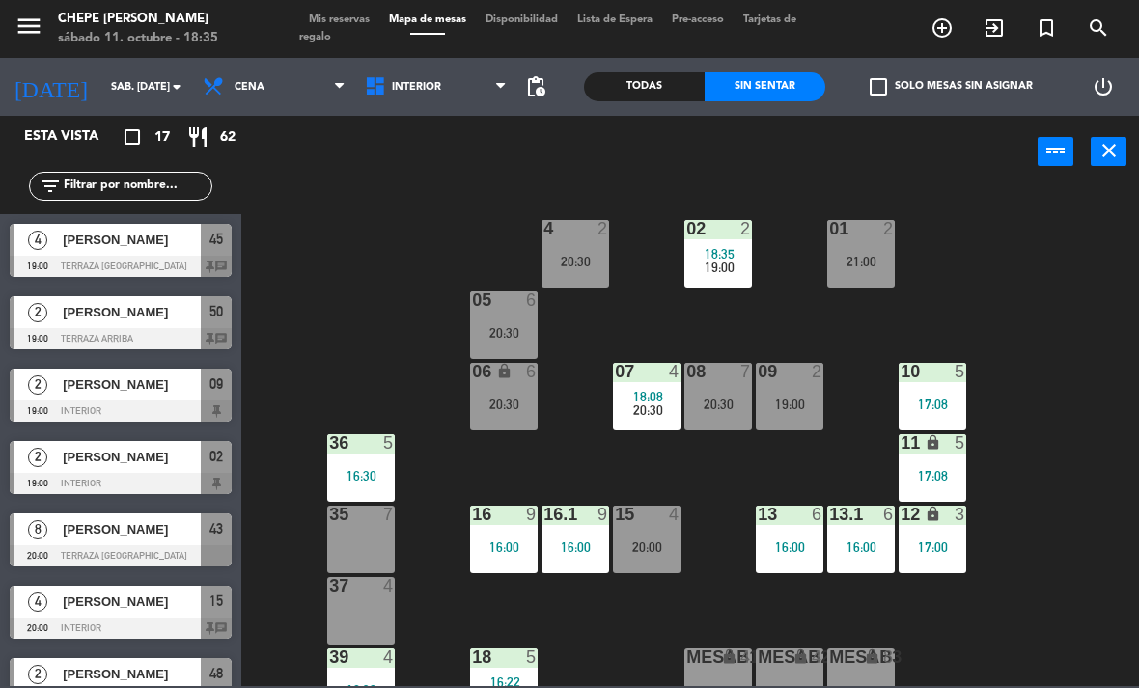
click at [869, 271] on div "01 2 21:00" at bounding box center [861, 254] width 68 height 68
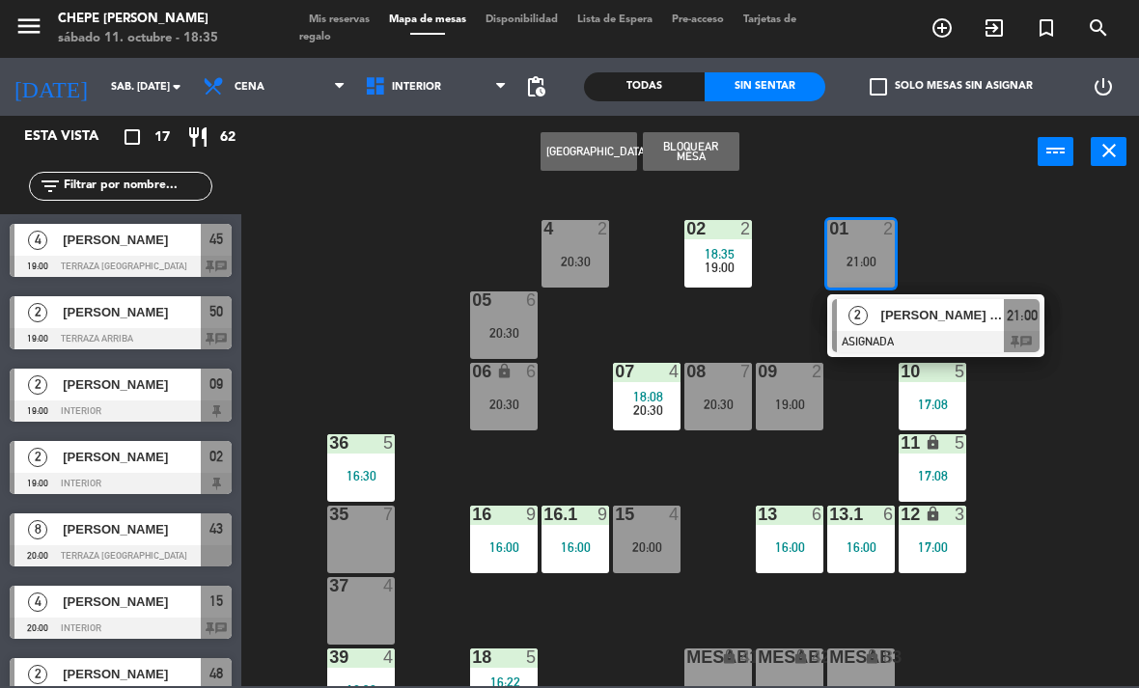
click at [913, 308] on span "[PERSON_NAME] [PERSON_NAME]" at bounding box center [943, 315] width 124 height 20
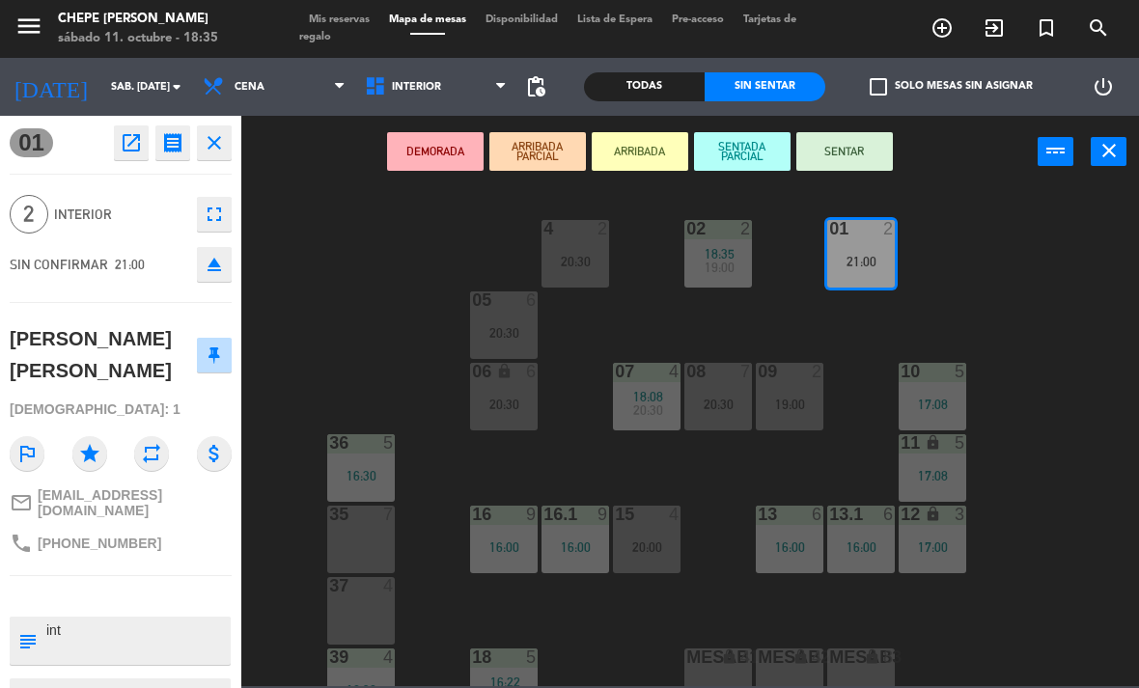
click at [724, 244] on div "02 2 18:35 19:00" at bounding box center [718, 254] width 68 height 68
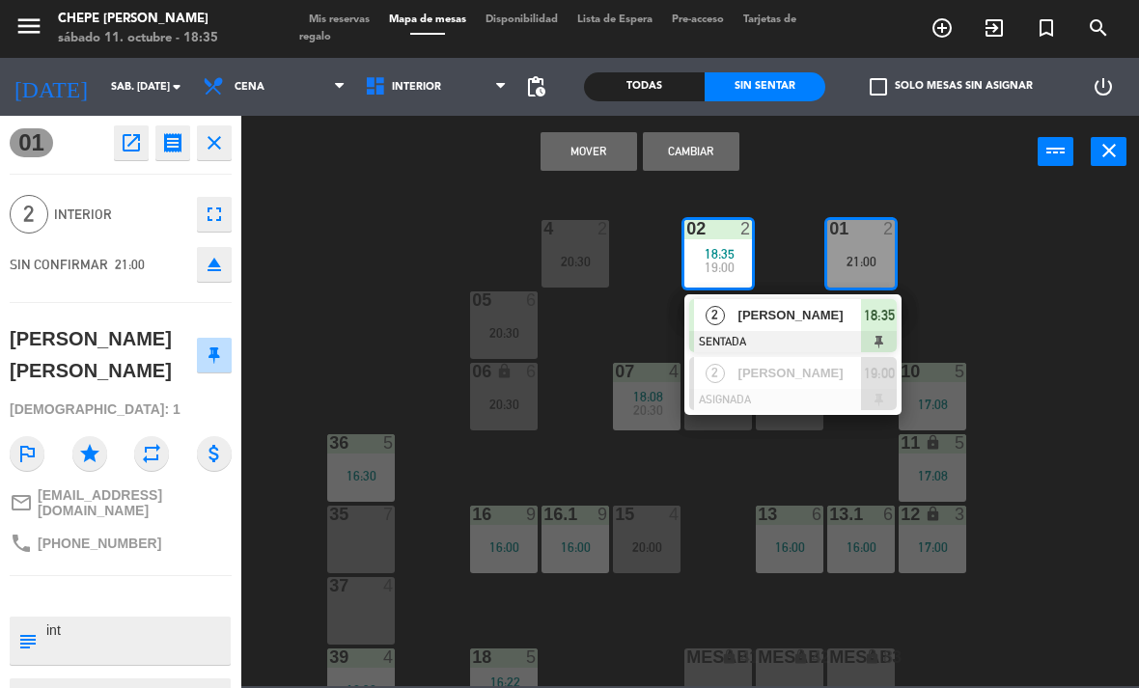
click at [777, 380] on span "[PERSON_NAME]" at bounding box center [800, 373] width 124 height 20
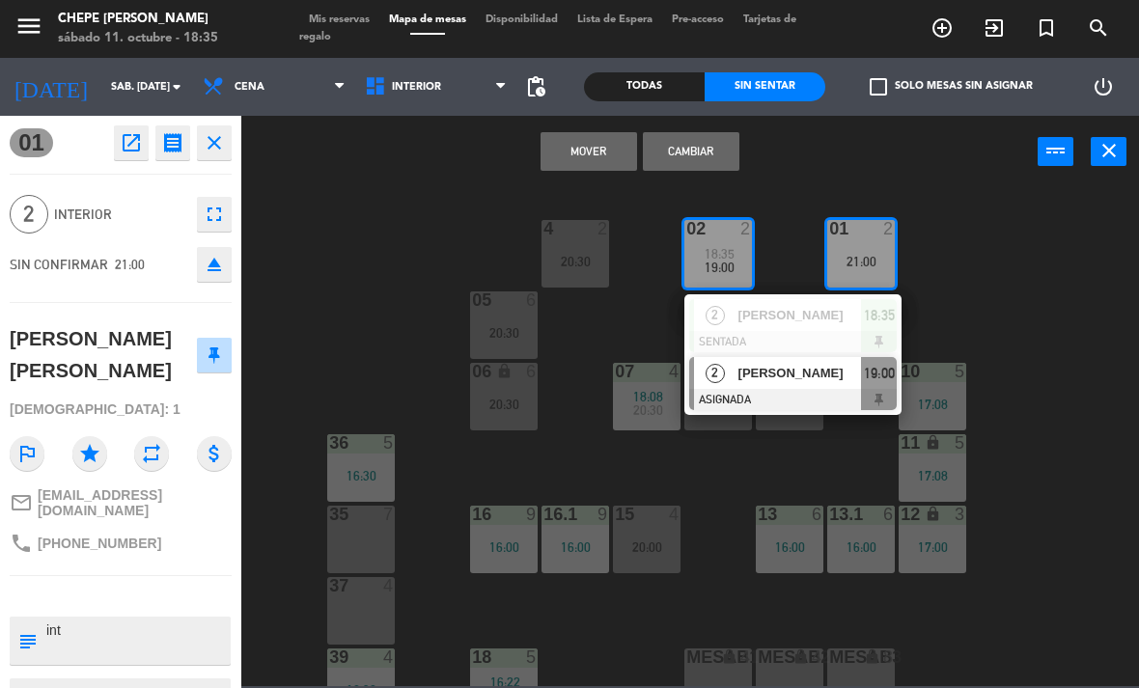
click at [706, 167] on button "Cambiar" at bounding box center [691, 151] width 97 height 39
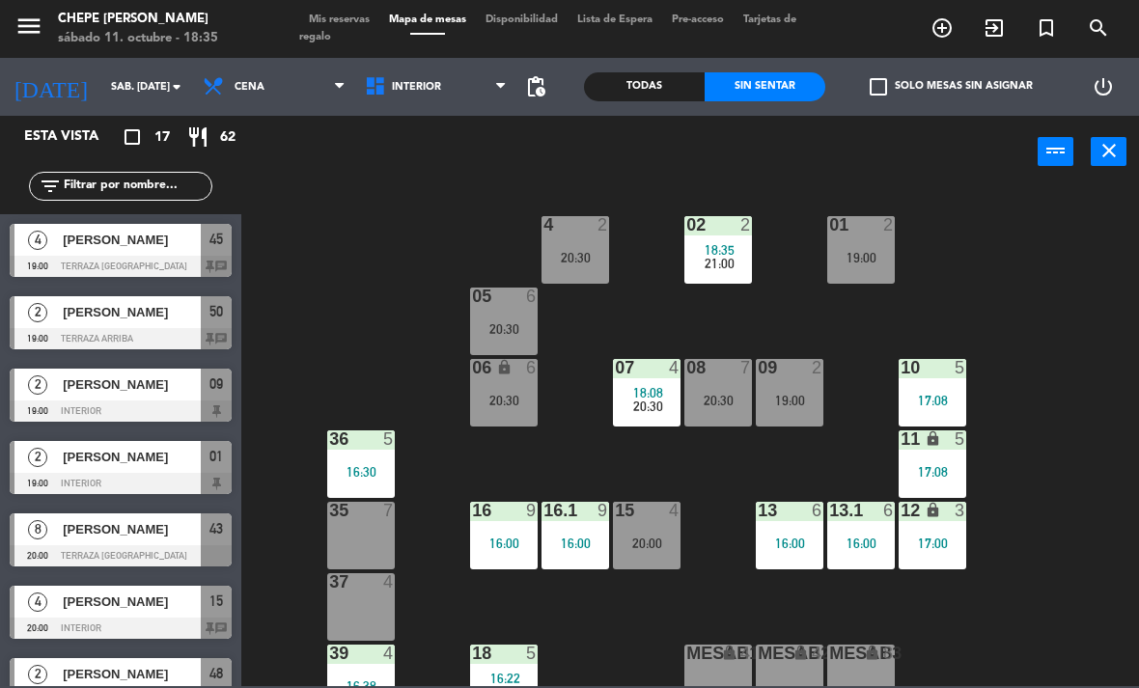
scroll to position [222, 0]
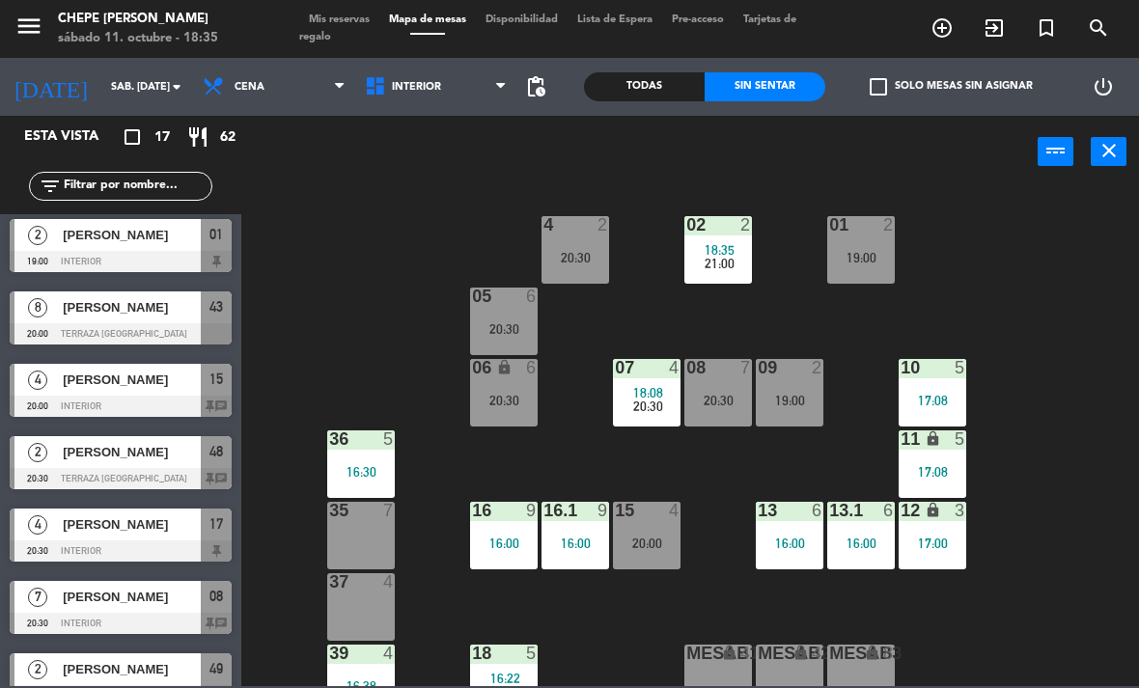
click at [1041, 240] on div "02 2 18:35 21:00 4 2 20:30 01 2 19:00 05 6 20:30 06 lock 6 20:30 07 4 18:08 20:…" at bounding box center [696, 436] width 886 height 500
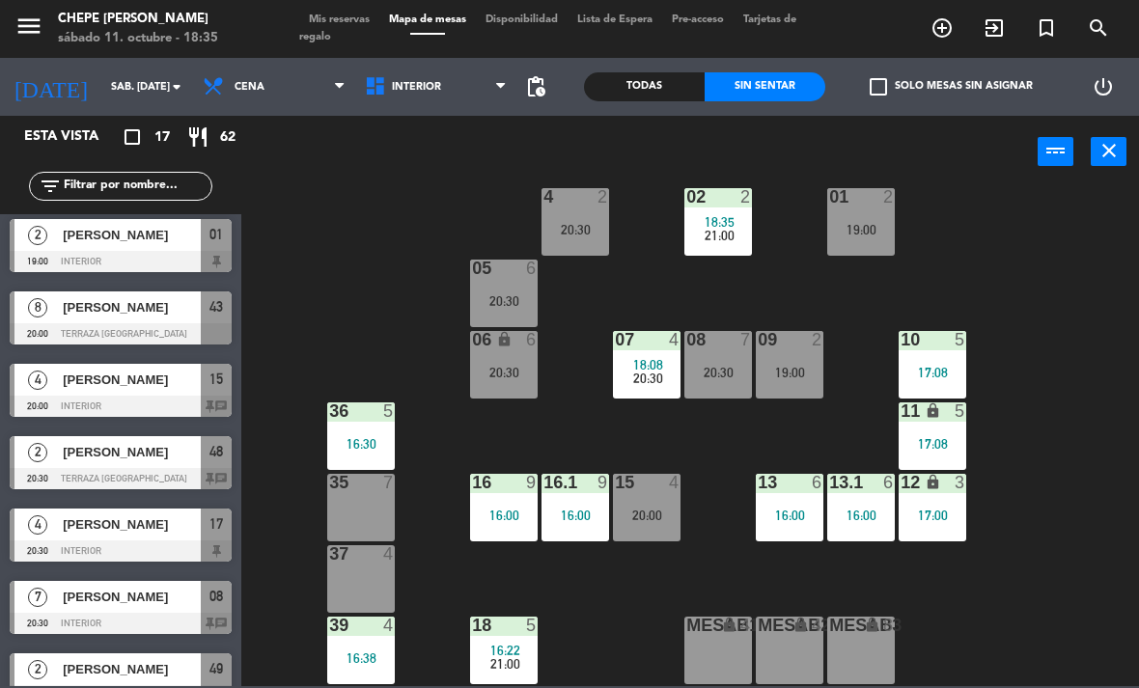
scroll to position [40, 0]
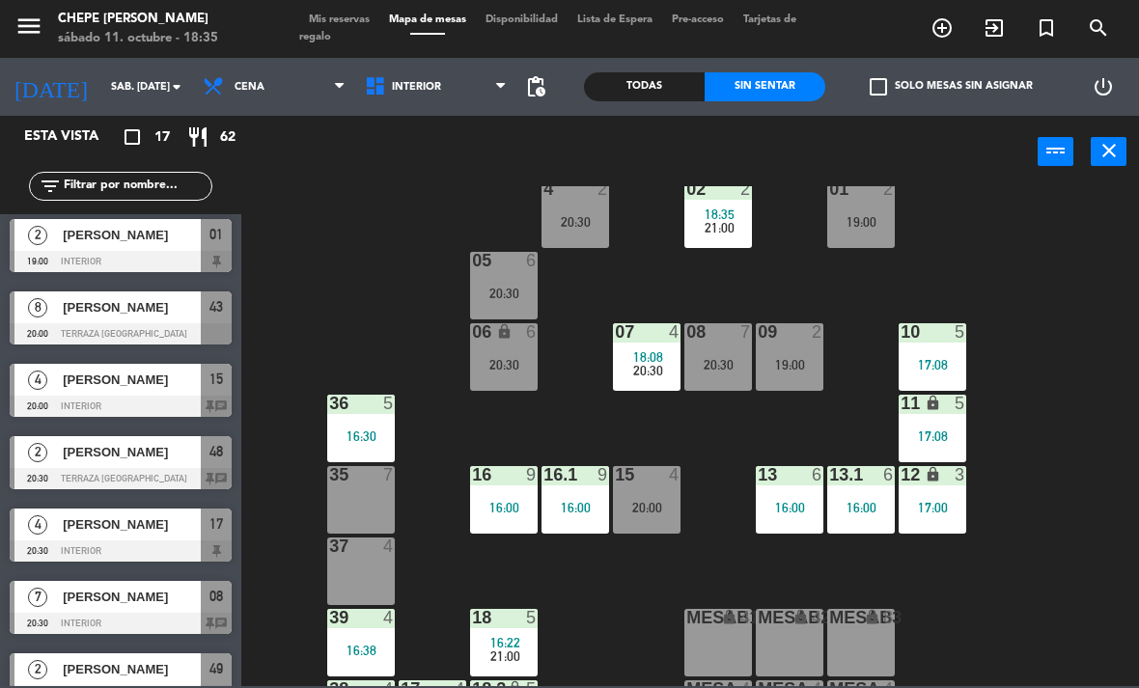
click at [966, 364] on div "17:08" at bounding box center [933, 365] width 68 height 14
click at [1062, 287] on div "02 2 18:35 21:00 4 2 20:30 01 2 19:00 05 6 20:30 06 lock 6 20:30 07 4 18:08 20:…" at bounding box center [696, 436] width 886 height 500
click at [976, 339] on div "5" at bounding box center [965, 331] width 32 height 17
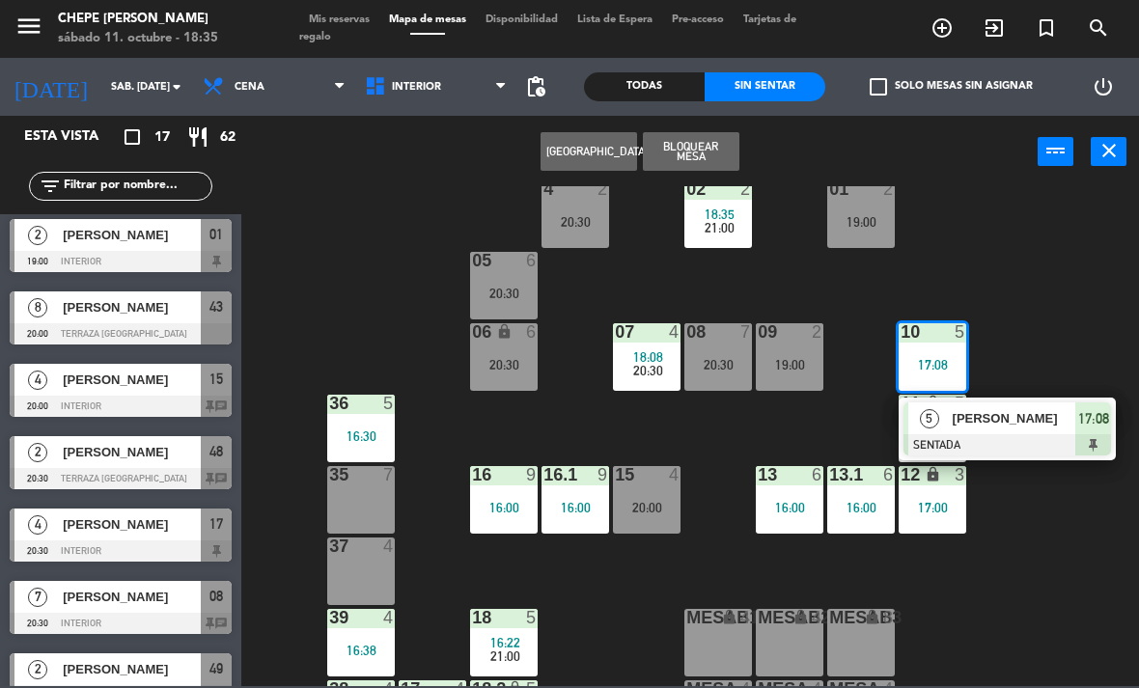
click at [951, 375] on div "10 5 17:08" at bounding box center [933, 357] width 68 height 68
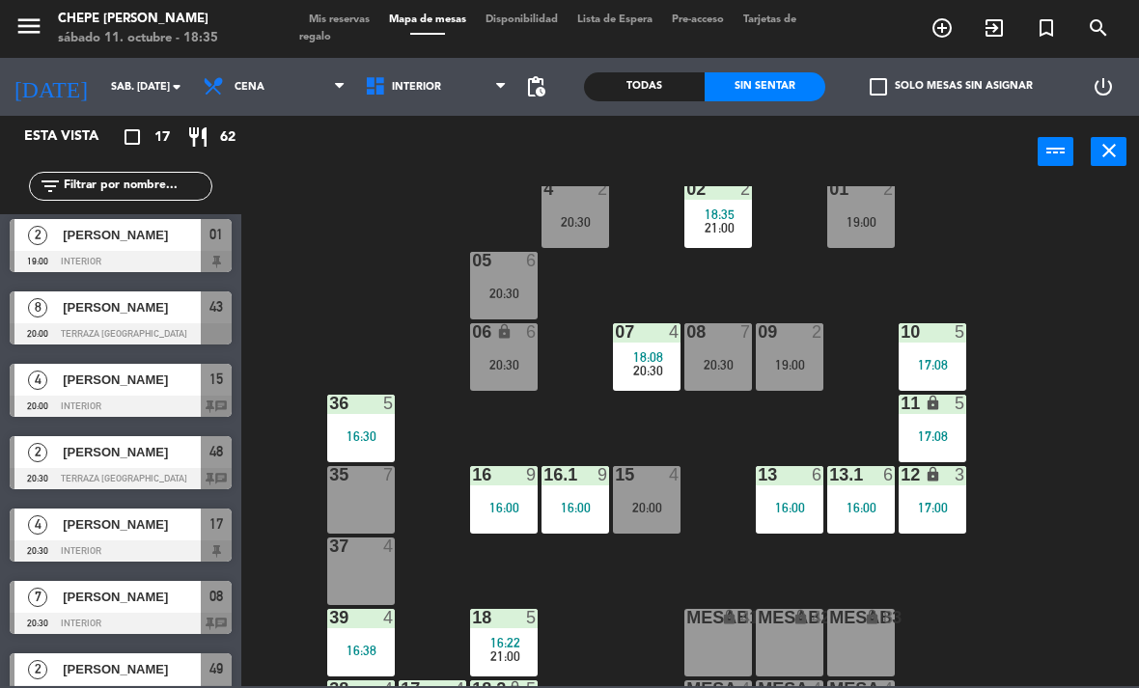
click at [940, 365] on div "17:08" at bounding box center [933, 365] width 68 height 14
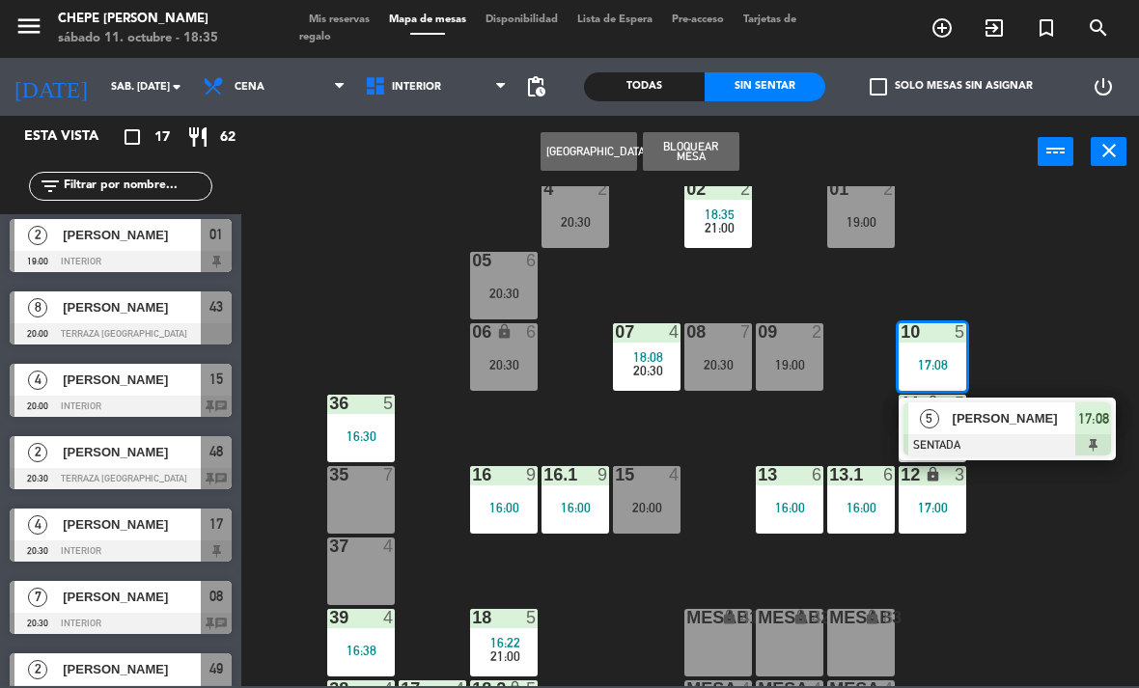
click at [972, 440] on div at bounding box center [1008, 444] width 208 height 21
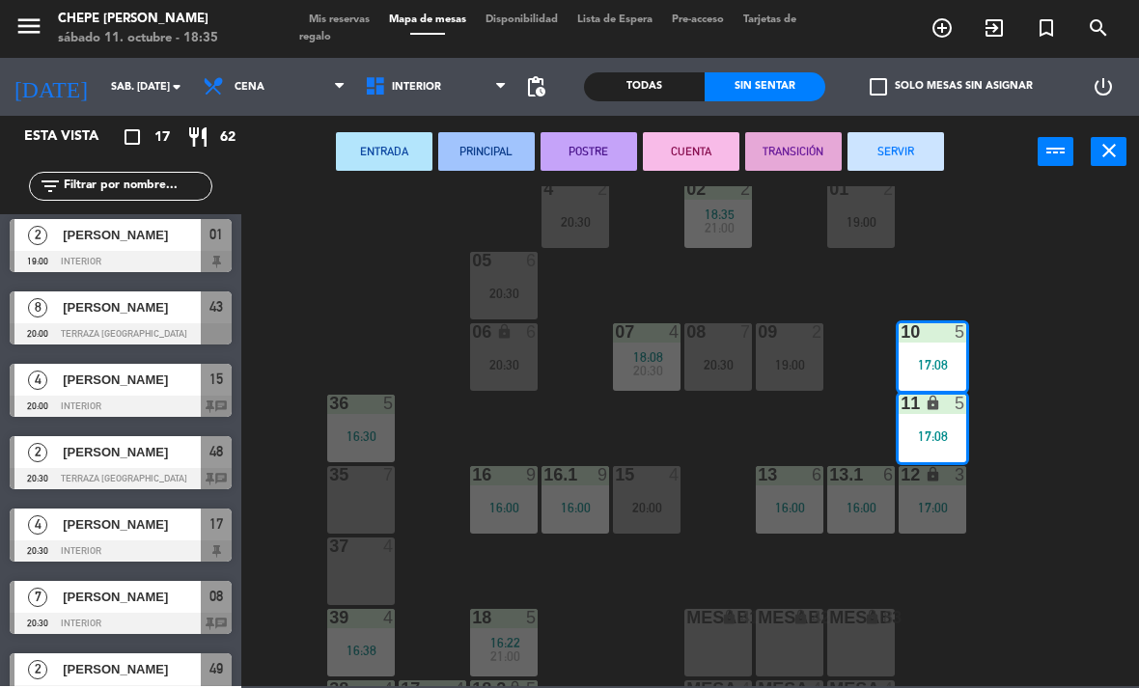
click at [926, 167] on button "SERVIR" at bounding box center [896, 151] width 97 height 39
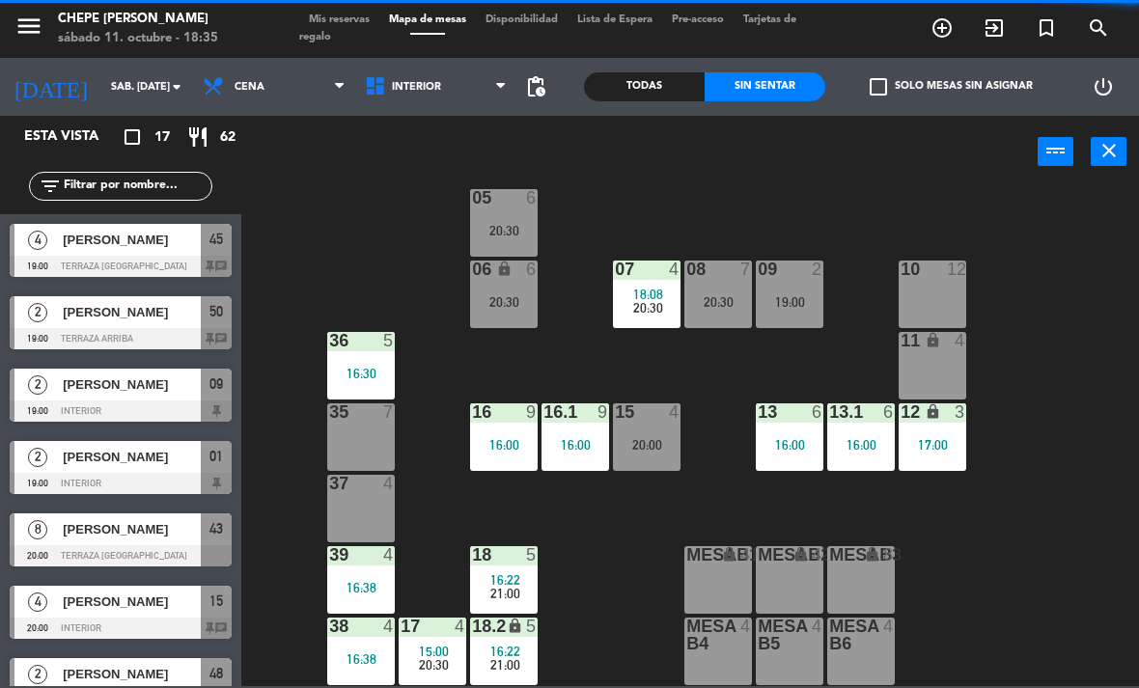
scroll to position [102, 0]
click at [500, 577] on span "16:22" at bounding box center [505, 579] width 30 height 15
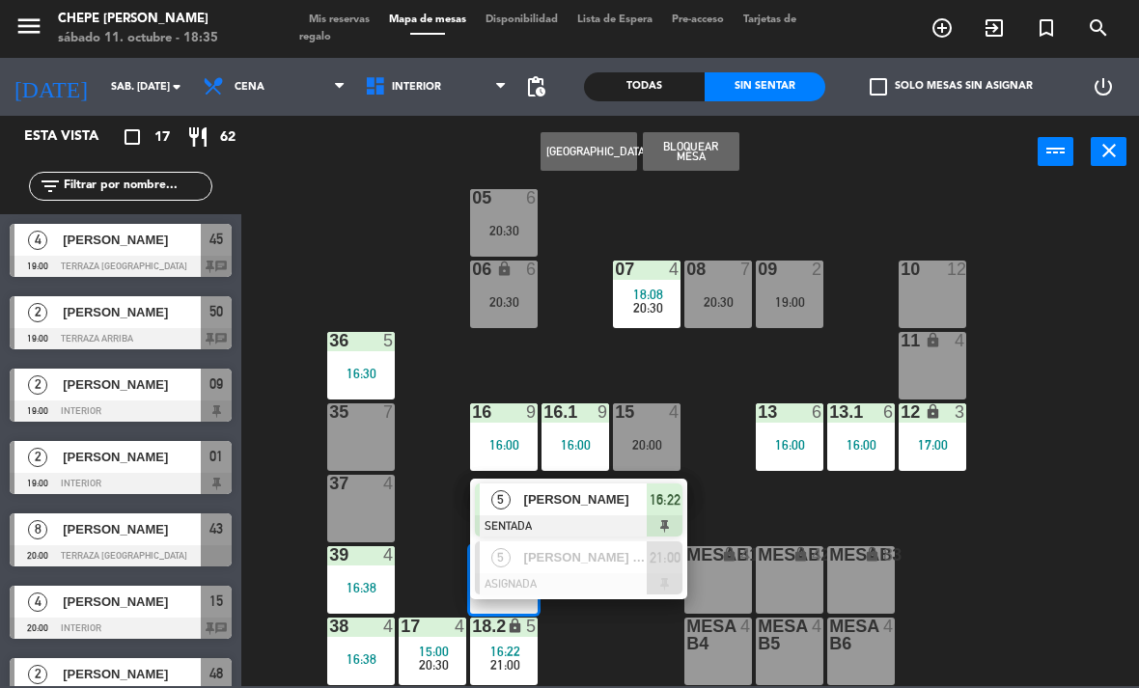
click at [582, 500] on span "[PERSON_NAME]" at bounding box center [586, 499] width 124 height 20
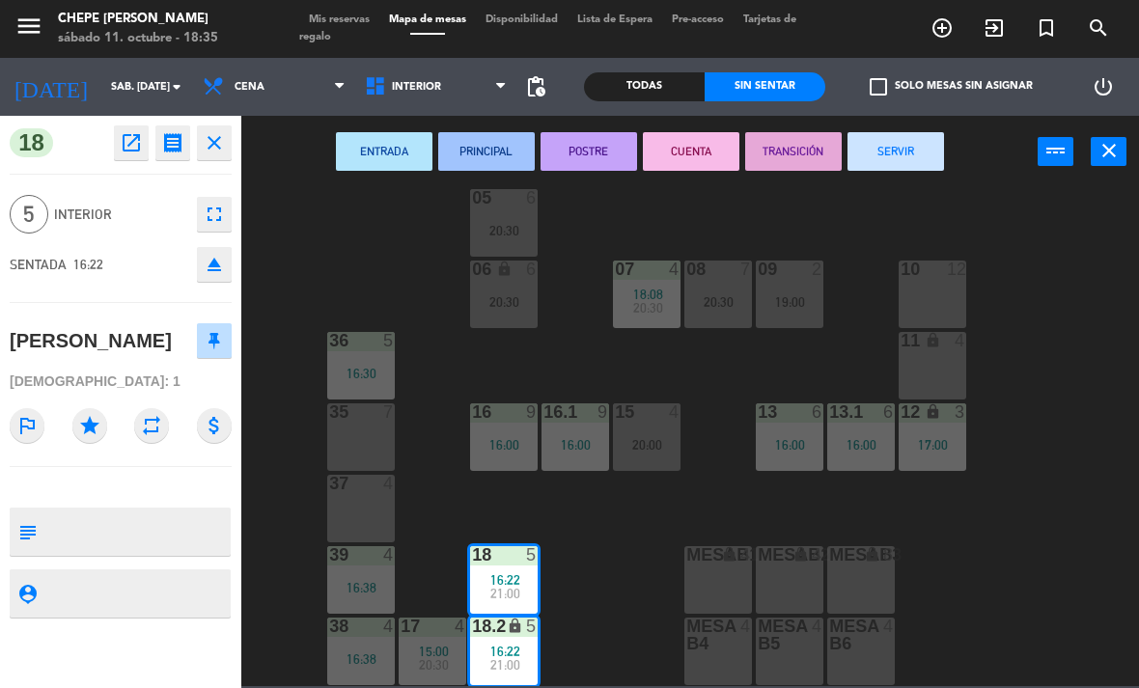
click at [920, 161] on button "SERVIR" at bounding box center [896, 151] width 97 height 39
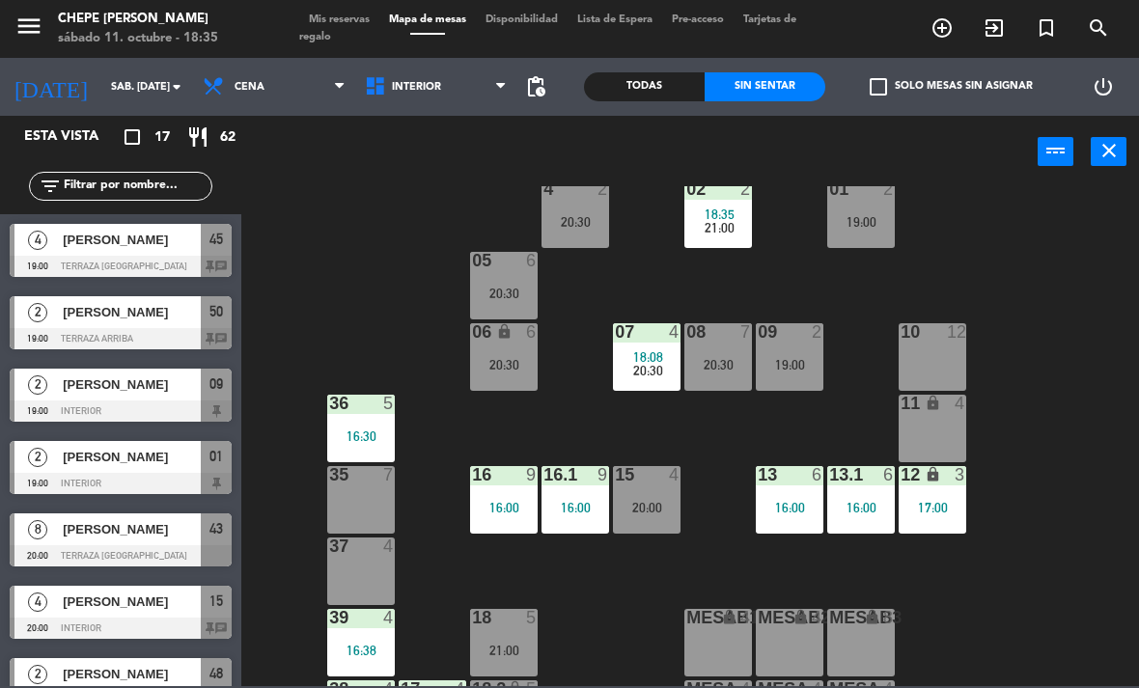
scroll to position [0, 0]
click at [42, 465] on span "2" at bounding box center [37, 457] width 19 height 19
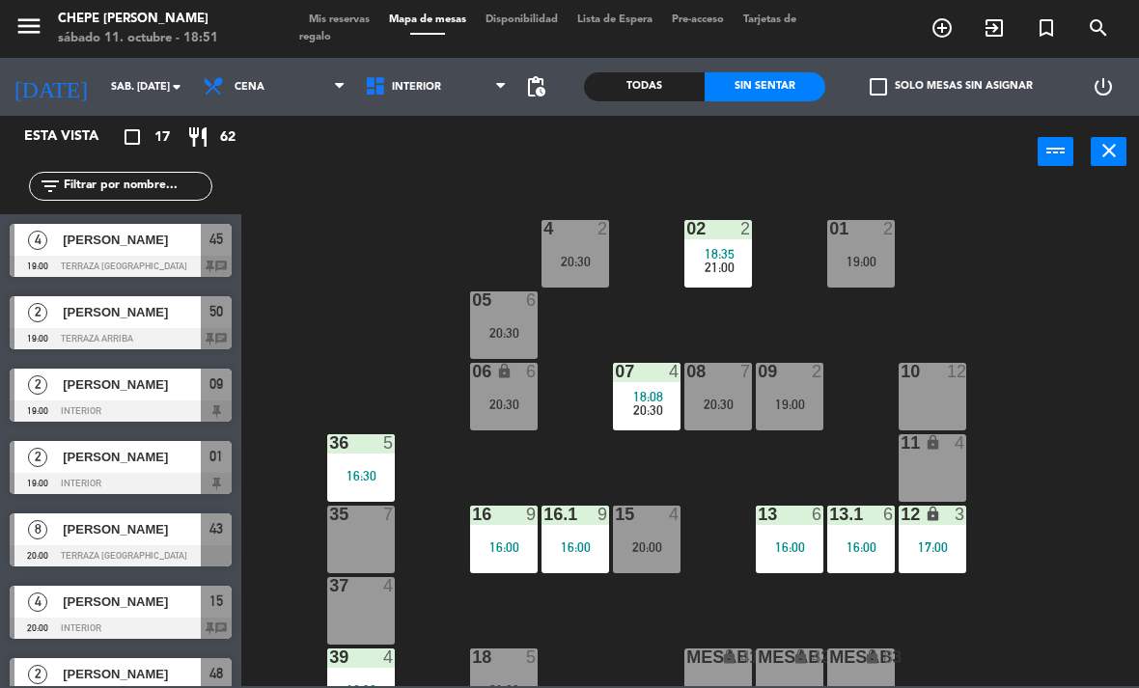
click at [885, 256] on div "19:00" at bounding box center [861, 262] width 68 height 14
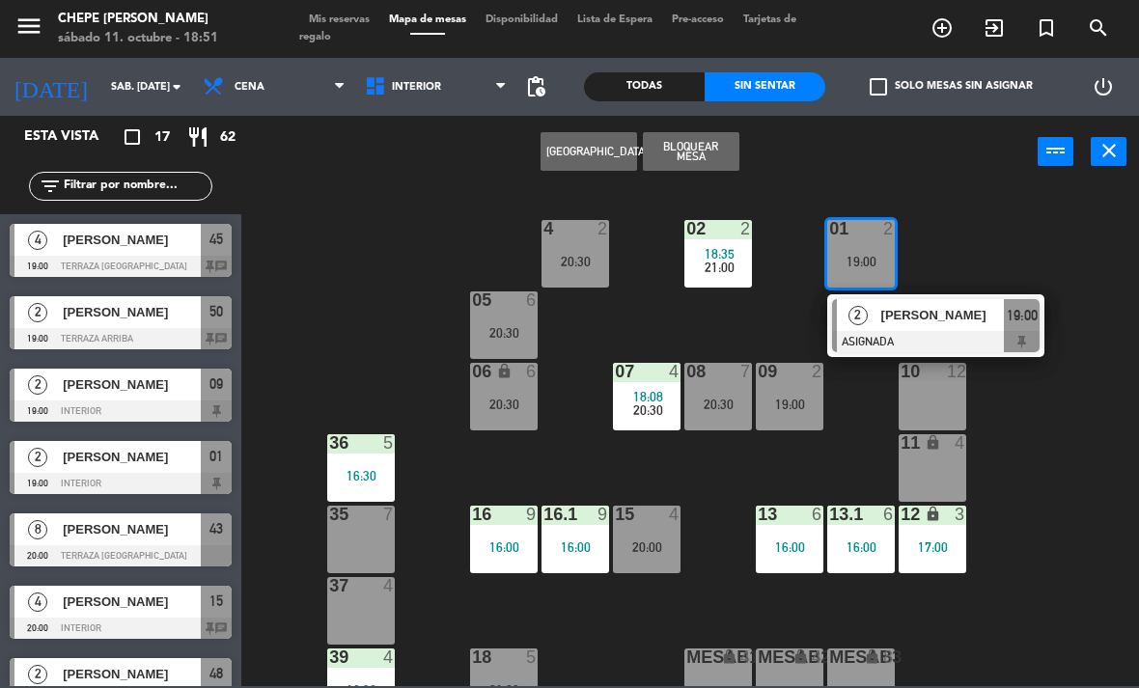
click at [567, 263] on div "20:30" at bounding box center [576, 262] width 68 height 14
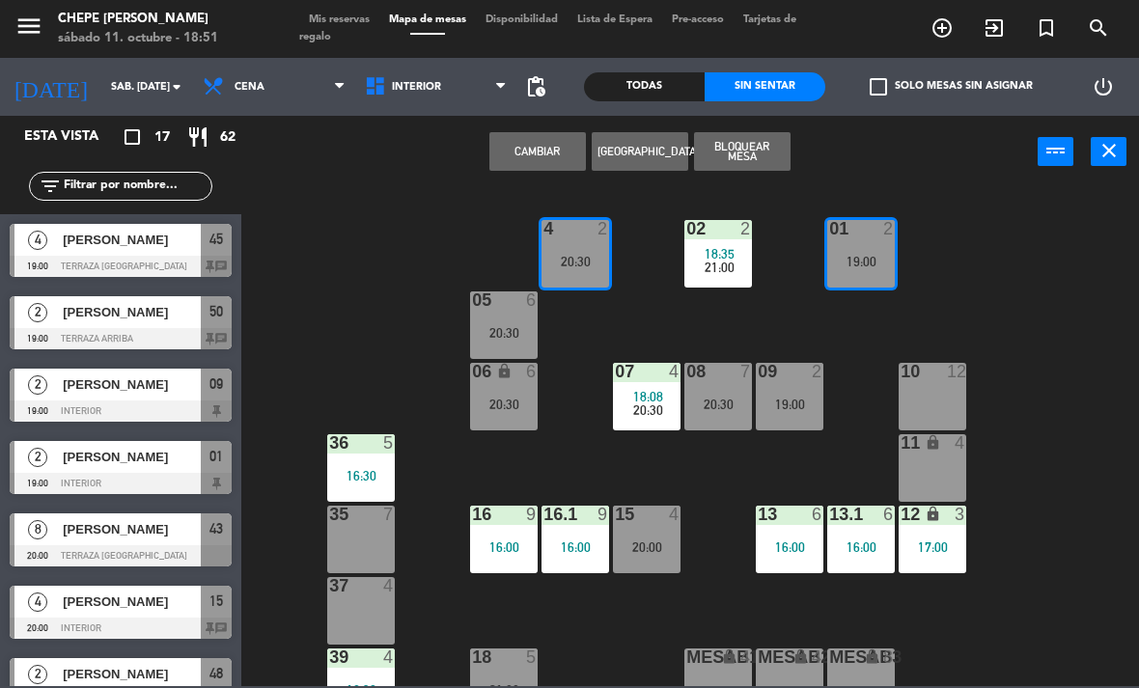
click at [543, 153] on button "Cambiar" at bounding box center [537, 151] width 97 height 39
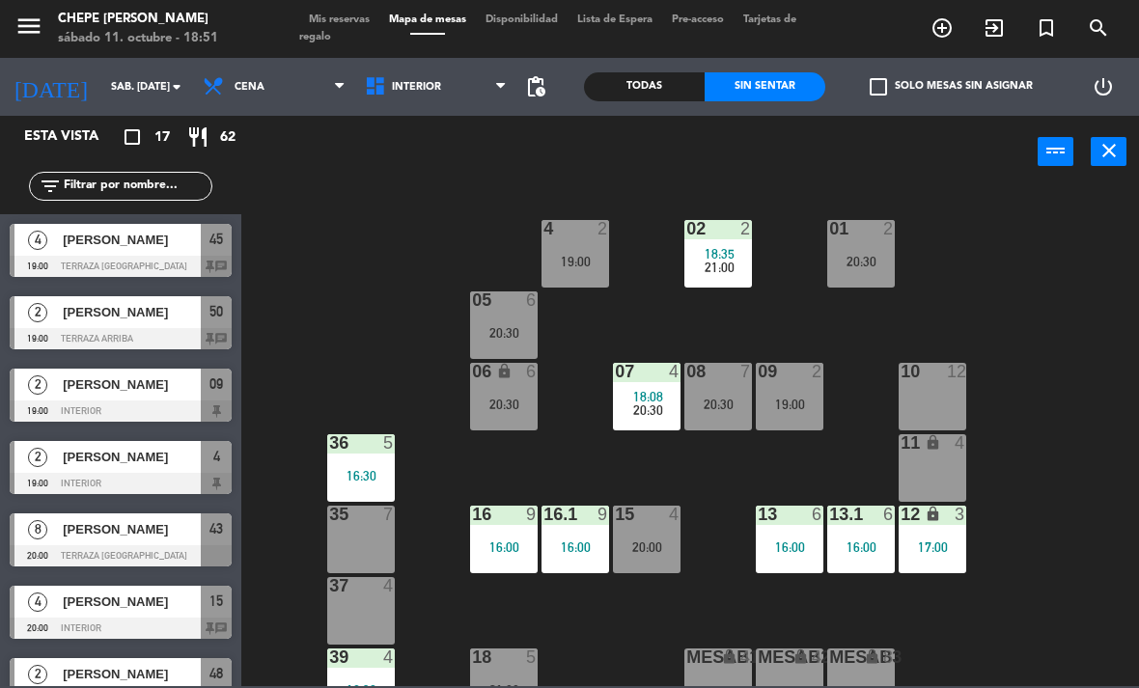
click at [598, 261] on div "19:00" at bounding box center [576, 262] width 68 height 14
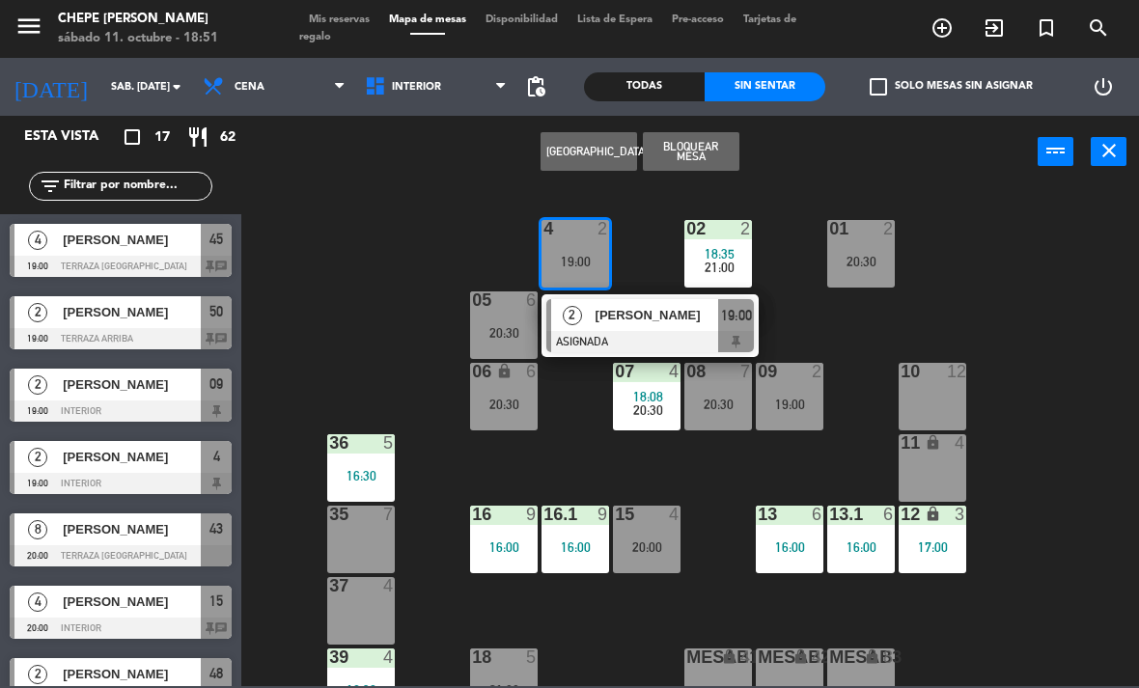
click at [698, 328] on div "[PERSON_NAME]" at bounding box center [656, 315] width 125 height 32
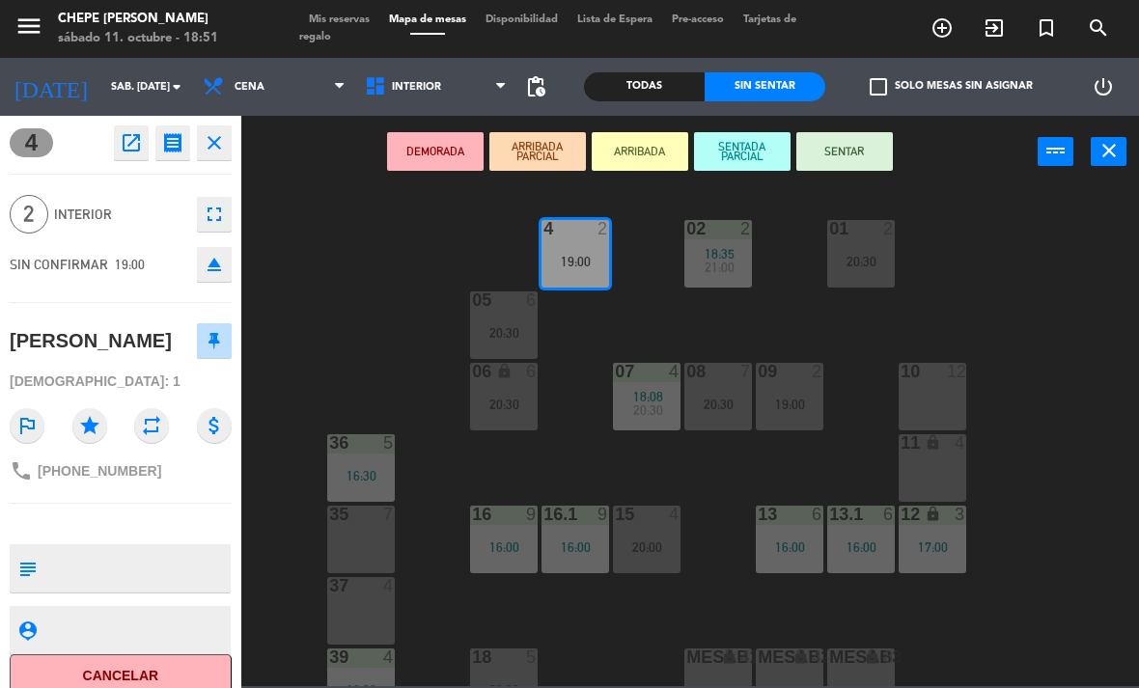
click at [876, 151] on button "SENTAR" at bounding box center [844, 151] width 97 height 39
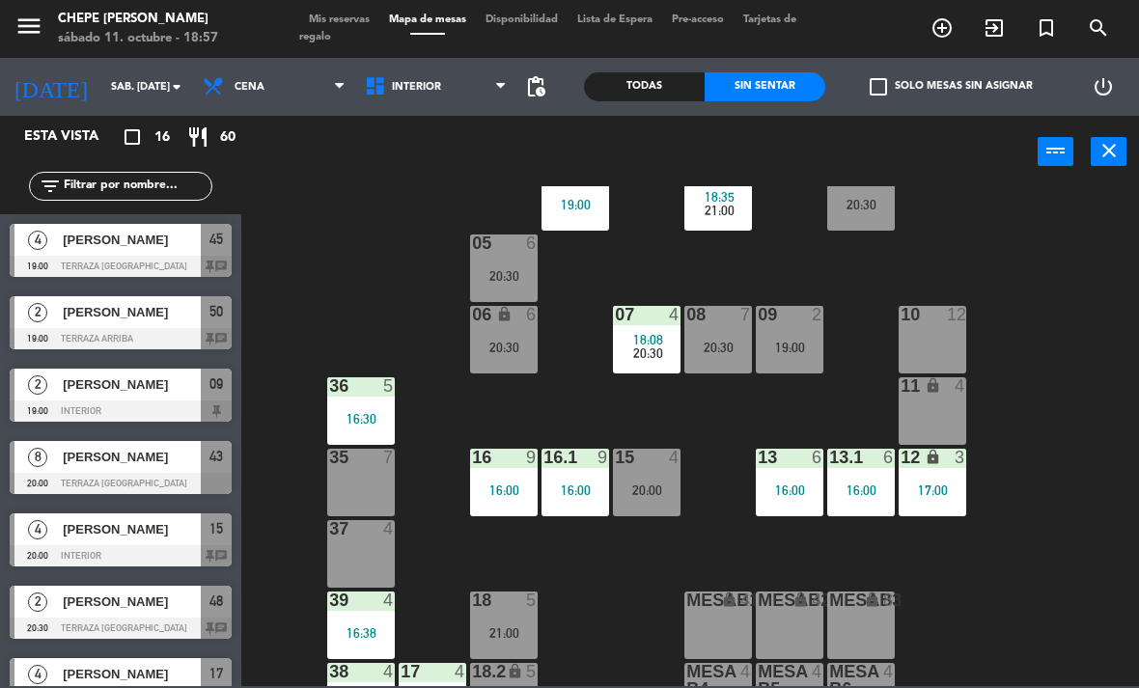
scroll to position [60, 0]
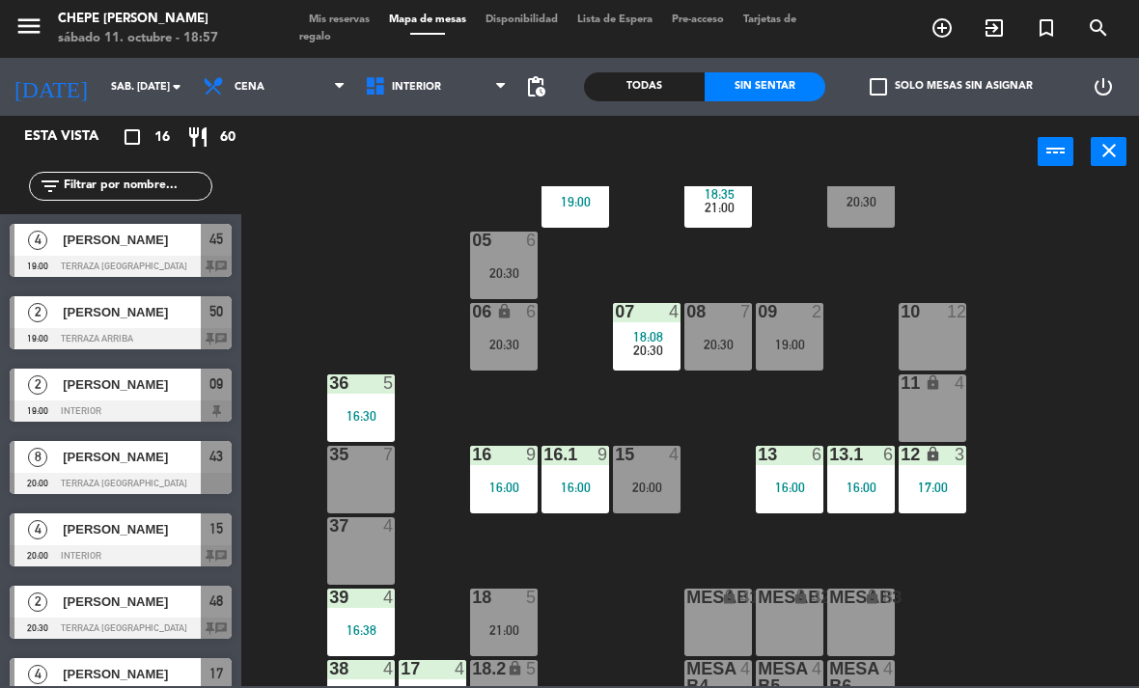
click at [656, 308] on div at bounding box center [647, 311] width 32 height 17
click at [1077, 319] on div "02 2 18:35 21:00 4 2 19:00 01 2 20:30 05 6 20:30 06 lock 6 20:30 07 4 18:08 20:…" at bounding box center [696, 436] width 886 height 500
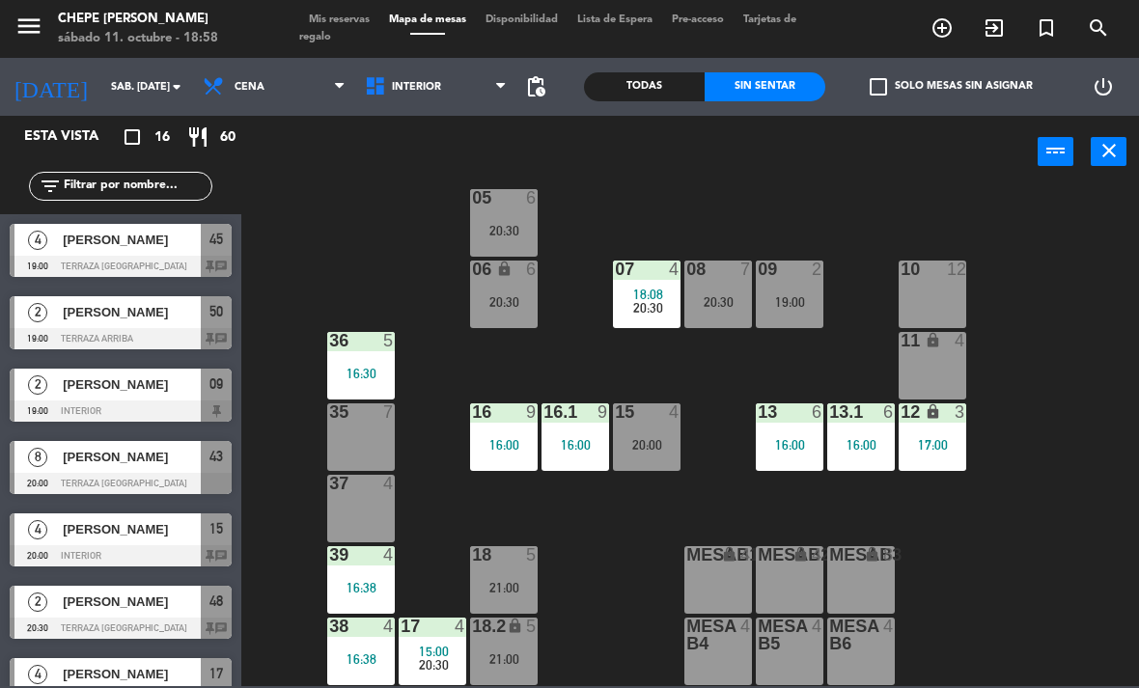
scroll to position [102, 0]
click at [798, 438] on div "16:00" at bounding box center [790, 445] width 68 height 14
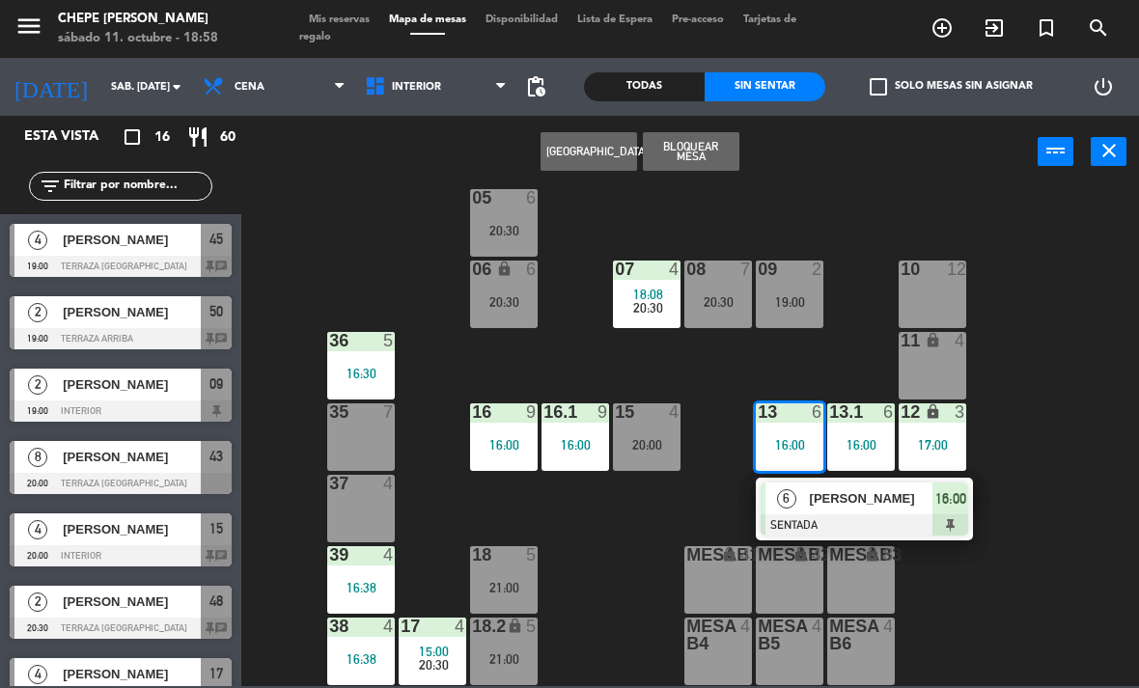
click at [598, 135] on button "[GEOGRAPHIC_DATA]" at bounding box center [589, 151] width 97 height 39
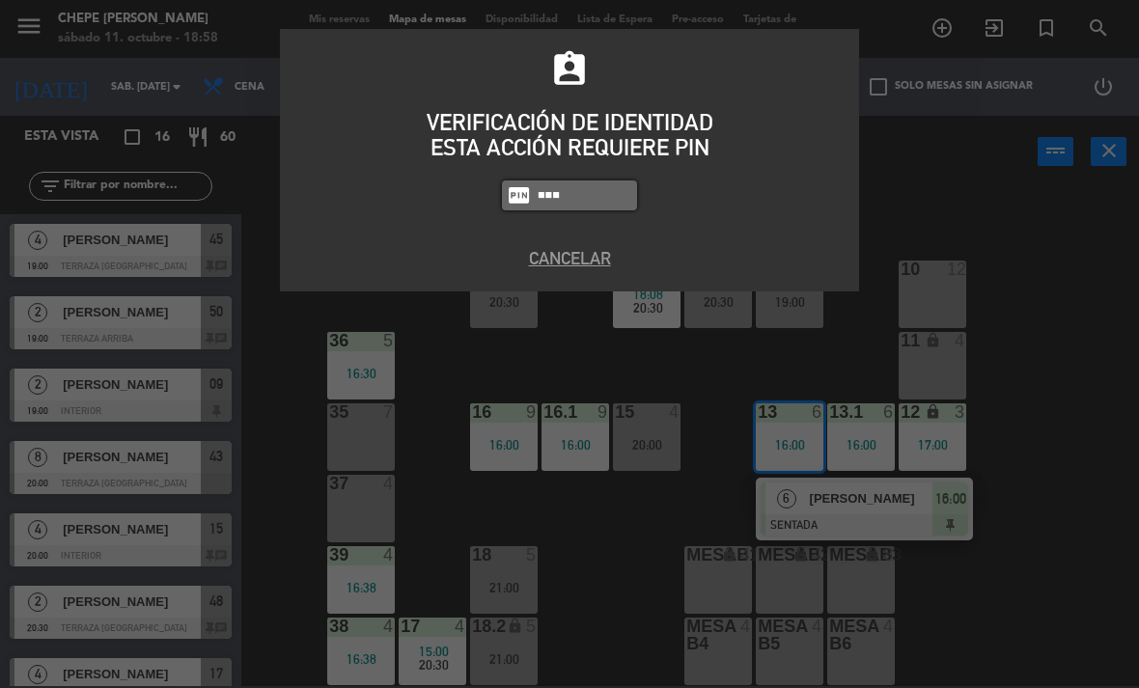
type input "9567"
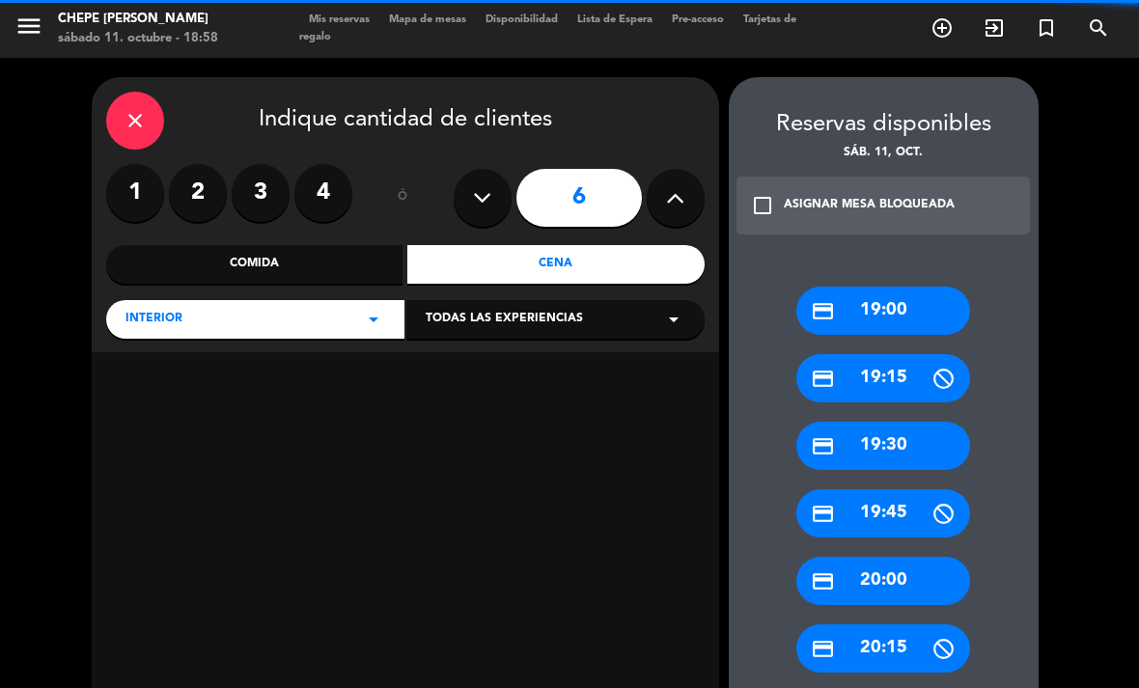
click at [203, 190] on label "2" at bounding box center [198, 193] width 58 height 58
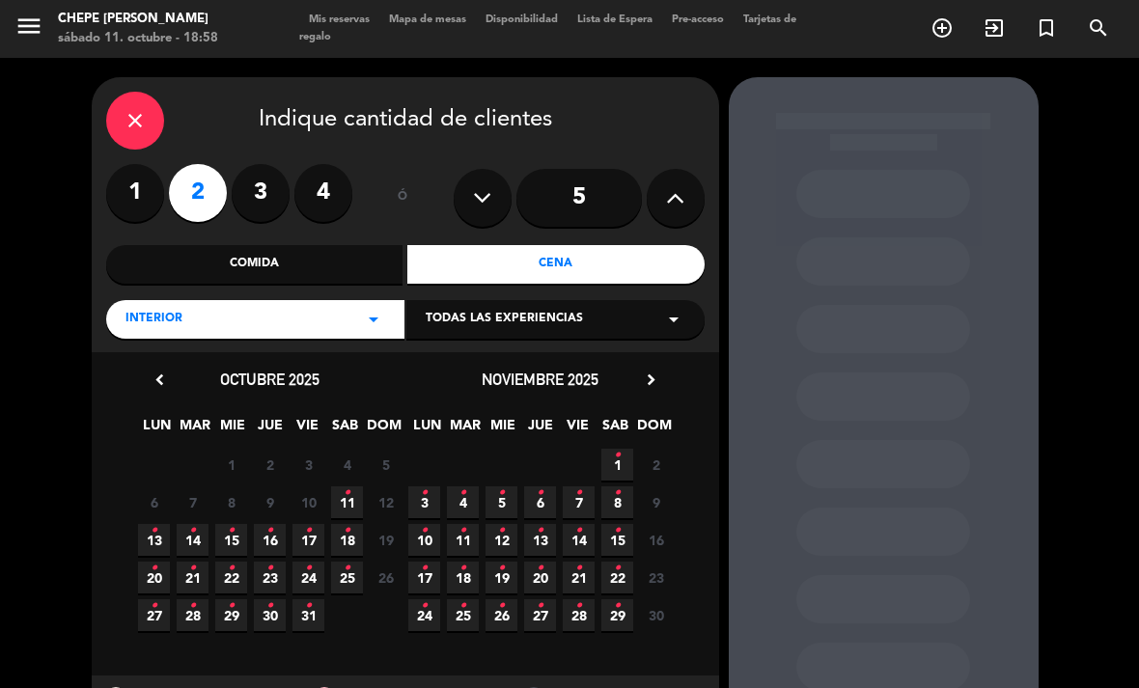
click at [357, 501] on span "11 •" at bounding box center [347, 503] width 32 height 32
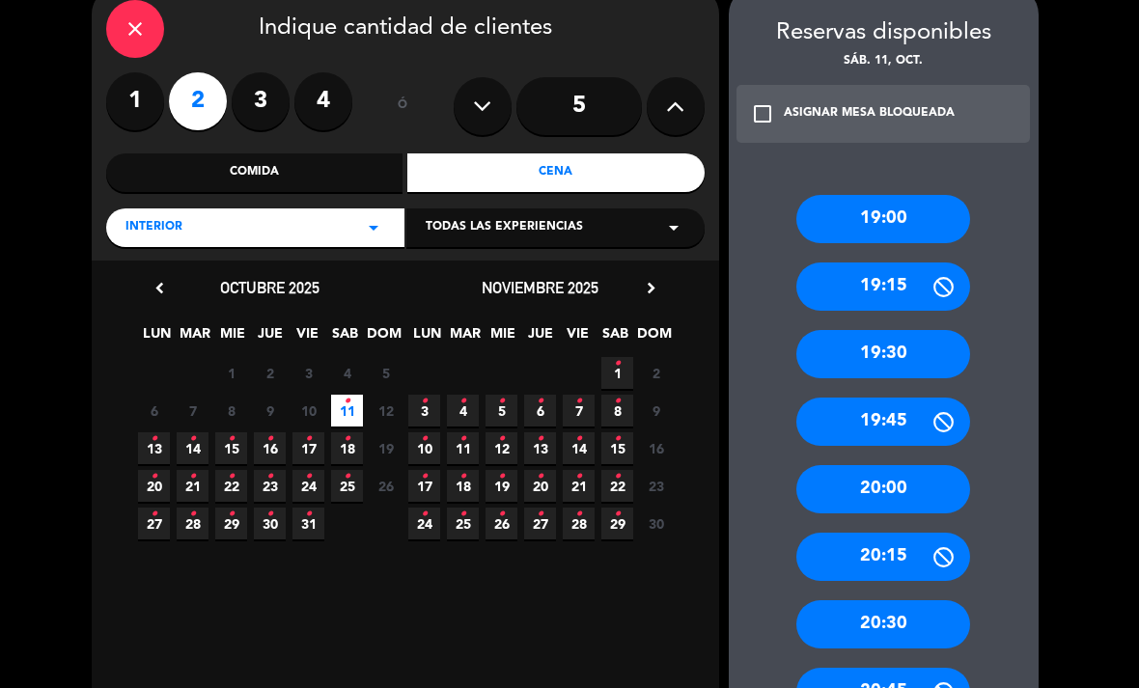
scroll to position [103, 0]
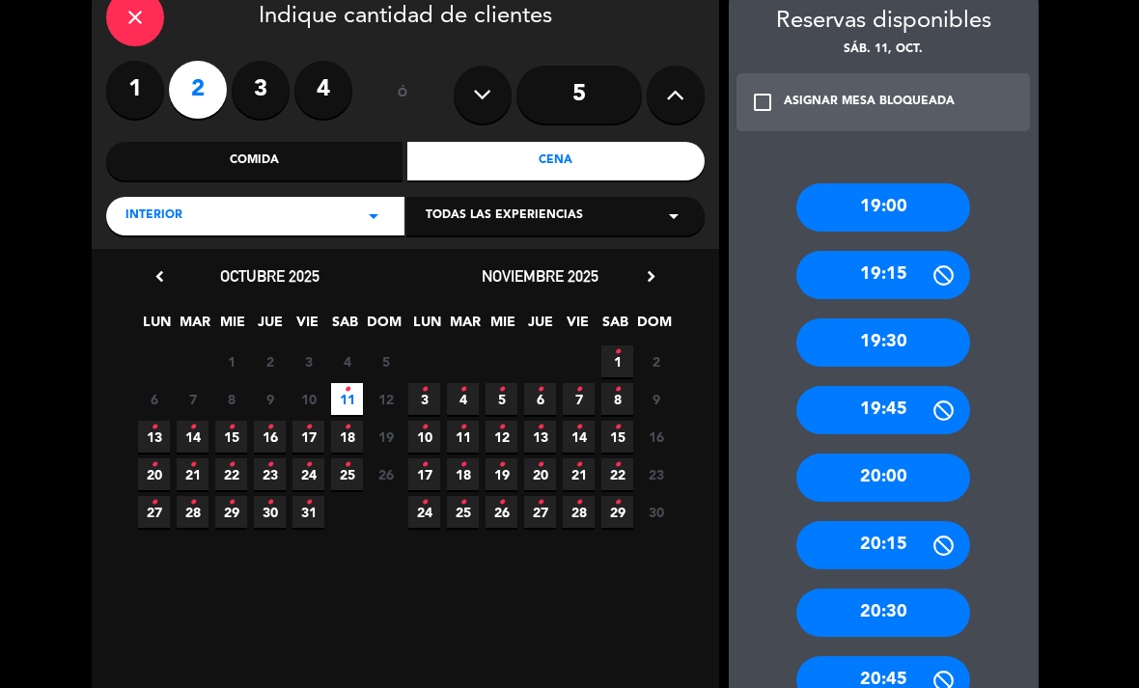
click at [899, 589] on div "20:30" at bounding box center [883, 613] width 174 height 48
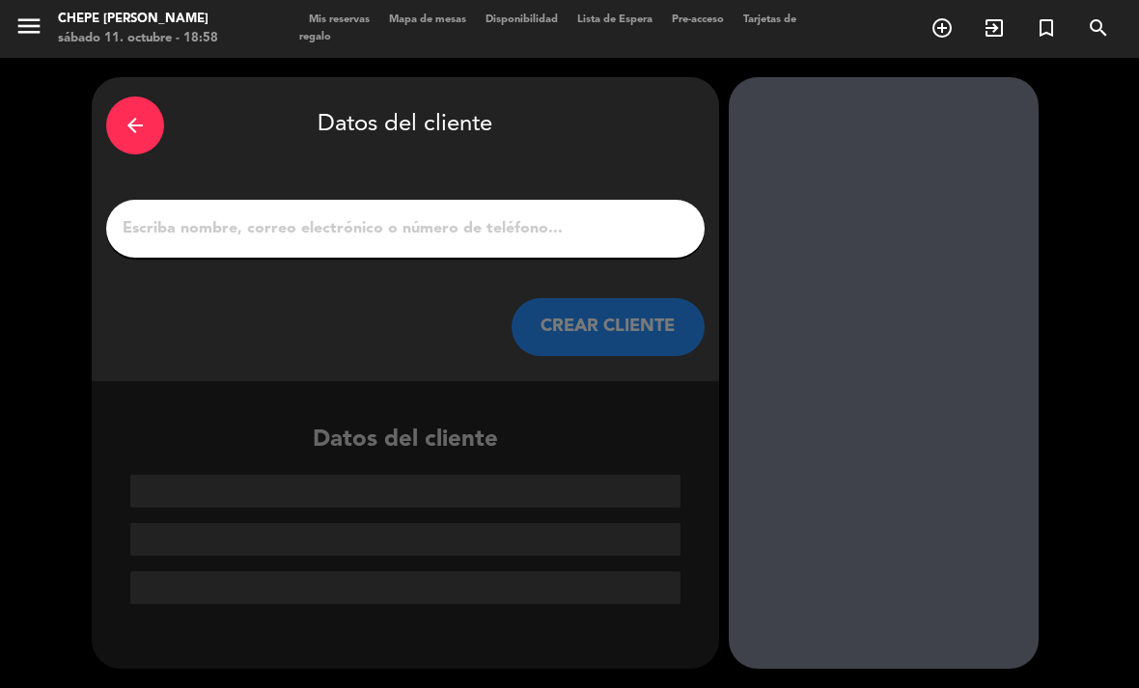
click at [411, 215] on input "1" at bounding box center [406, 228] width 570 height 27
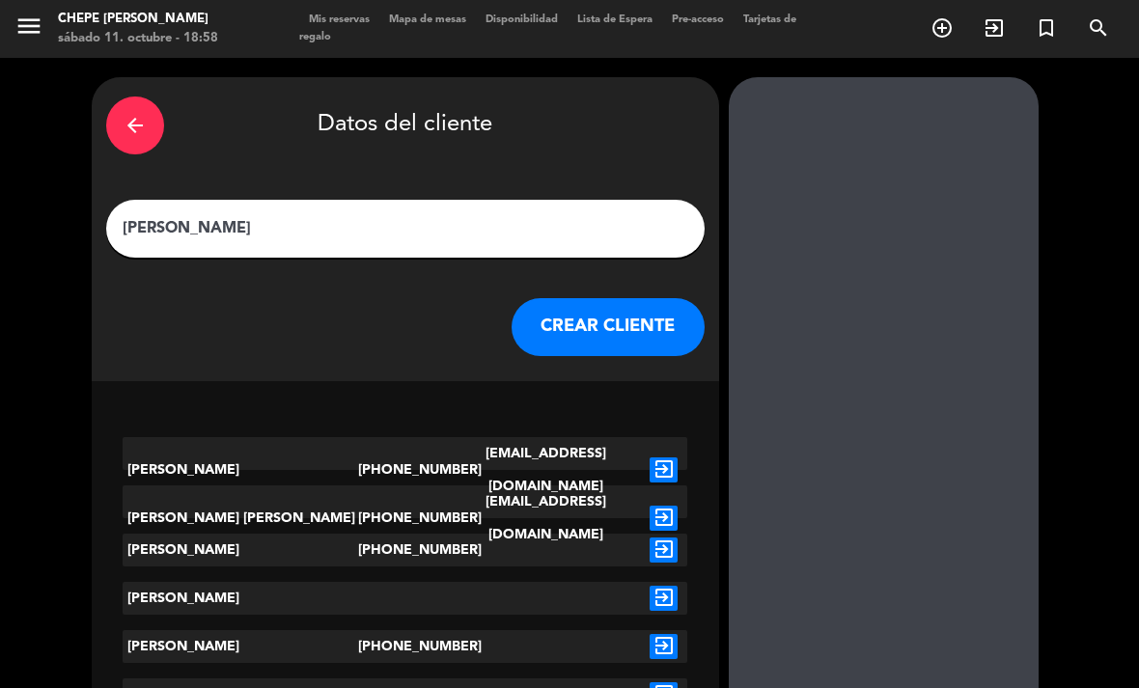
scroll to position [62, 0]
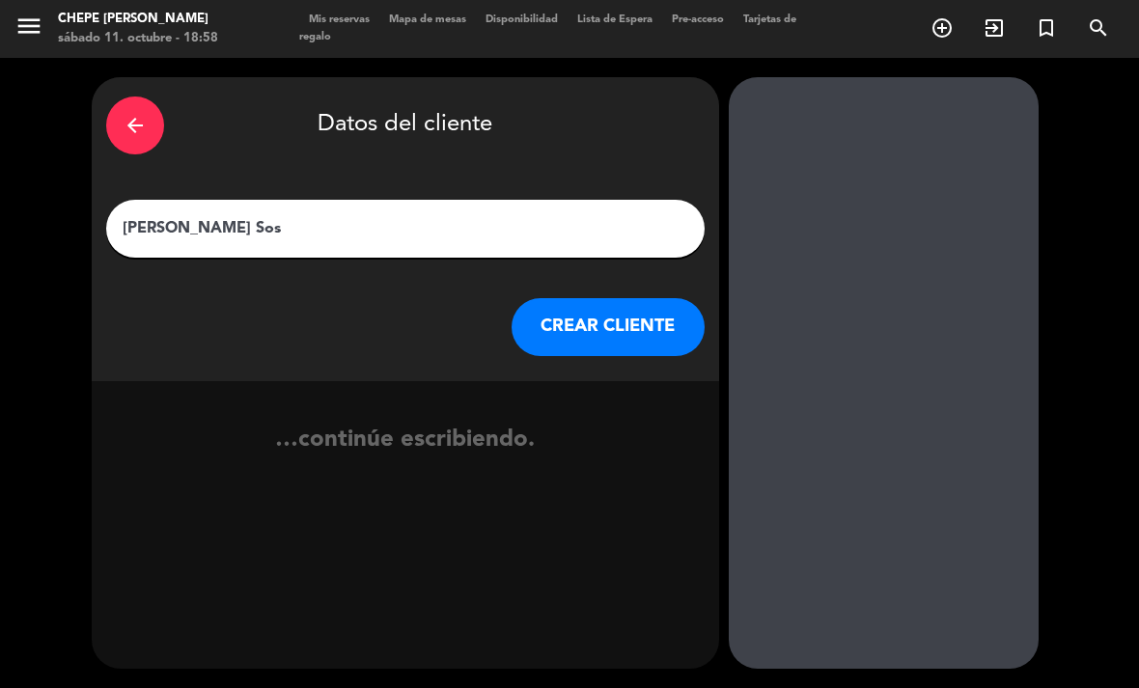
type input "[PERSON_NAME]"
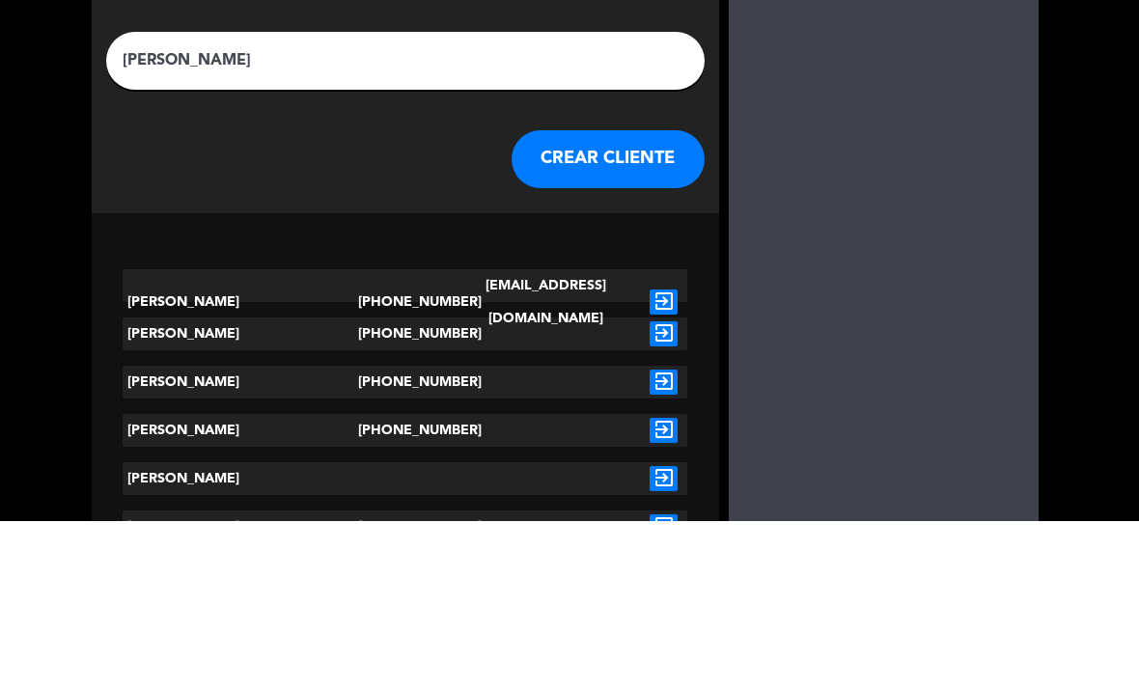
click at [675, 458] on icon "exit_to_app" at bounding box center [664, 470] width 28 height 25
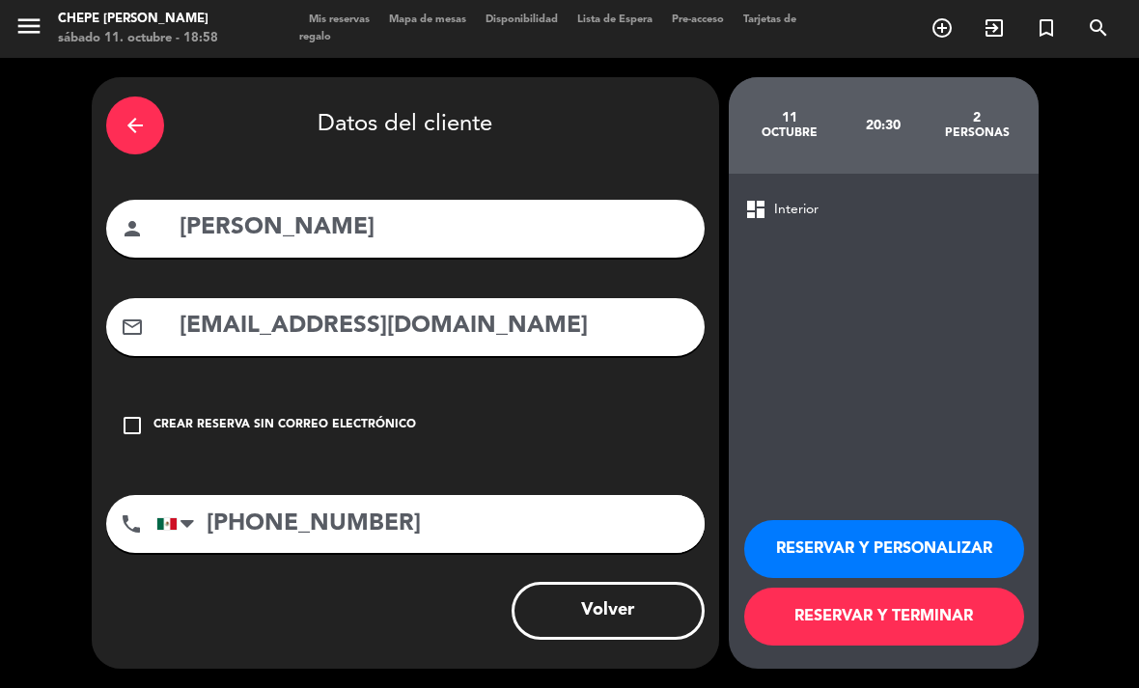
click at [860, 533] on button "RESERVAR Y PERSONALIZAR" at bounding box center [884, 549] width 280 height 58
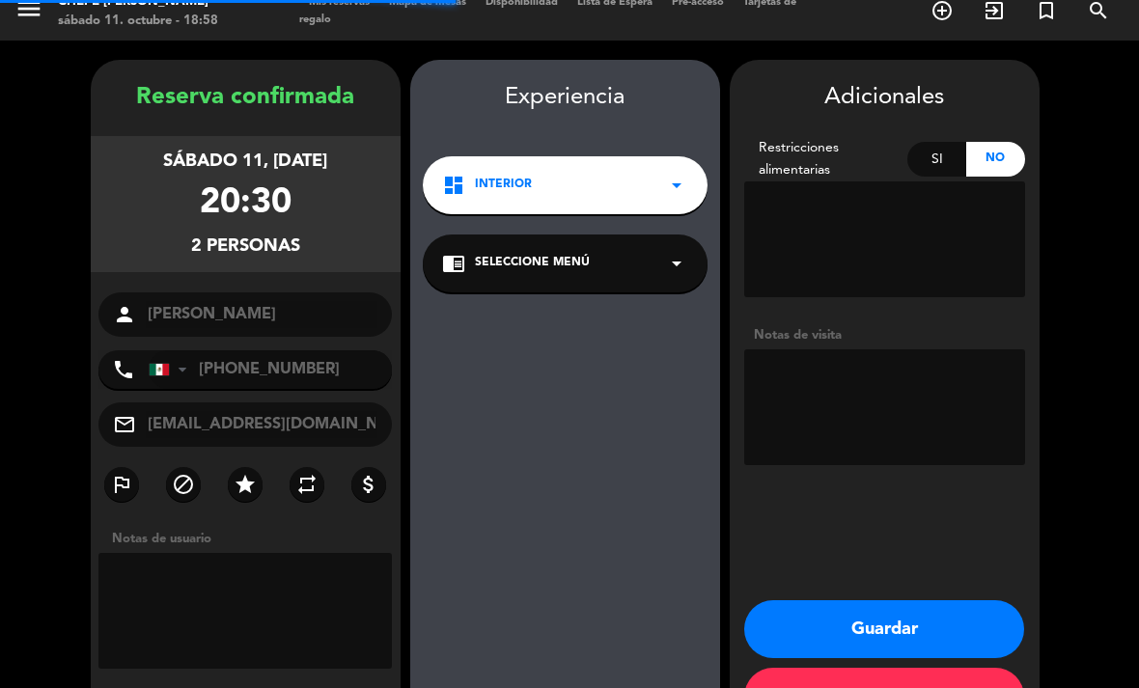
scroll to position [56, 0]
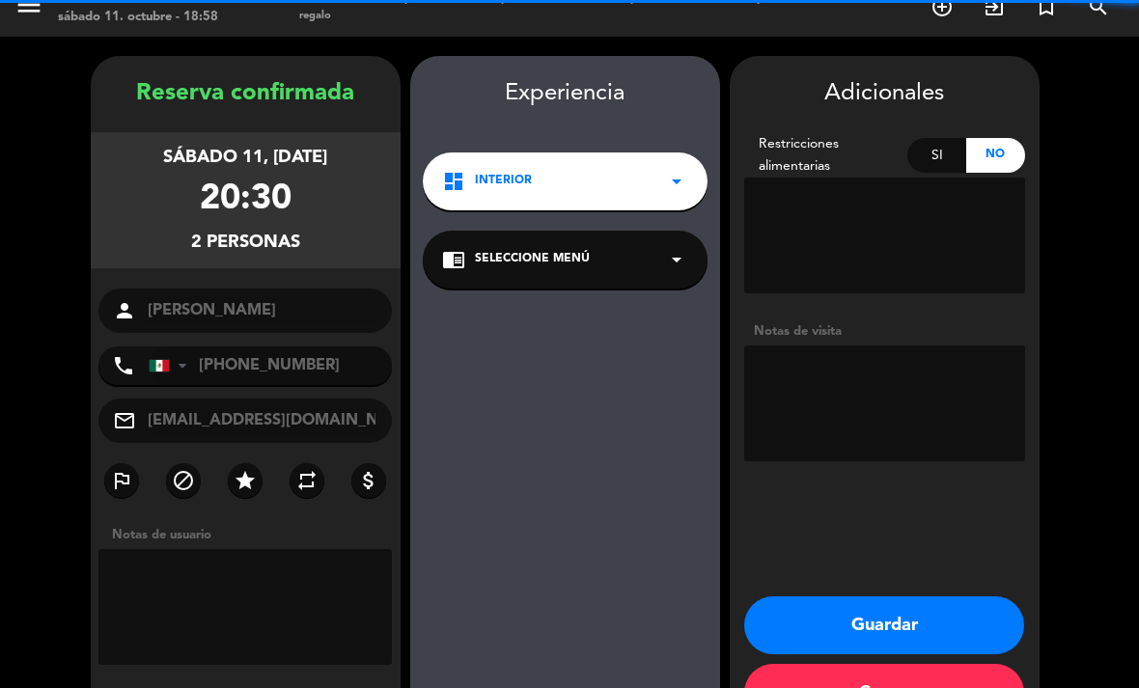
click at [810, 348] on textarea at bounding box center [884, 404] width 281 height 116
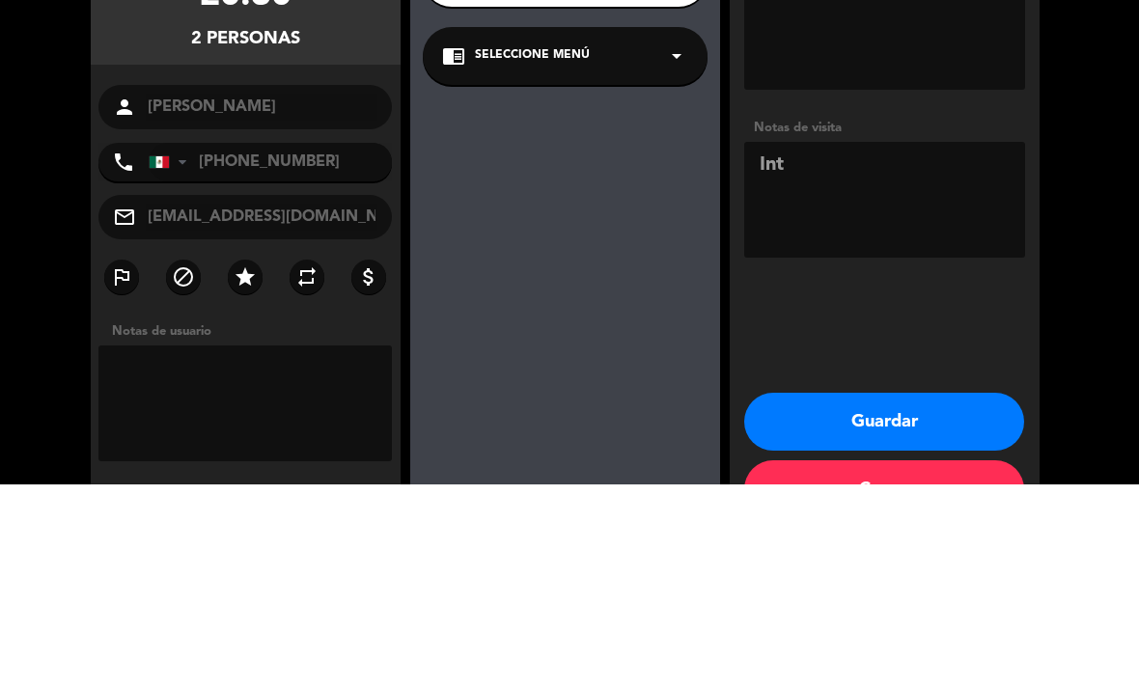
click at [1024, 346] on textarea at bounding box center [884, 404] width 281 height 116
type textarea "Int"
click at [1043, 164] on booking-confirmed "Reserva confirmada sábado 11, [DATE] 20:30 2 personas person [GEOGRAPHIC_DATA][…" at bounding box center [569, 394] width 1100 height 676
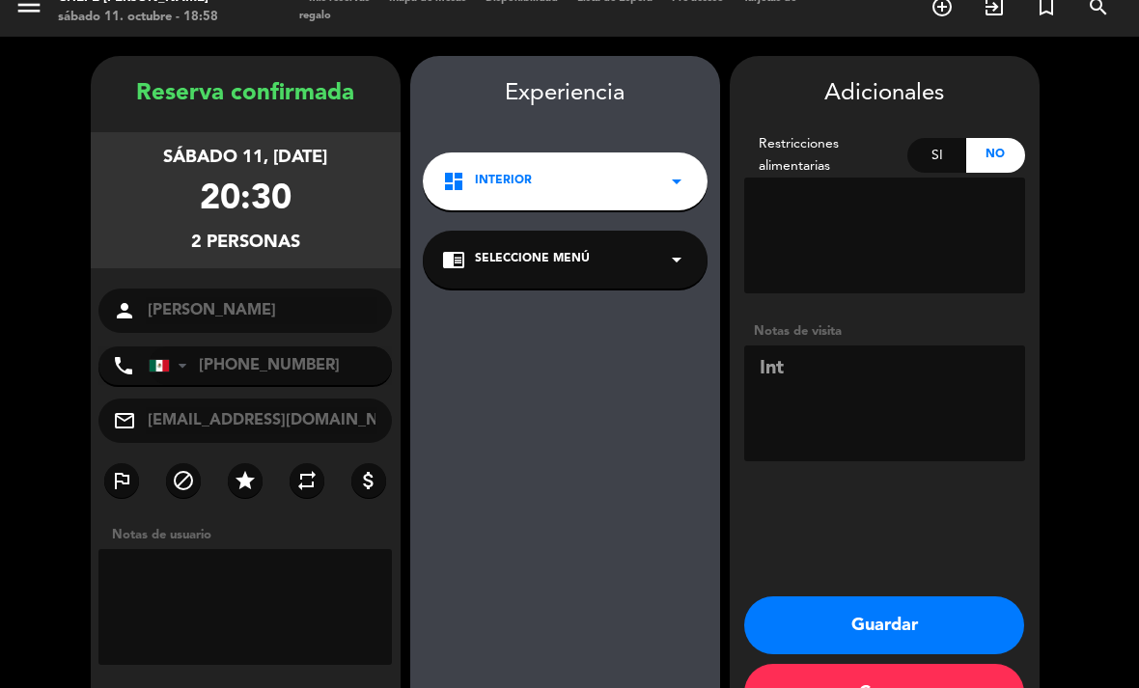
click at [879, 597] on button "Guardar" at bounding box center [884, 626] width 280 height 58
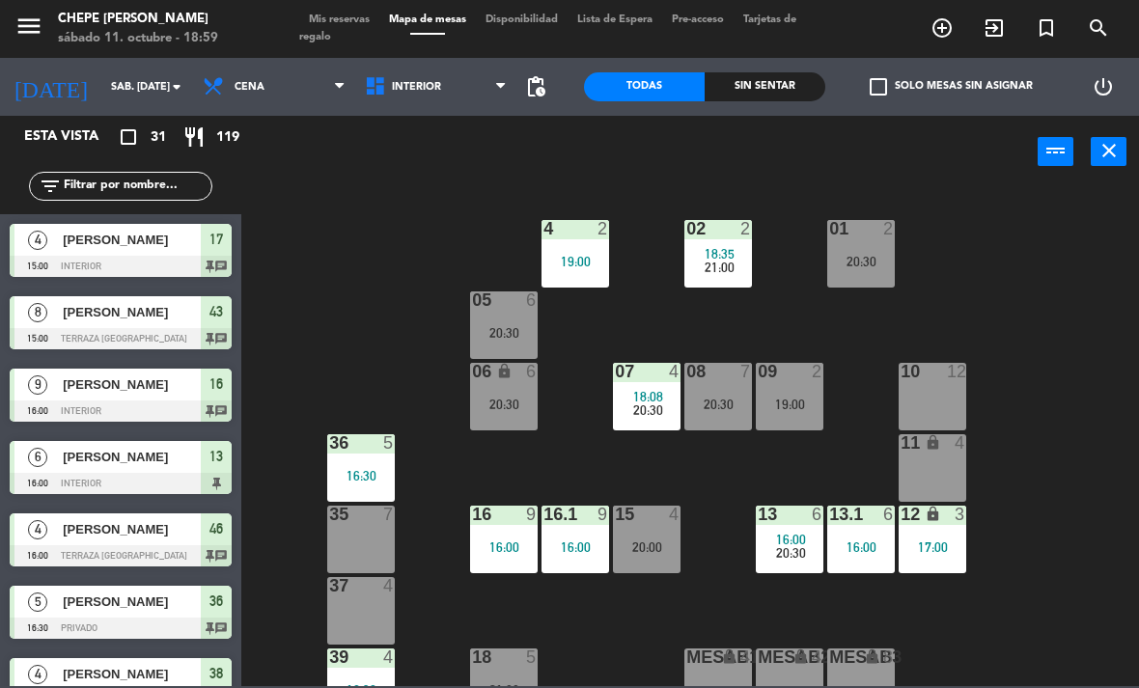
click at [1100, 481] on div "02 2 18:35 21:00 4 2 19:00 01 2 20:30 05 6 20:30 06 lock 6 20:30 07 4 18:08 20:…" at bounding box center [696, 436] width 886 height 500
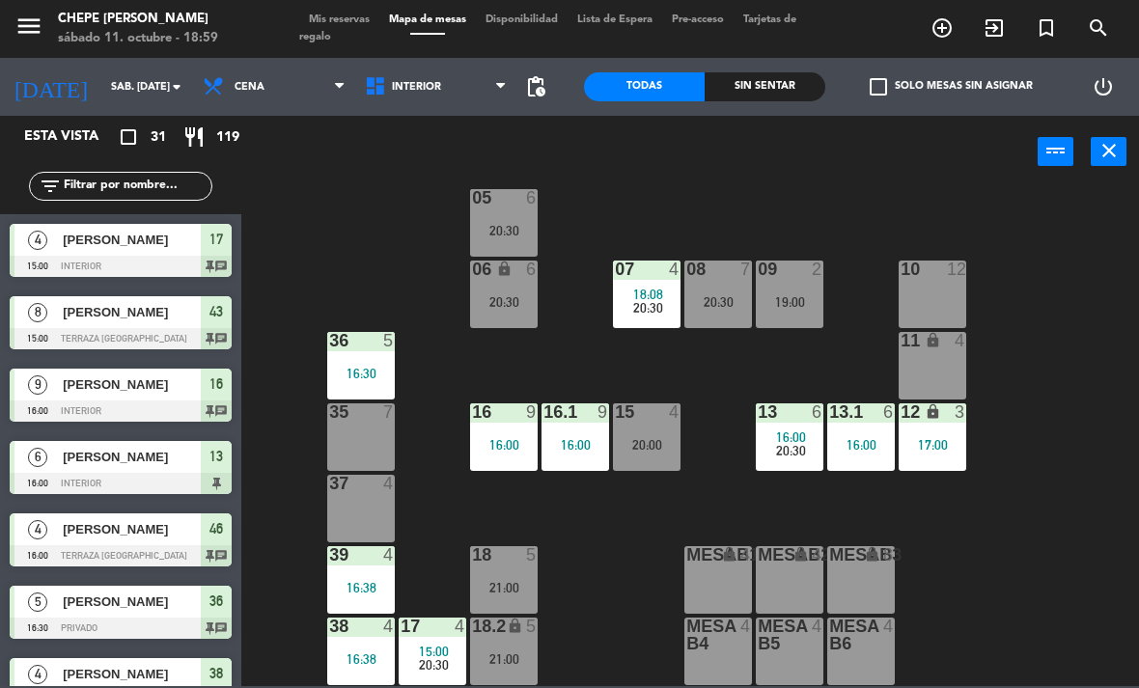
scroll to position [102, 0]
click at [754, 95] on div "Sin sentar" at bounding box center [765, 86] width 121 height 29
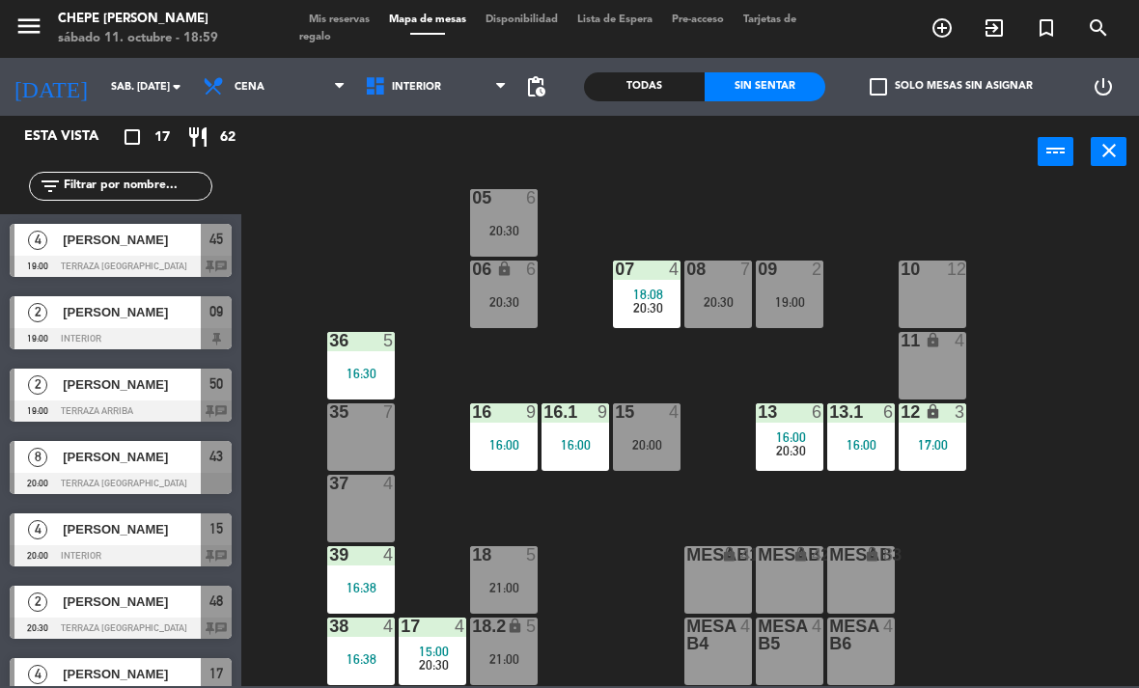
click at [175, 309] on span "[PERSON_NAME]" at bounding box center [132, 312] width 138 height 20
click at [430, 95] on span "Interior" at bounding box center [436, 87] width 162 height 42
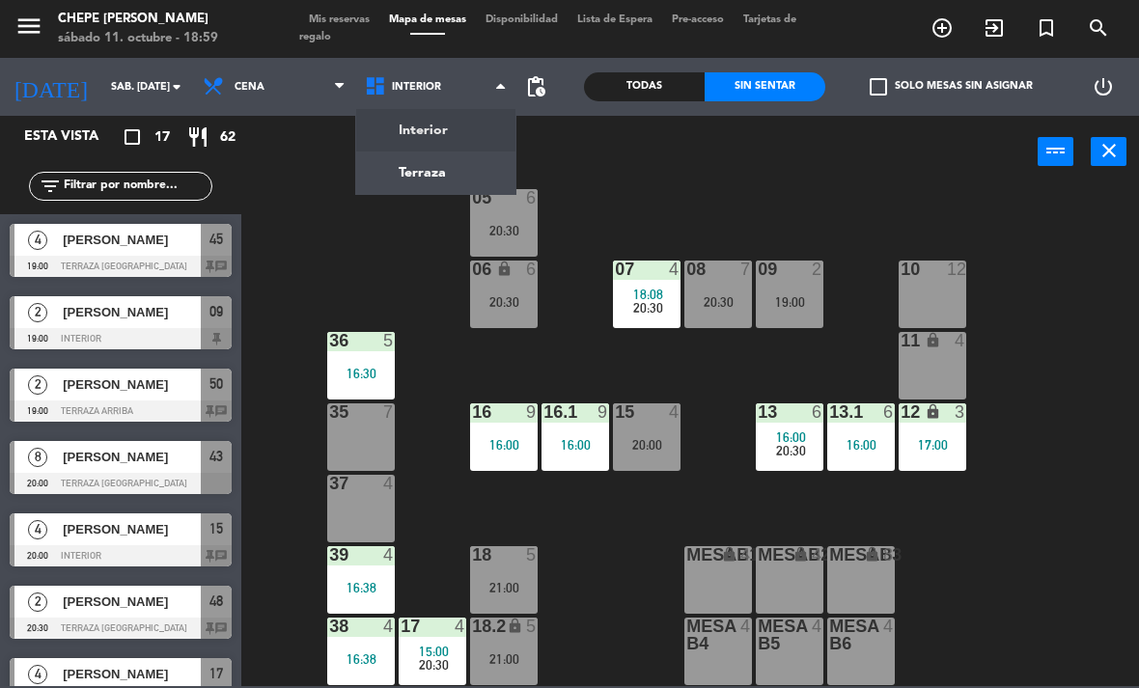
click at [471, 173] on ng-component "menu Chepe [PERSON_NAME] sábado 11. octubre - 18:59 Mis reservas Mapa de mesas …" at bounding box center [569, 343] width 1139 height 686
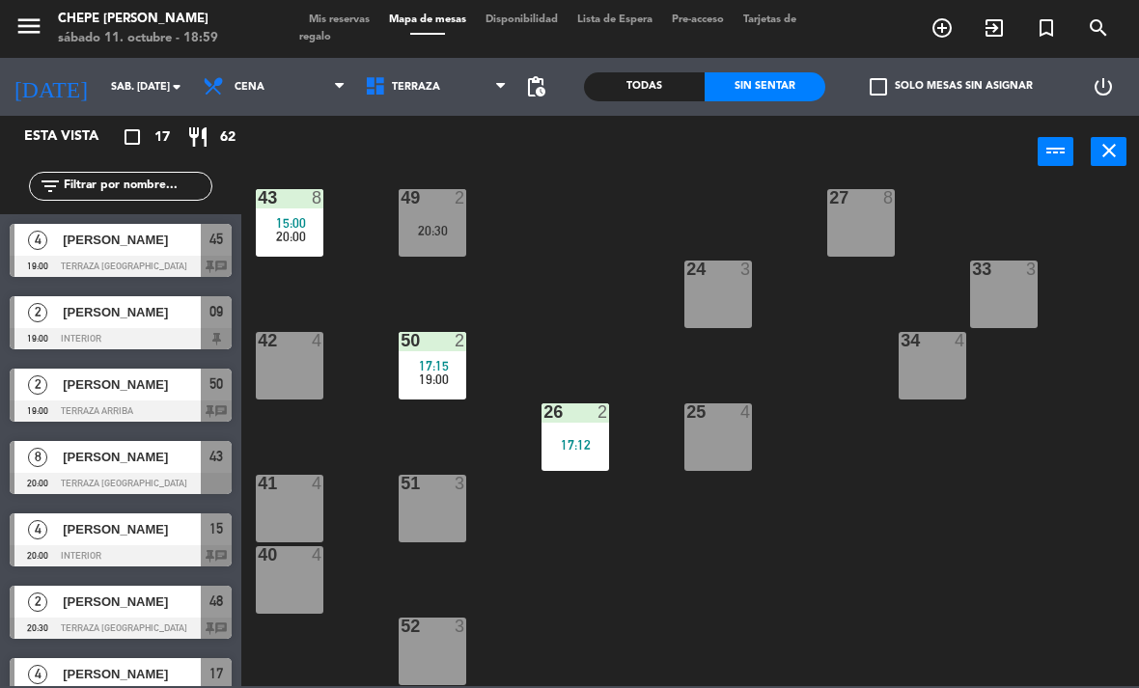
scroll to position [317, 0]
click at [462, 374] on div "19:00" at bounding box center [433, 380] width 68 height 14
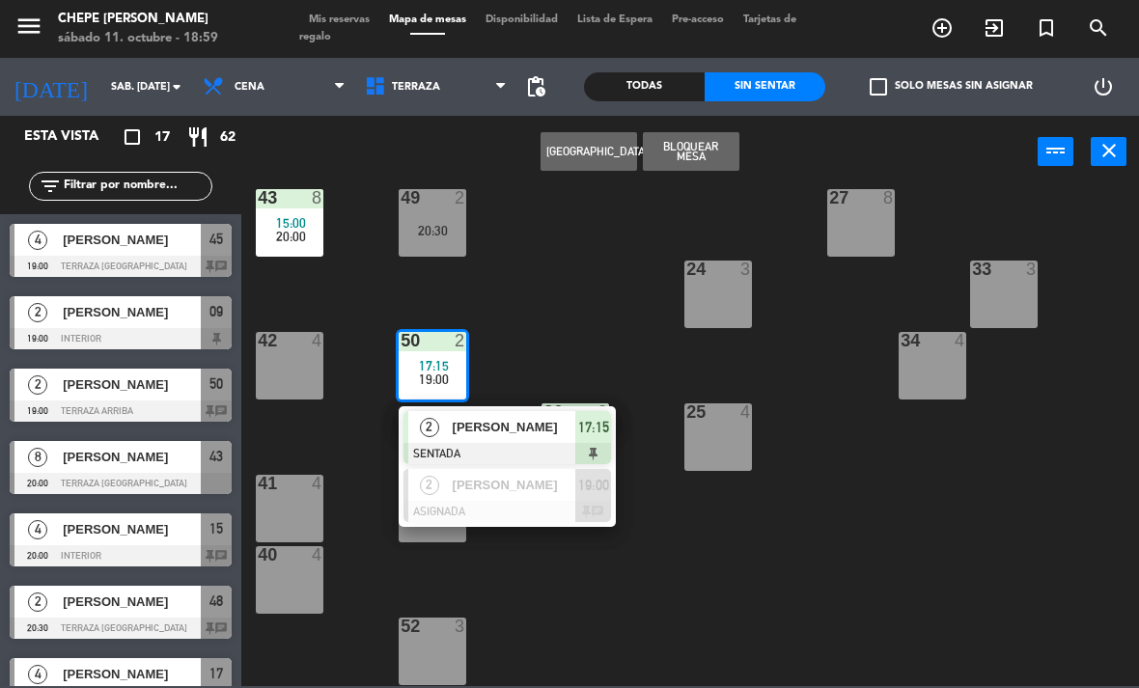
click at [546, 434] on span "[PERSON_NAME]" at bounding box center [515, 427] width 124 height 20
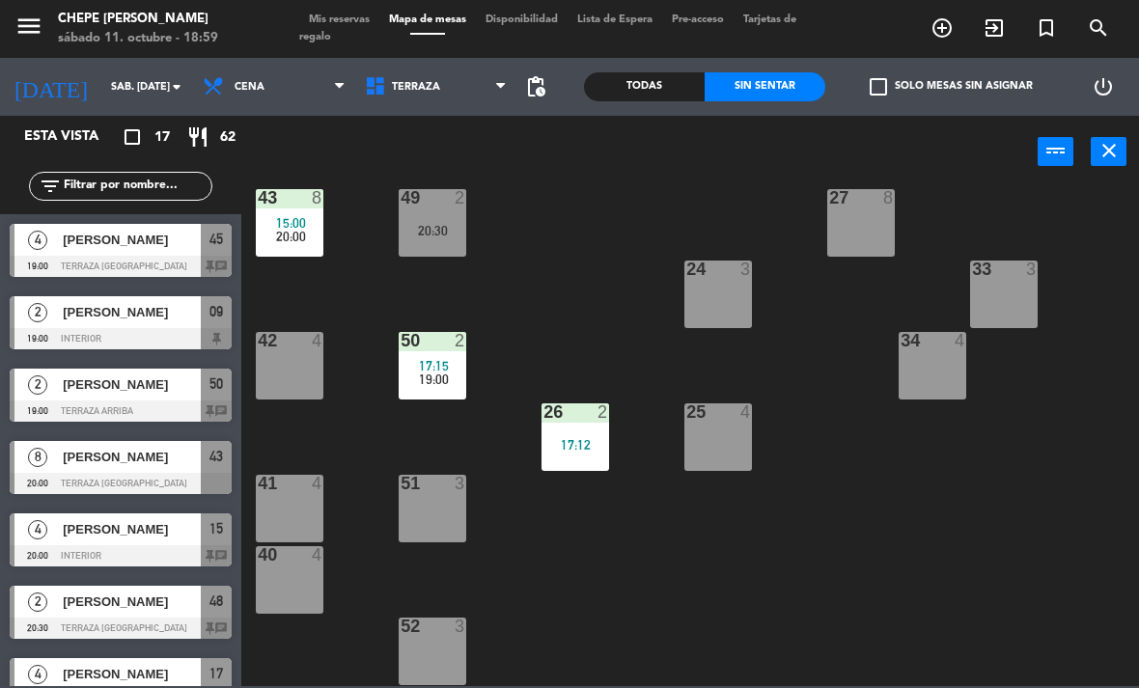
click at [454, 373] on div "19:00" at bounding box center [433, 380] width 68 height 14
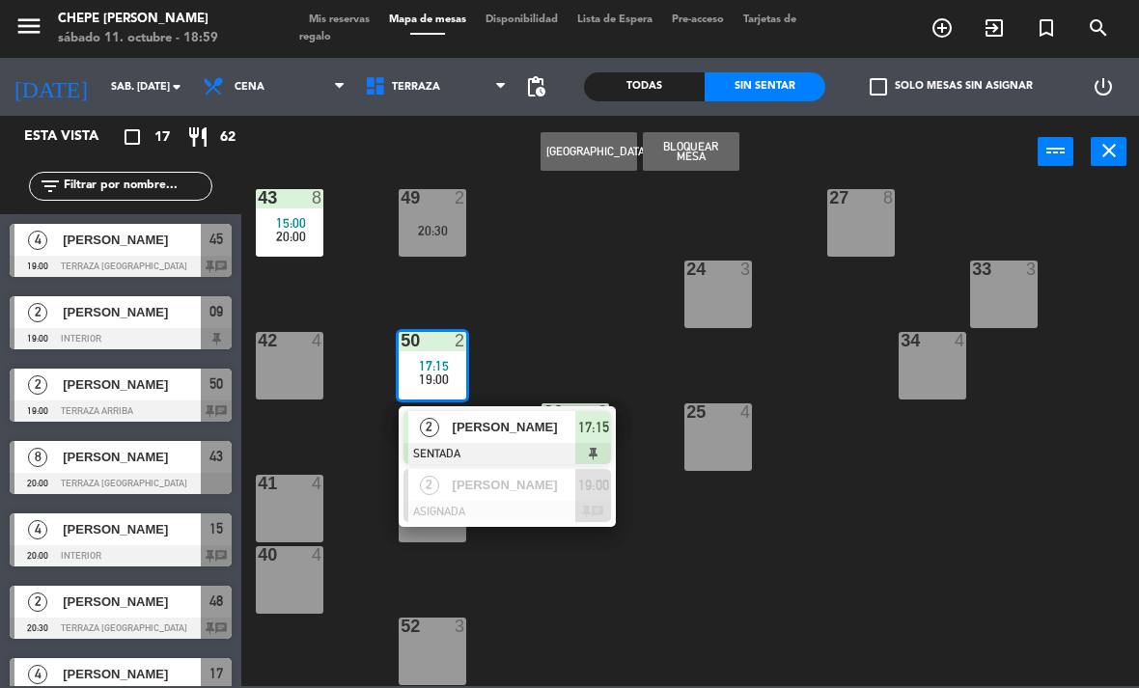
click at [529, 422] on span "[PERSON_NAME]" at bounding box center [515, 427] width 124 height 20
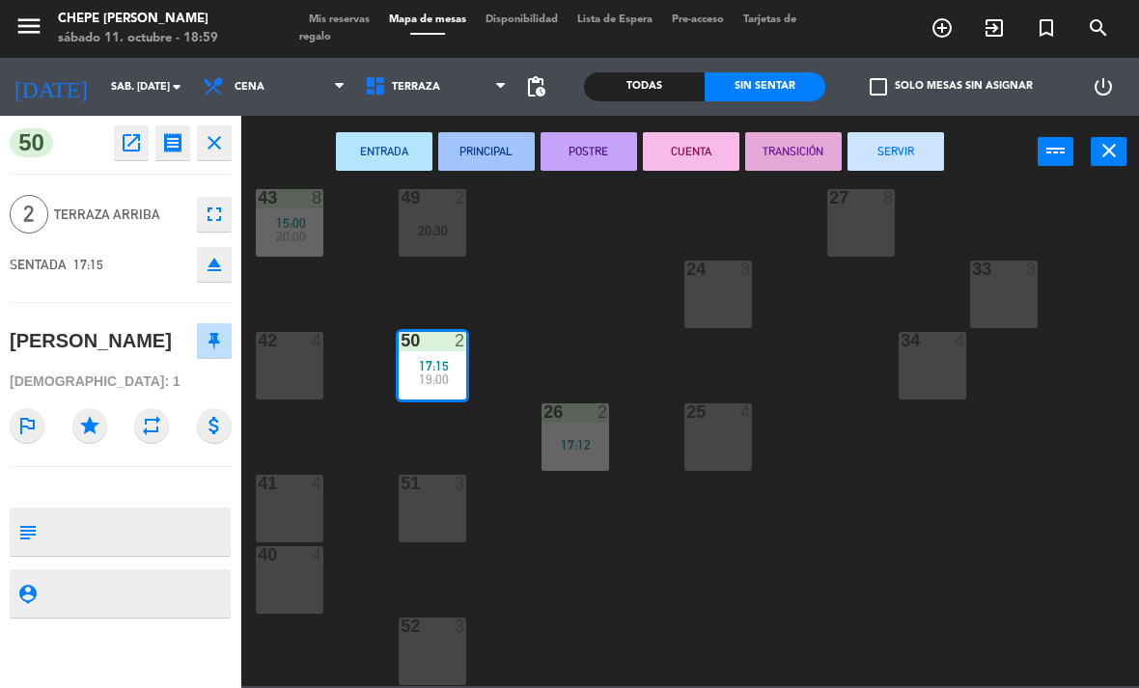
click at [893, 147] on button "SERVIR" at bounding box center [896, 151] width 97 height 39
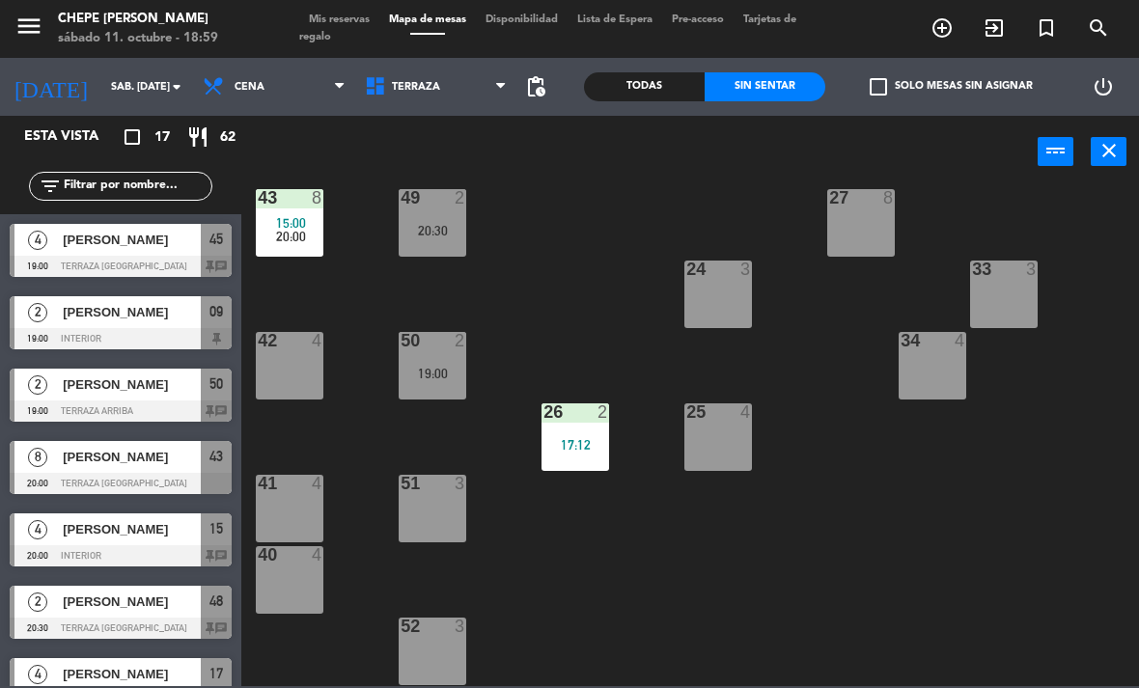
click at [446, 367] on div "19:00" at bounding box center [433, 374] width 68 height 14
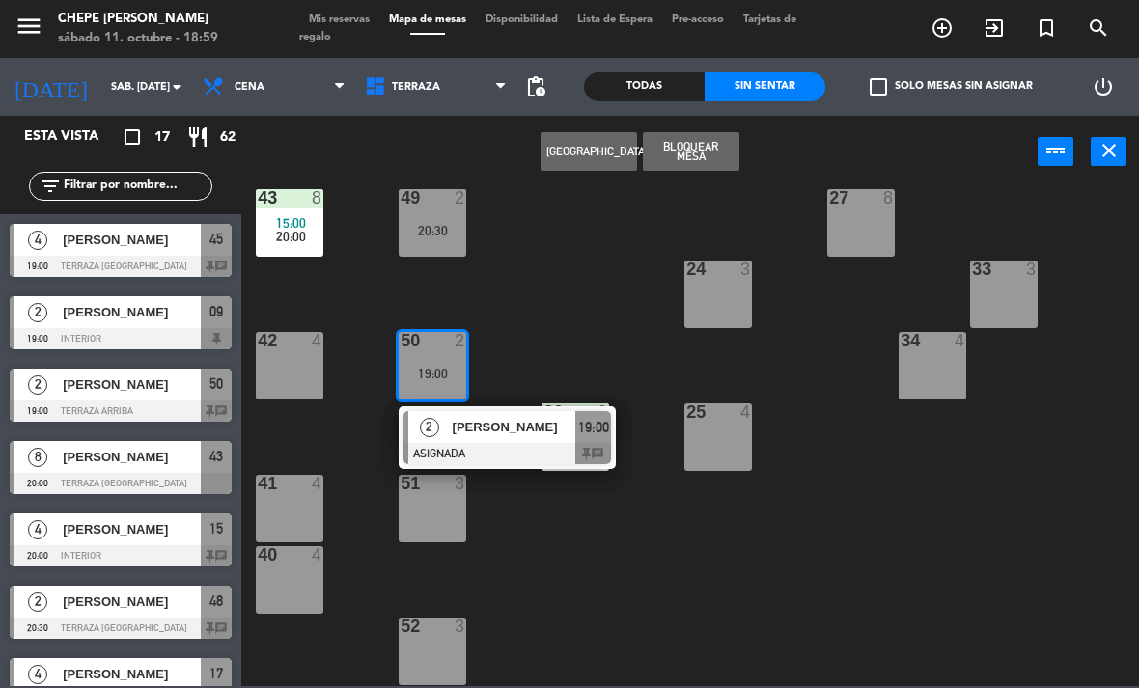
click at [513, 426] on span "[PERSON_NAME]" at bounding box center [515, 427] width 124 height 20
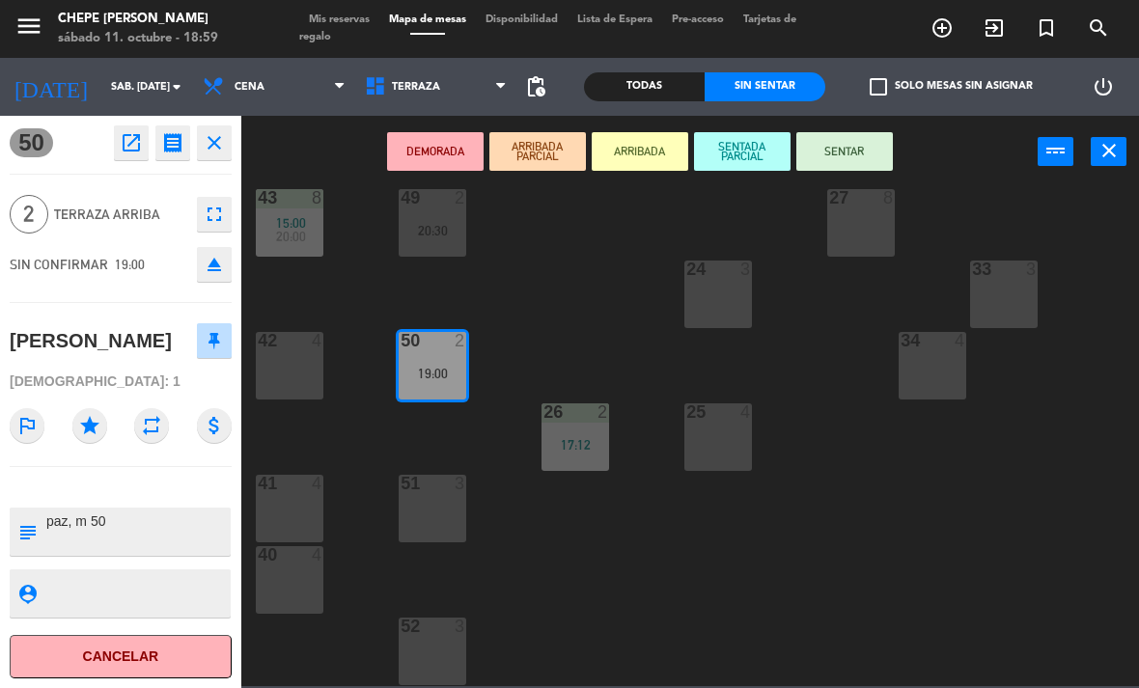
click at [853, 157] on button "SENTAR" at bounding box center [844, 151] width 97 height 39
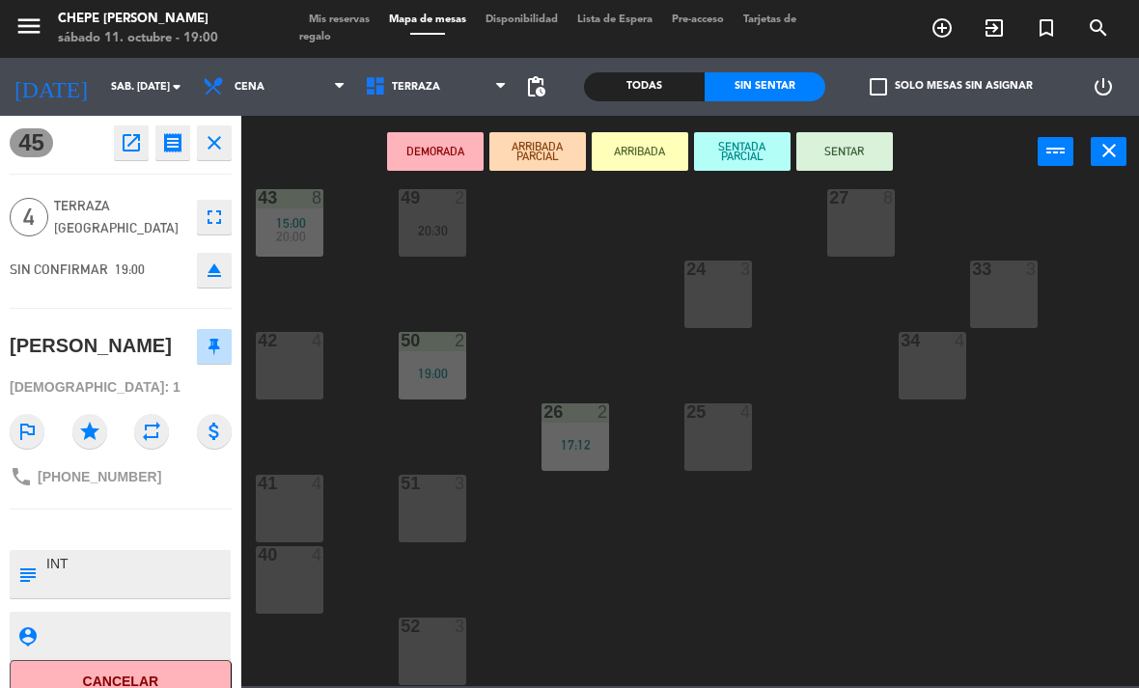
click at [133, 147] on icon "open_in_new" at bounding box center [131, 142] width 23 height 23
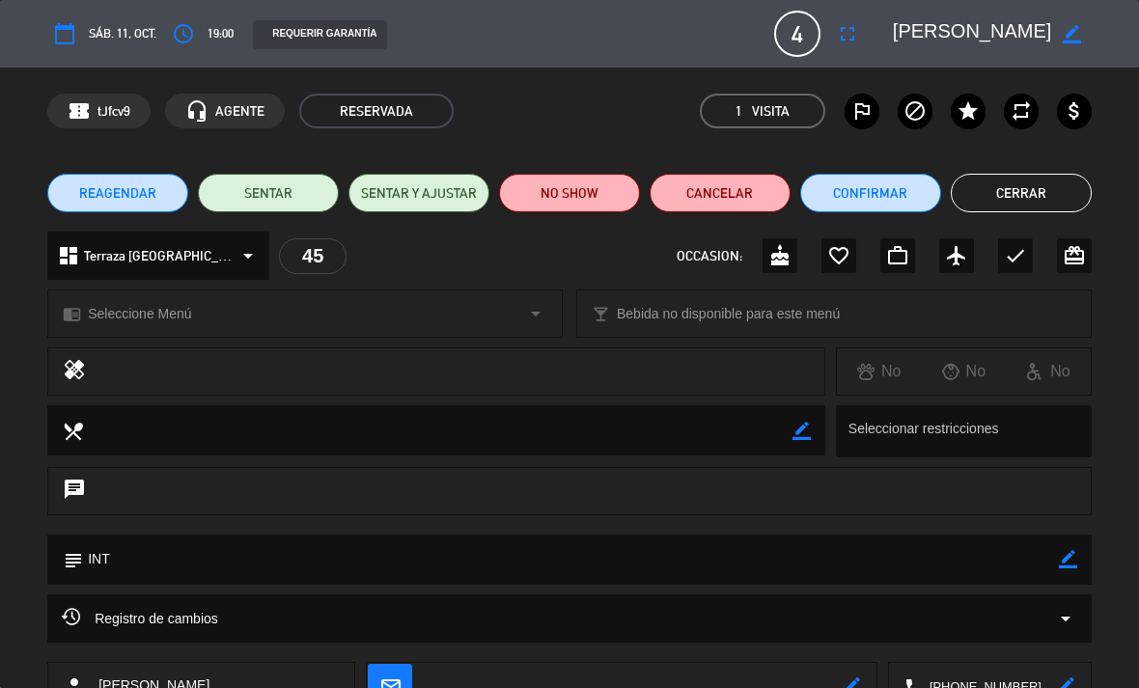
click at [714, 209] on button "Cancelar" at bounding box center [720, 193] width 141 height 39
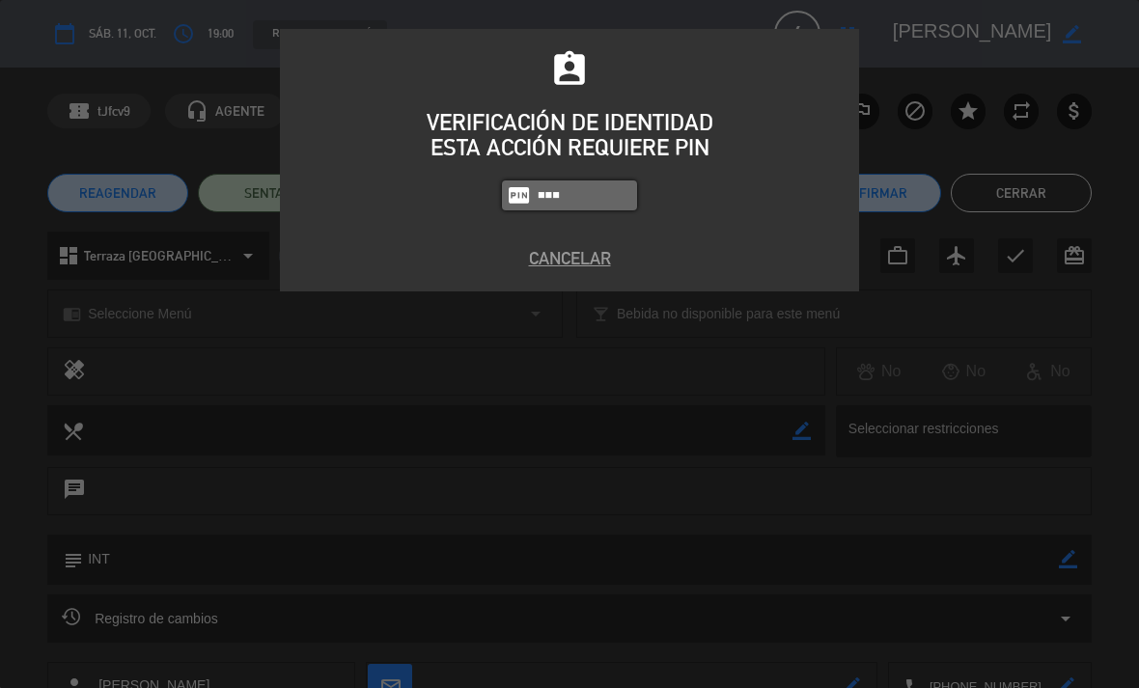
type input "1843"
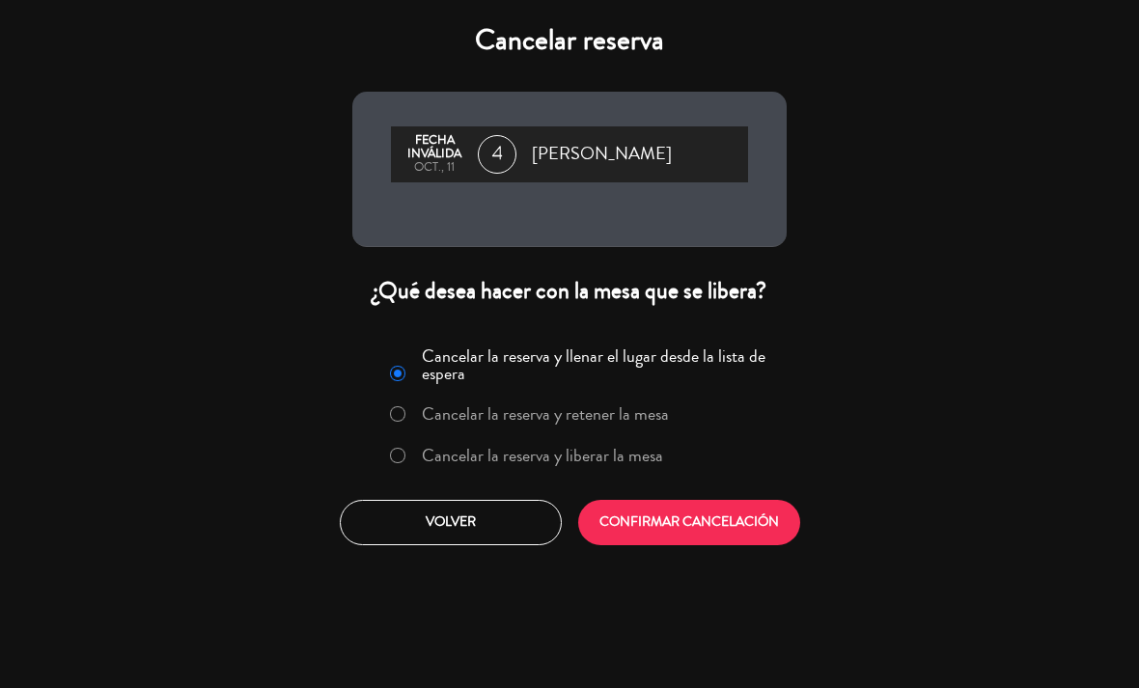
click at [723, 530] on button "CONFIRMAR CANCELACIÓN" at bounding box center [689, 522] width 222 height 45
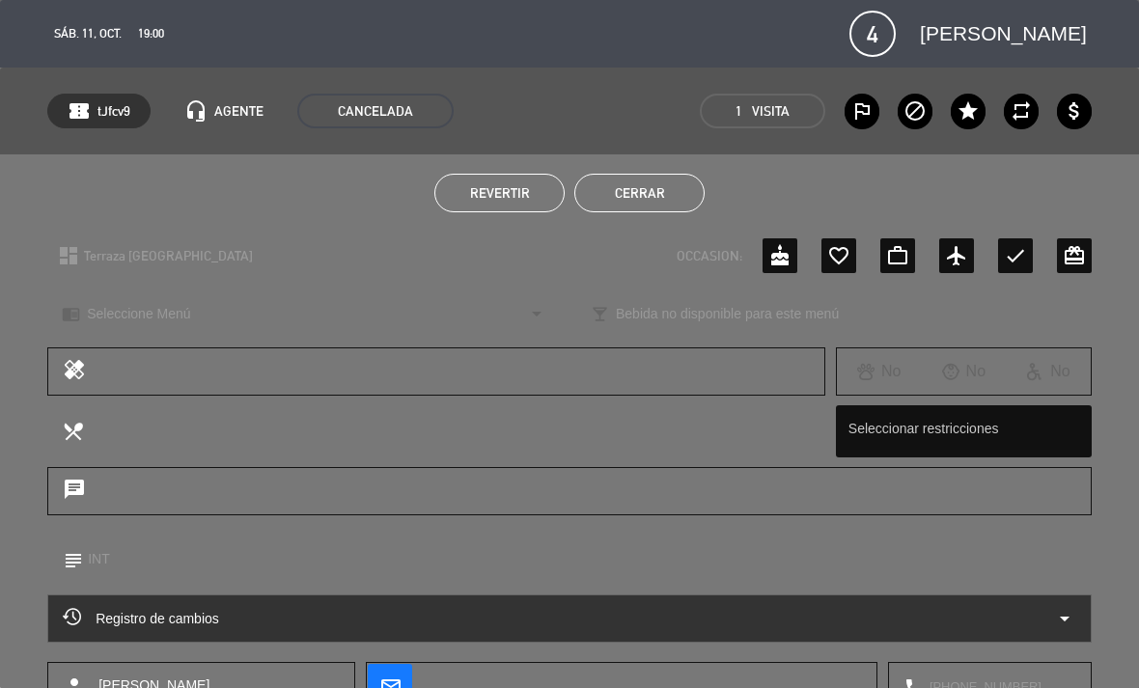
click at [682, 198] on button "Cerrar" at bounding box center [639, 193] width 130 height 39
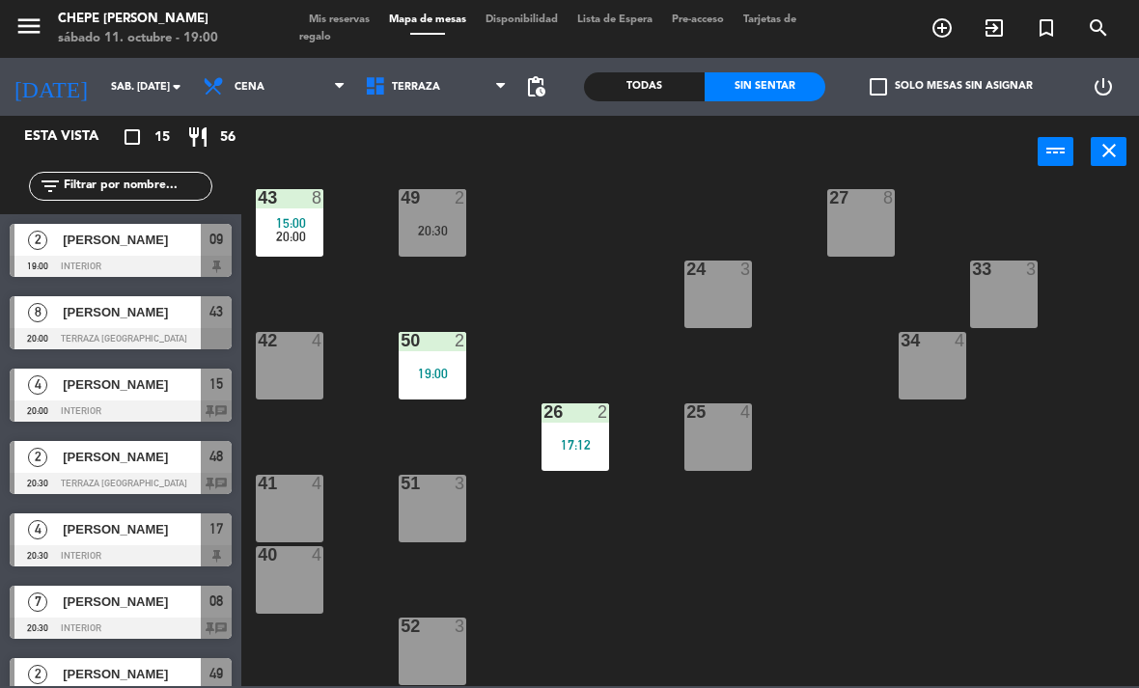
click at [474, 107] on span "Terraza" at bounding box center [436, 87] width 162 height 42
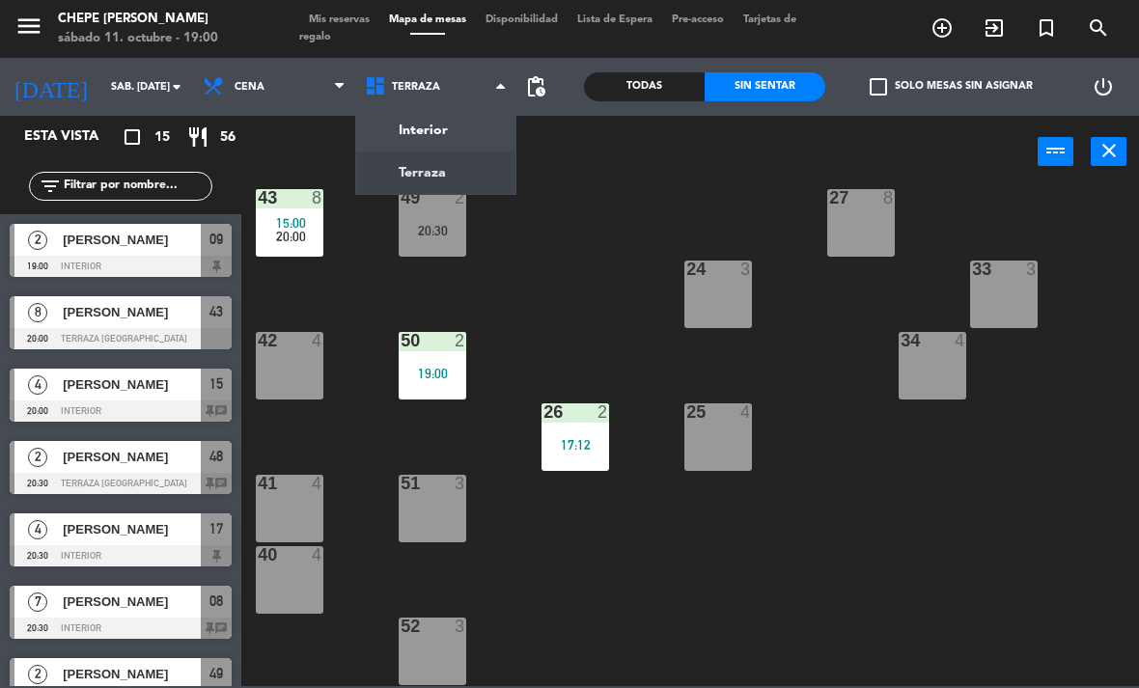
click at [474, 132] on ng-component "menu Chepe [PERSON_NAME] sábado 11. octubre - 19:00 Mis reservas Mapa de mesas …" at bounding box center [569, 343] width 1139 height 686
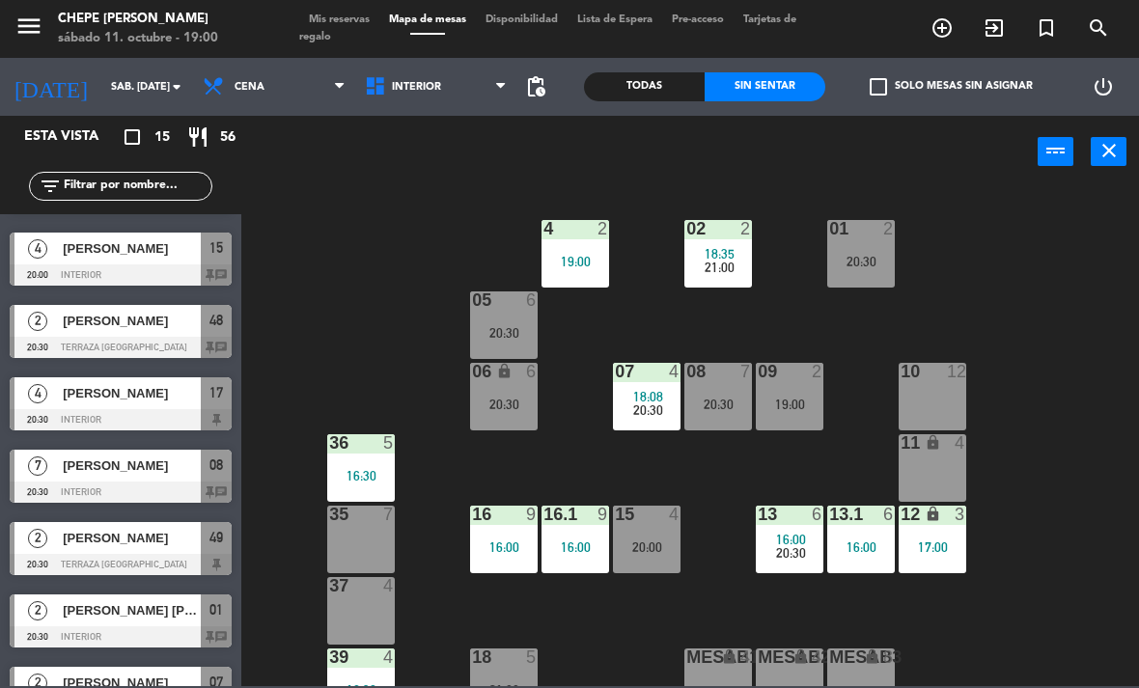
scroll to position [144, 0]
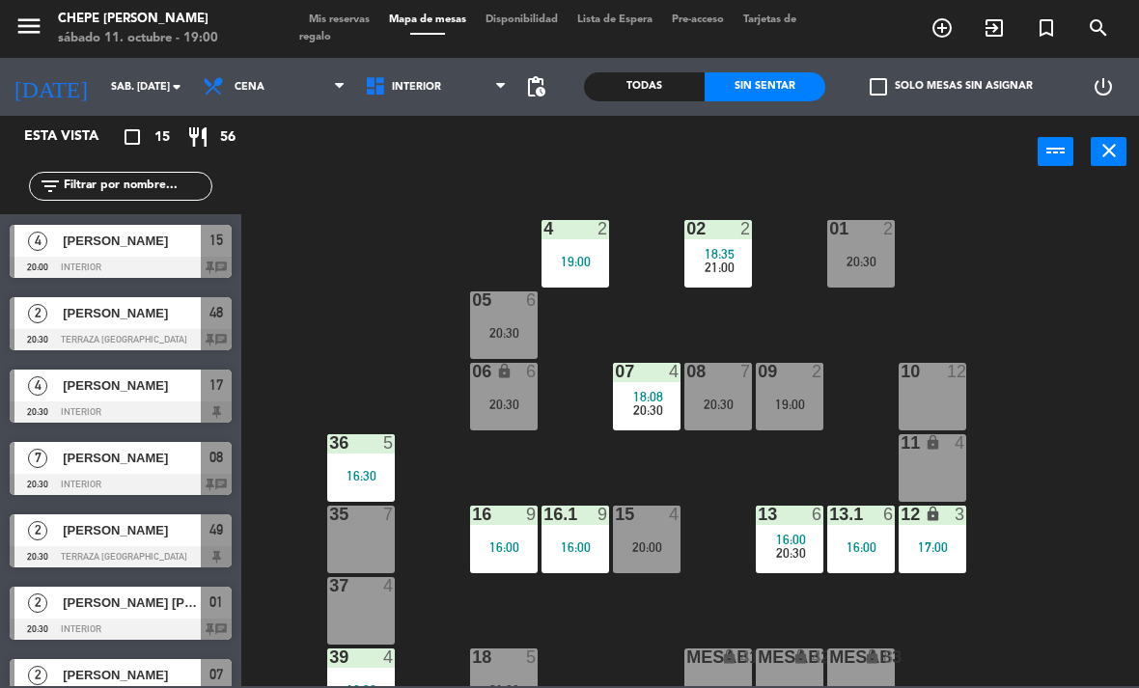
click at [188, 177] on input "text" at bounding box center [137, 186] width 150 height 21
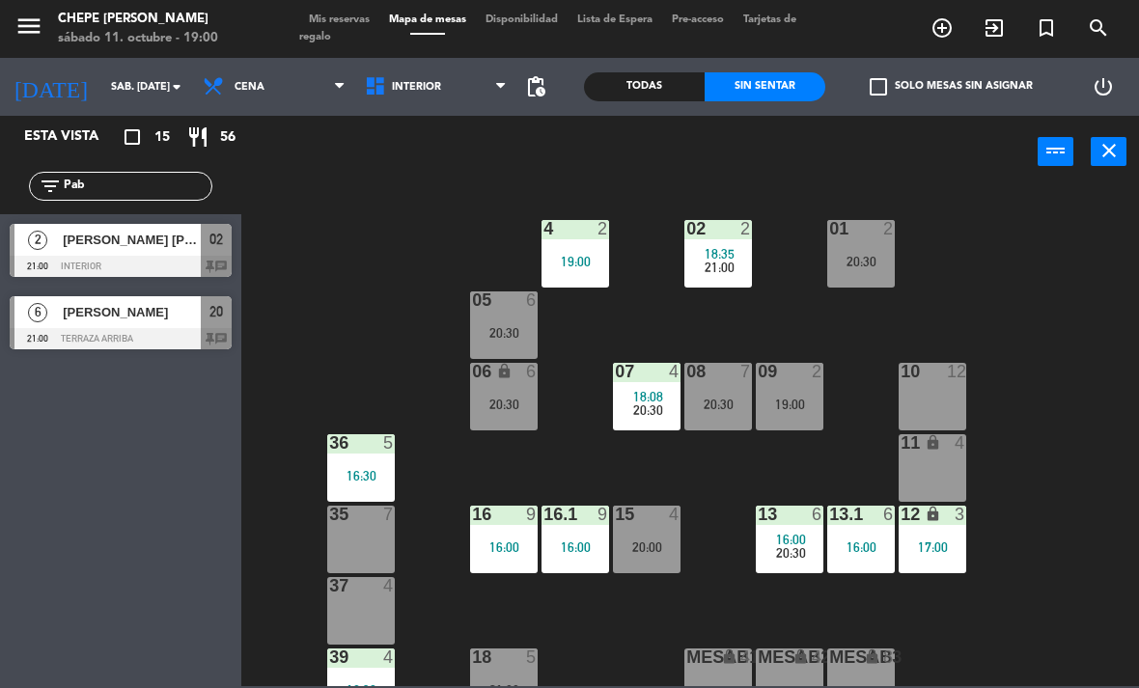
click at [992, 178] on div "power_input close" at bounding box center [639, 152] width 796 height 73
click at [362, 247] on div "02 2 18:35 21:00 4 2 19:00 01 2 20:30 05 6 20:30 06 lock 6 20:30 07 4 18:08 20:…" at bounding box center [696, 436] width 886 height 500
click at [157, 196] on input "Pab" at bounding box center [137, 186] width 150 height 21
type input "P"
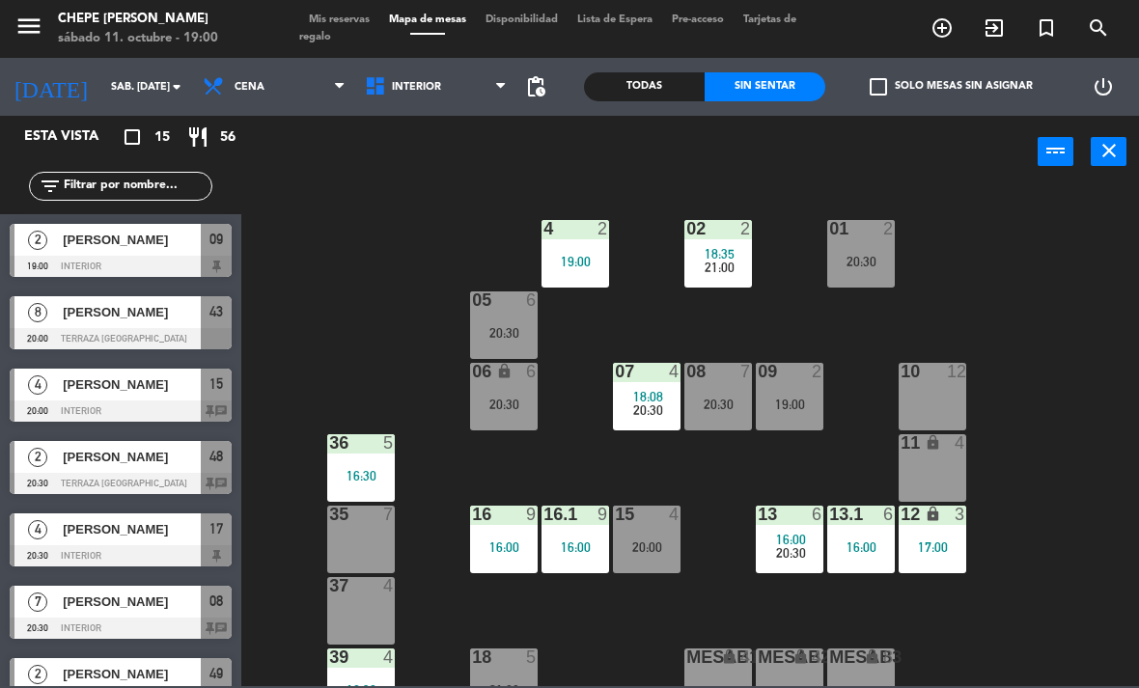
click at [409, 221] on div "02 2 18:35 21:00 4 2 19:00 01 2 20:30 05 6 20:30 06 lock 6 20:30 07 4 18:08 20:…" at bounding box center [696, 436] width 886 height 500
click at [251, 78] on span "Cena" at bounding box center [274, 87] width 162 height 42
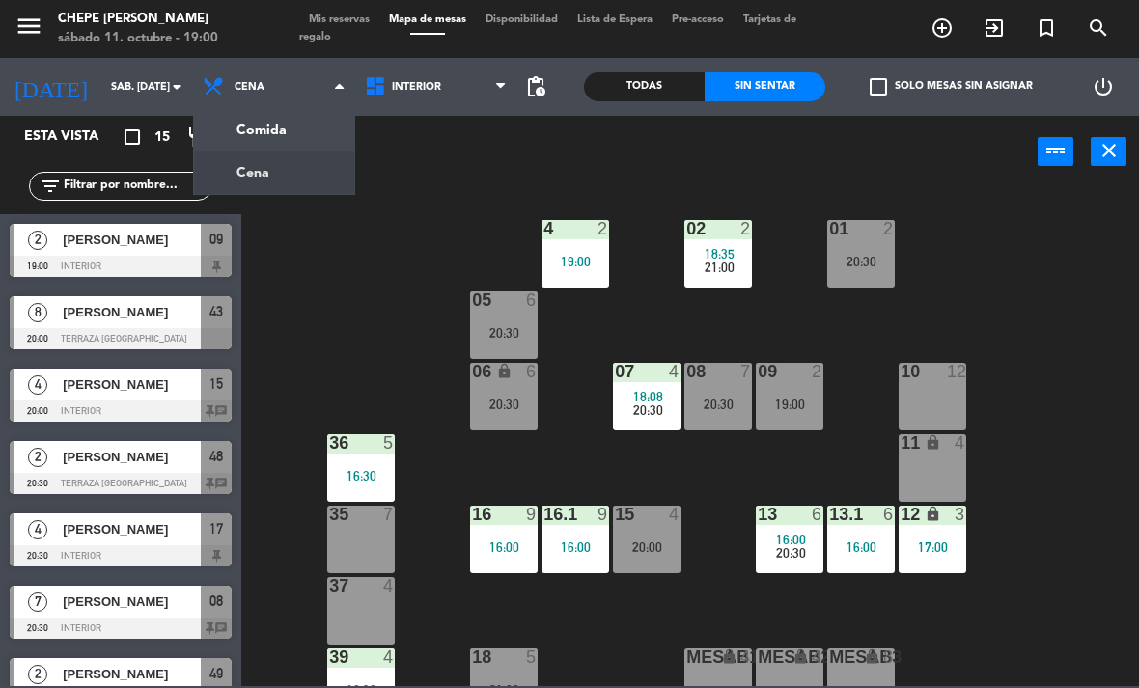
scroll to position [0, 0]
click at [317, 125] on ng-component "menu Chepe [PERSON_NAME] sábado 11. octubre - 19:00 Mis reservas Mapa de mesas …" at bounding box center [569, 343] width 1139 height 686
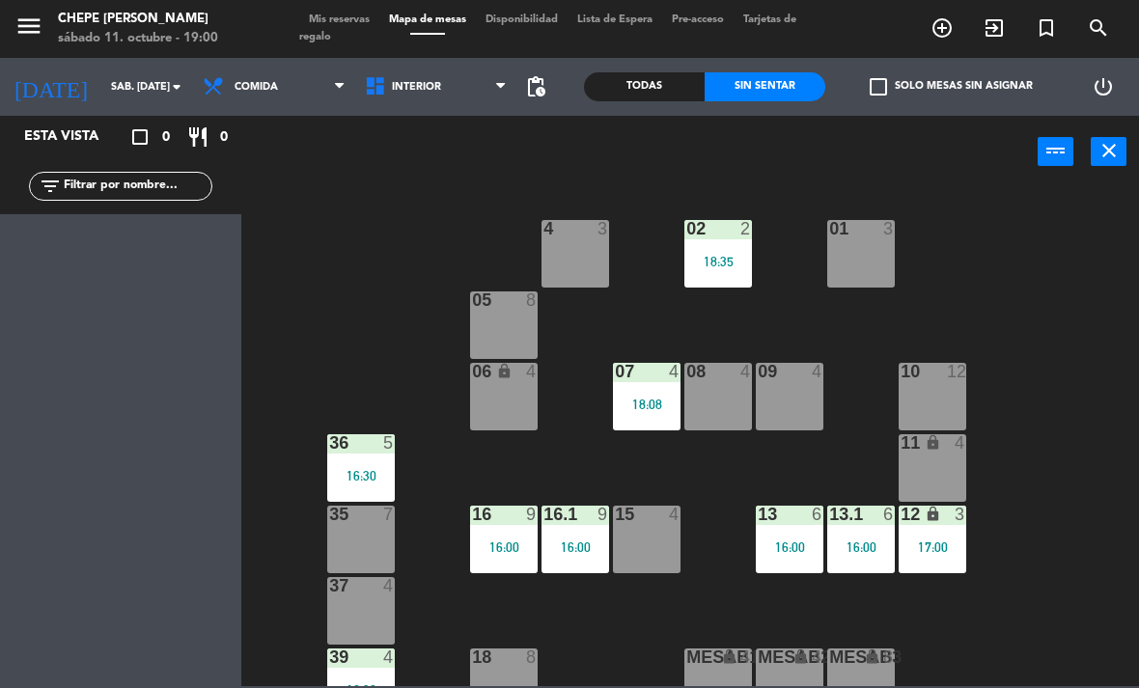
click at [687, 87] on div "Todas" at bounding box center [644, 86] width 121 height 29
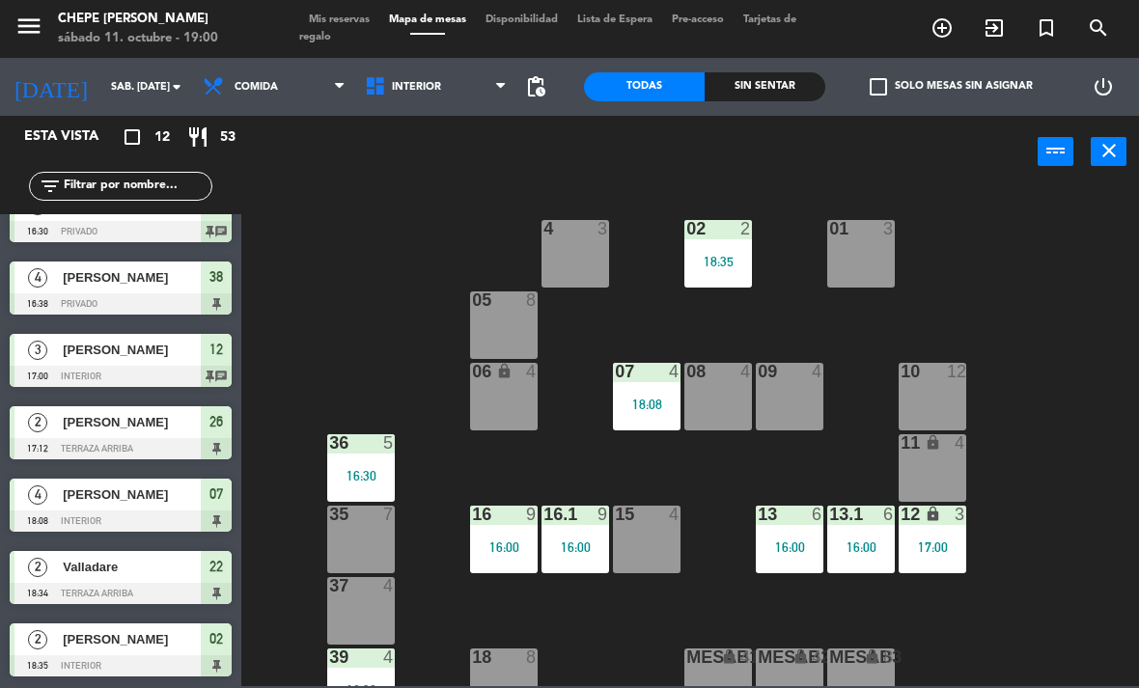
click at [167, 188] on input "text" at bounding box center [137, 186] width 150 height 21
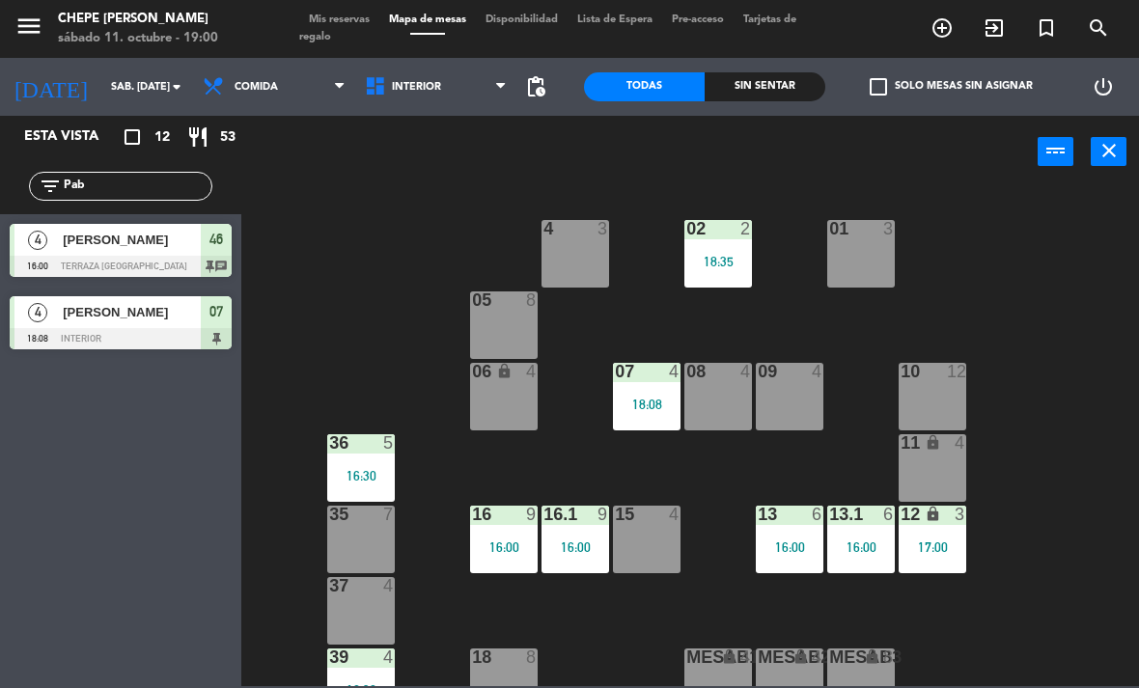
click at [968, 189] on div "02 2 18:35 4 3 01 3 05 8 06 lock 4 07 4 18:08 09 4 10 12 08 4 11 lock 4 36 5 16…" at bounding box center [696, 436] width 886 height 500
click at [257, 86] on span "Comida" at bounding box center [256, 87] width 43 height 13
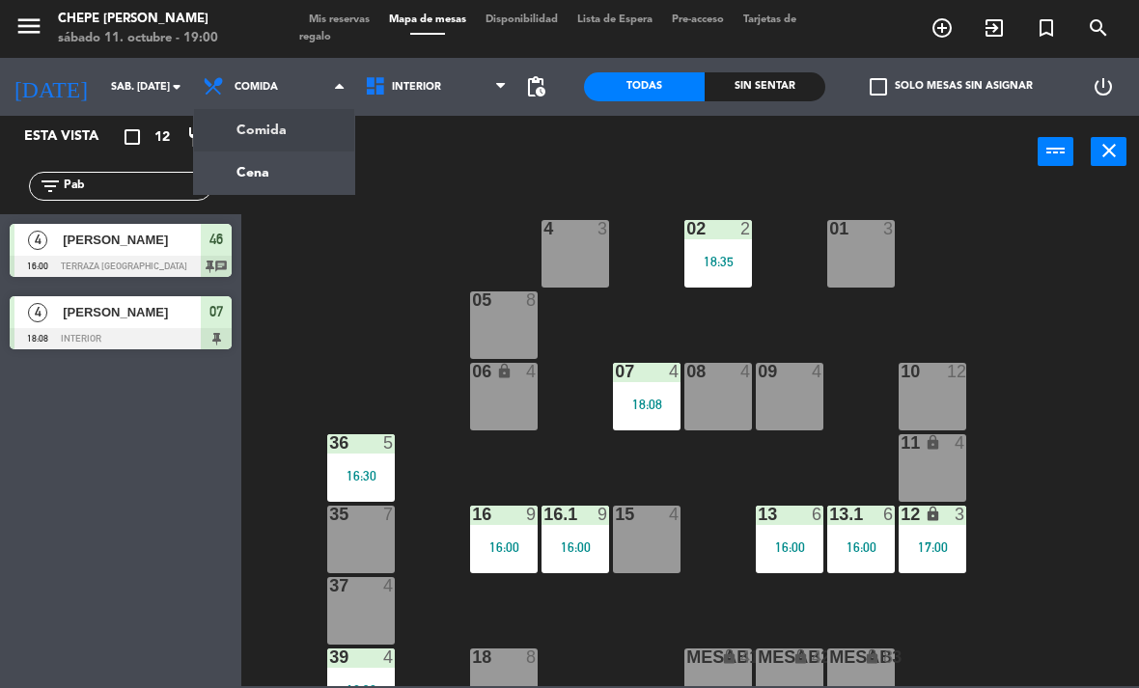
click at [306, 165] on ng-component "menu Chepe [PERSON_NAME] sábado 11. octubre - 19:00 Mis reservas Mapa de mesas …" at bounding box center [569, 343] width 1139 height 686
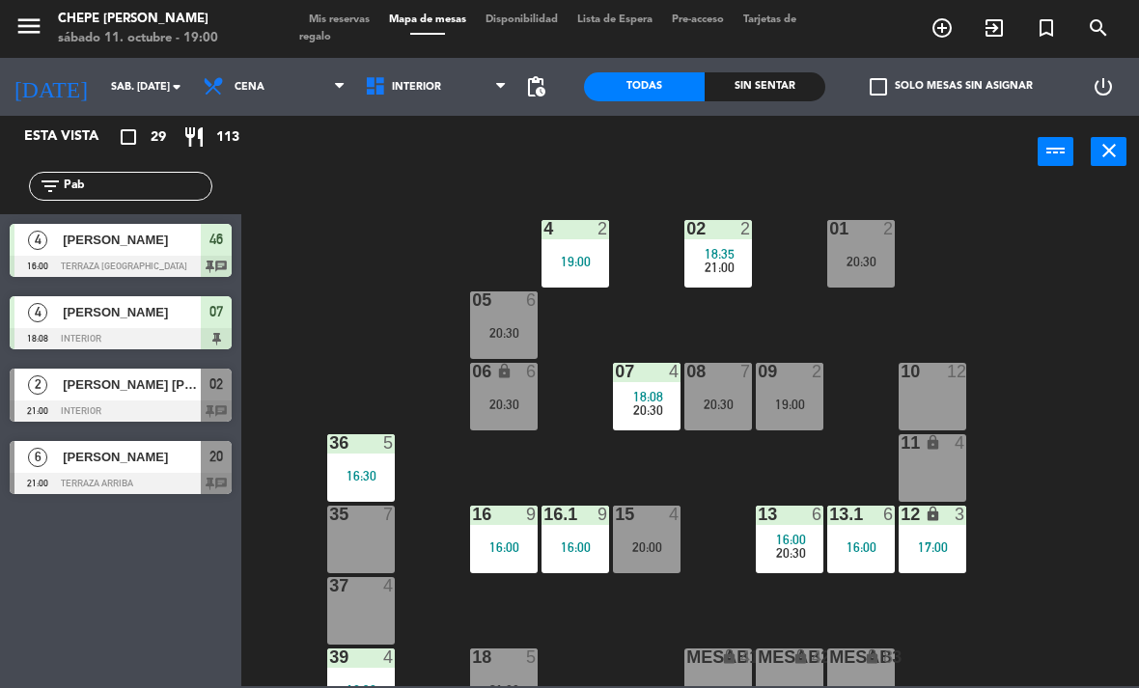
click at [179, 197] on input "Pab" at bounding box center [137, 186] width 150 height 21
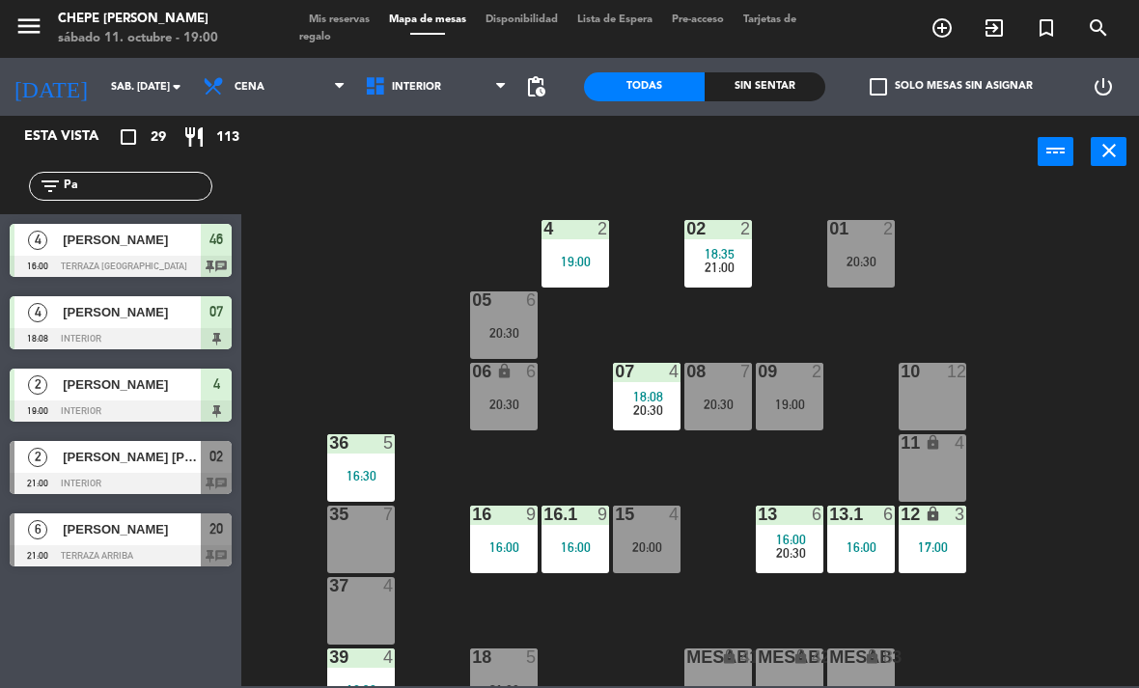
type input "P"
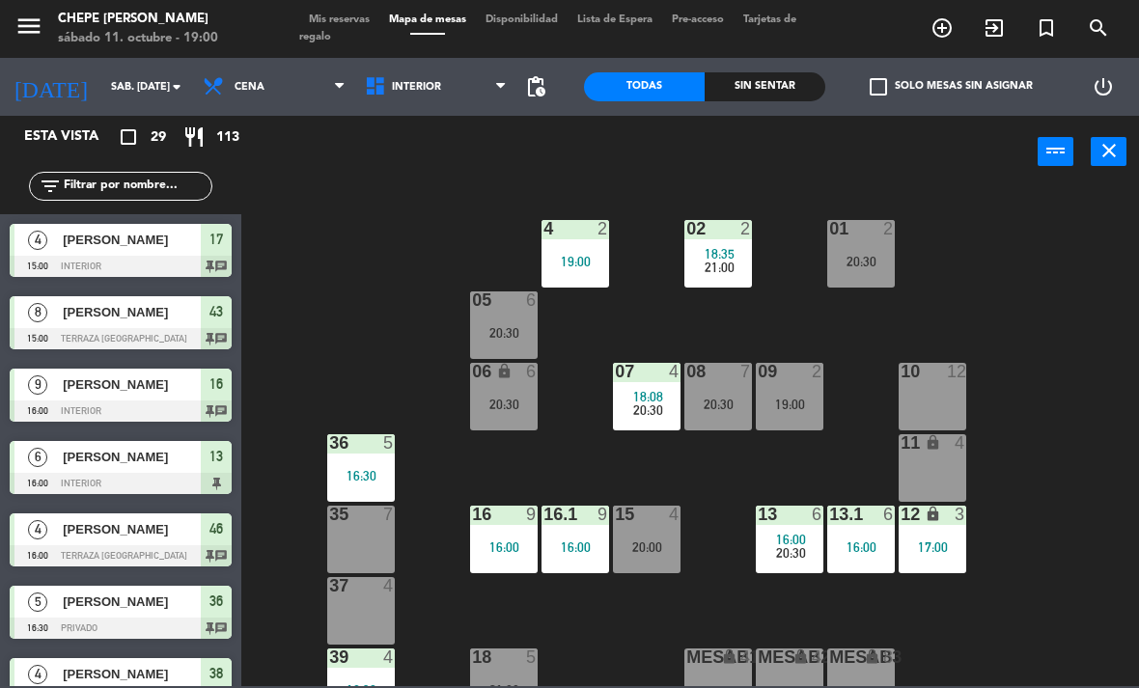
click at [1033, 207] on div "02 2 18:35 21:00 4 2 19:00 01 2 20:30 05 6 20:30 06 lock 6 20:30 07 4 18:08 20:…" at bounding box center [696, 436] width 886 height 500
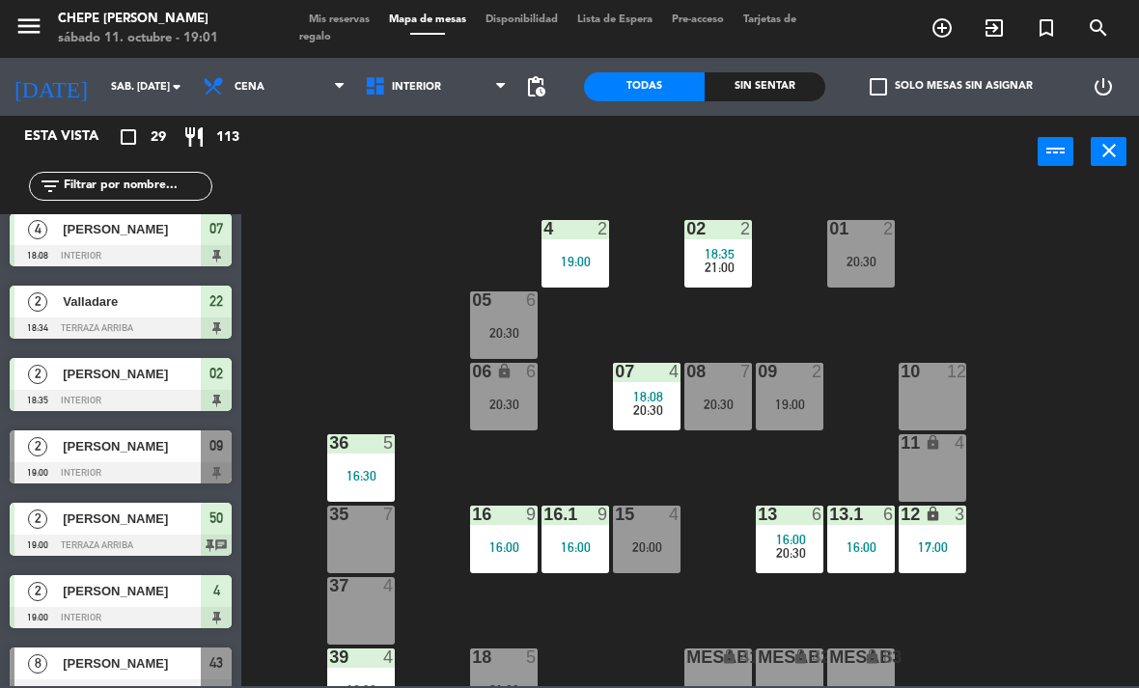
scroll to position [573, 0]
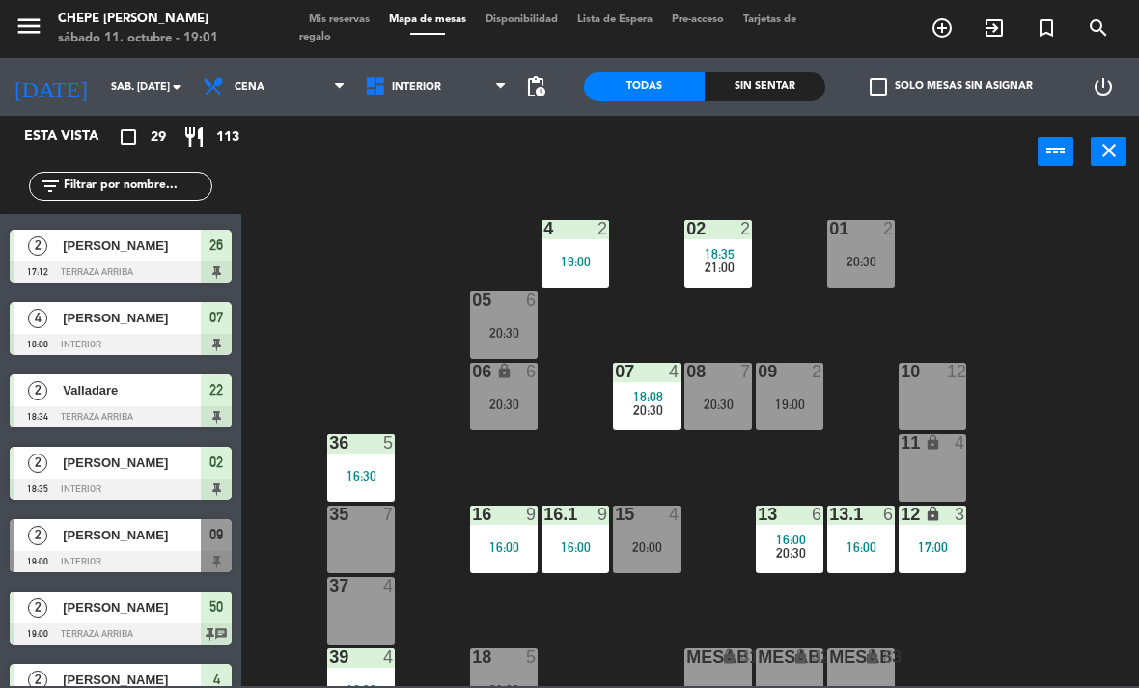
click at [805, 384] on div "09 2 19:00" at bounding box center [790, 397] width 68 height 68
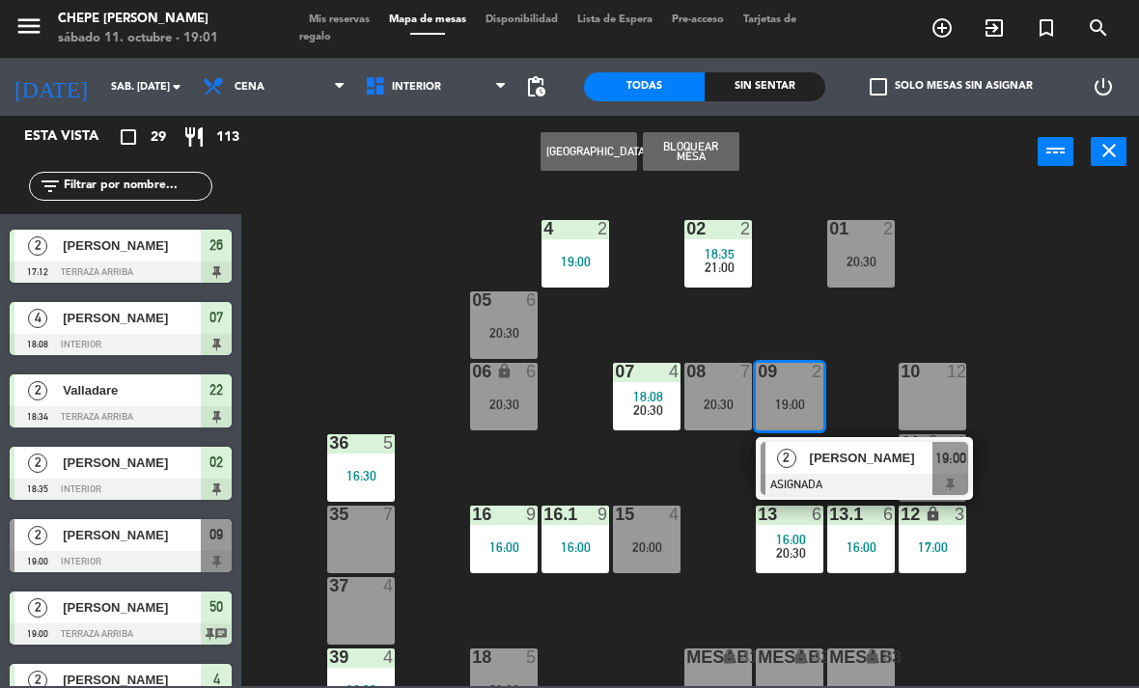
click at [882, 483] on div at bounding box center [865, 484] width 208 height 21
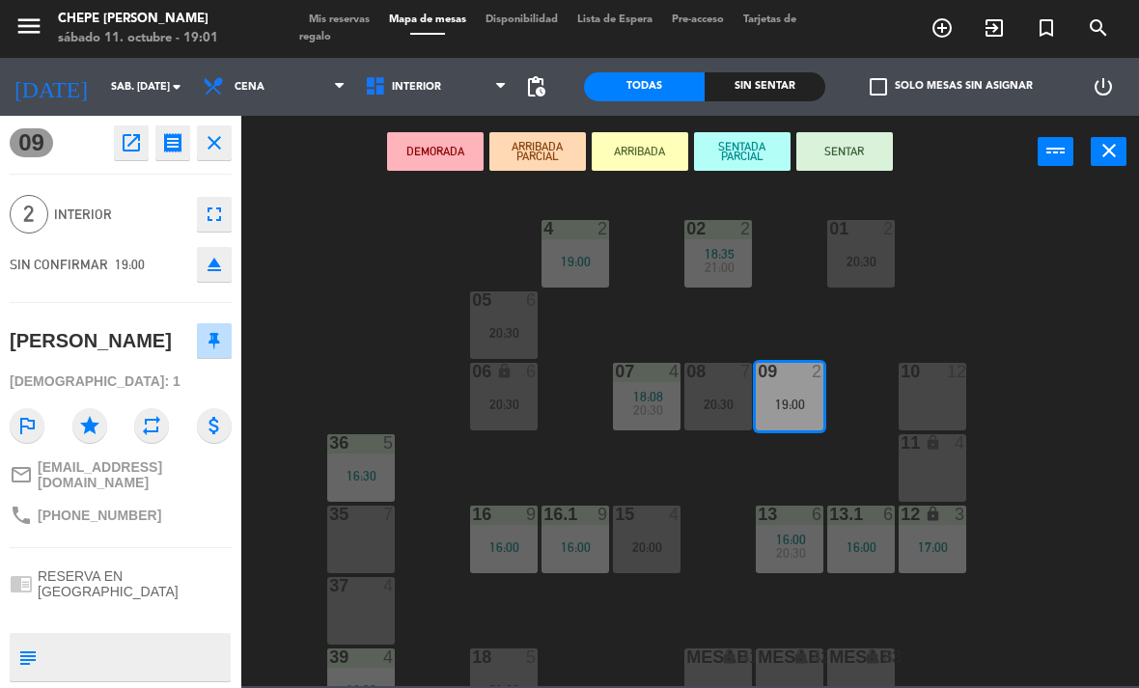
click at [453, 95] on span "Interior" at bounding box center [436, 87] width 162 height 42
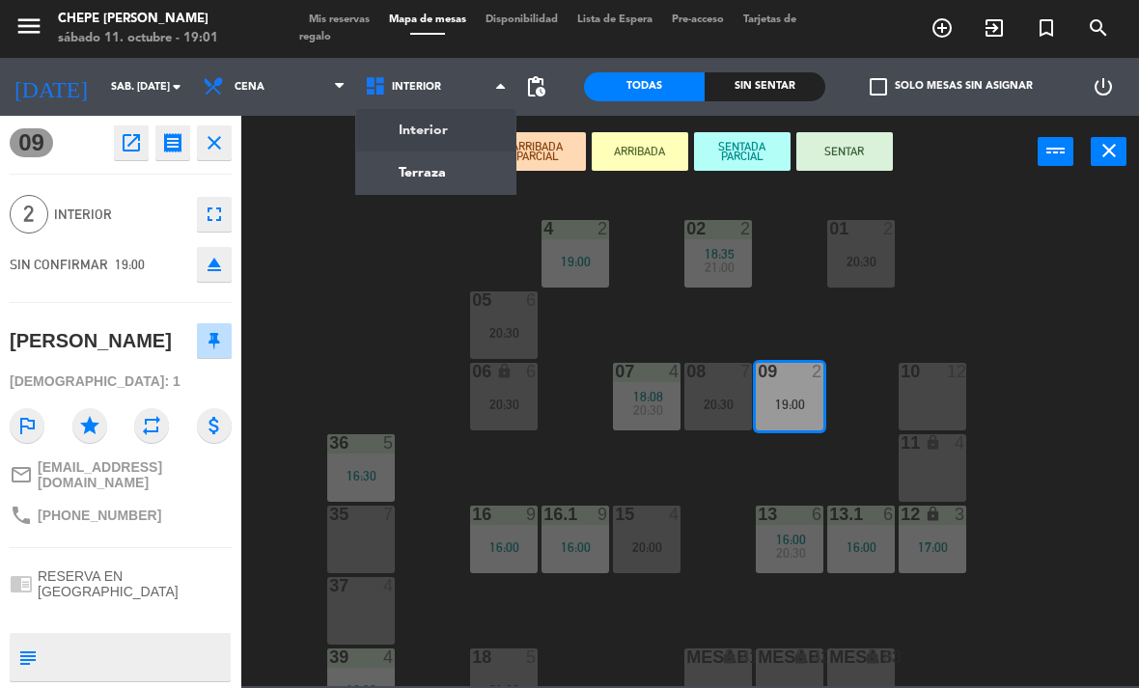
click at [465, 173] on ng-component "menu Chepe [PERSON_NAME] sábado 11. octubre - 19:01 Mis reservas Mapa de mesas …" at bounding box center [569, 343] width 1139 height 686
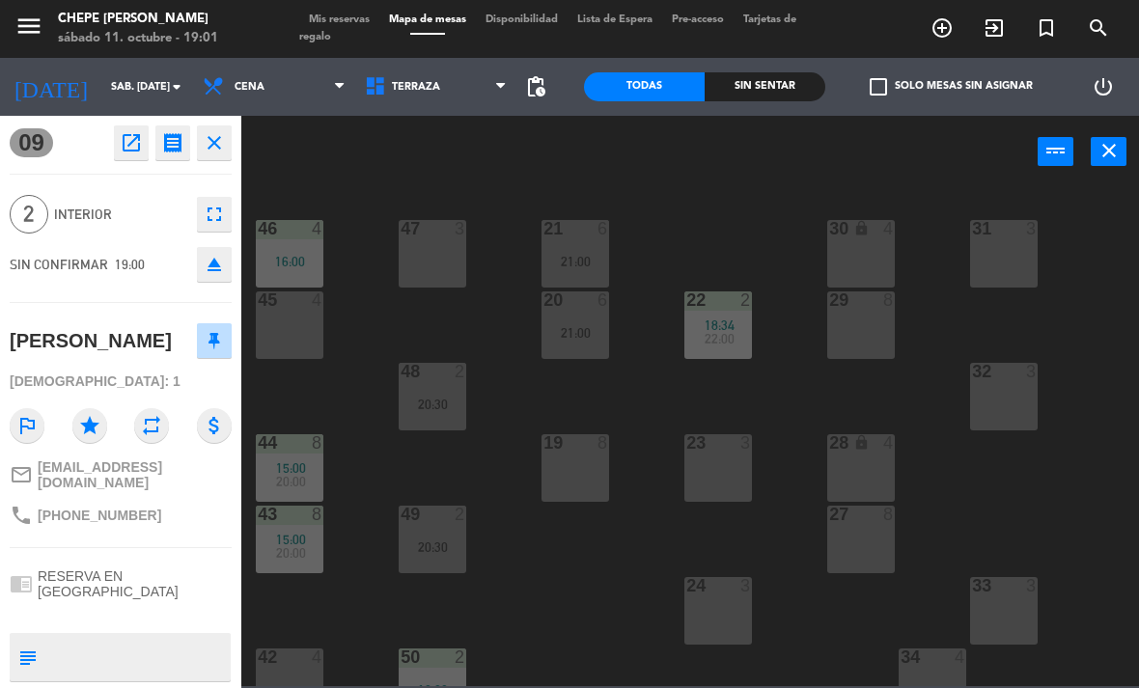
click at [717, 590] on div at bounding box center [719, 585] width 32 height 17
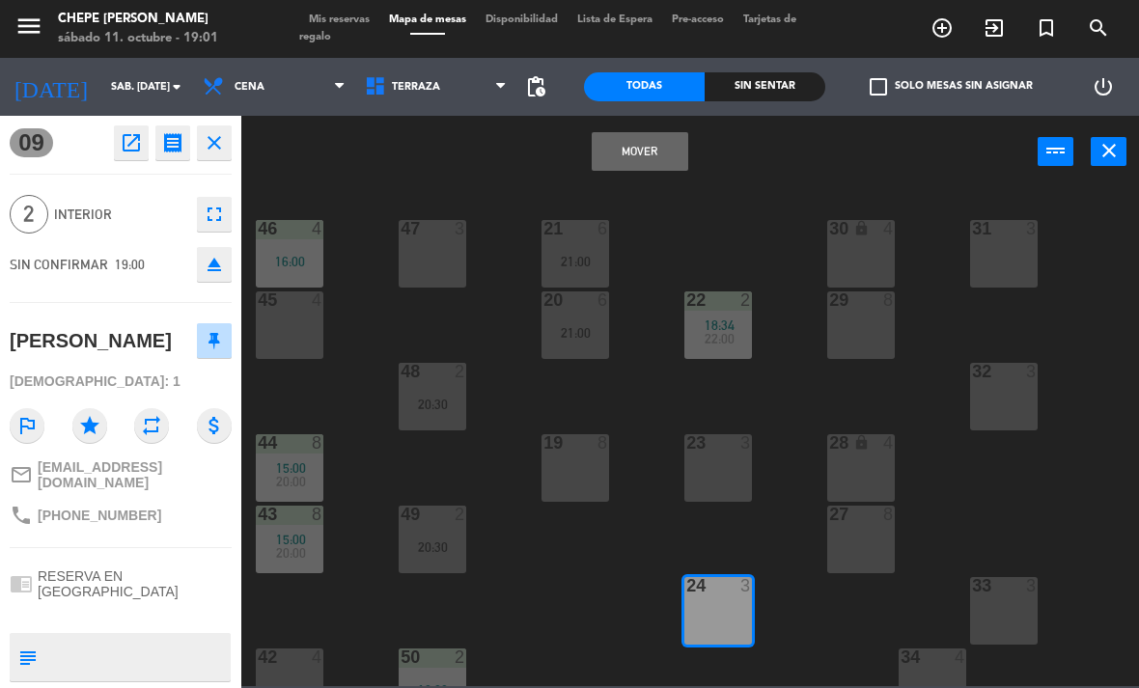
click at [649, 168] on button "Mover" at bounding box center [640, 151] width 97 height 39
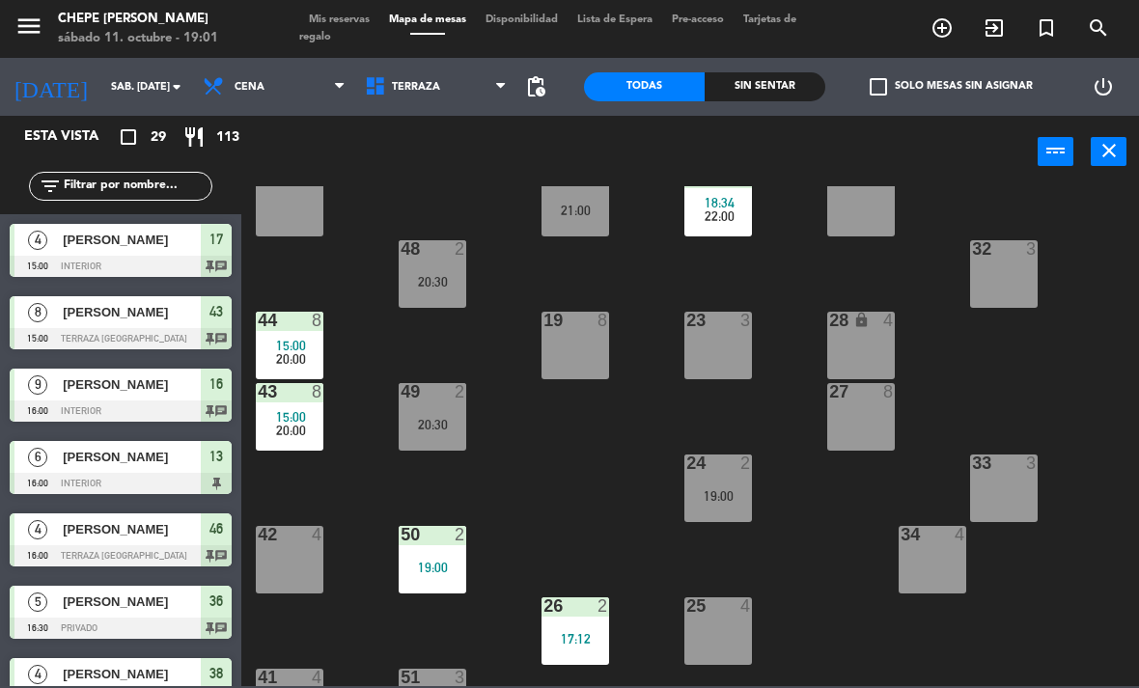
scroll to position [285, 0]
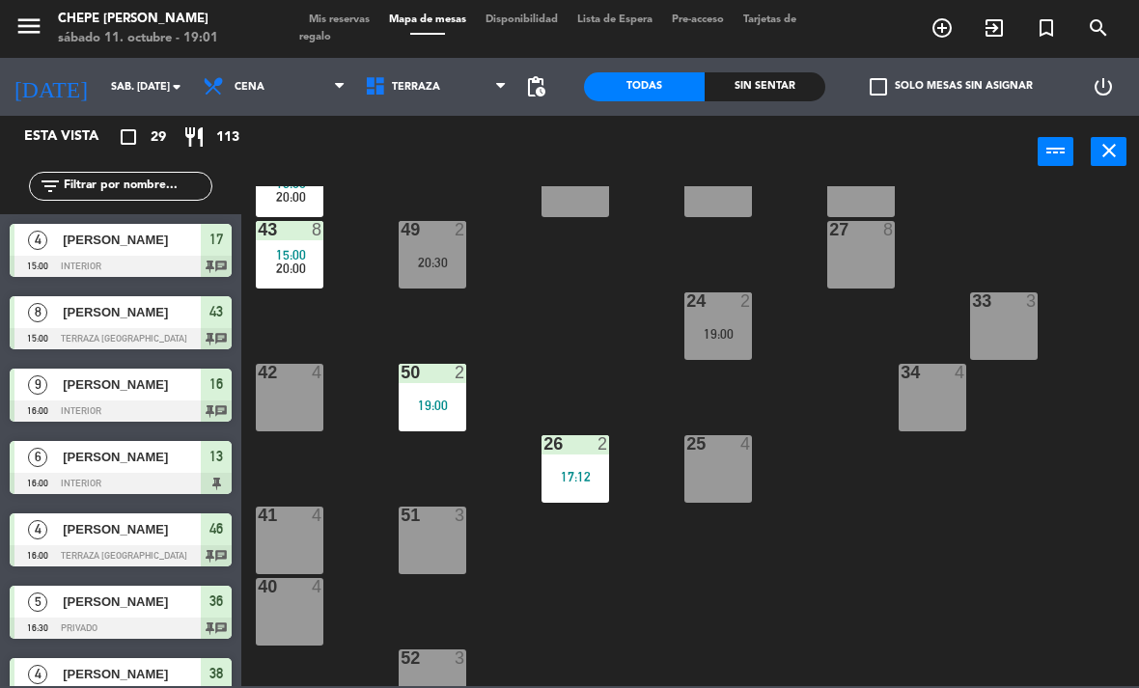
click at [740, 307] on div "2" at bounding box center [746, 300] width 12 height 17
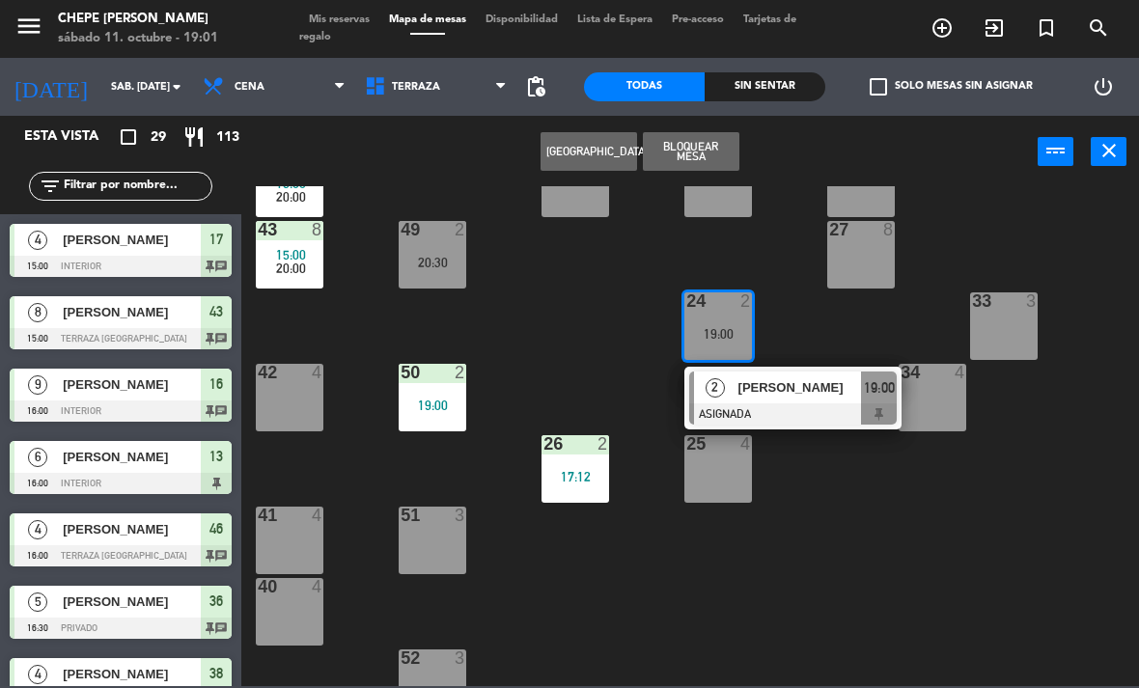
click at [420, 562] on div "51 3" at bounding box center [433, 541] width 68 height 68
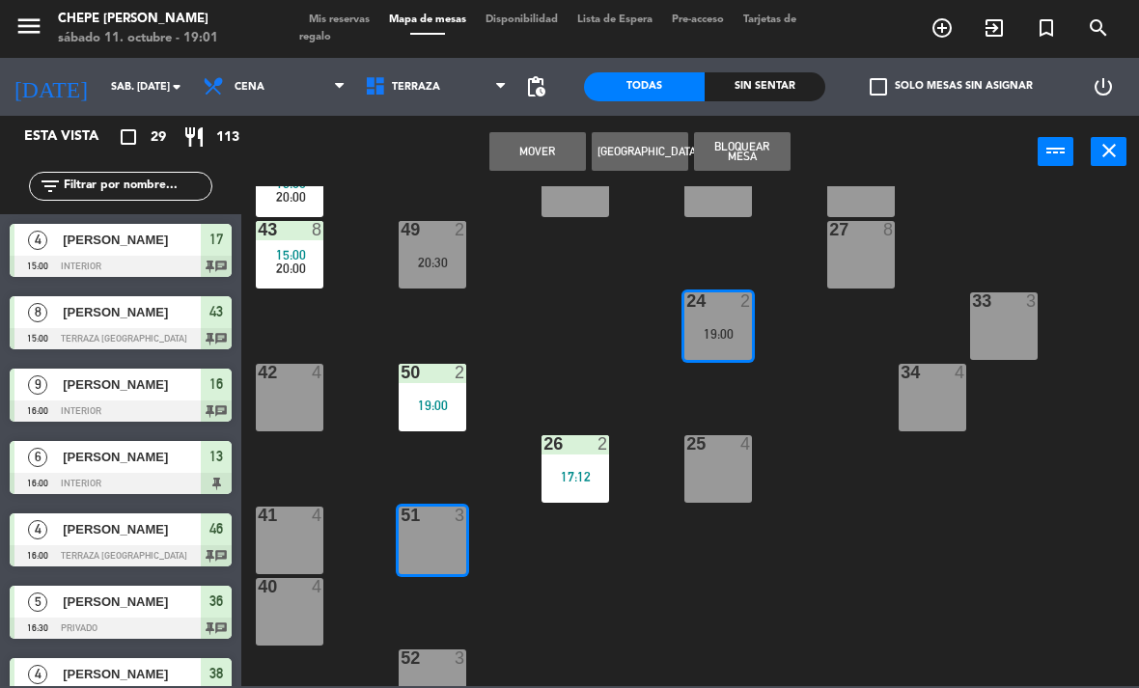
click at [544, 164] on button "Mover" at bounding box center [537, 151] width 97 height 39
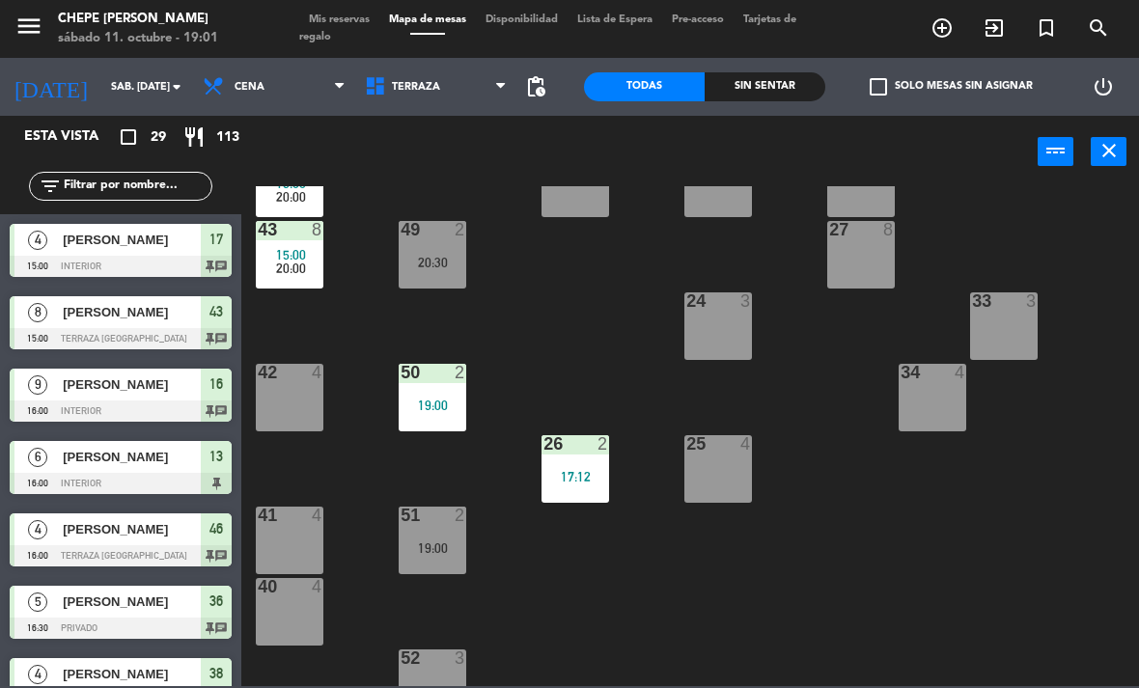
click at [433, 522] on div at bounding box center [433, 515] width 32 height 17
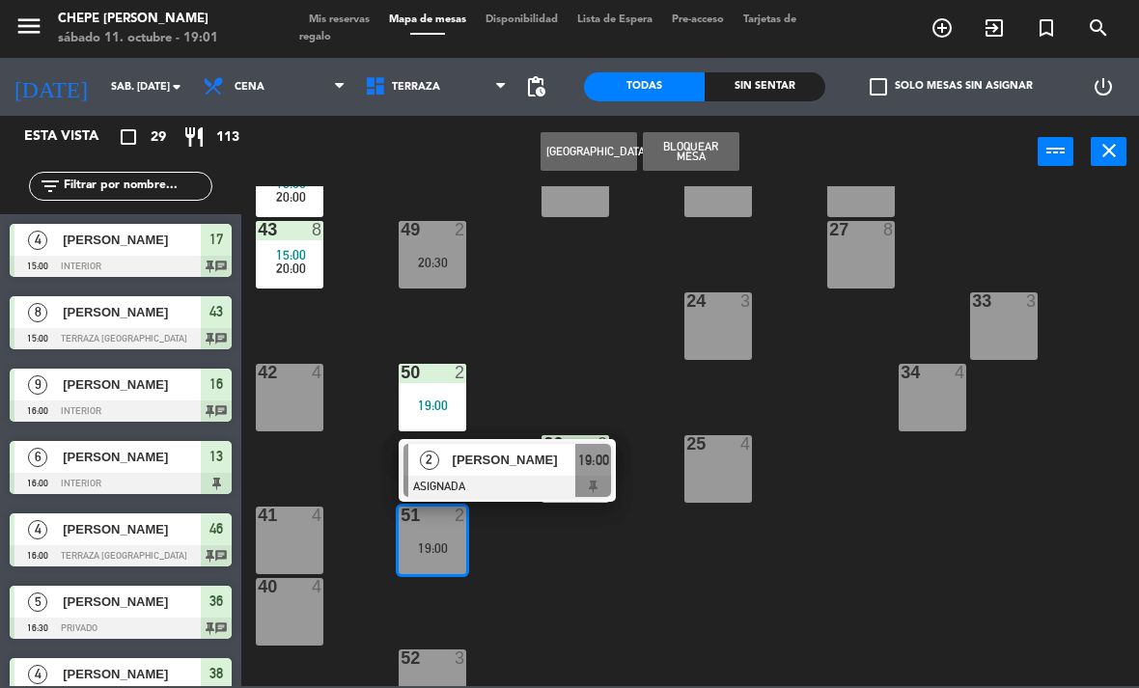
click at [536, 466] on span "[PERSON_NAME]" at bounding box center [515, 460] width 124 height 20
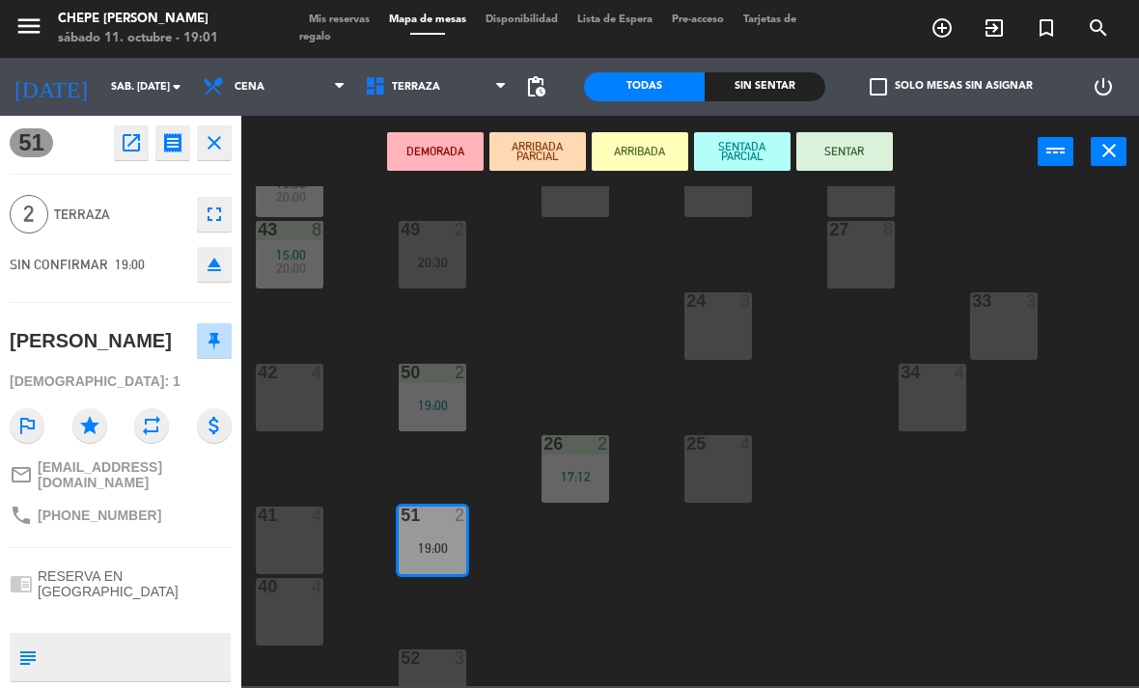
click at [852, 146] on button "SENTAR" at bounding box center [844, 151] width 97 height 39
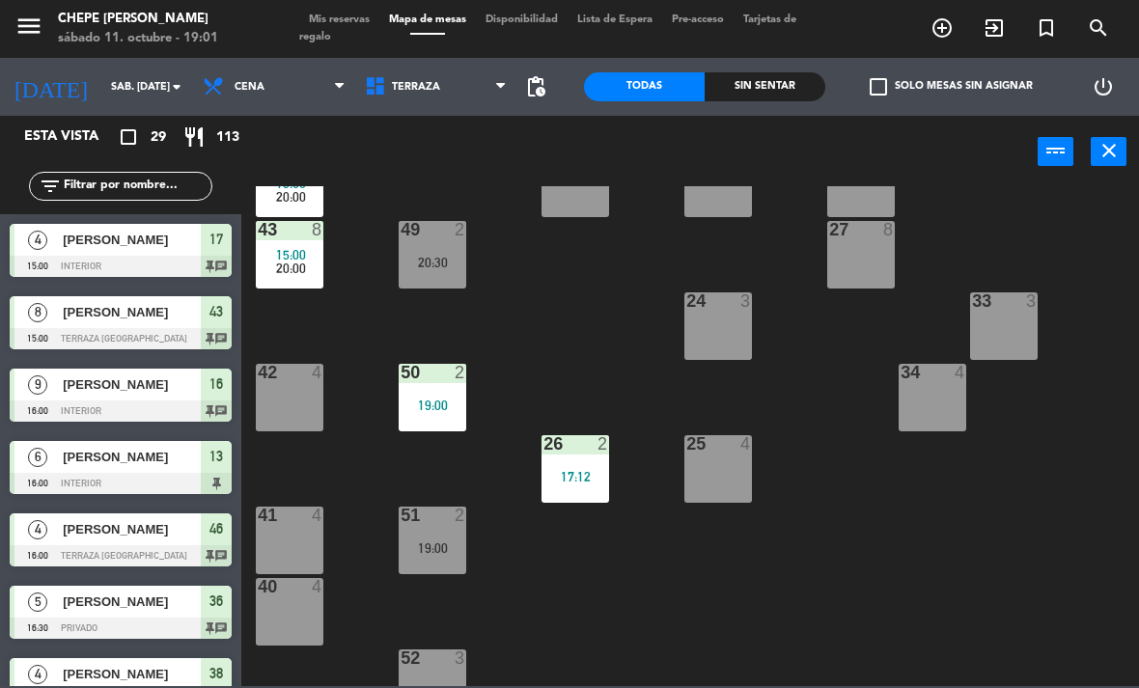
click at [724, 319] on div "24 3" at bounding box center [718, 326] width 68 height 68
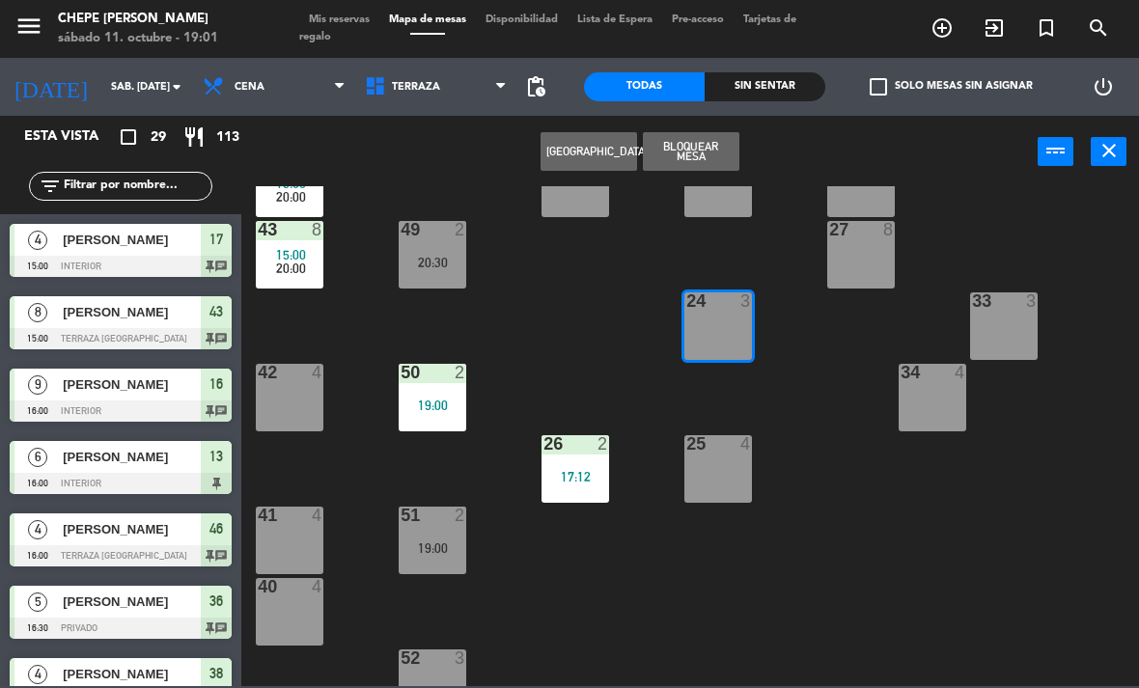
click at [730, 159] on button "Bloquear Mesa" at bounding box center [691, 151] width 97 height 39
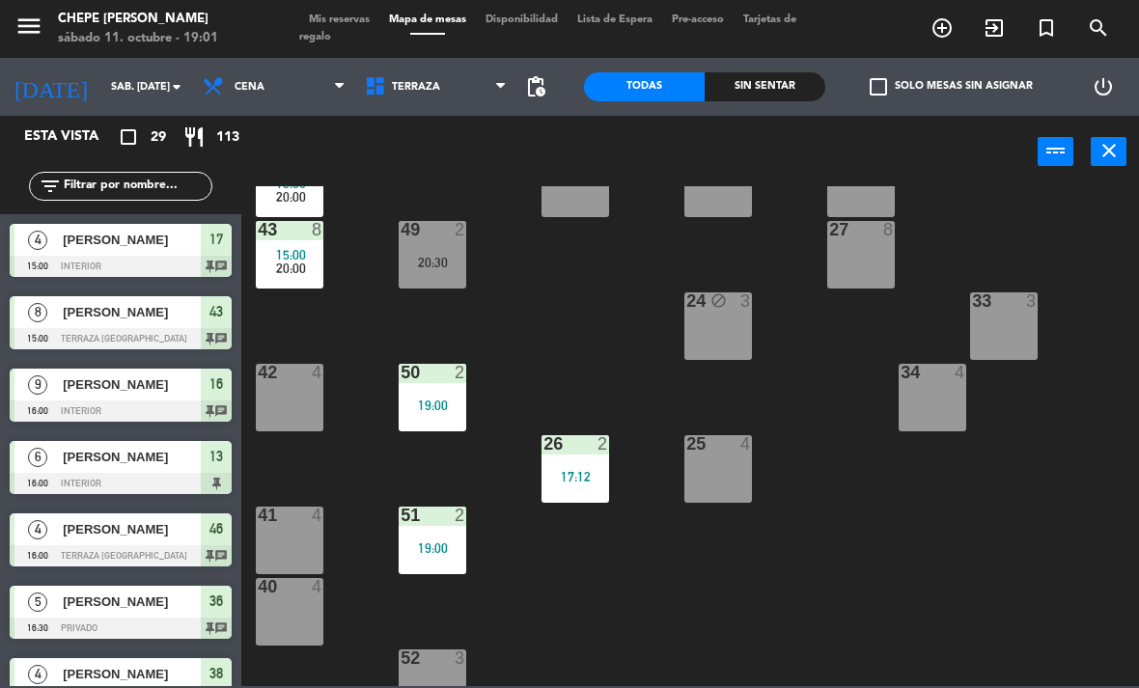
click at [1096, 23] on icon "search" at bounding box center [1098, 27] width 23 height 23
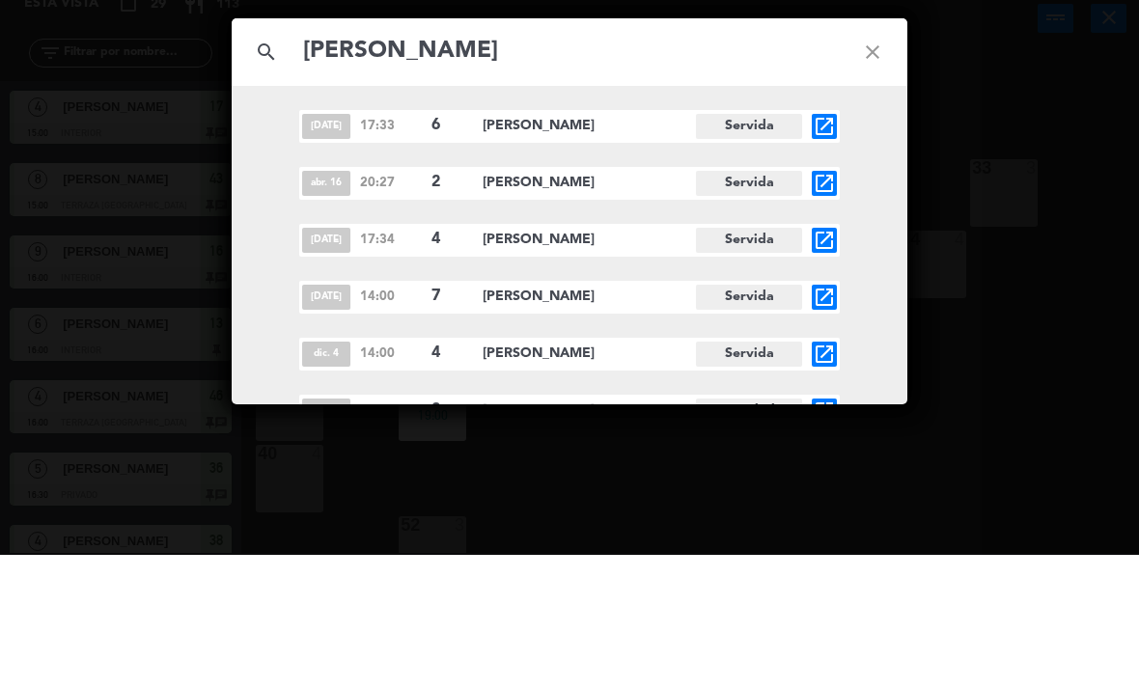
type input "[PERSON_NAME]"
click at [860, 151] on icon "close" at bounding box center [873, 186] width 70 height 70
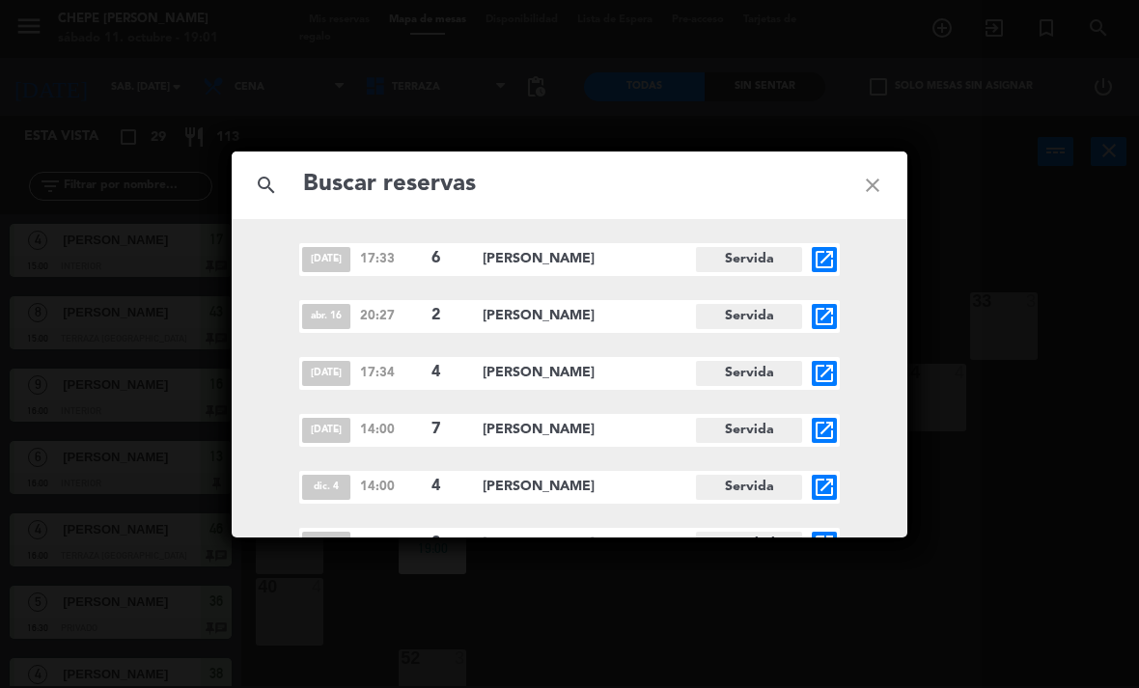
click at [878, 171] on icon "close" at bounding box center [873, 186] width 70 height 70
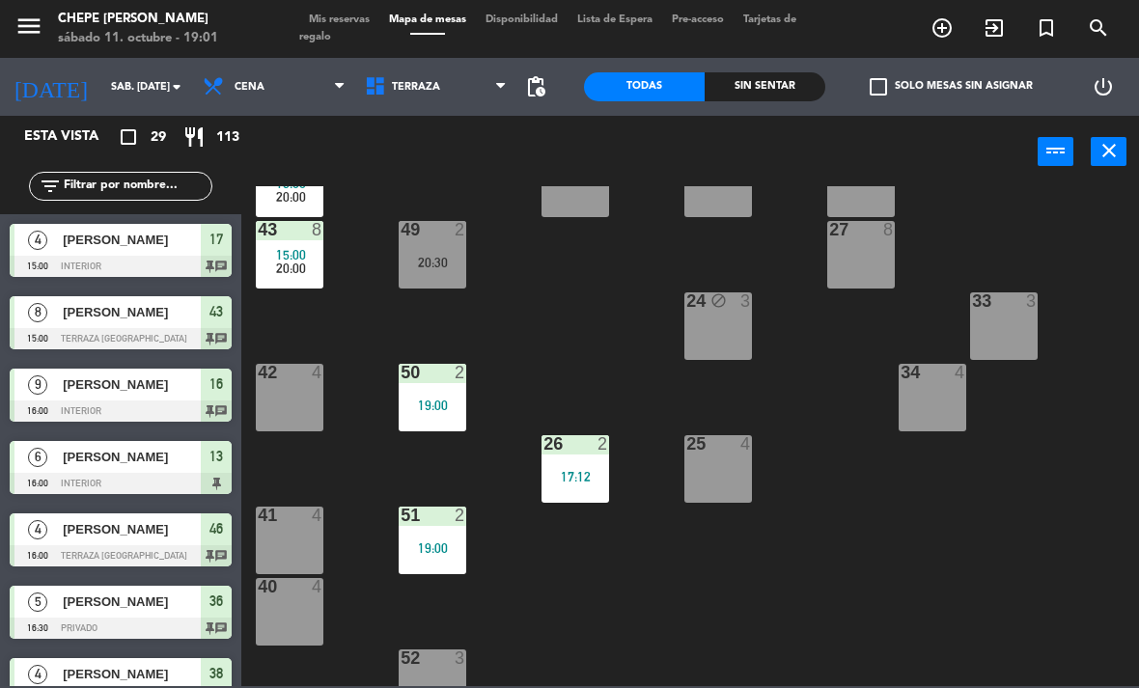
click at [318, 267] on div "20:00" at bounding box center [290, 269] width 68 height 14
click at [575, 332] on div "21 6 21:00 30 lock 4 46 4 16:00 47 3 31 3 20 6 21:00 22 2 18:34 22:00 29 8 45 4…" at bounding box center [696, 436] width 886 height 500
click at [764, 89] on div "Sin sentar" at bounding box center [765, 86] width 121 height 29
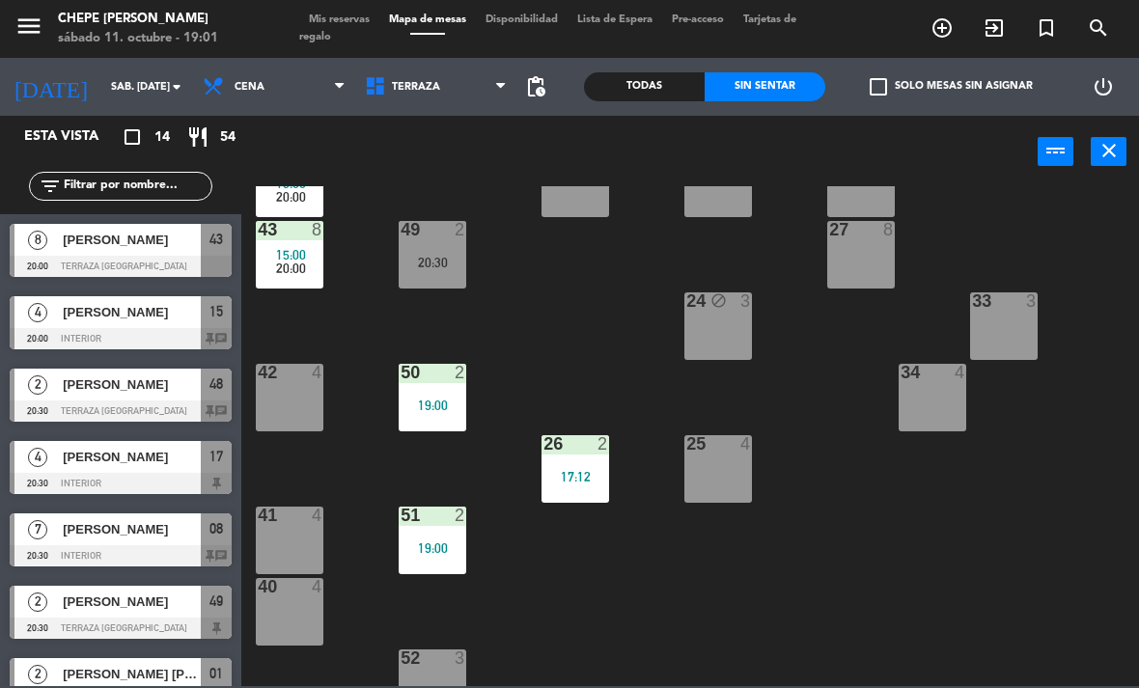
click at [397, 106] on span "Terraza" at bounding box center [436, 87] width 162 height 42
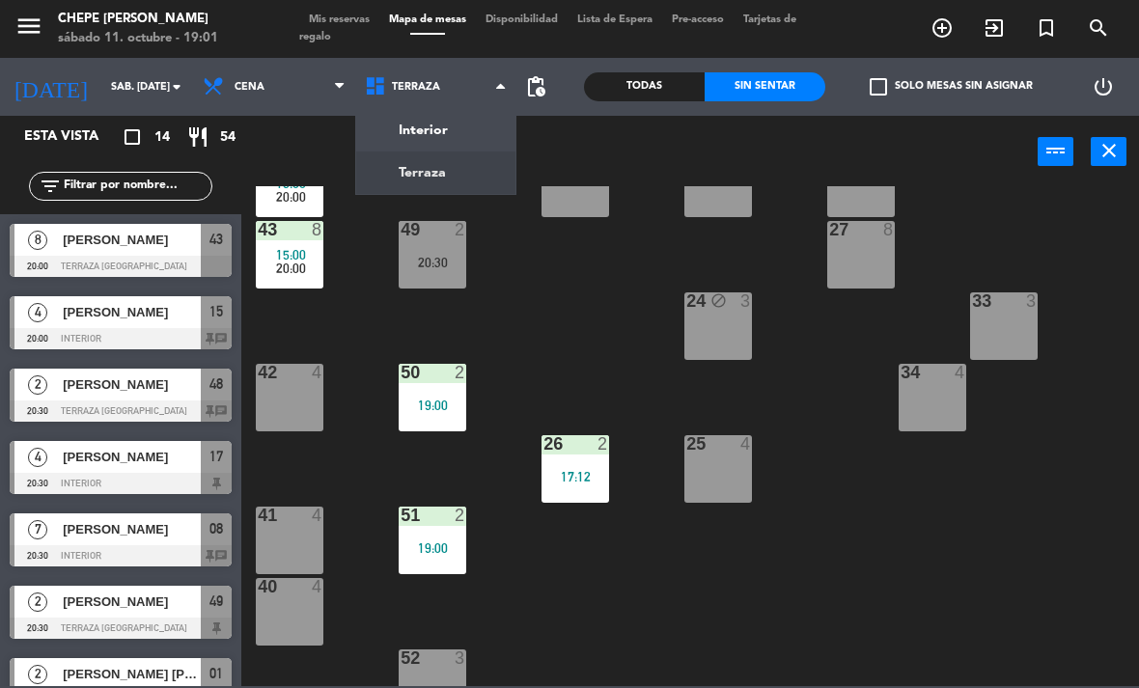
scroll to position [-1, 0]
click at [450, 136] on ng-component "menu Chepe [PERSON_NAME] sábado 11. octubre - 19:01 Mis reservas Mapa de mesas …" at bounding box center [569, 343] width 1139 height 686
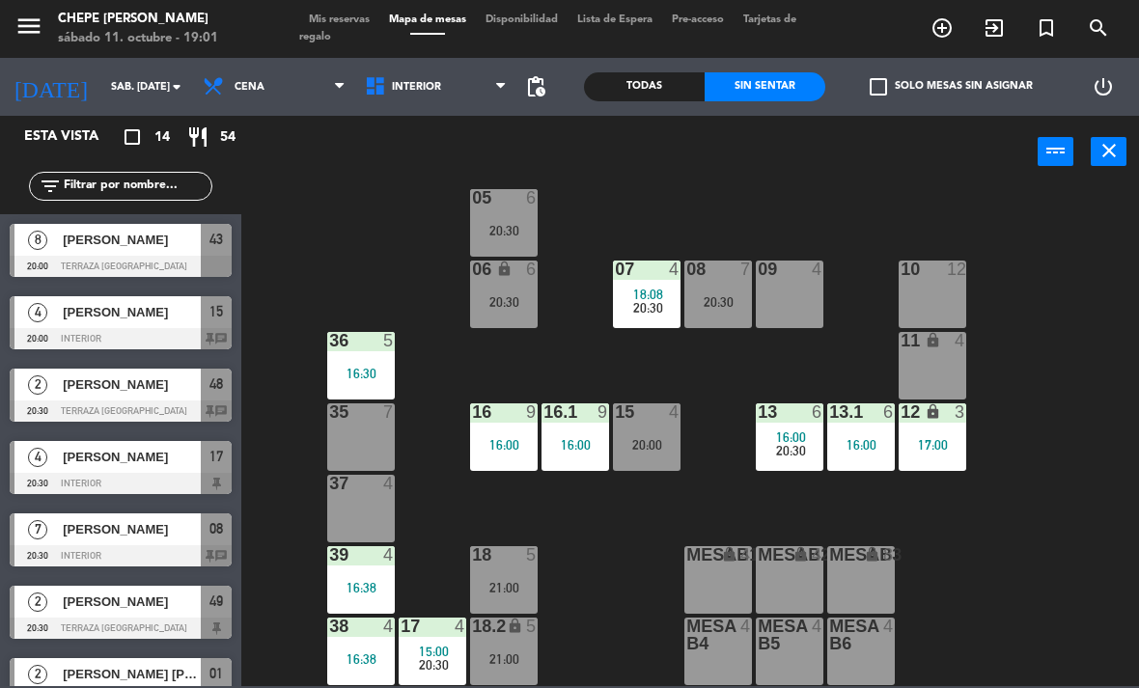
scroll to position [102, 0]
click at [275, 96] on span "Cena" at bounding box center [274, 87] width 162 height 42
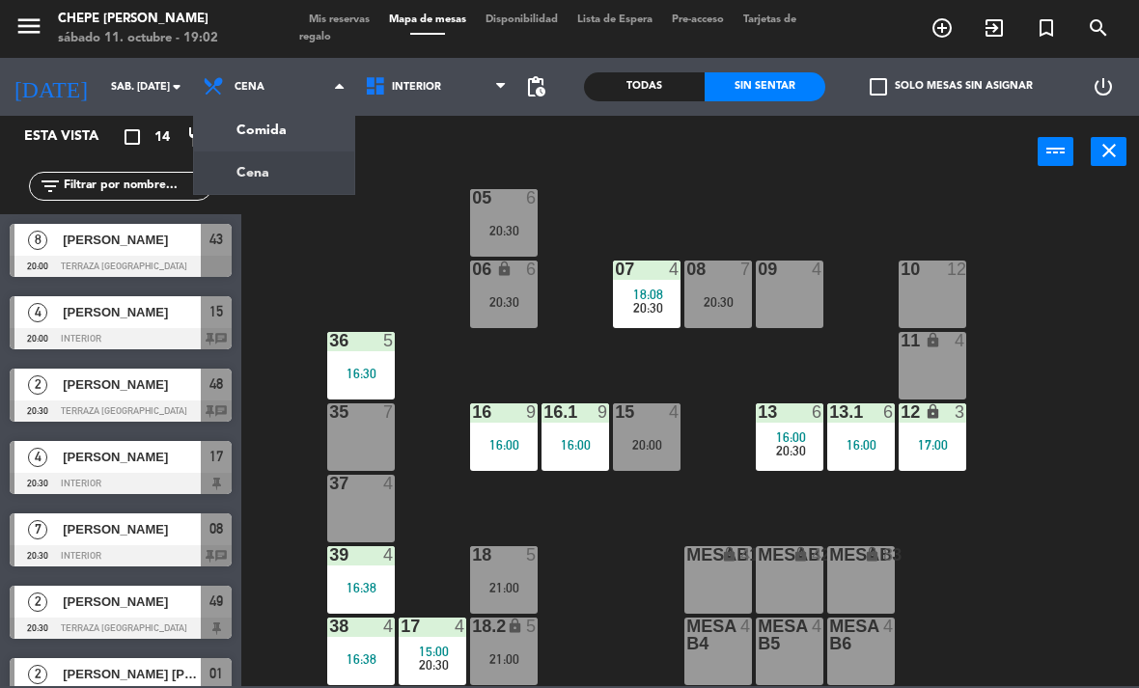
click at [307, 121] on ng-component "menu Chepe [PERSON_NAME] sábado 11. octubre - 19:02 Mis reservas Mapa de mesas …" at bounding box center [569, 343] width 1139 height 686
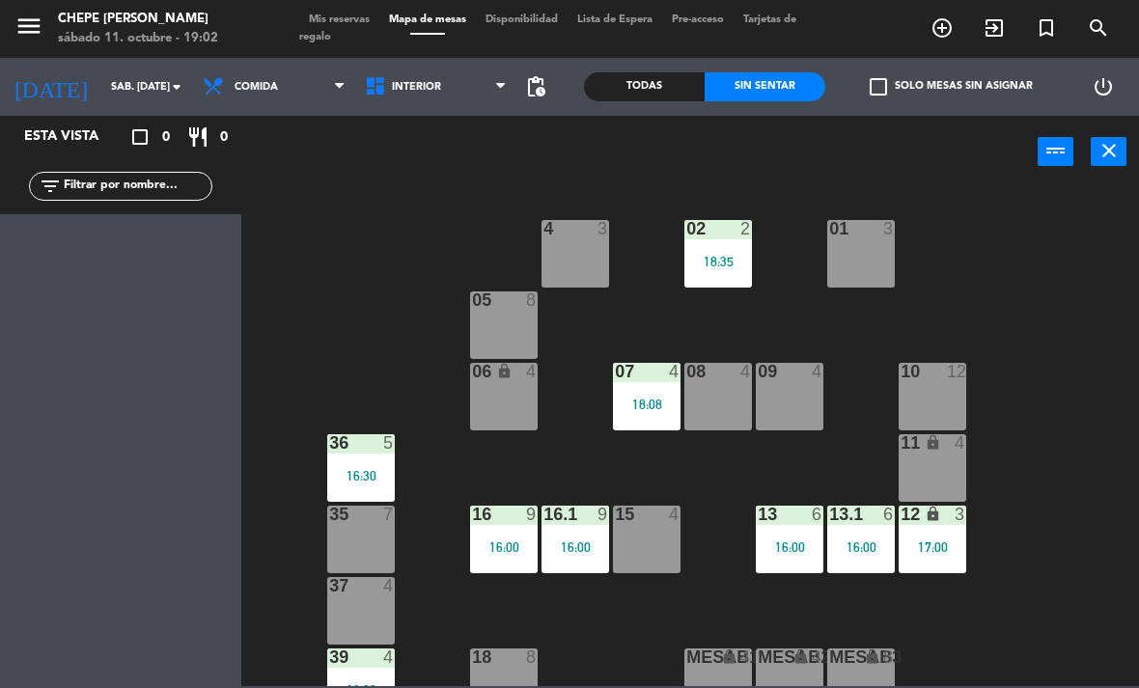
click at [259, 78] on span "Comida" at bounding box center [274, 87] width 162 height 42
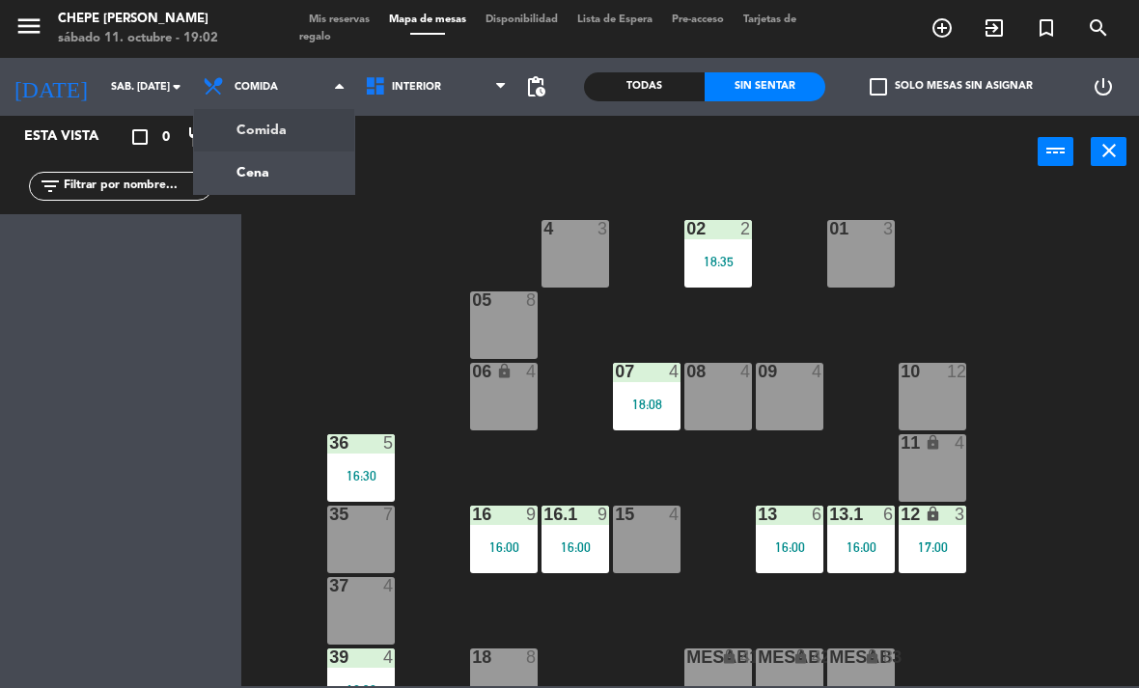
click at [317, 181] on ng-component "menu Chepe [PERSON_NAME] sábado 11. octubre - 19:02 Mis reservas Mapa de mesas …" at bounding box center [569, 343] width 1139 height 686
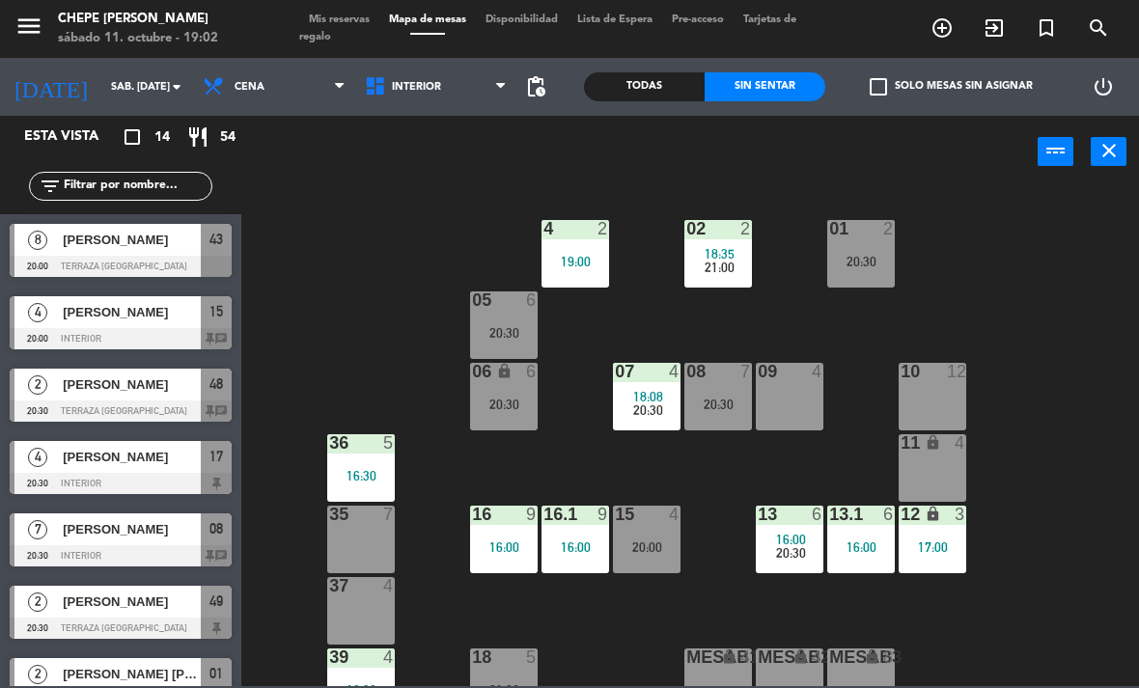
click at [803, 389] on div "09 4" at bounding box center [790, 397] width 68 height 68
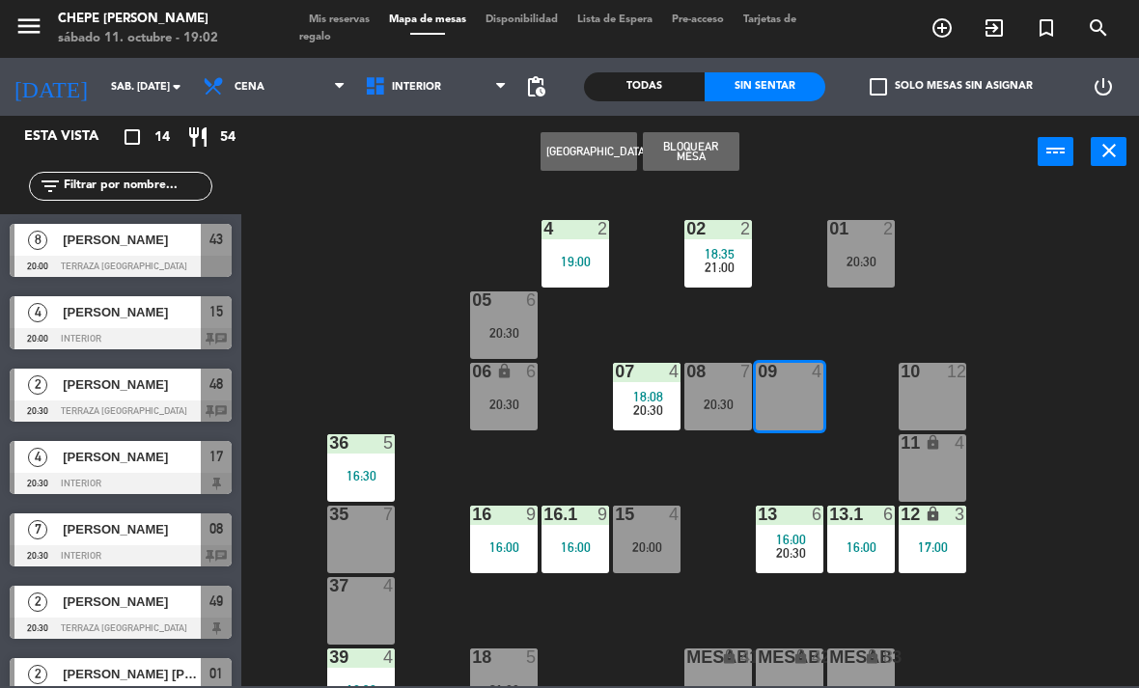
click at [616, 161] on button "[GEOGRAPHIC_DATA]" at bounding box center [589, 151] width 97 height 39
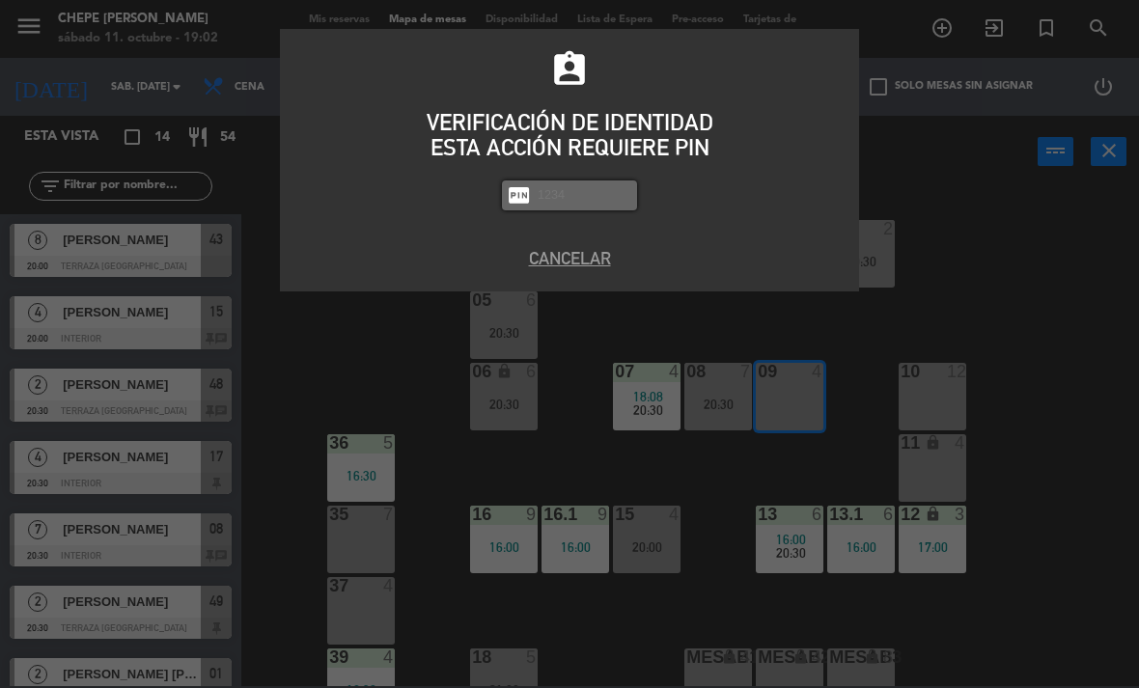
click at [595, 253] on button "Cancelar" at bounding box center [569, 258] width 550 height 26
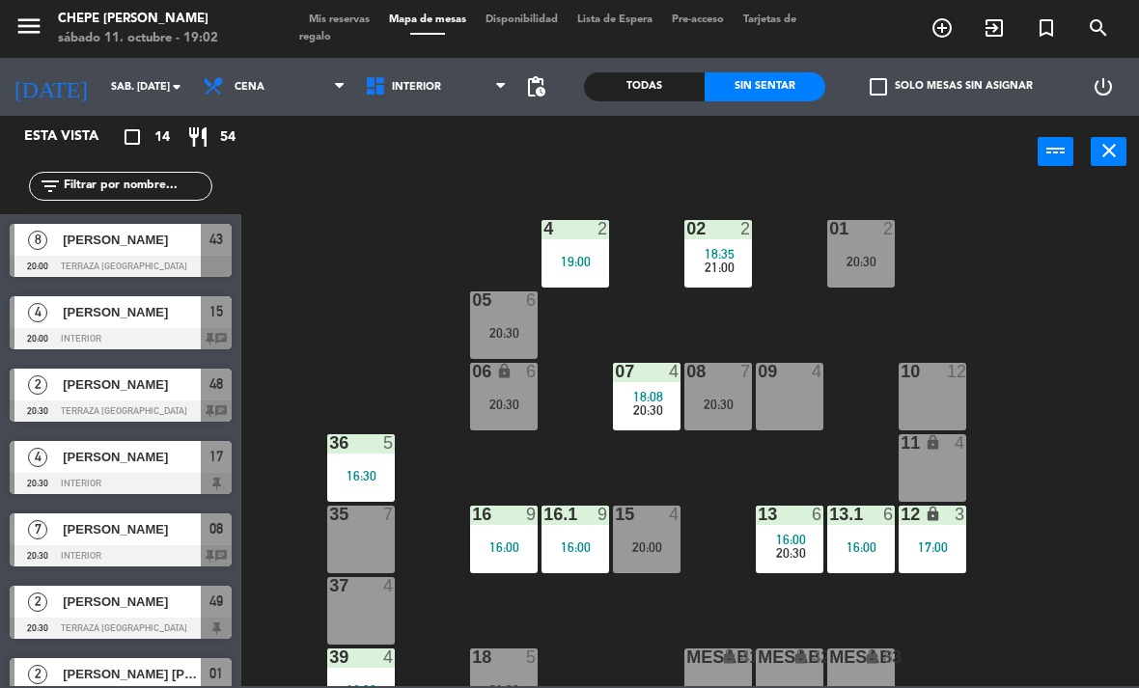
click at [1074, 371] on div "02 2 18:35 21:00 4 2 19:00 01 2 20:30 05 6 20:30 06 lock 6 20:30 07 4 18:08 20:…" at bounding box center [696, 436] width 886 height 500
